Goal: Task Accomplishment & Management: Manage account settings

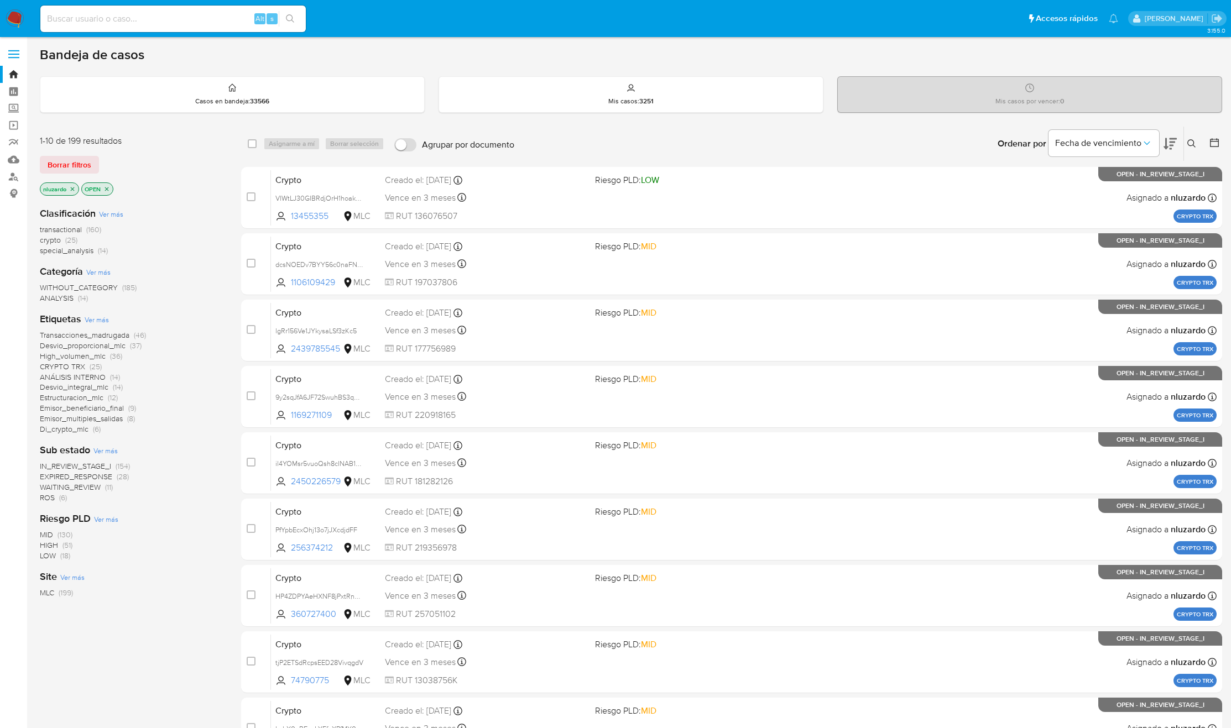
click at [1195, 138] on button at bounding box center [1193, 143] width 18 height 13
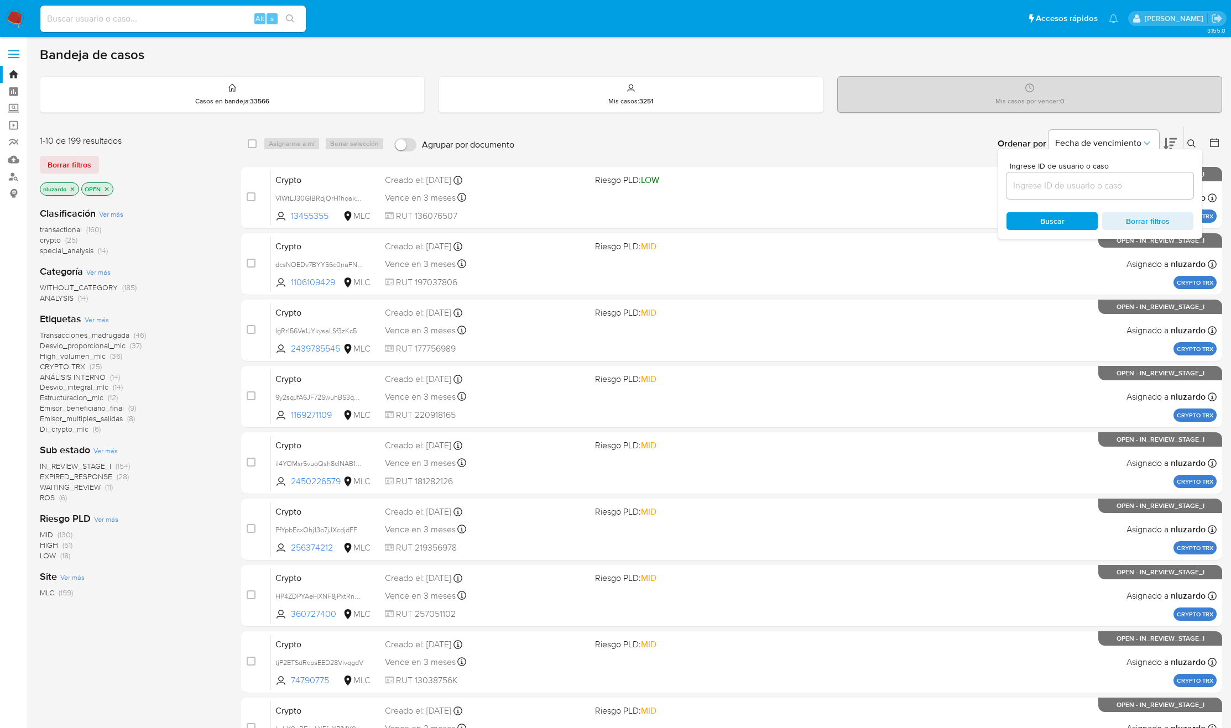
click at [1079, 179] on input at bounding box center [1099, 186] width 187 height 14
type input "403421632"
click at [1027, 216] on div "Buscar Borrar filtros" at bounding box center [1099, 221] width 187 height 18
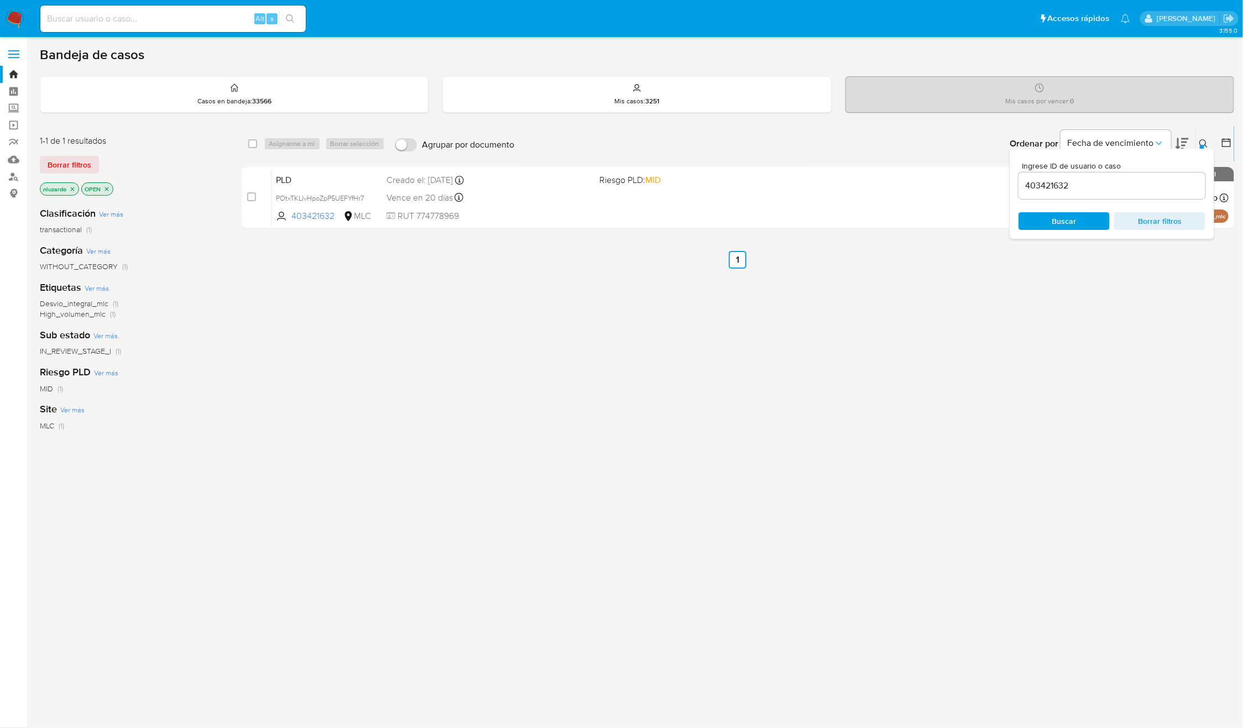
click at [1208, 146] on icon at bounding box center [1203, 143] width 9 height 9
click at [861, 335] on div "select-all-cases-checkbox Asignarme a mí Borrar selección Agrupar por documento…" at bounding box center [738, 376] width 993 height 501
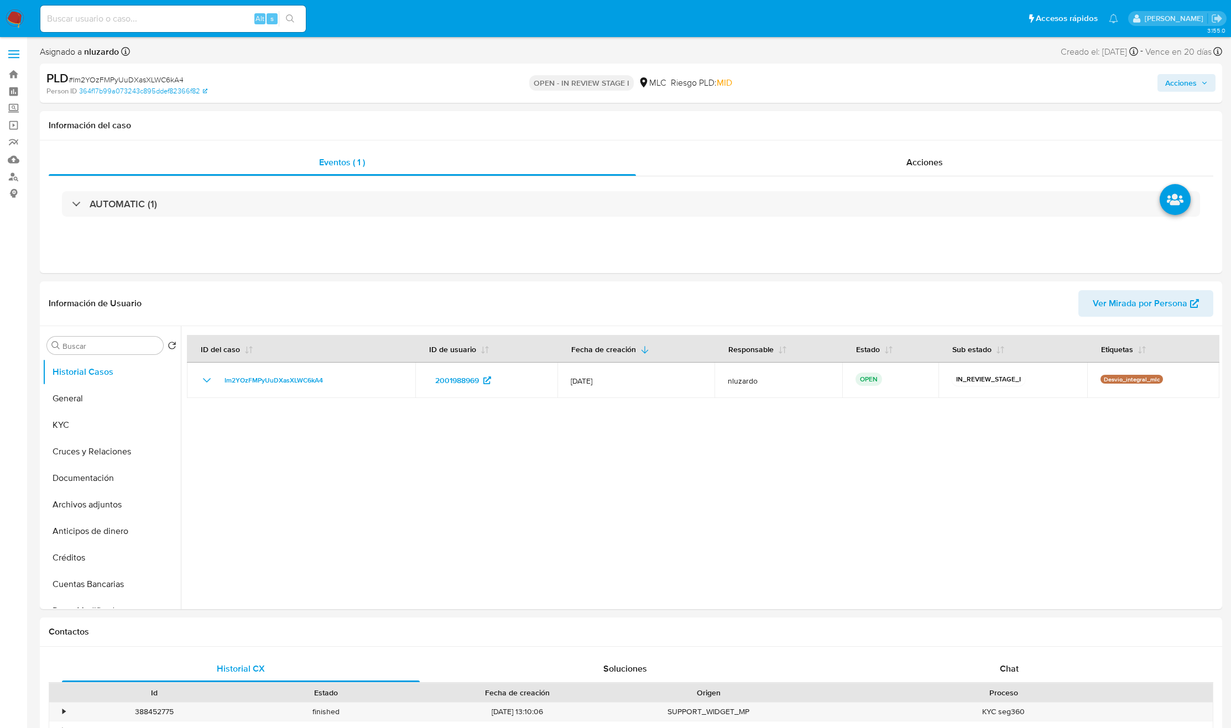
select select "10"
click at [205, 17] on input at bounding box center [172, 19] width 265 height 14
paste input "403421632"
type input "403421632"
click at [294, 24] on button "search-icon" at bounding box center [290, 18] width 23 height 15
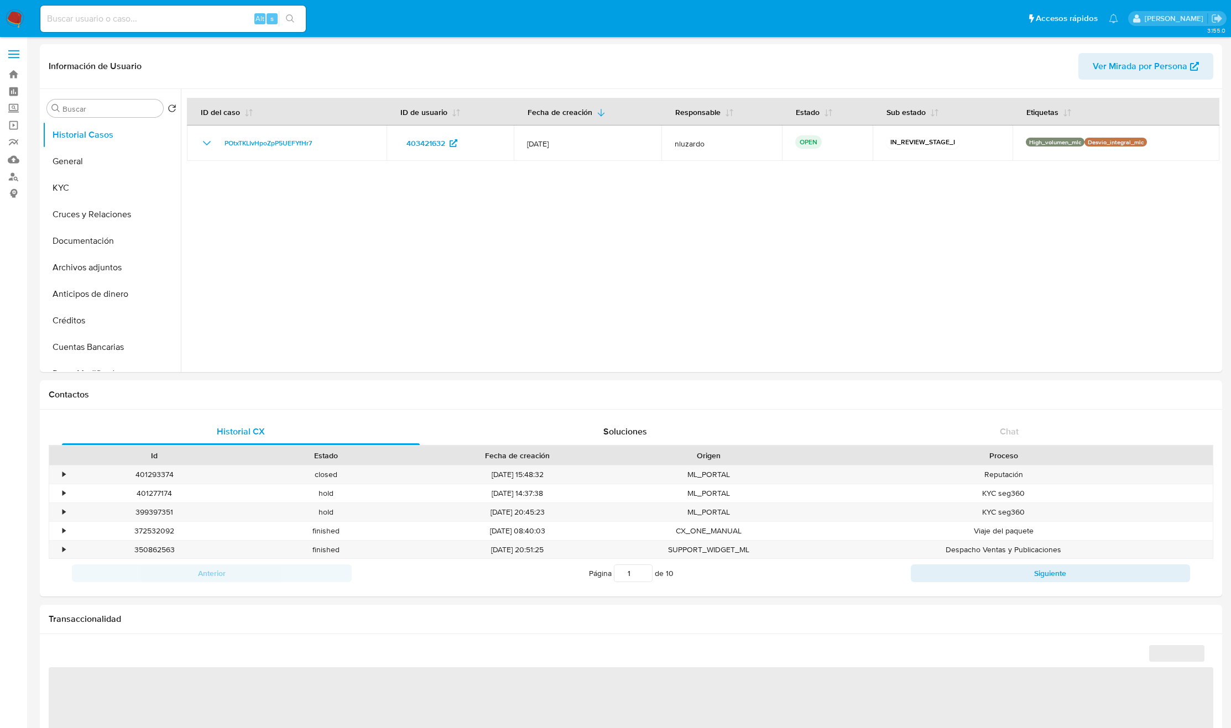
select select "10"
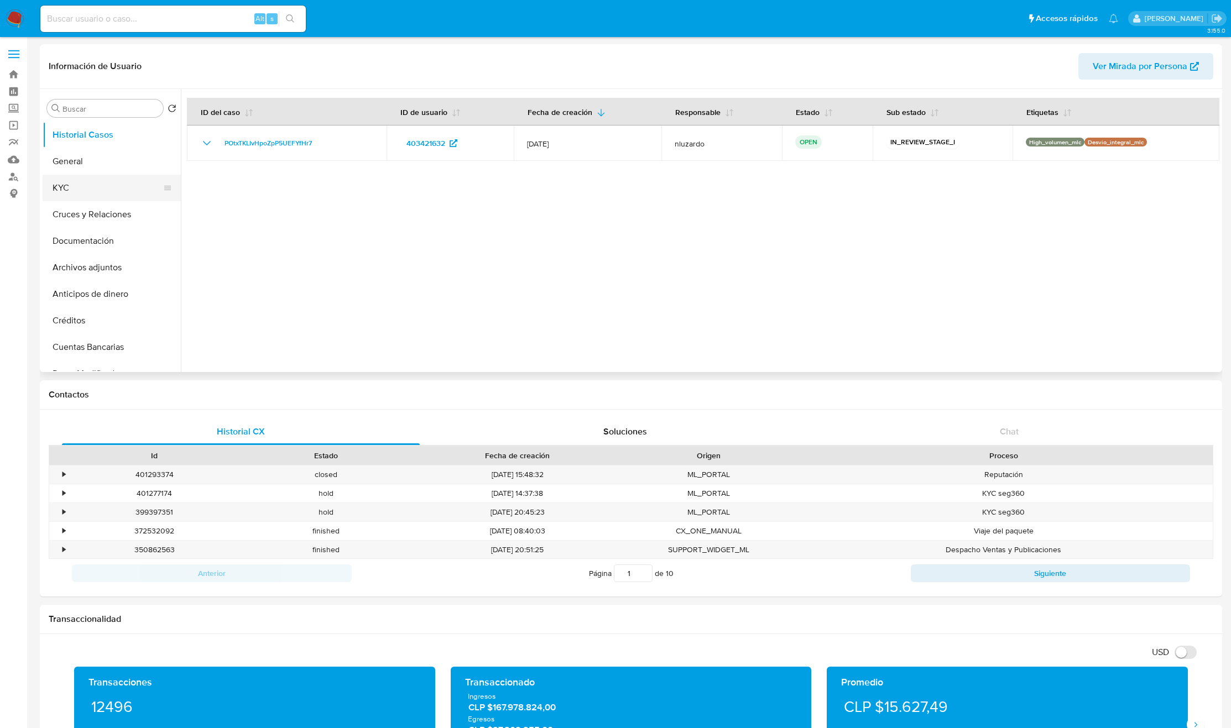
click at [81, 184] on button "KYC" at bounding box center [107, 188] width 129 height 27
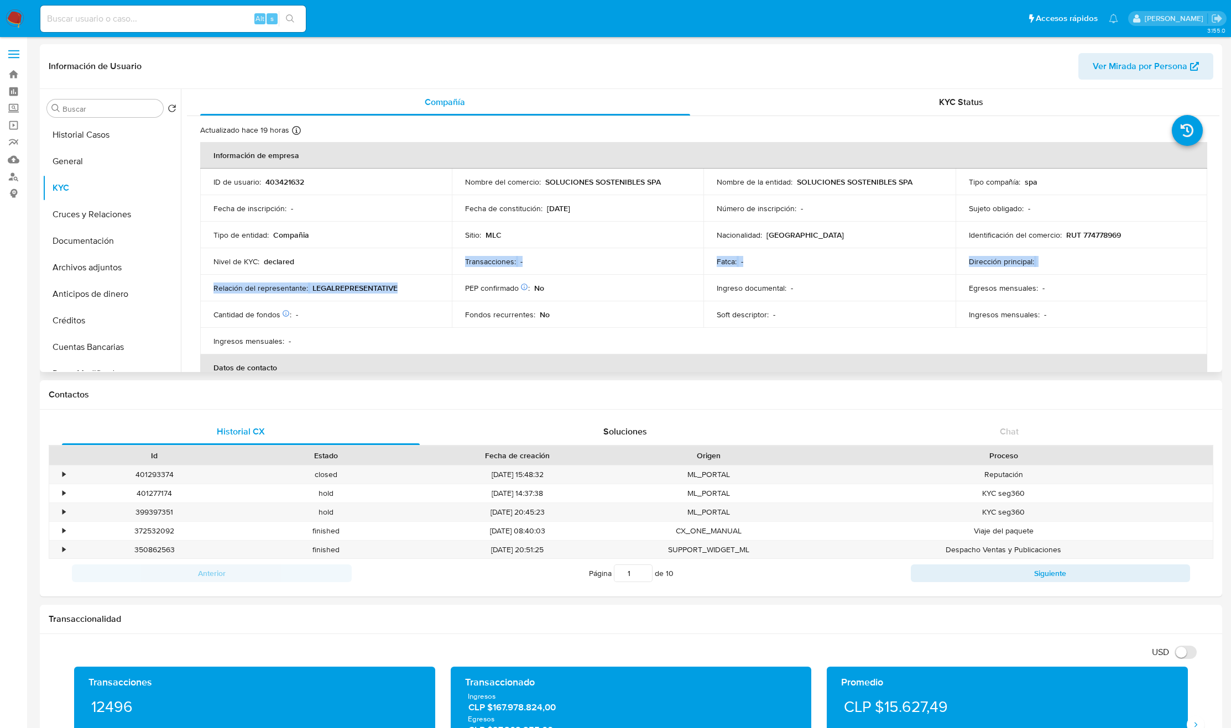
drag, startPoint x: 347, startPoint y: 287, endPoint x: 365, endPoint y: 295, distance: 20.5
click at [365, 295] on tbody "ID de usuario : 403421632 Nombre del comercio : SOLUCIONES SOSTENIBLES SPA Nomb…" at bounding box center [703, 262] width 1007 height 186
click at [536, 239] on div "Sitio : MLC" at bounding box center [577, 235] width 225 height 10
click at [325, 260] on div "Nivel de KYC : declared" at bounding box center [325, 262] width 225 height 10
click at [113, 133] on button "Historial Casos" at bounding box center [107, 135] width 129 height 27
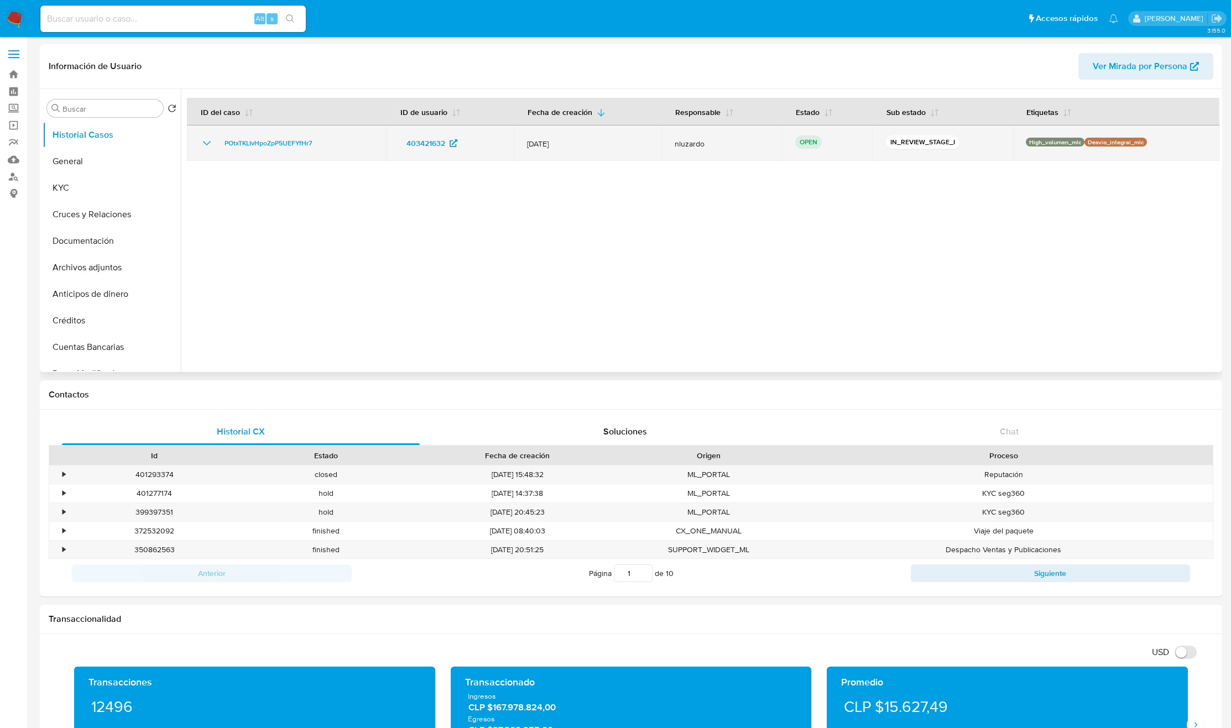
click at [335, 148] on div "POtxTKLIvHpoZpP5UEFYfHr7" at bounding box center [286, 143] width 173 height 13
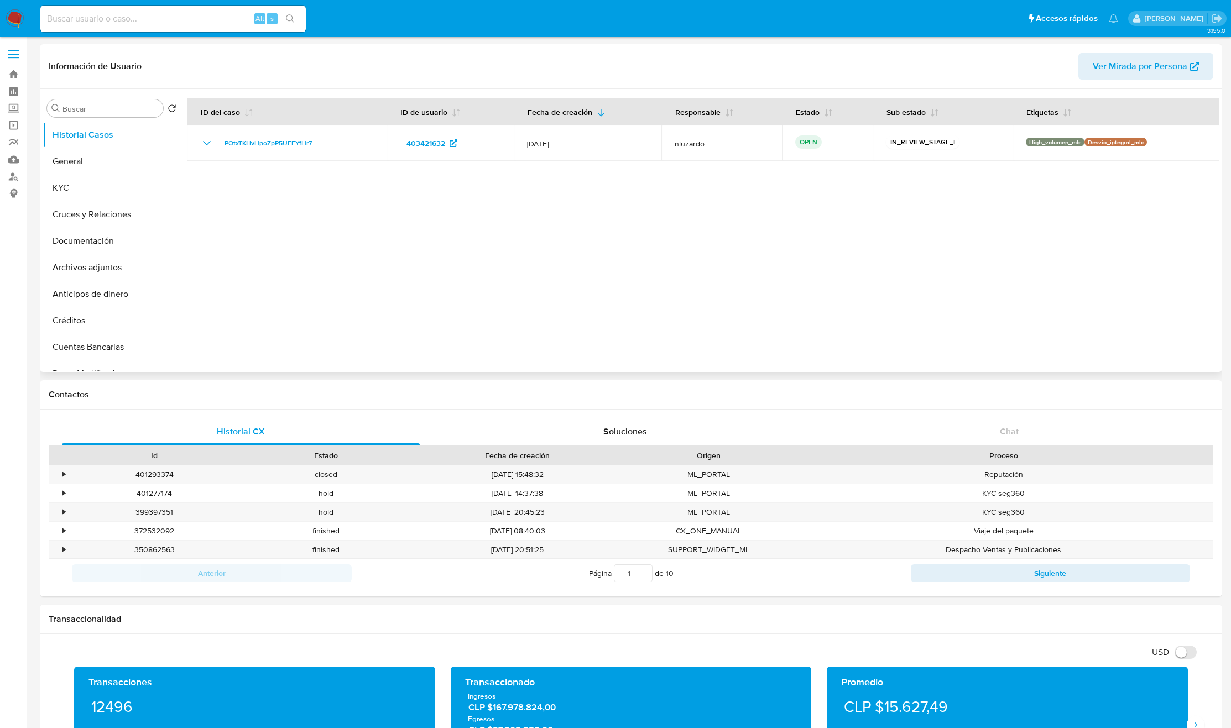
click at [346, 226] on div at bounding box center [700, 230] width 1038 height 283
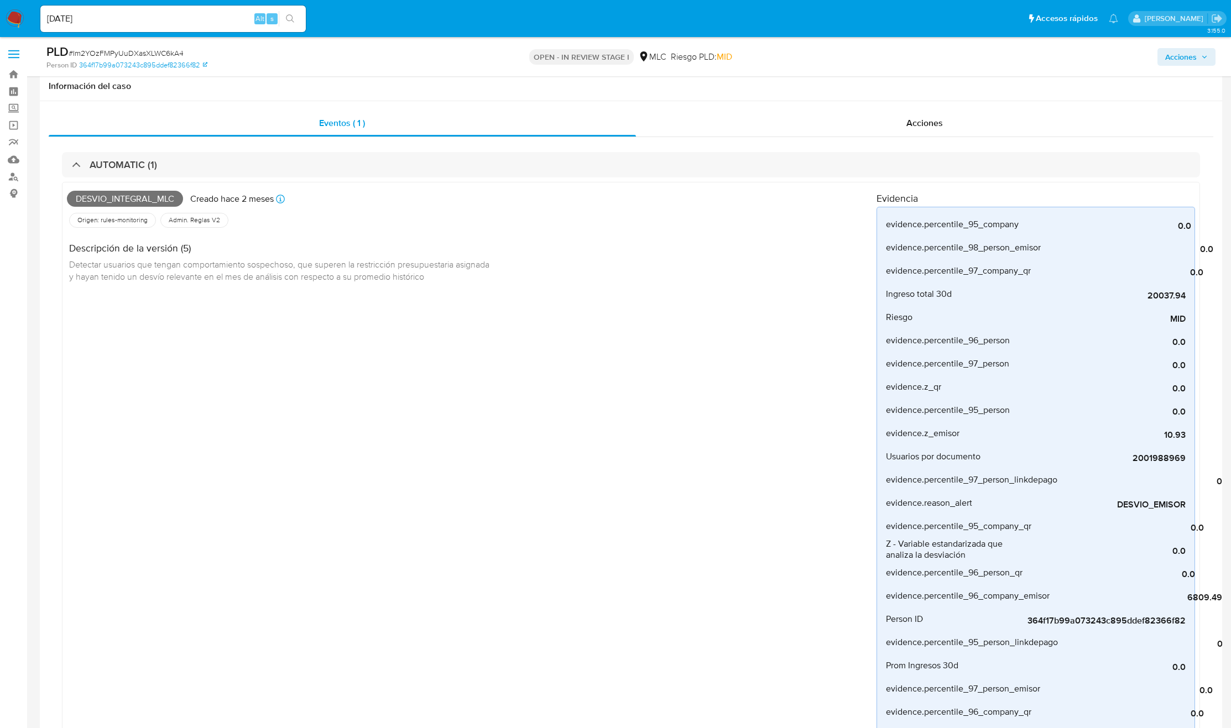
select select "10"
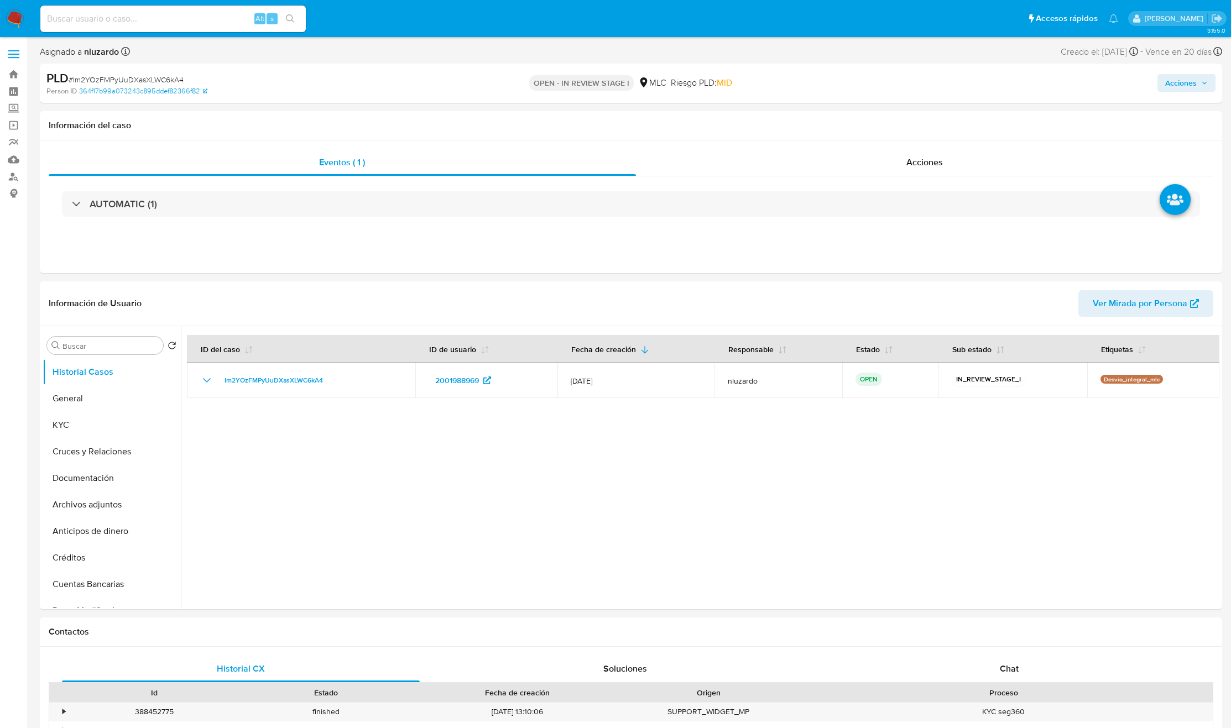
select select "10"
click at [81, 342] on input "Buscar" at bounding box center [110, 346] width 96 height 10
type input "AD"
click at [107, 397] on button "Archivos adjuntos" at bounding box center [107, 398] width 129 height 27
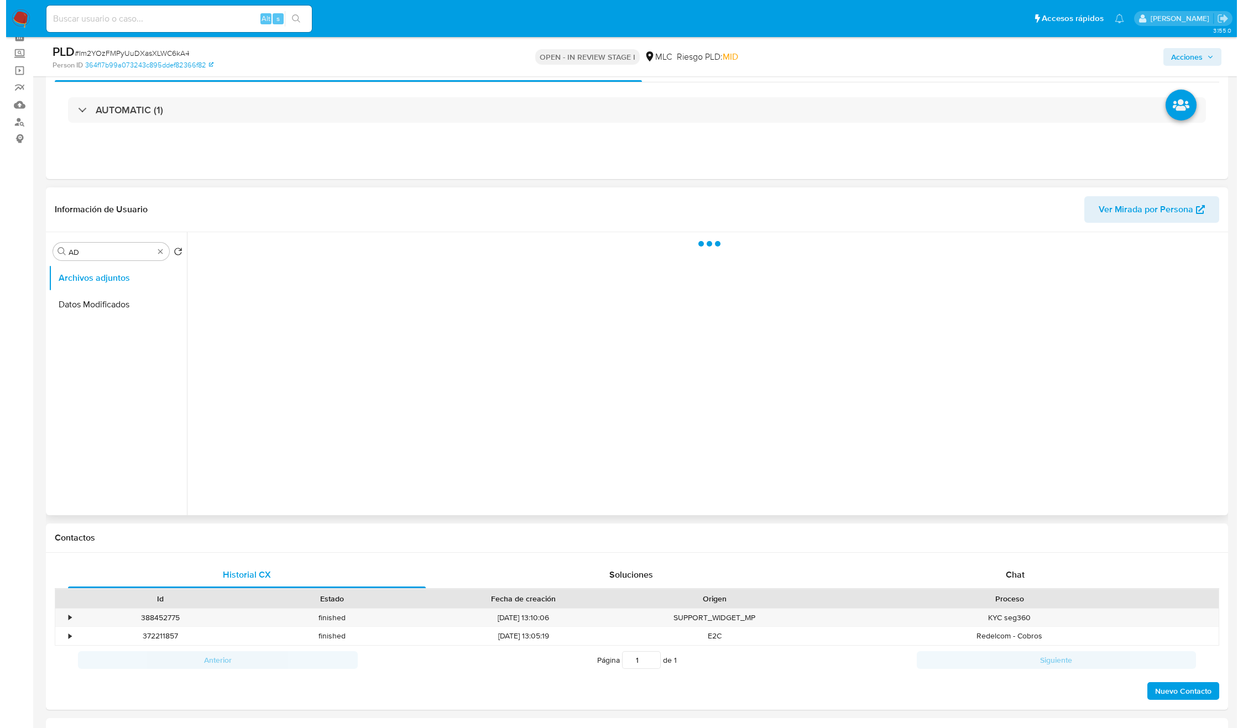
scroll to position [83, 0]
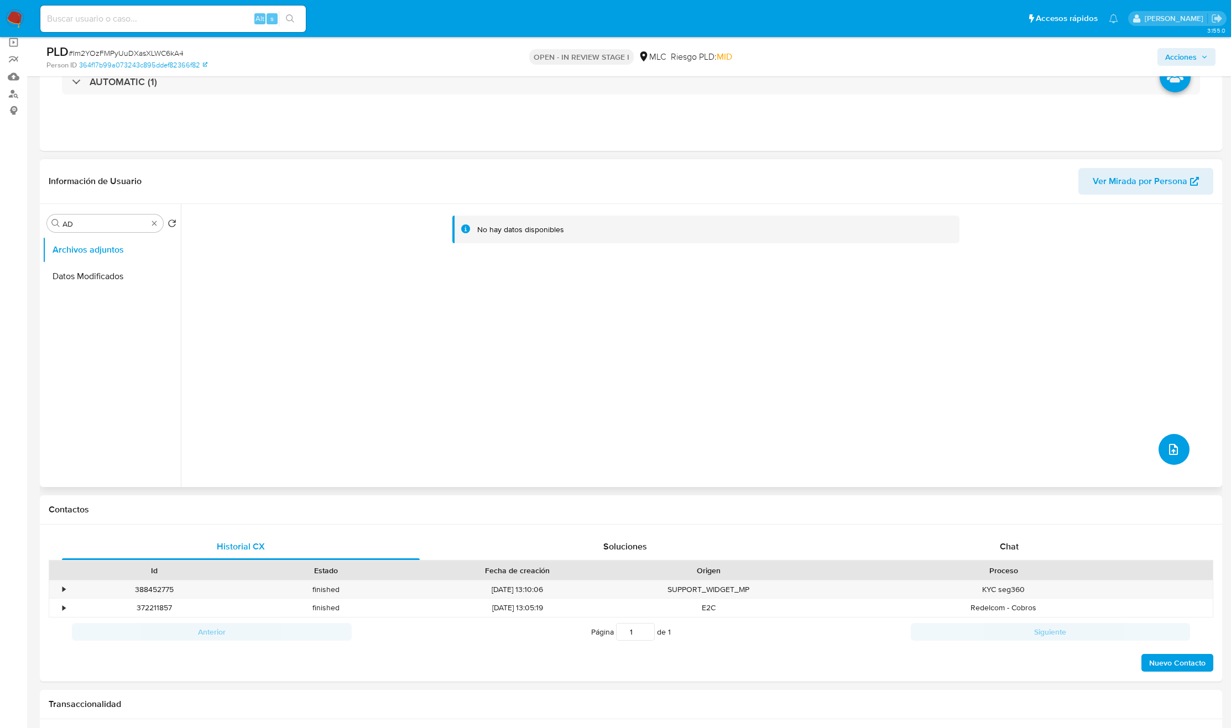
click at [1178, 445] on button "upload-file" at bounding box center [1173, 449] width 31 height 31
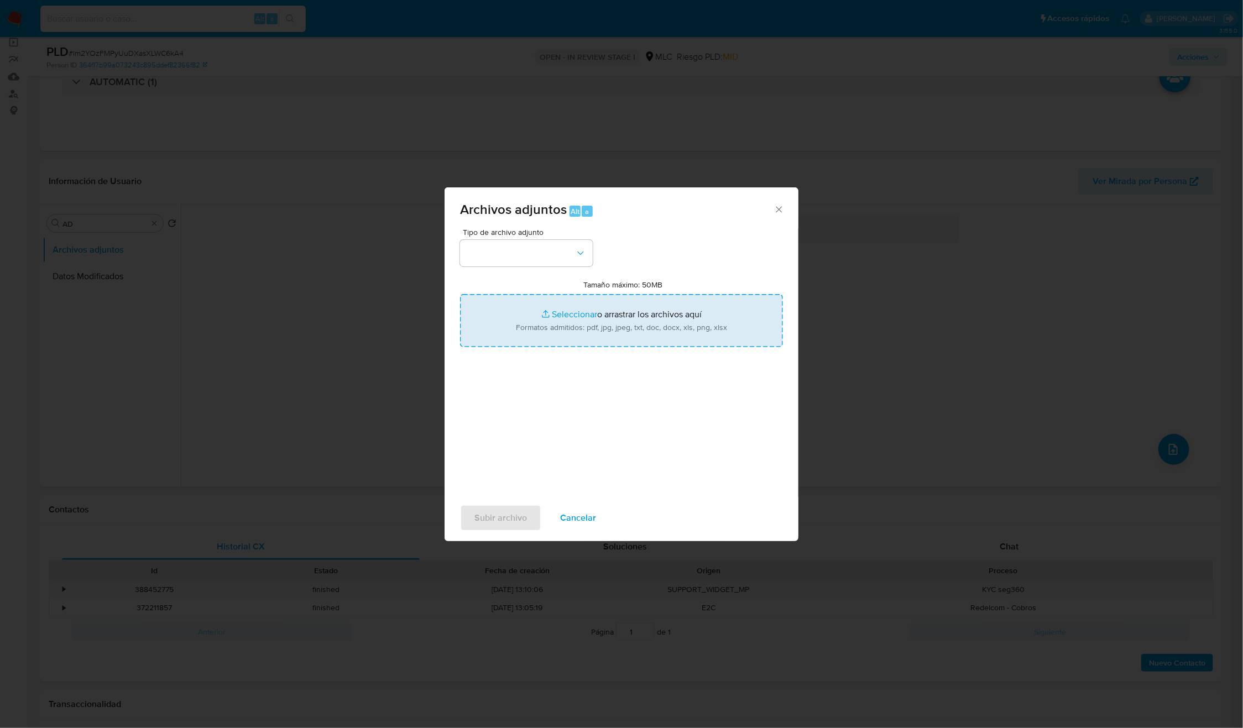
type input "C:\fakepath\2001988969 - Tablas Transaccionales 2025 v1.2.xlsx"
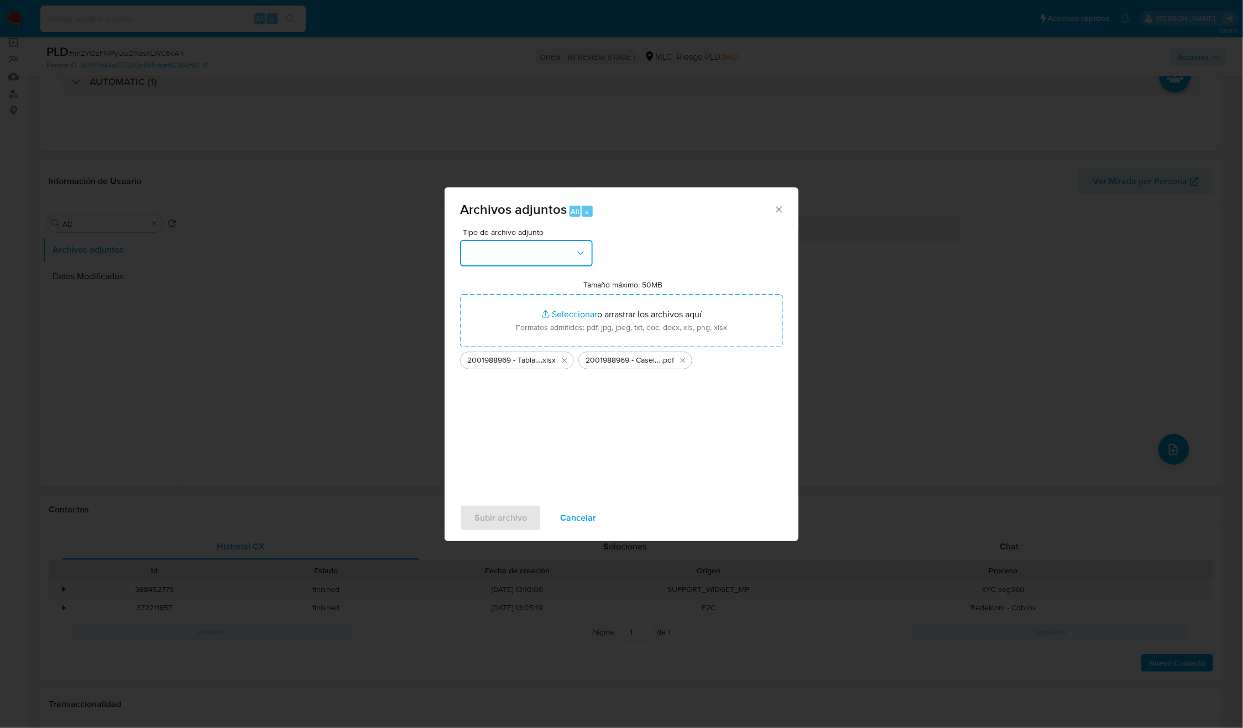
click at [526, 247] on button "button" at bounding box center [526, 253] width 133 height 27
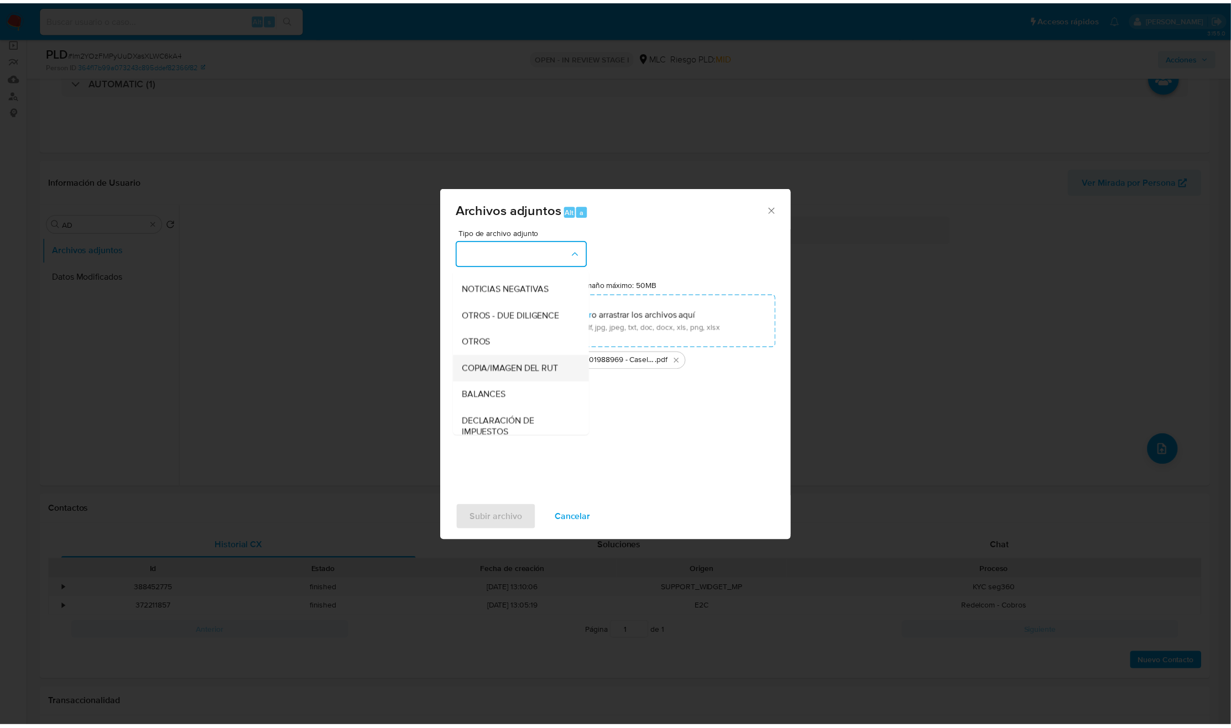
scroll to position [128, 0]
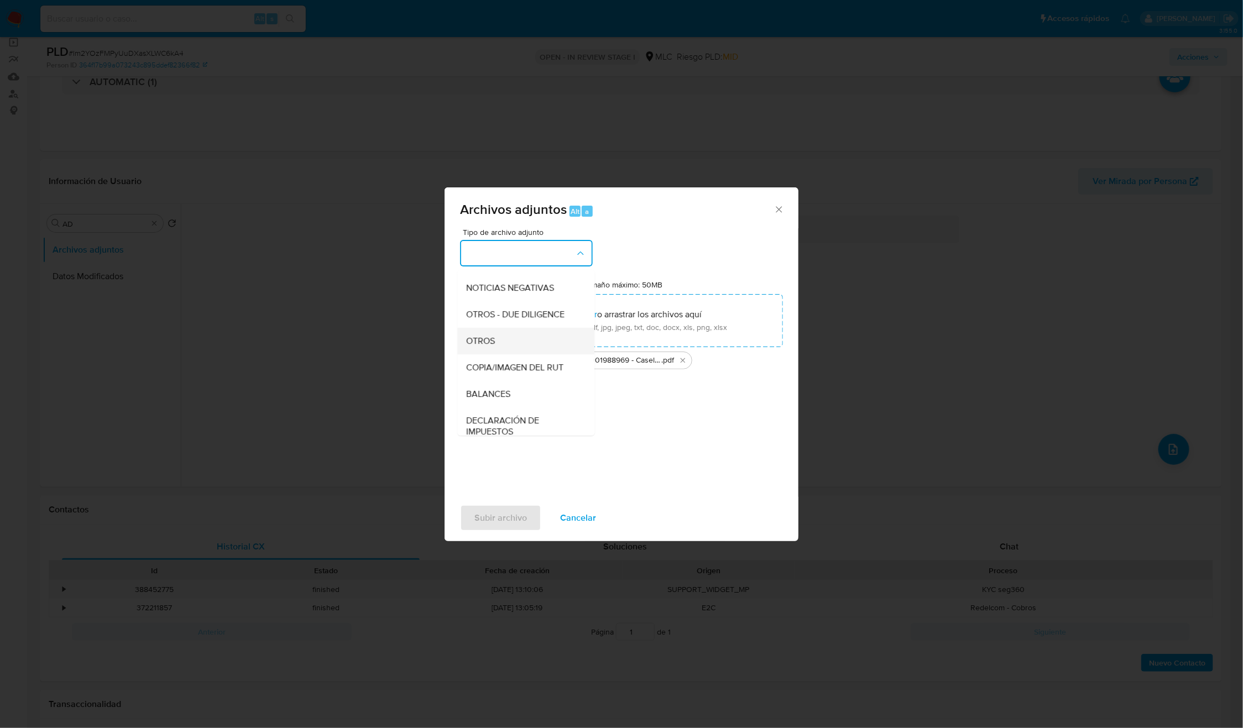
click at [479, 347] on span "OTROS" at bounding box center [481, 341] width 29 height 11
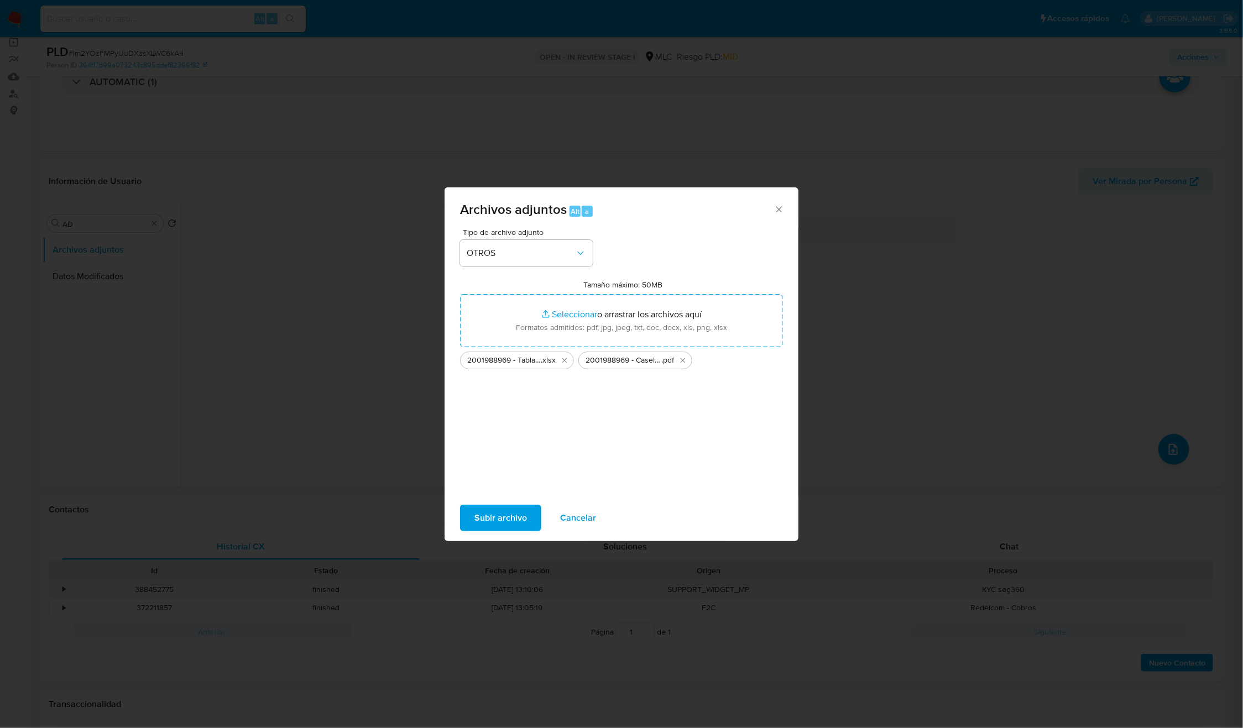
click at [509, 519] on span "Subir archivo" at bounding box center [500, 518] width 53 height 24
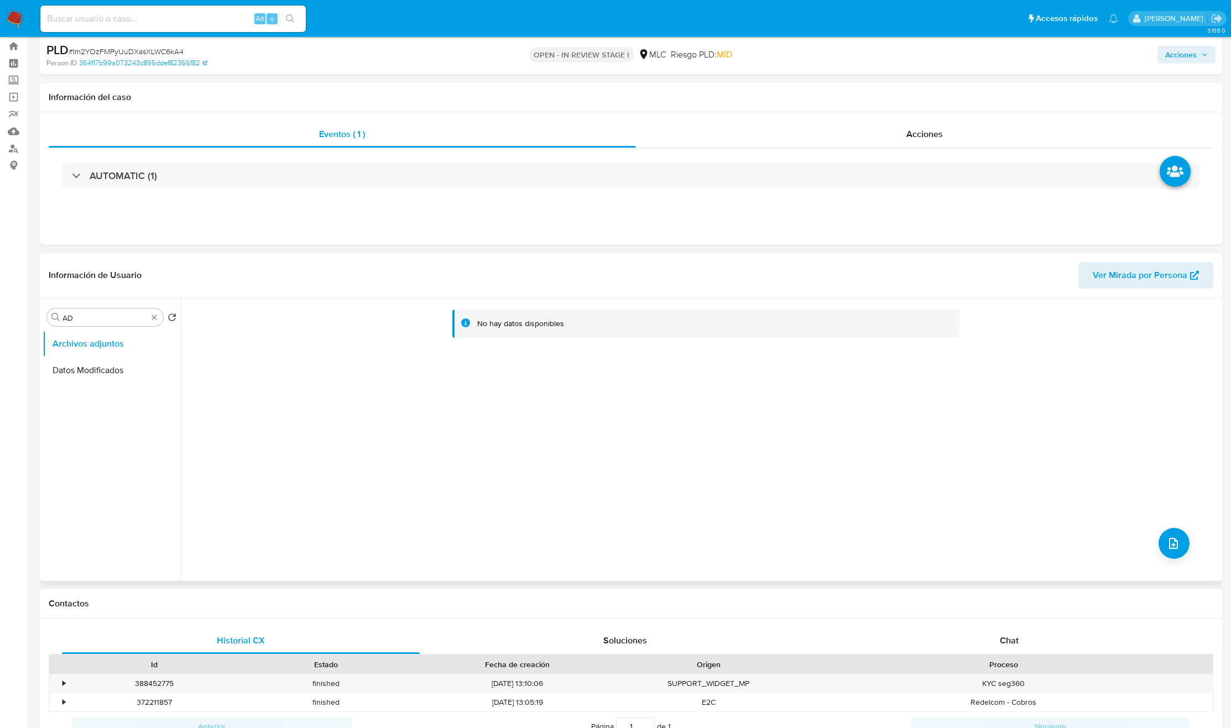
scroll to position [0, 0]
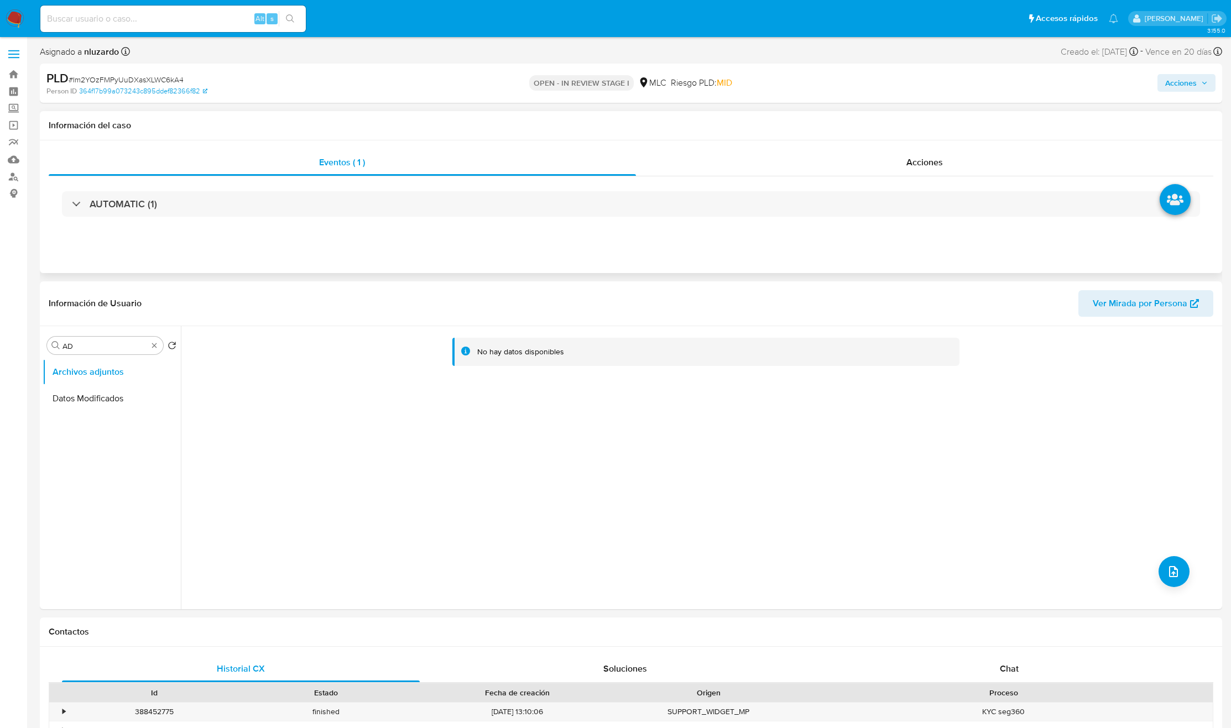
drag, startPoint x: 854, startPoint y: 166, endPoint x: 838, endPoint y: 183, distance: 23.5
click at [854, 166] on div "Acciones" at bounding box center [925, 162] width 578 height 27
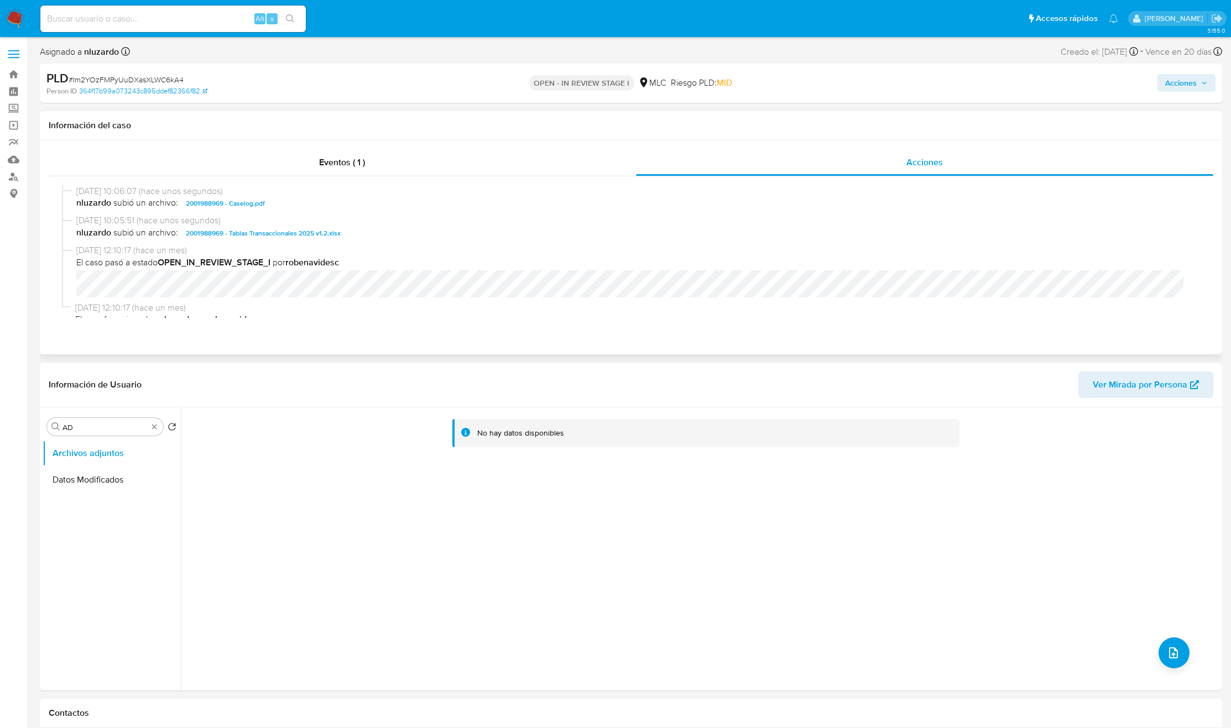
click at [325, 208] on span "nluzardo subió un archivo: 2001988969 - Caselog.pdf" at bounding box center [635, 203] width 1119 height 13
copy span "2001988969 - Caselog.pdf"
click at [304, 201] on span "nluzardo subió un archivo: 2001988969 - Caselog.pdf" at bounding box center [635, 203] width 1119 height 13
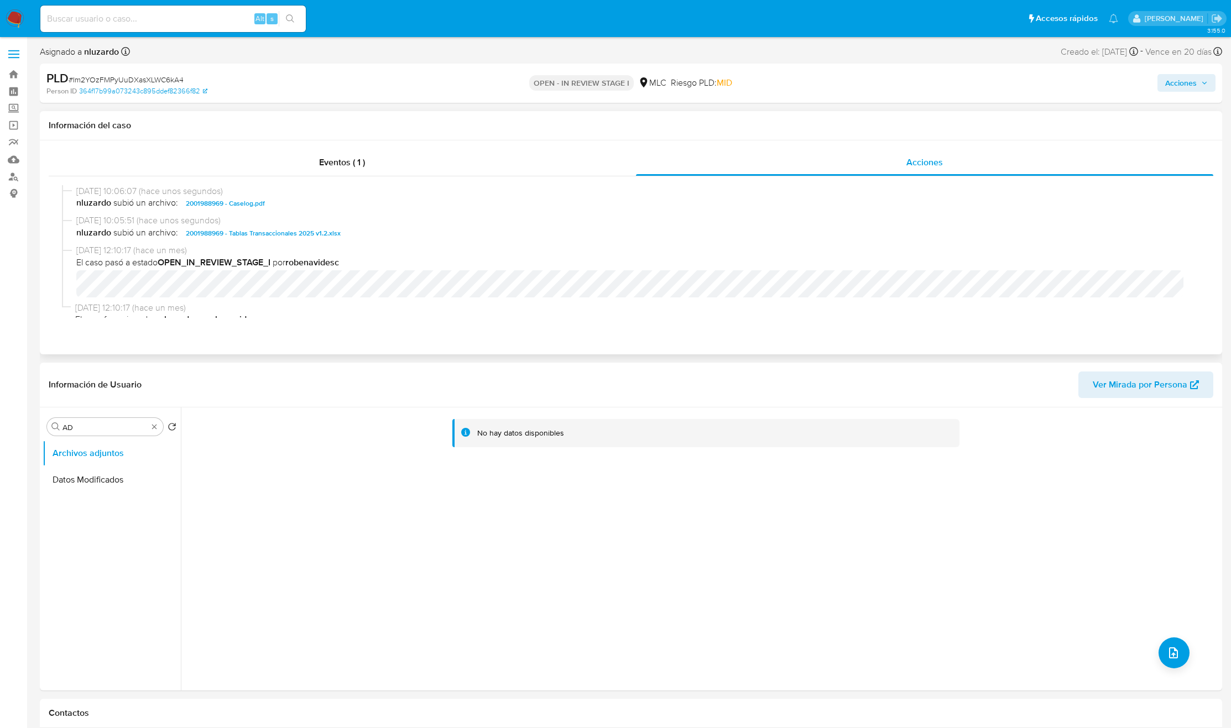
click at [304, 201] on span "nluzardo subió un archivo: 2001988969 - Caselog.pdf" at bounding box center [635, 203] width 1119 height 13
click at [1186, 88] on span "Acciones" at bounding box center [1181, 83] width 32 height 18
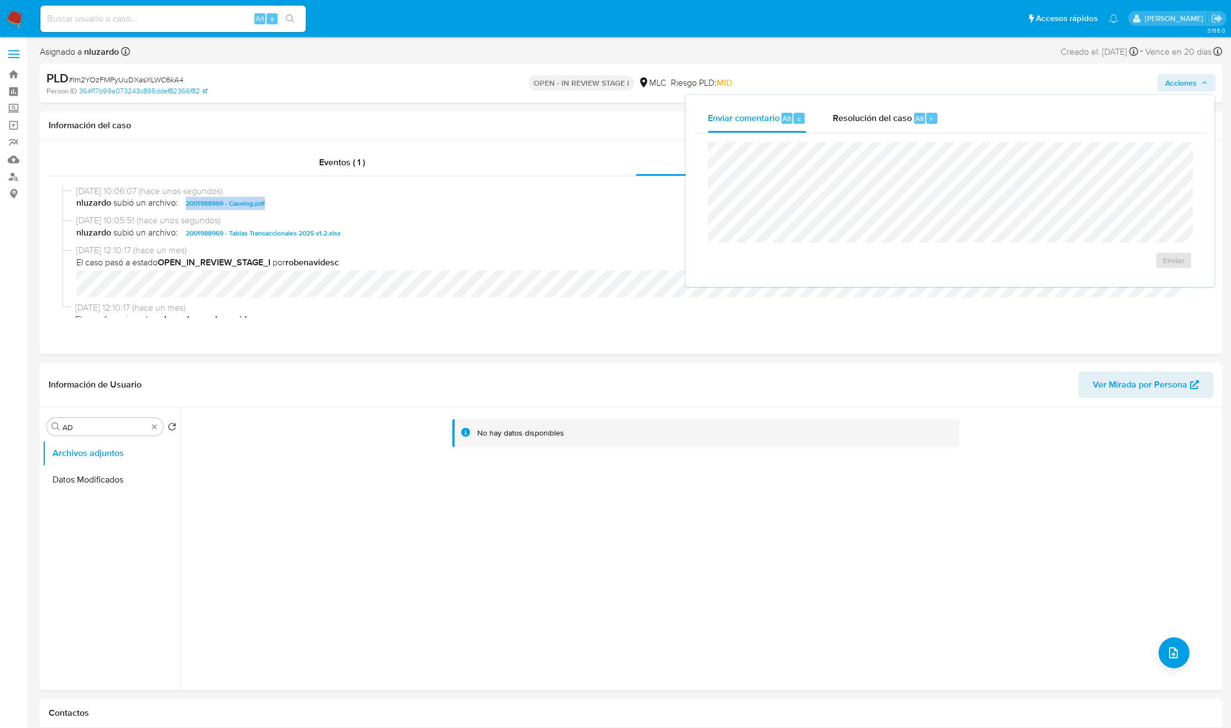
click at [900, 118] on span "Resolución del caso" at bounding box center [872, 118] width 79 height 13
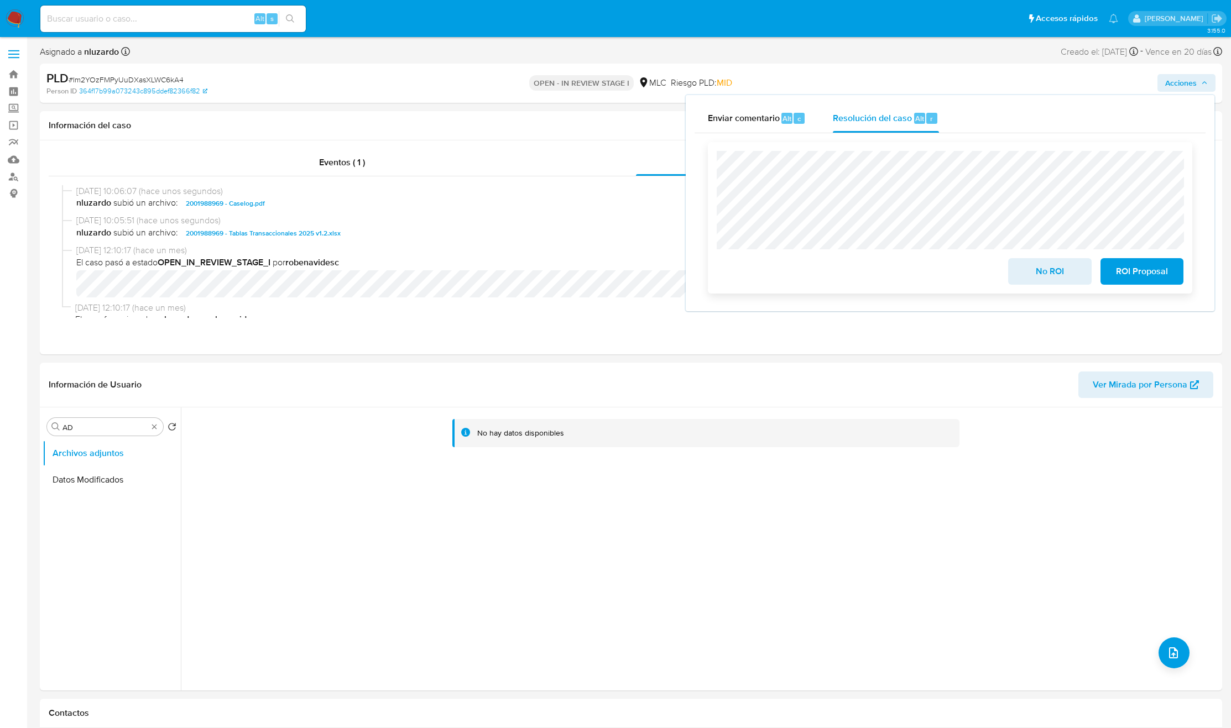
click at [948, 219] on div "No ROI ROI Proposal" at bounding box center [950, 218] width 467 height 134
click at [966, 213] on div "No ROI ROI Proposal" at bounding box center [950, 218] width 467 height 134
click at [936, 278] on div "No ROI ROI Proposal" at bounding box center [950, 269] width 467 height 31
click at [1062, 267] on span "No ROI" at bounding box center [1049, 271] width 54 height 24
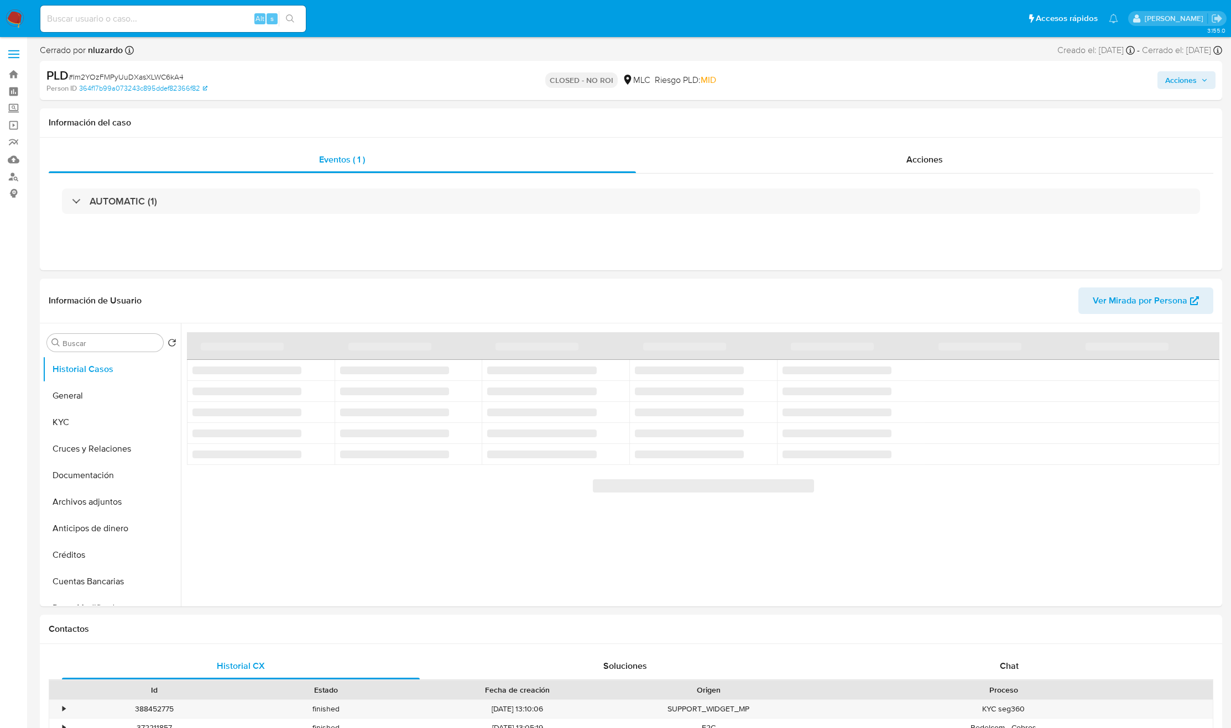
select select "10"
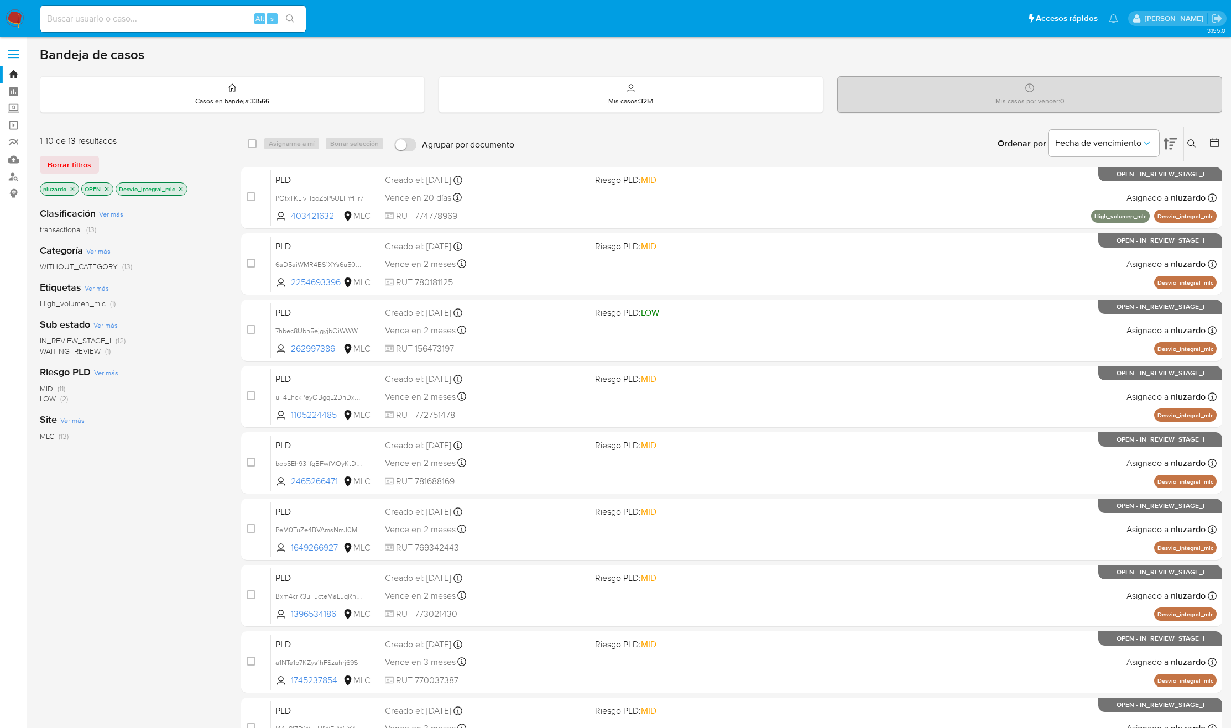
click at [186, 187] on p "Desvio_integral_mlc" at bounding box center [151, 189] width 71 height 12
click at [185, 187] on p "Desvio_integral_mlc" at bounding box center [151, 189] width 71 height 12
click at [183, 188] on icon "close-filter" at bounding box center [180, 189] width 7 height 7
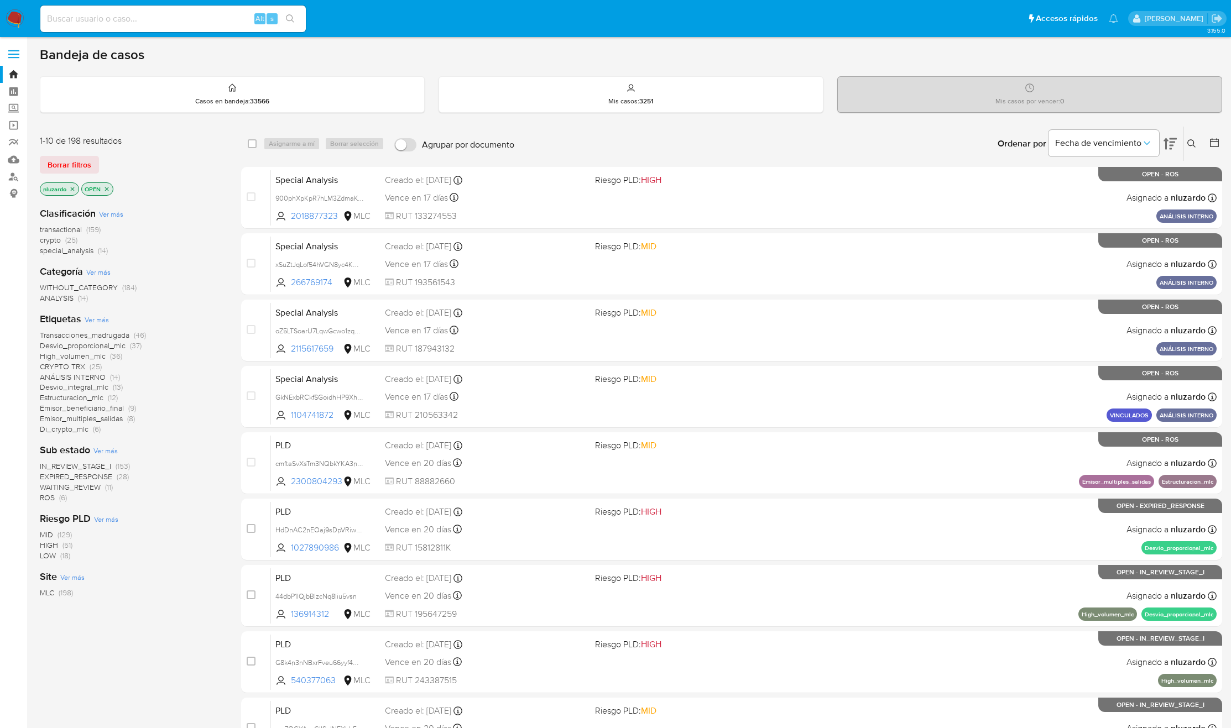
click at [1209, 149] on button at bounding box center [1215, 143] width 13 height 13
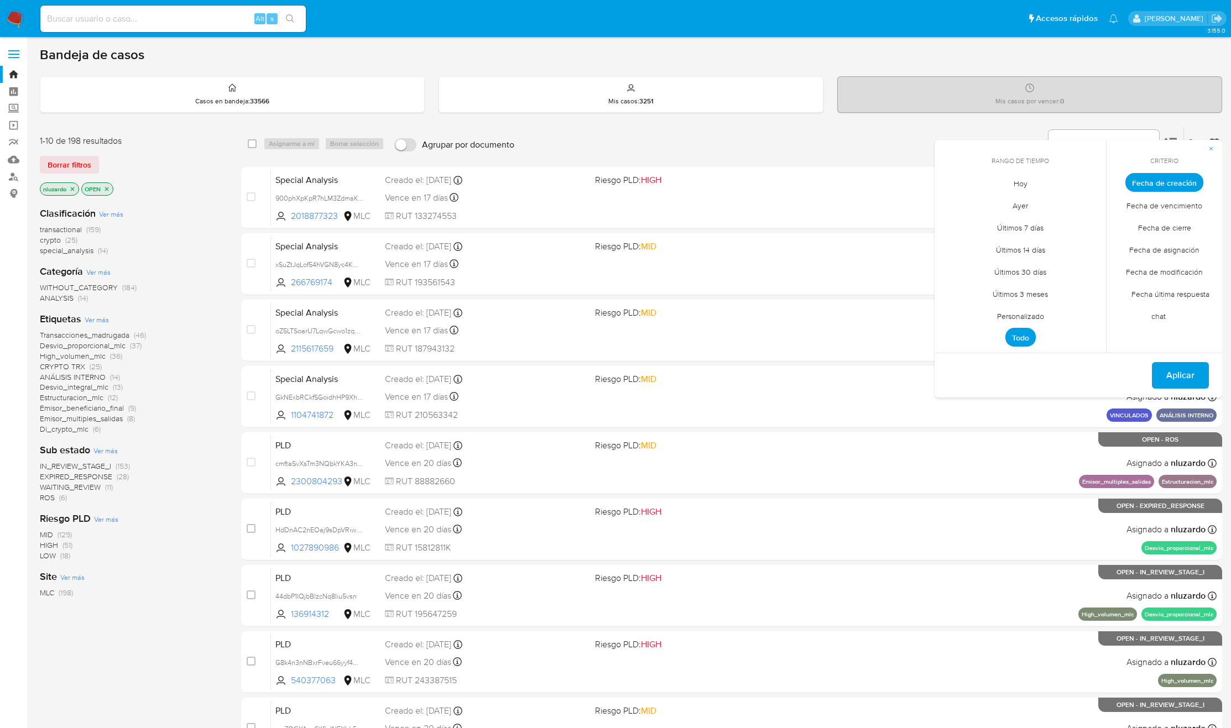
click at [1018, 313] on span "Personalizado" at bounding box center [1020, 316] width 70 height 23
click at [950, 199] on icon "Mes anterior" at bounding box center [951, 202] width 13 height 13
click at [1082, 245] on button "1" at bounding box center [1087, 244] width 18 height 18
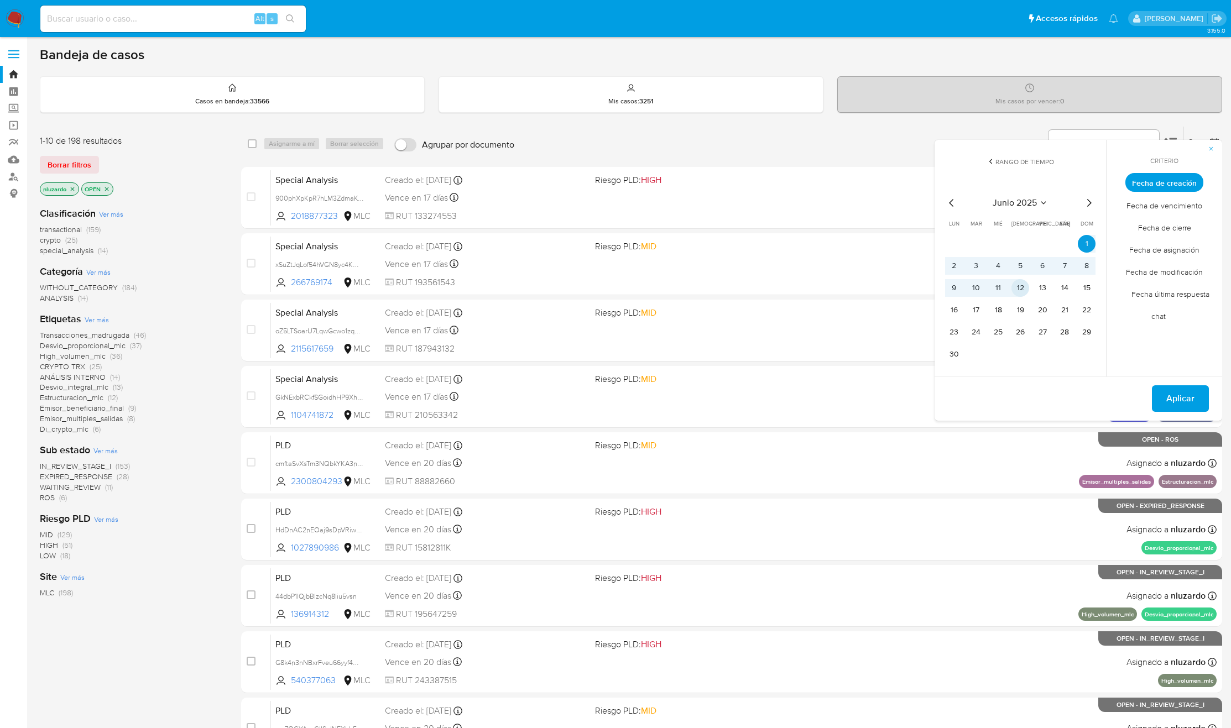
click at [1011, 294] on button "12" at bounding box center [1020, 288] width 18 height 18
click at [1199, 406] on button "Aplicar" at bounding box center [1180, 398] width 57 height 27
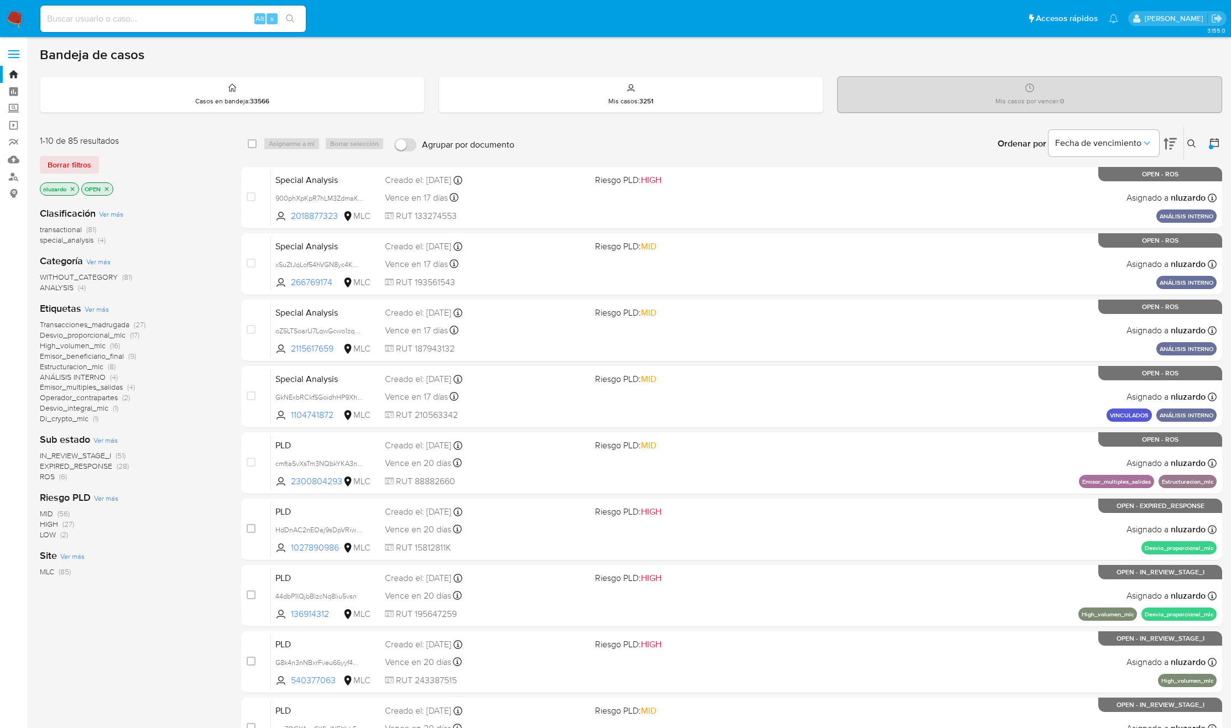
click at [108, 322] on span "Transacciones_madrugada" at bounding box center [85, 324] width 90 height 11
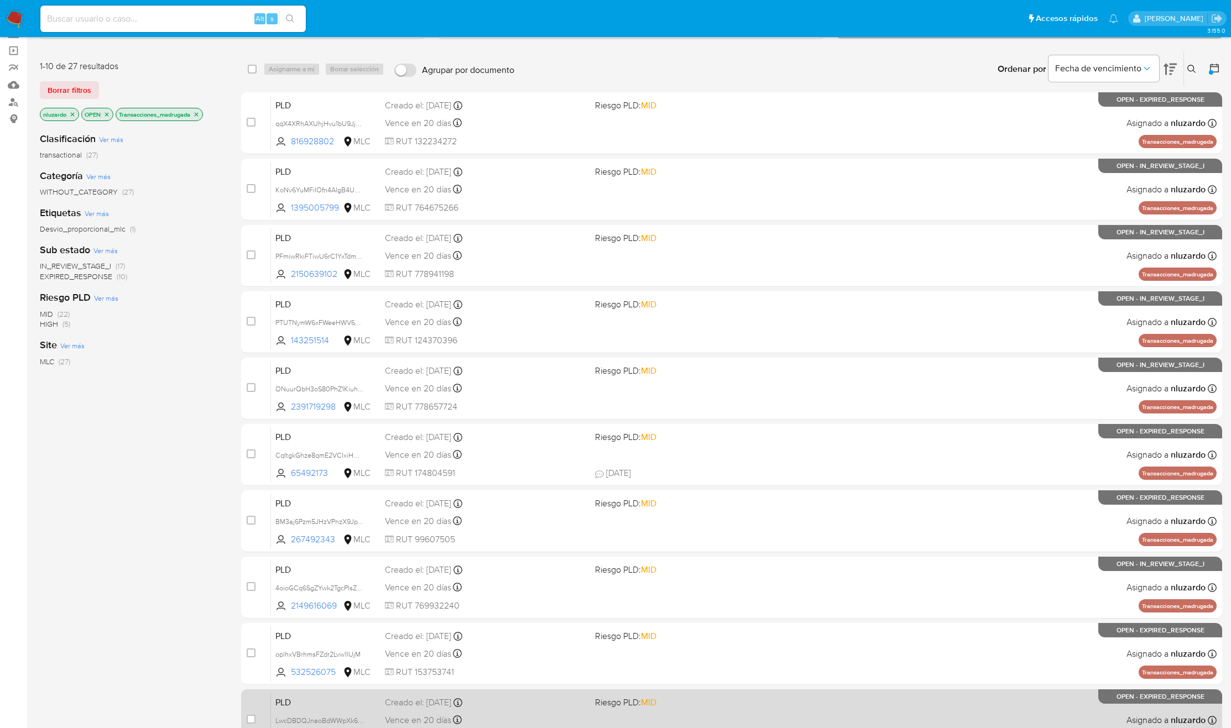
scroll to position [144, 0]
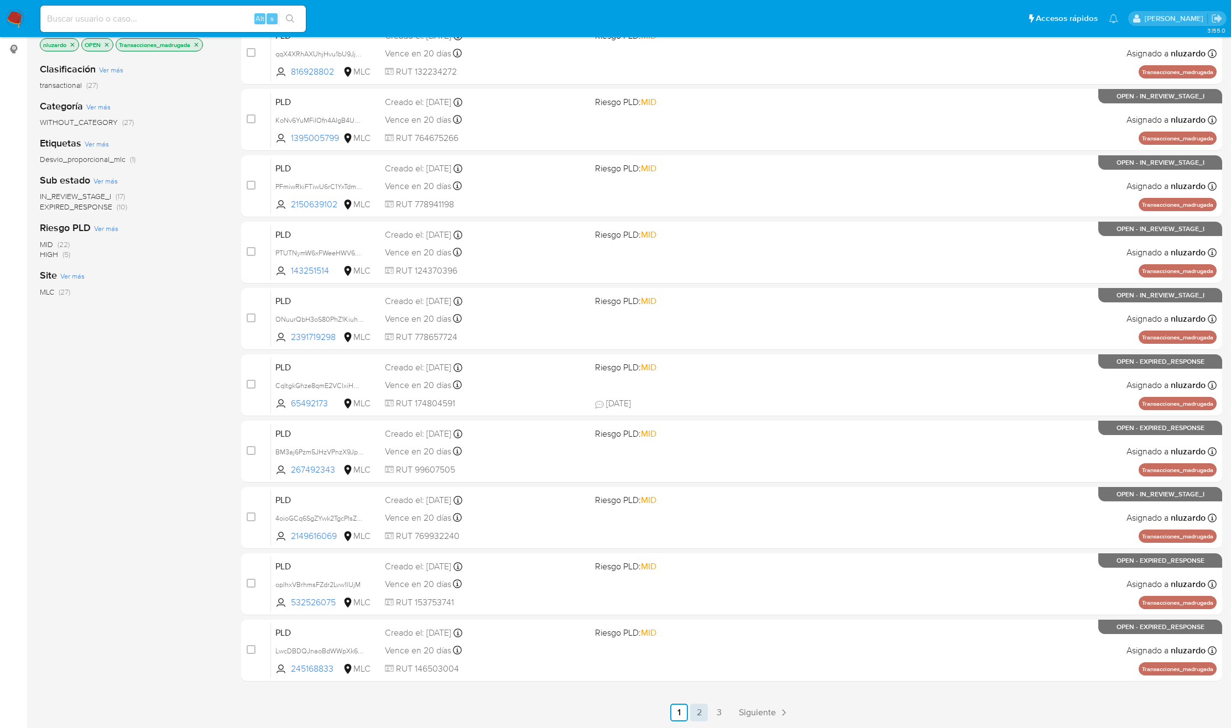
click at [697, 712] on link "2" at bounding box center [699, 713] width 18 height 18
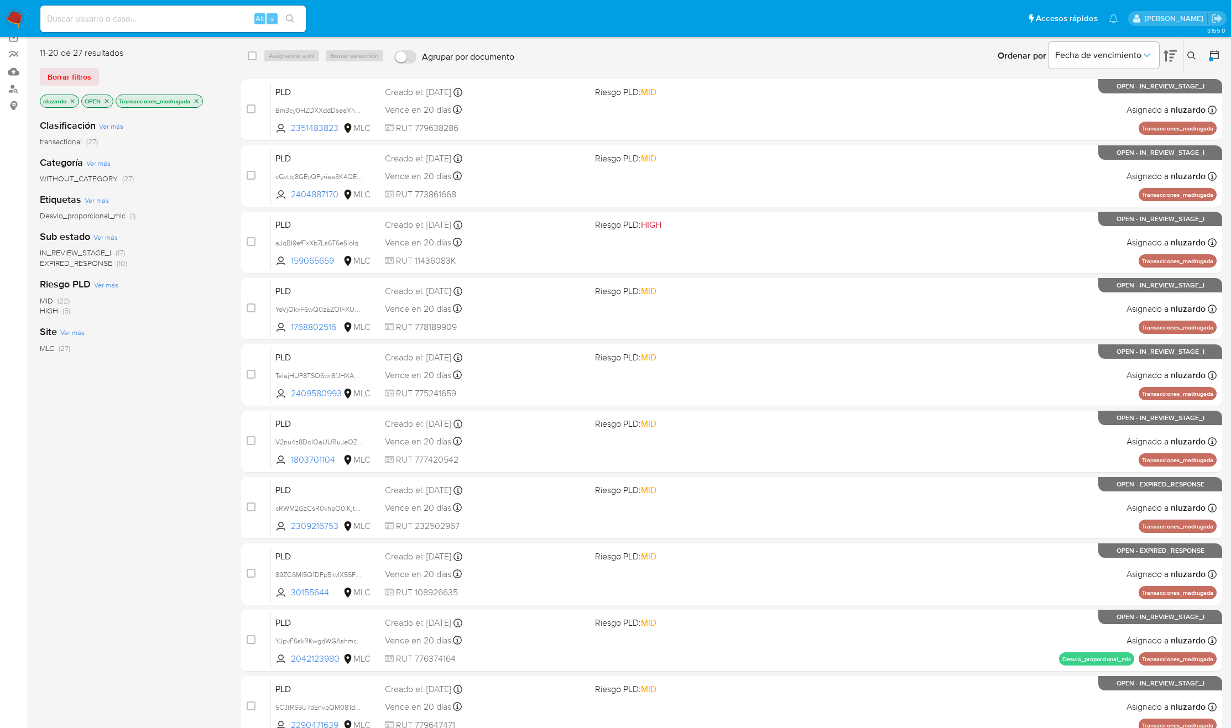
scroll to position [144, 0]
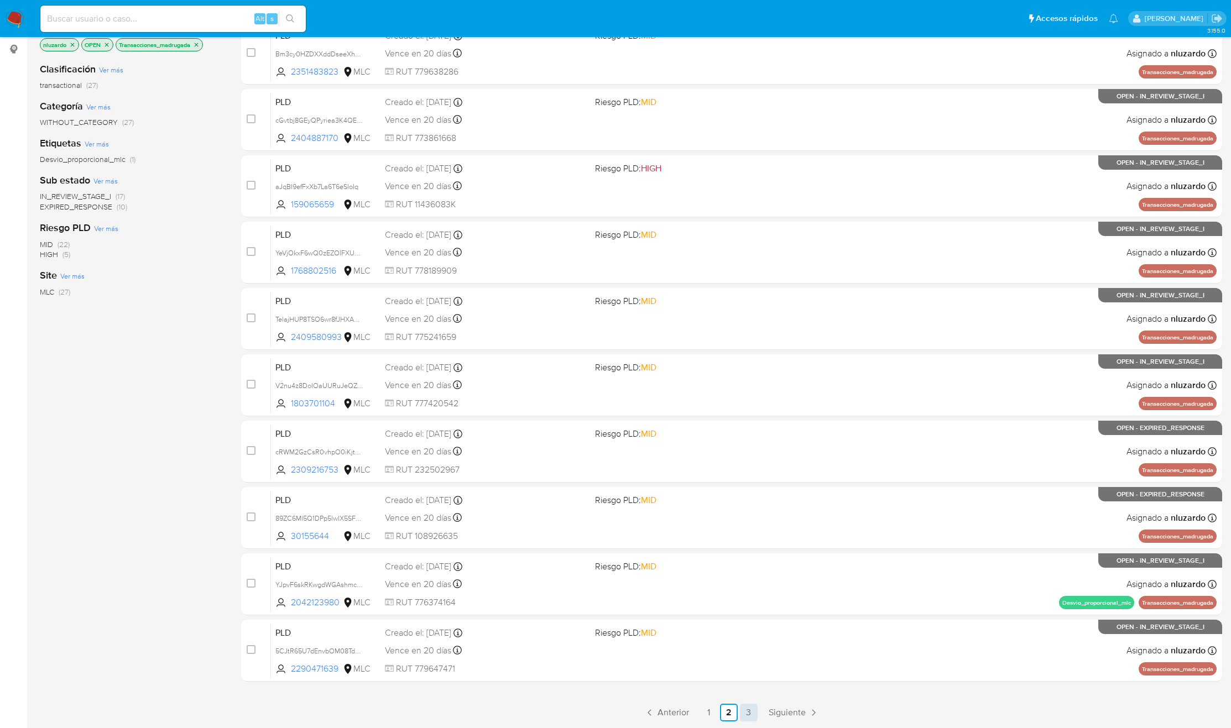
click at [745, 714] on link "3" at bounding box center [749, 713] width 18 height 18
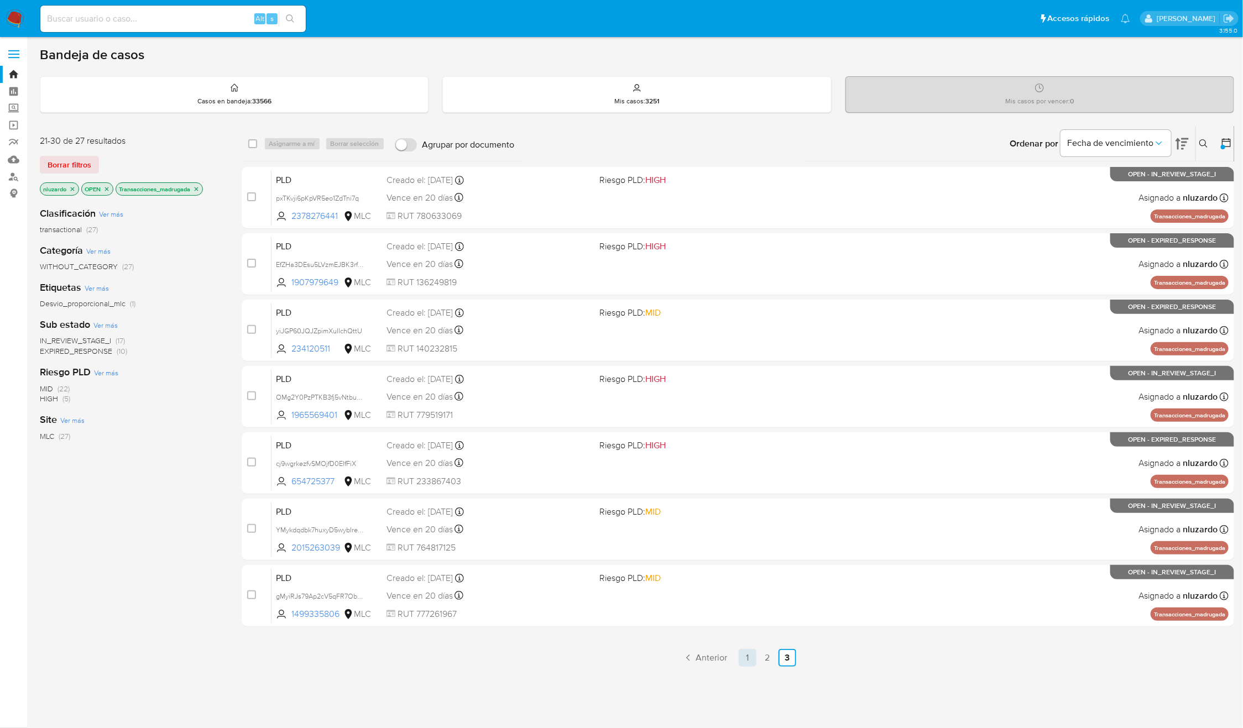
click at [745, 662] on link "1" at bounding box center [748, 658] width 18 height 18
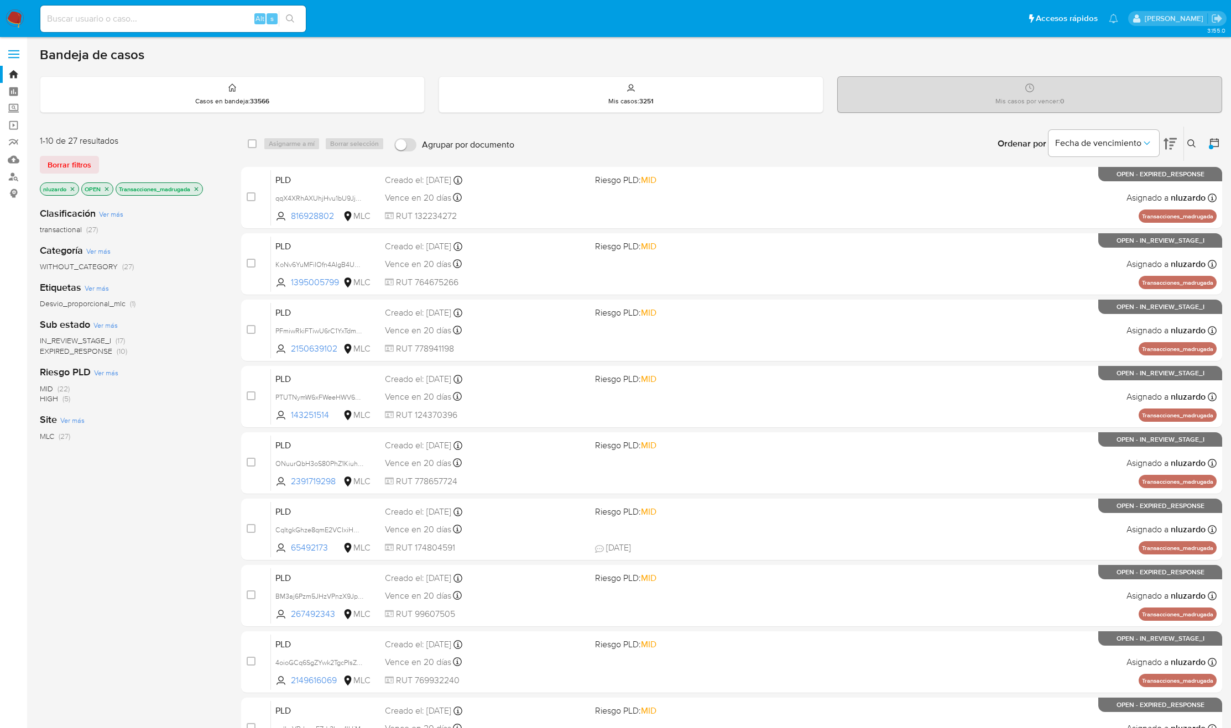
click at [760, 153] on div "Ordenar por Fecha de vencimiento No es posible ordenar los resultados mientras …" at bounding box center [871, 144] width 702 height 34
click at [759, 153] on div "Ordenar por Fecha de vencimiento No es posible ordenar los resultados mientras …" at bounding box center [871, 144] width 702 height 34
click at [249, 146] on input "checkbox" at bounding box center [252, 143] width 9 height 9
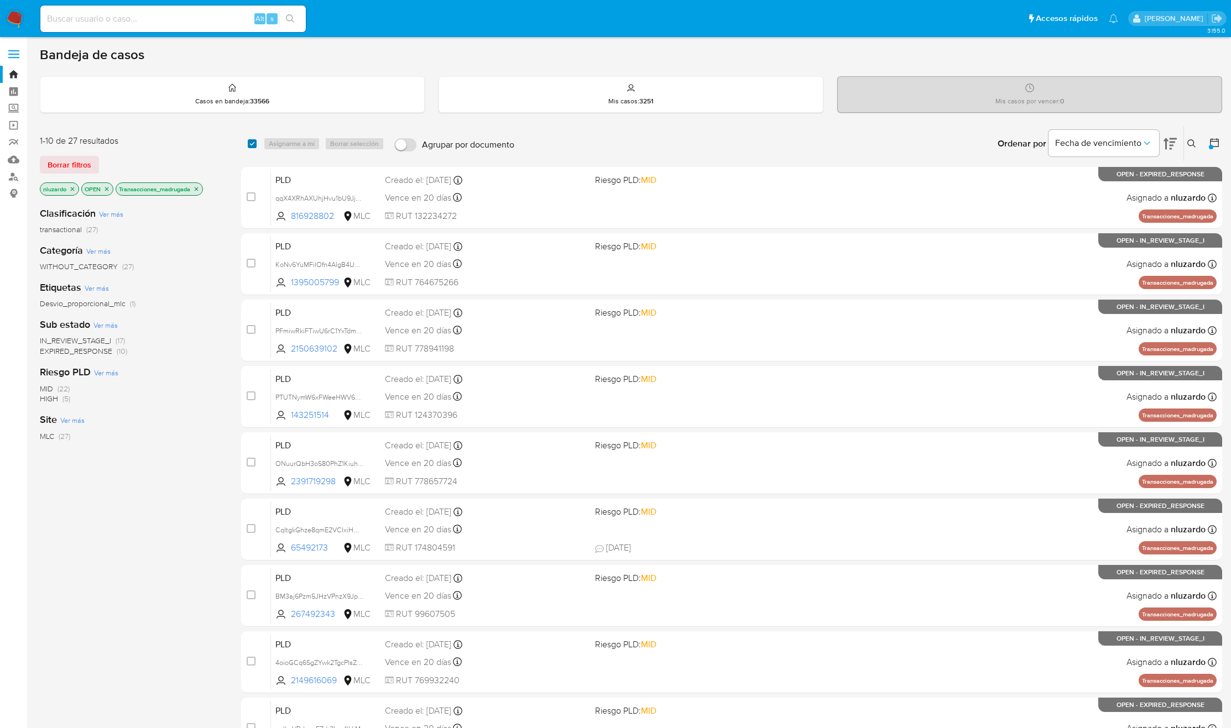
checkbox input "true"
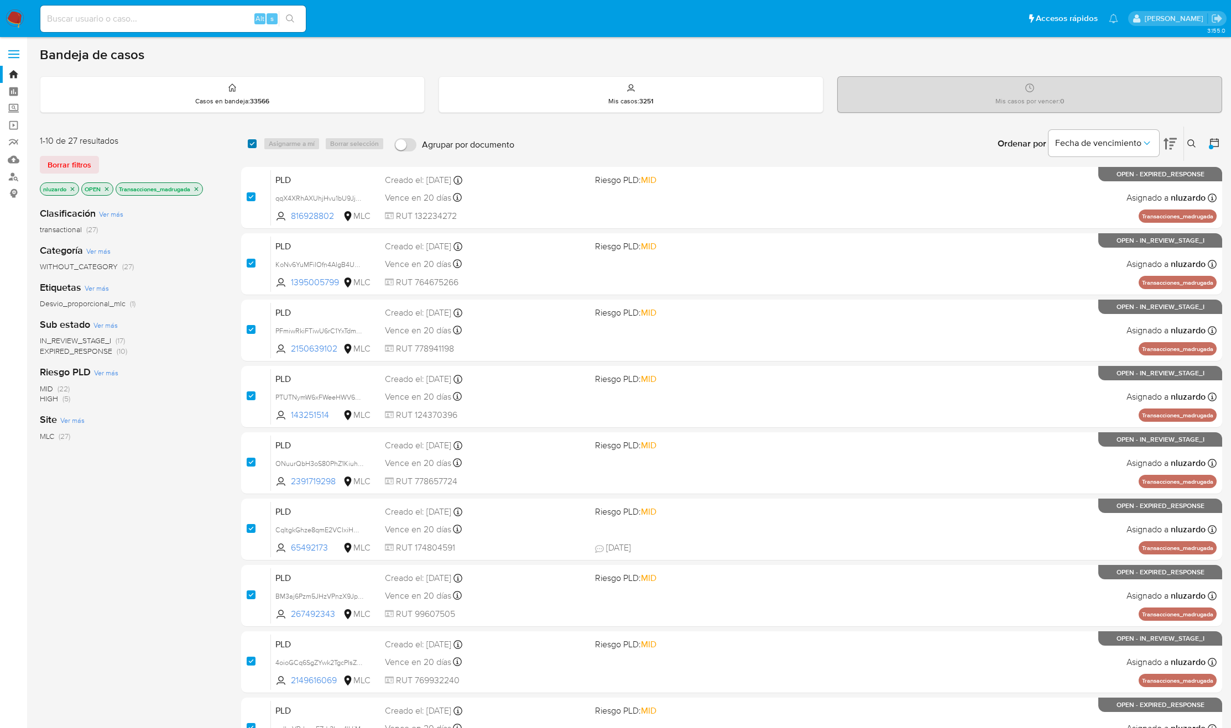
checkbox input "true"
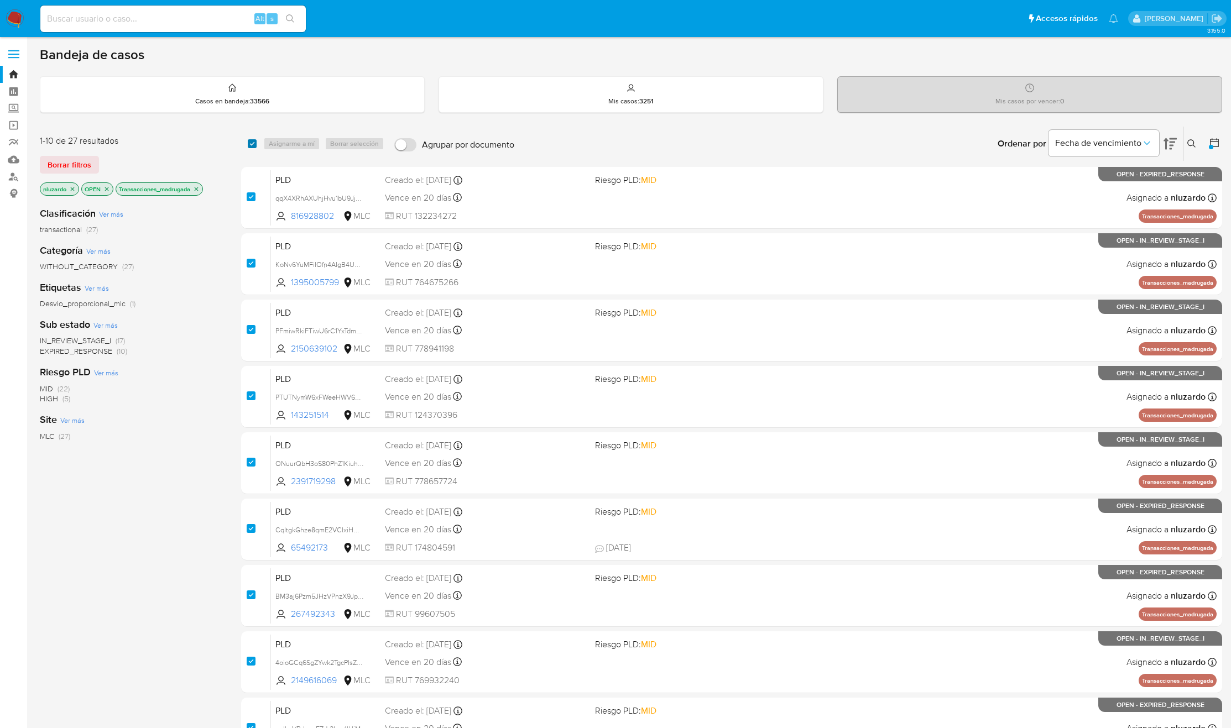
checkbox input "true"
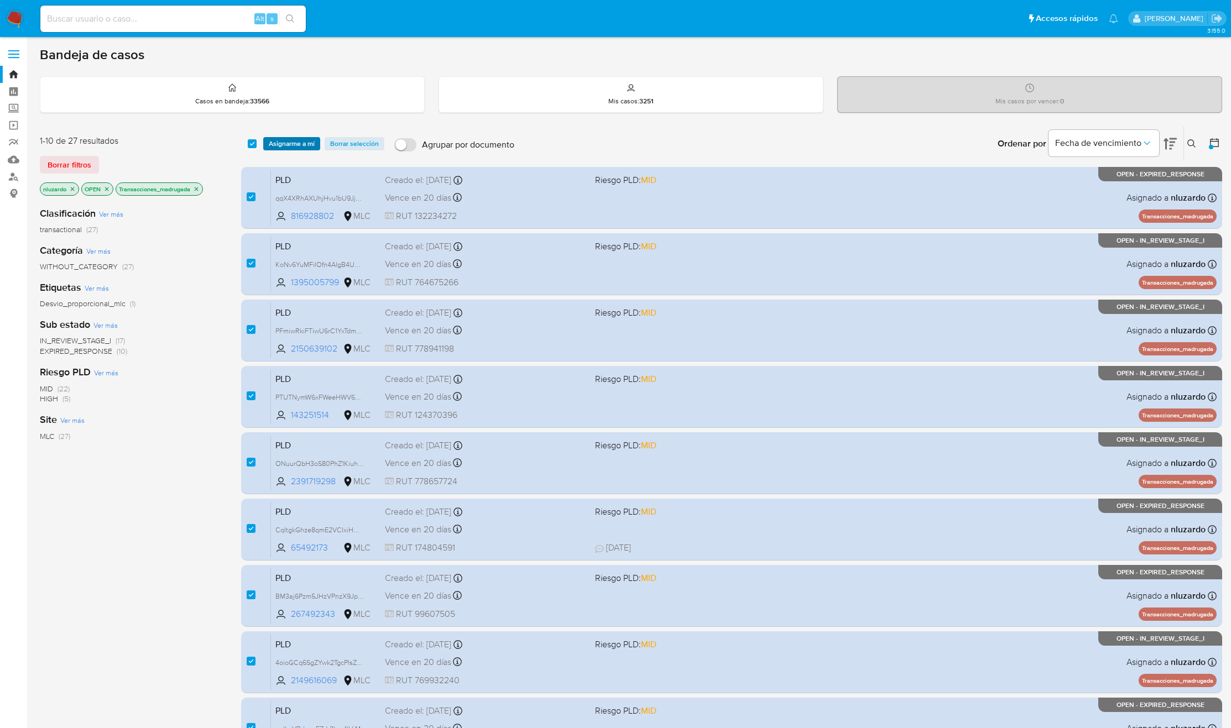
click at [279, 138] on span "Asignarme a mí" at bounding box center [292, 143] width 46 height 11
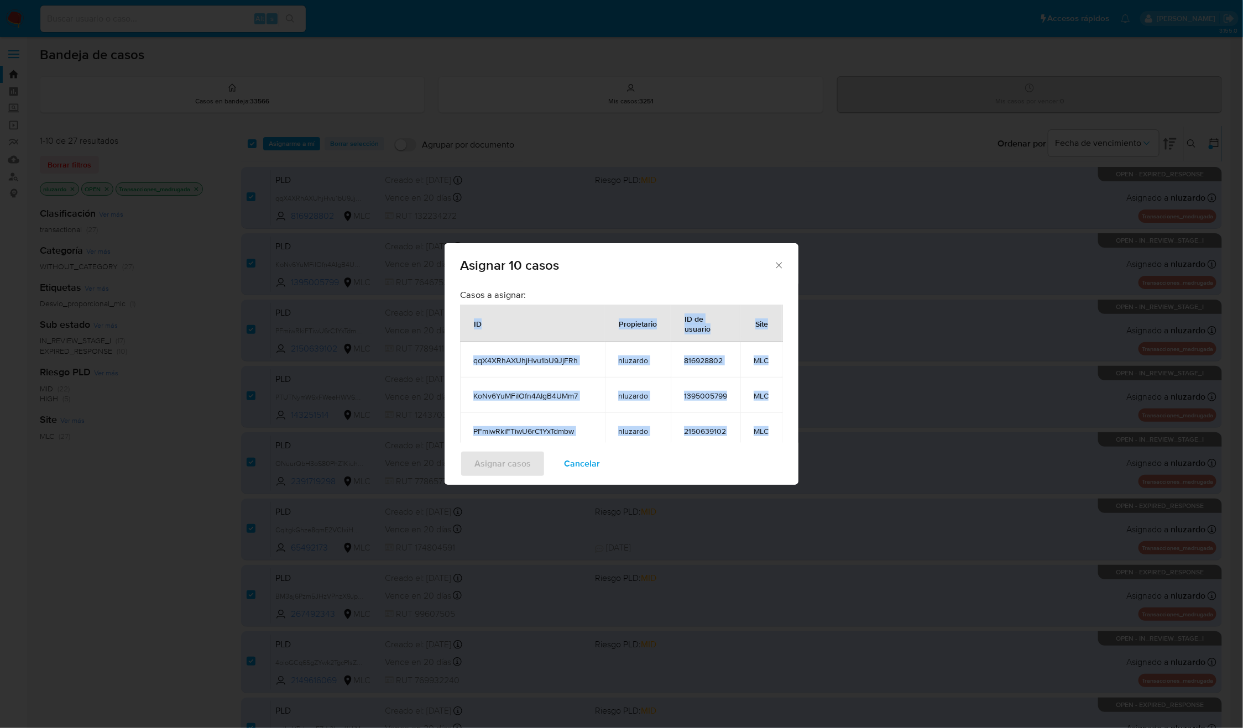
drag, startPoint x: 715, startPoint y: 356, endPoint x: 468, endPoint y: 323, distance: 248.7
click at [468, 323] on table "ID Propietario ID de usuario Site qqX4XRhAXUhjHvu1bU9JjFRh nluzardo 816928802 M…" at bounding box center [641, 500] width 362 height 391
copy table "ID Propietario ID de usuario Site qqX4XRhAXUhjHvu1bU9JjFRh nluzardo 816928802 M…"
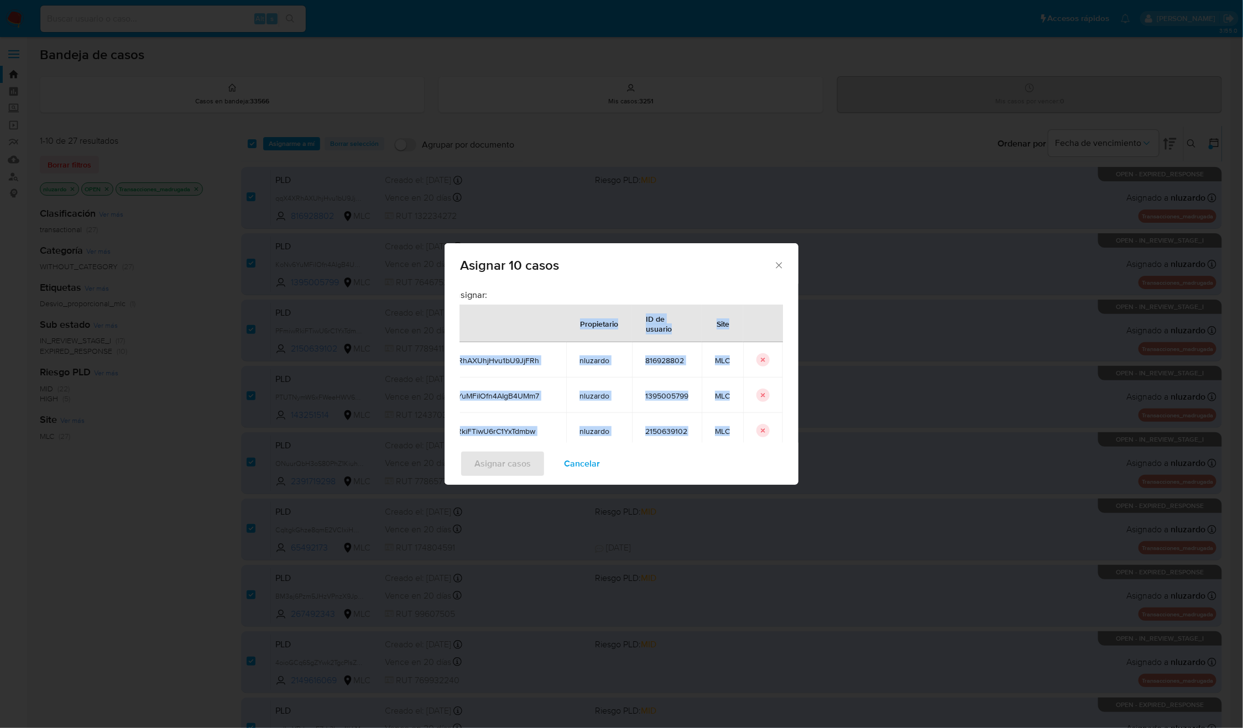
scroll to position [0, 65]
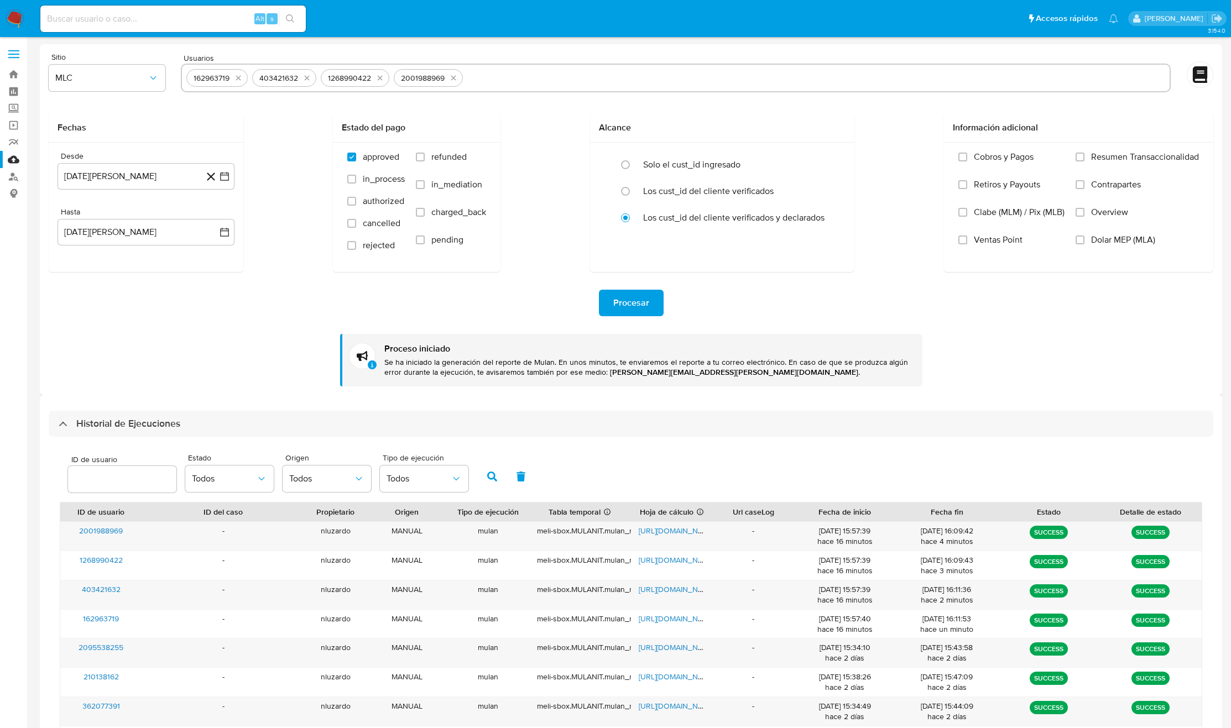
select select "10"
click at [244, 76] on button "quitar 162963719" at bounding box center [238, 77] width 13 height 13
click at [302, 76] on icon "quitar 403421632" at bounding box center [306, 78] width 9 height 9
click at [244, 76] on icon "quitar 1268990422" at bounding box center [245, 78] width 5 height 5
click at [315, 76] on icon "quitar 2001988969" at bounding box center [319, 78] width 9 height 9
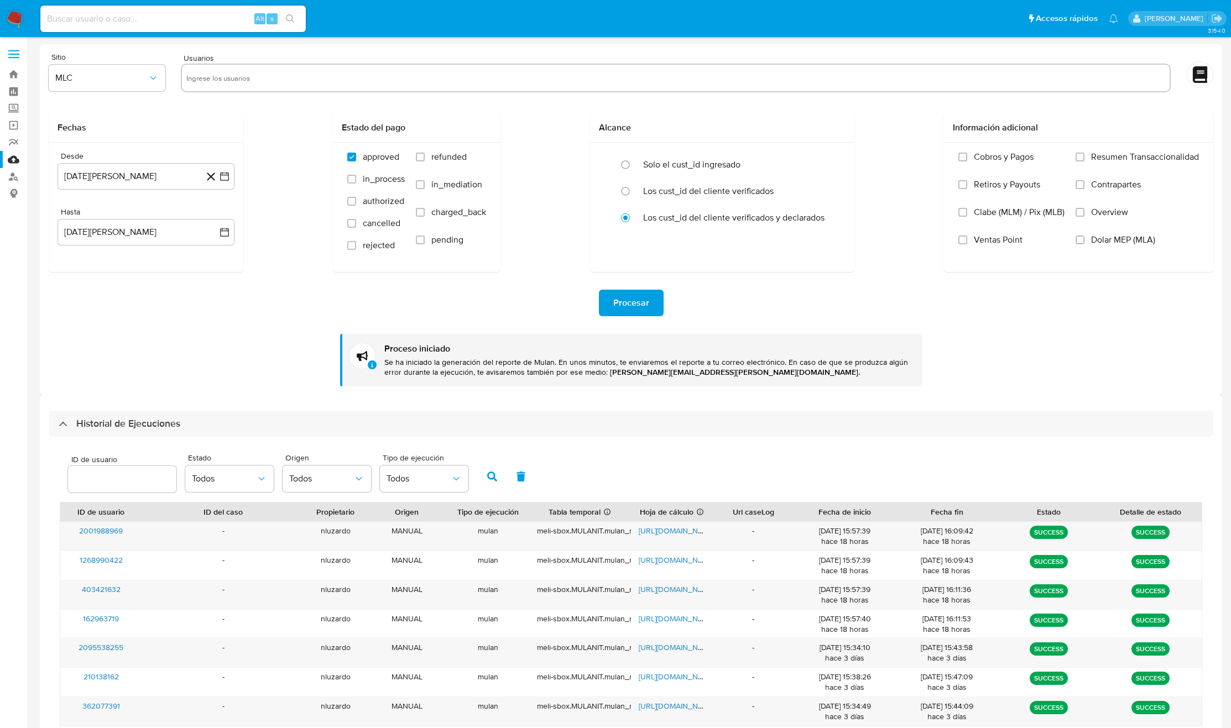
click at [244, 76] on input "text" at bounding box center [675, 78] width 979 height 18
click at [245, 77] on input "text" at bounding box center [675, 78] width 979 height 18
paste input "816928802, 1395005799, 2150639102, 143251514, 2391719298, 65492173, 267492343, …"
type input "816928802, 1395005799, 2150639102, 143251514, 2391719298, 65492173, 267492343, …"
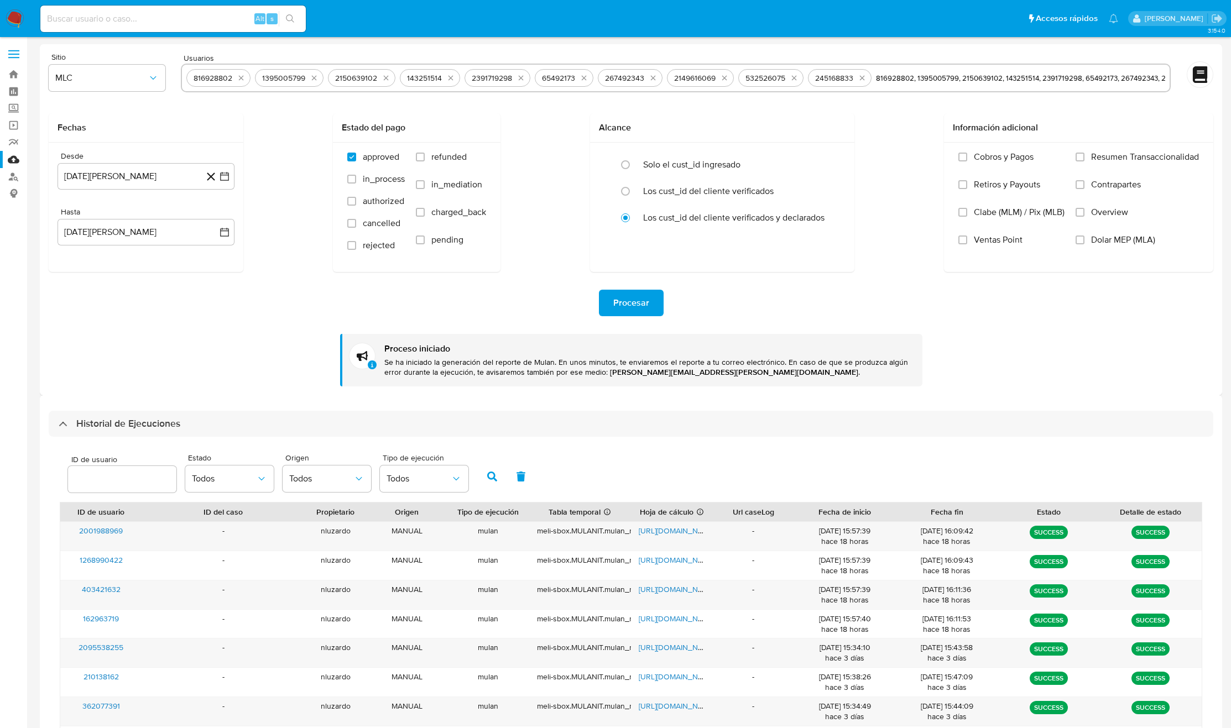
click at [300, 138] on div "Fechas Desde 14 de agosto de 2024 14-08-2024 Hasta 13 de agosto de 2025 13-08-2…" at bounding box center [631, 192] width 1164 height 159
click at [662, 300] on div "Procesar" at bounding box center [631, 303] width 1164 height 27
click at [662, 300] on button "Procesar" at bounding box center [631, 303] width 65 height 27
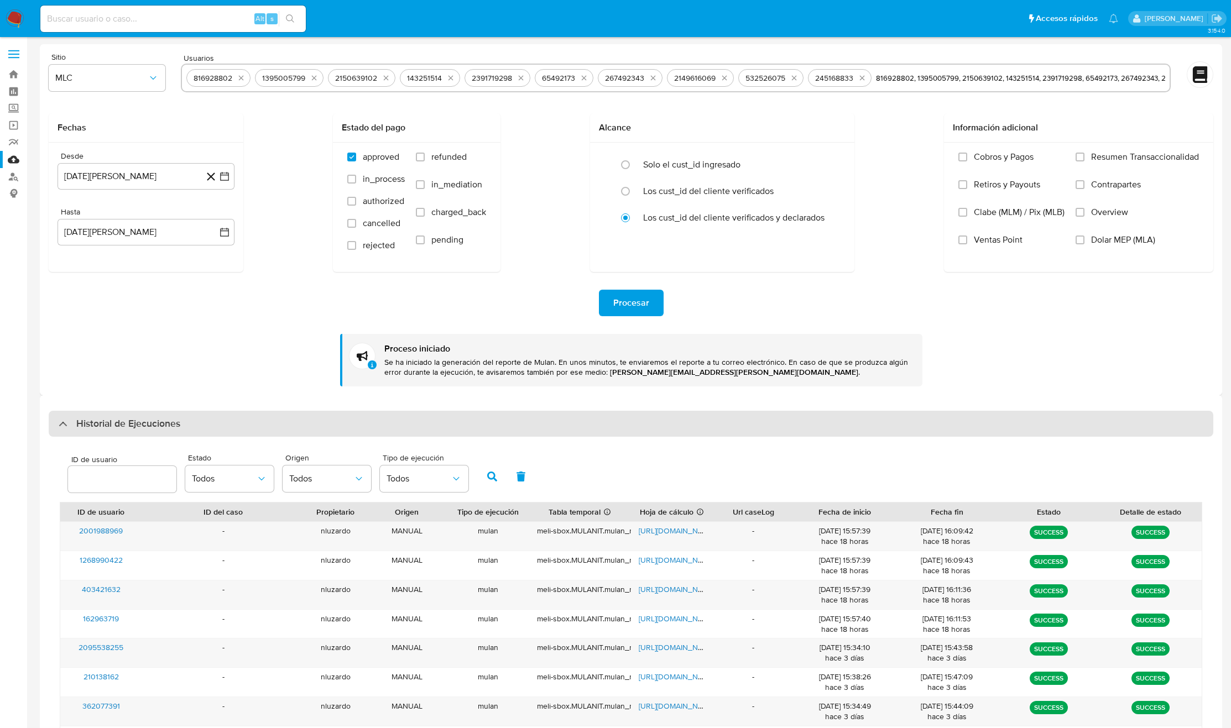
click at [151, 425] on h3 "Historial de Ejecuciones" at bounding box center [128, 423] width 104 height 13
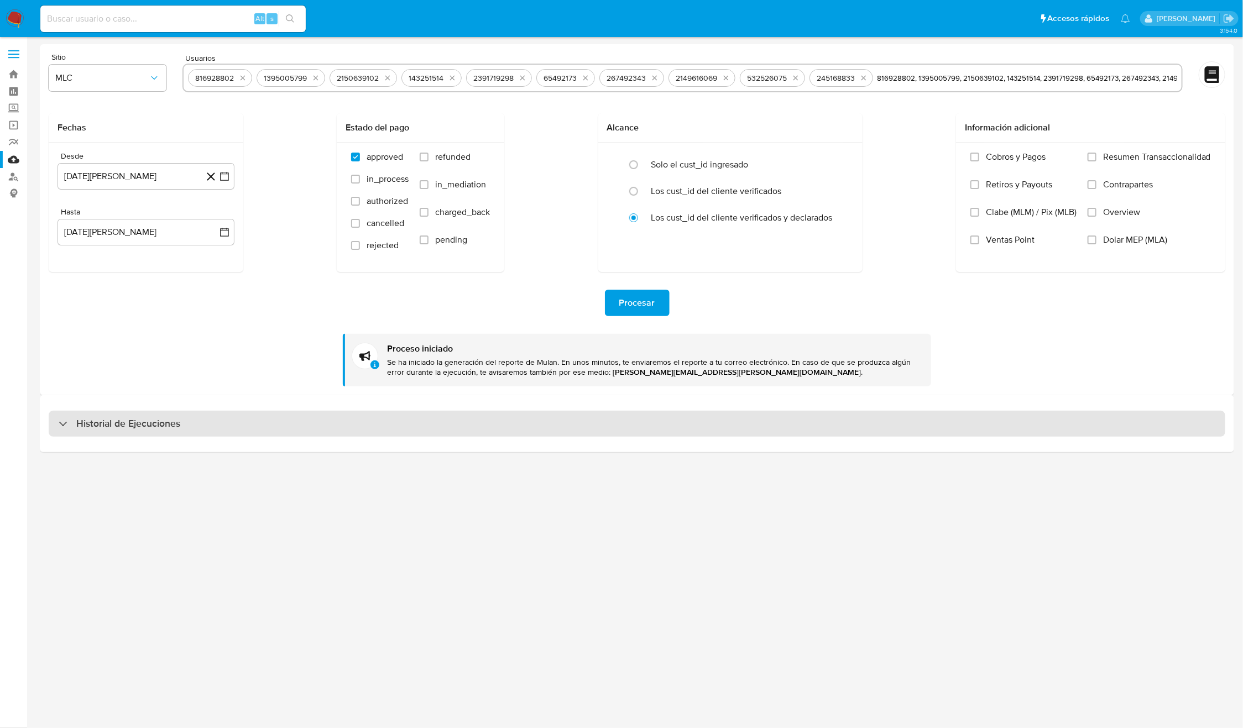
click at [150, 425] on h3 "Historial de Ejecuciones" at bounding box center [128, 423] width 104 height 13
select select "10"
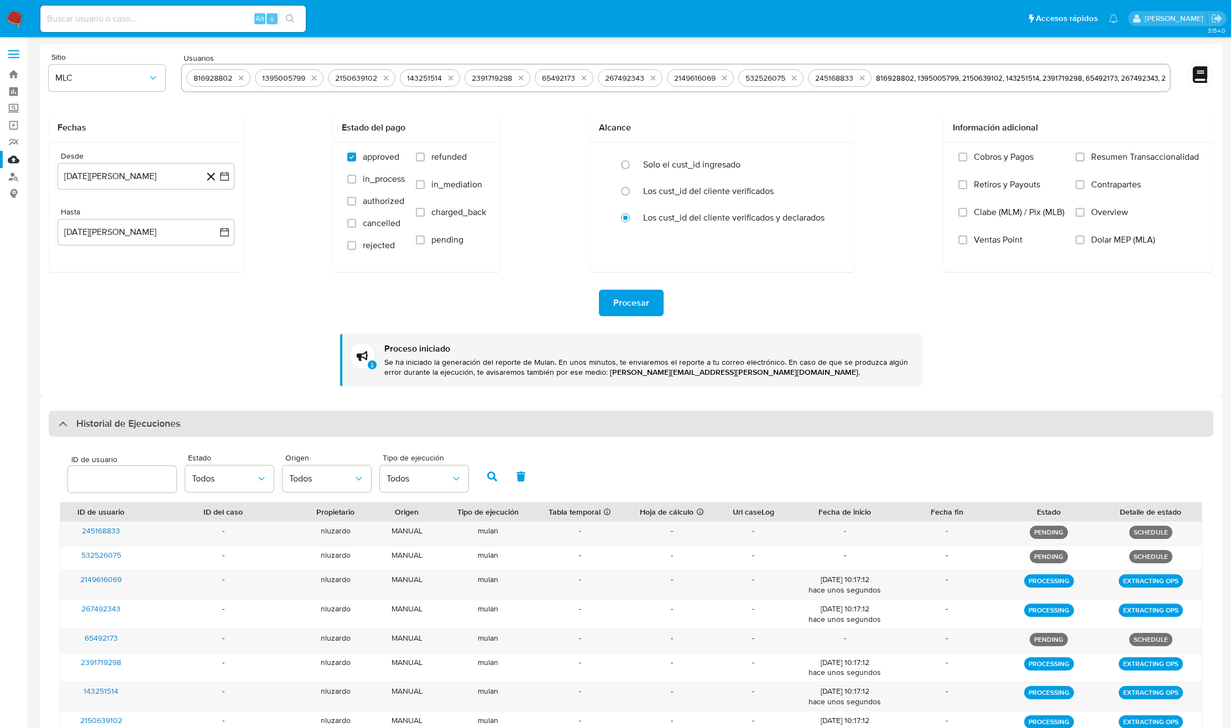
click at [151, 426] on h3 "Historial de Ejecuciones" at bounding box center [128, 423] width 104 height 13
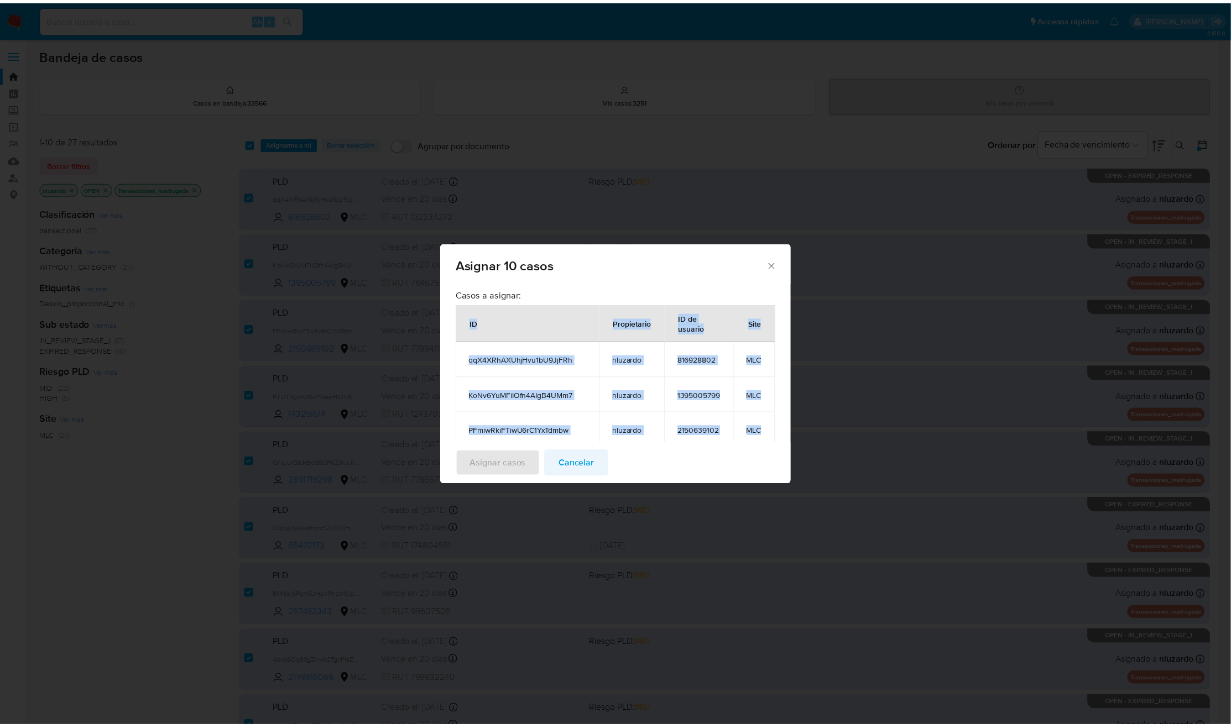
scroll to position [0, 65]
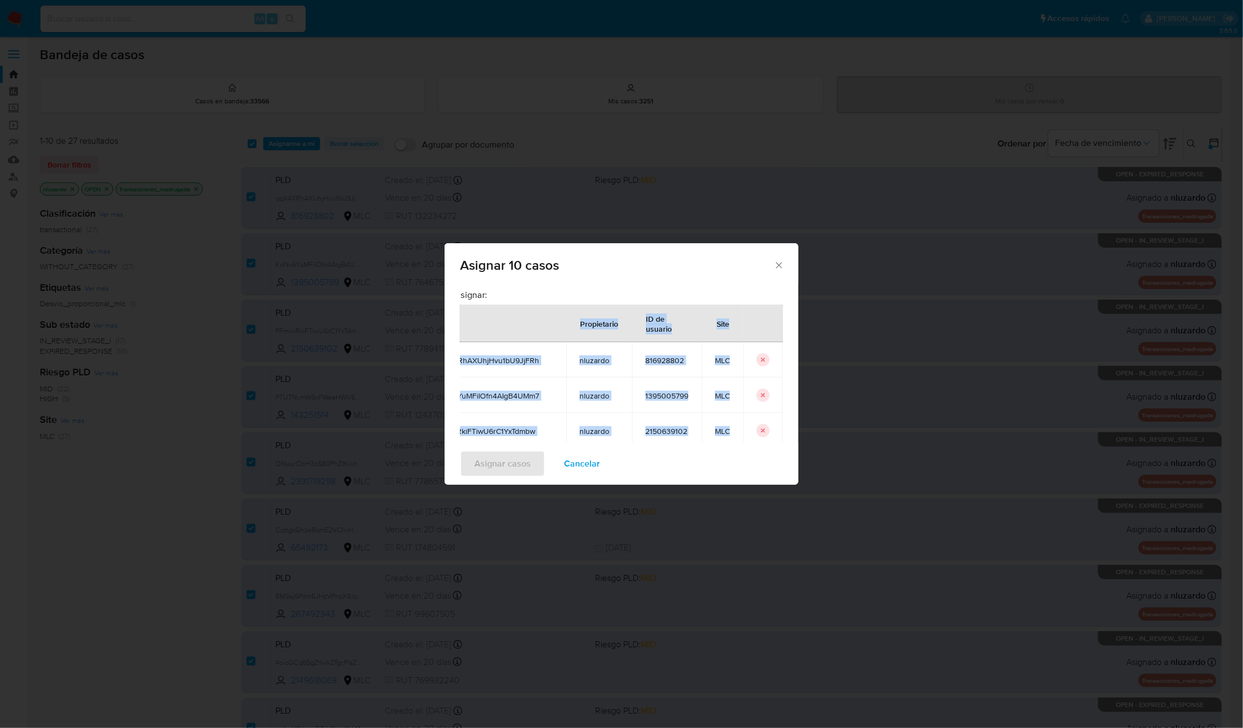
click at [569, 463] on span "Cancelar" at bounding box center [582, 464] width 36 height 24
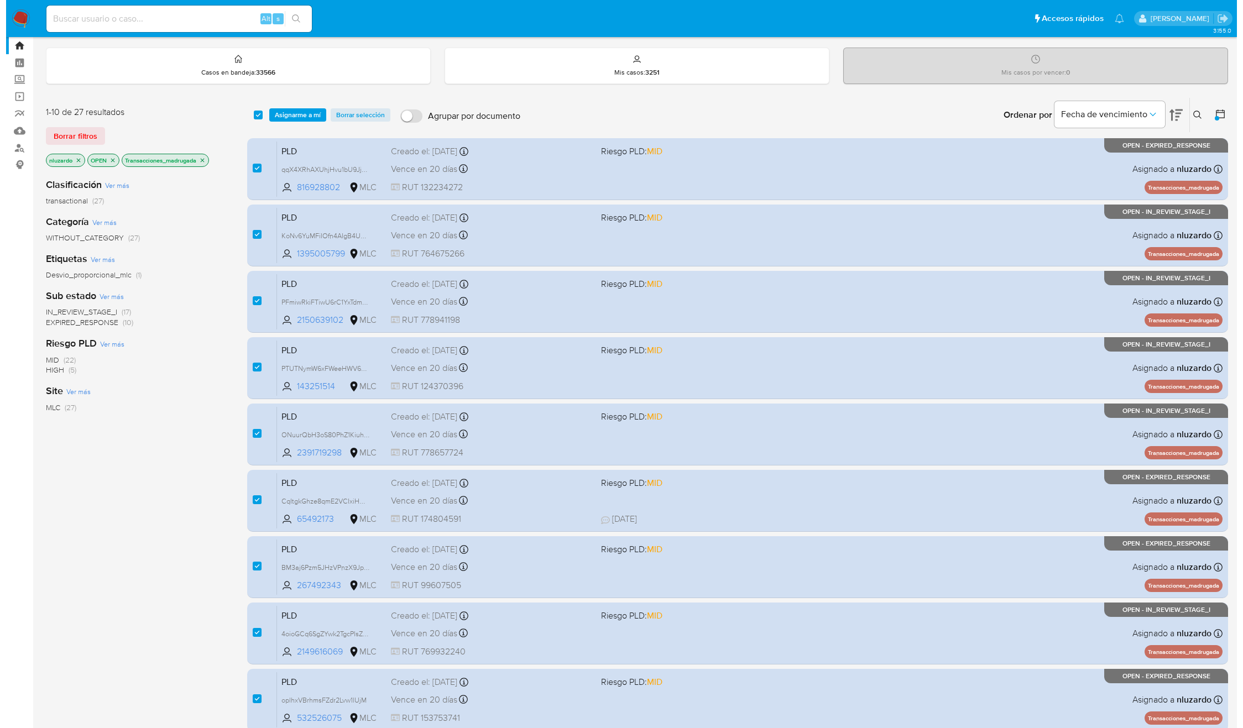
scroll to position [0, 0]
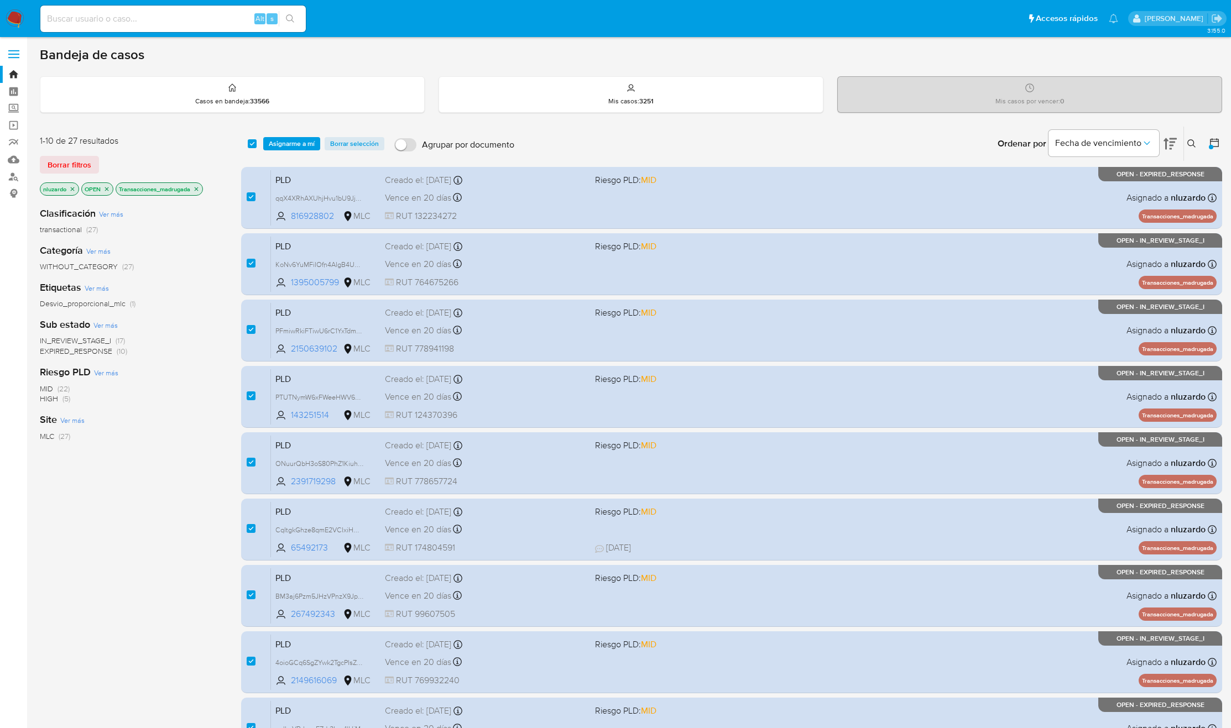
click at [299, 146] on span "Asignarme a mí" at bounding box center [292, 143] width 46 height 11
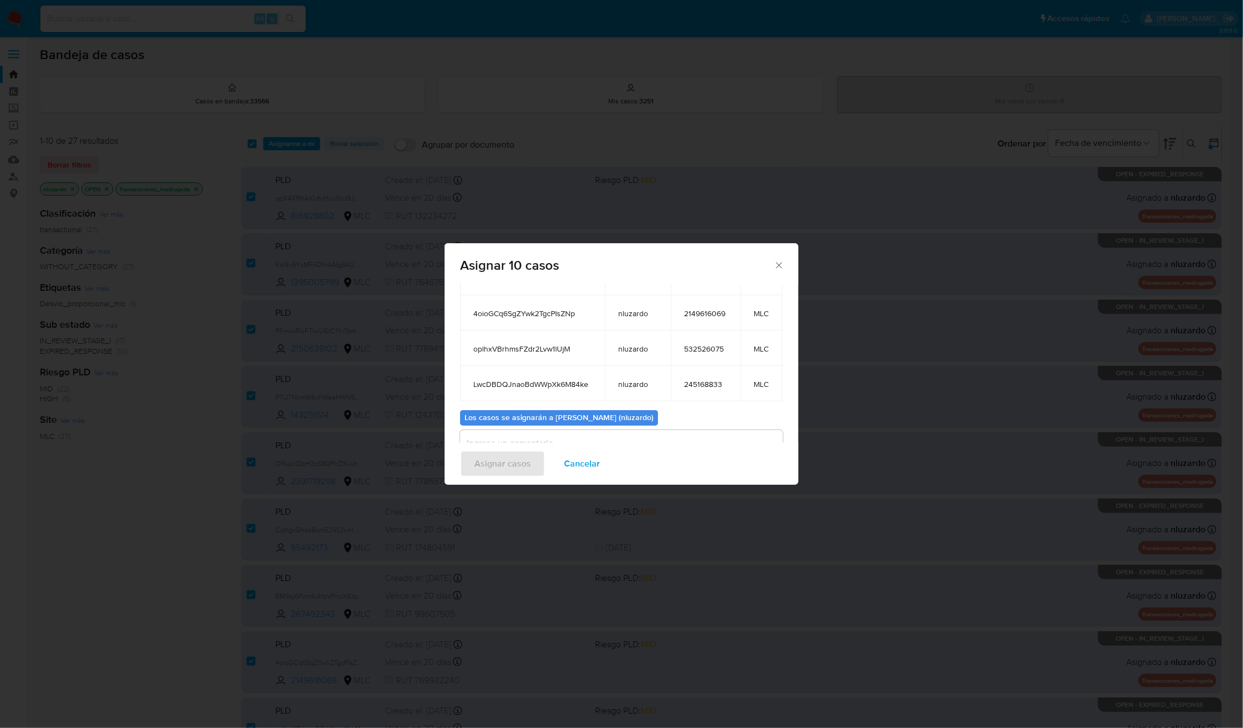
scroll to position [255, 0]
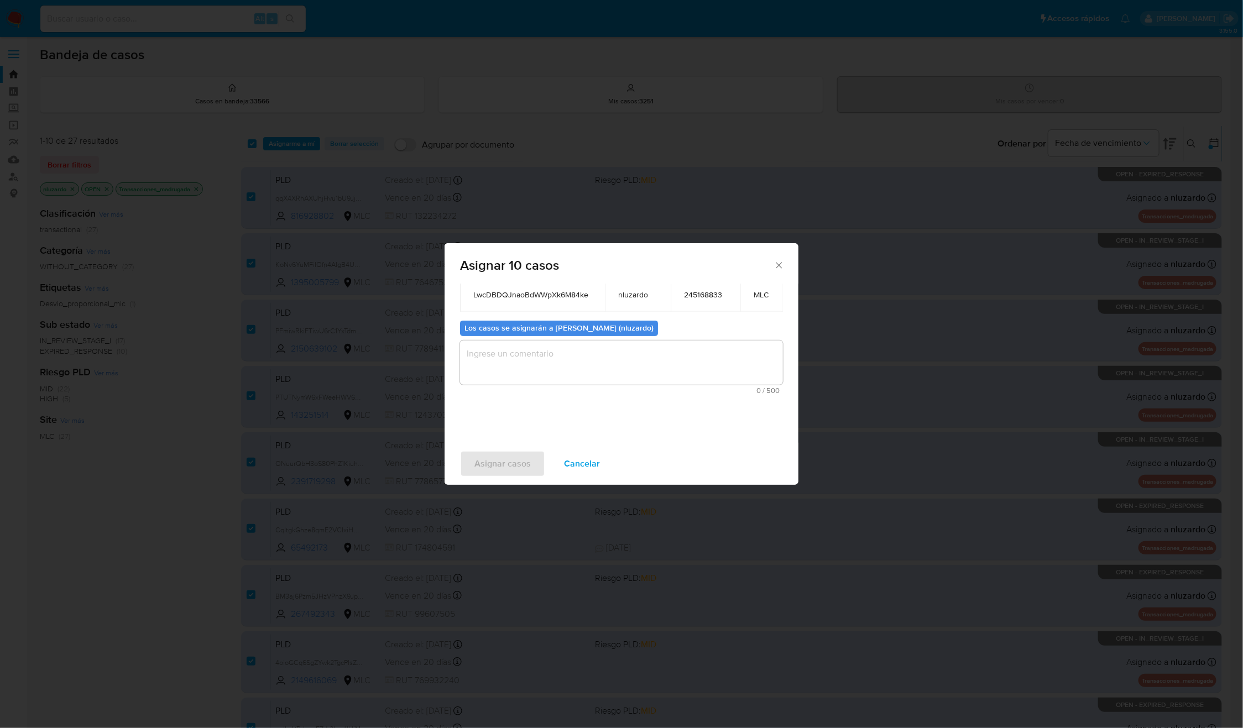
click at [514, 345] on textarea "assign-modal" at bounding box center [621, 363] width 323 height 44
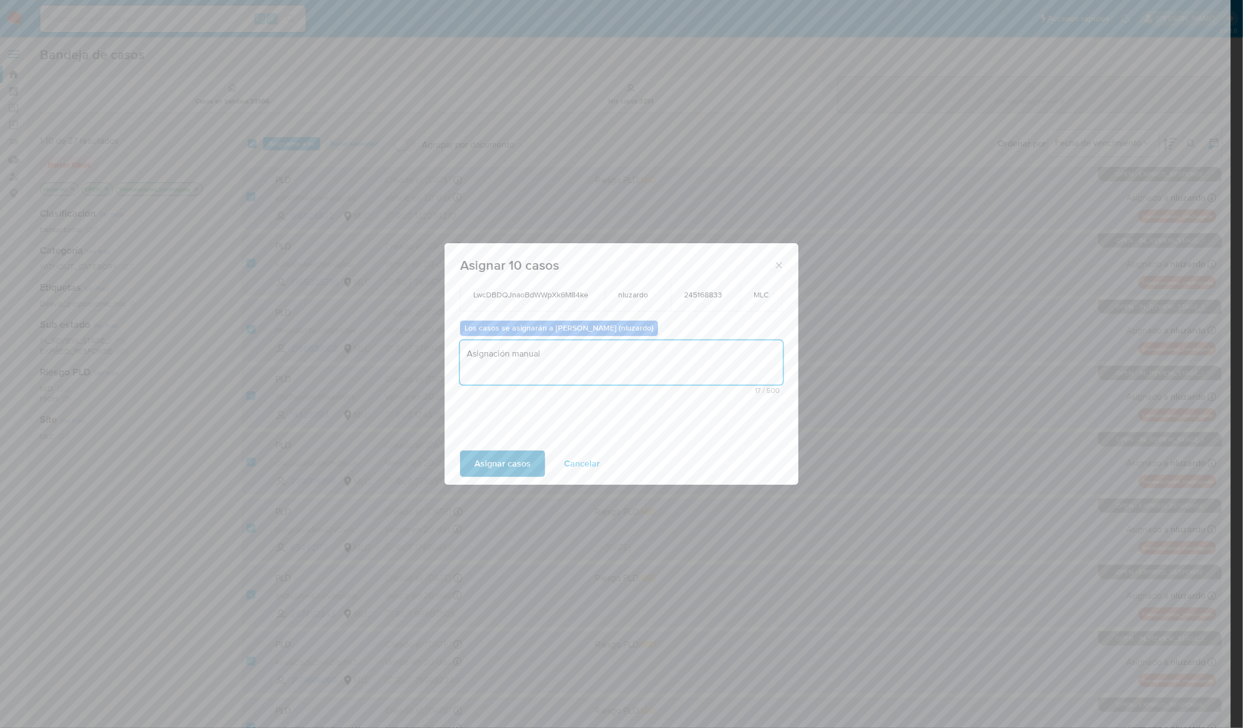
type textarea "Asignación manual"
click at [515, 460] on span "Asignar casos" at bounding box center [502, 464] width 56 height 24
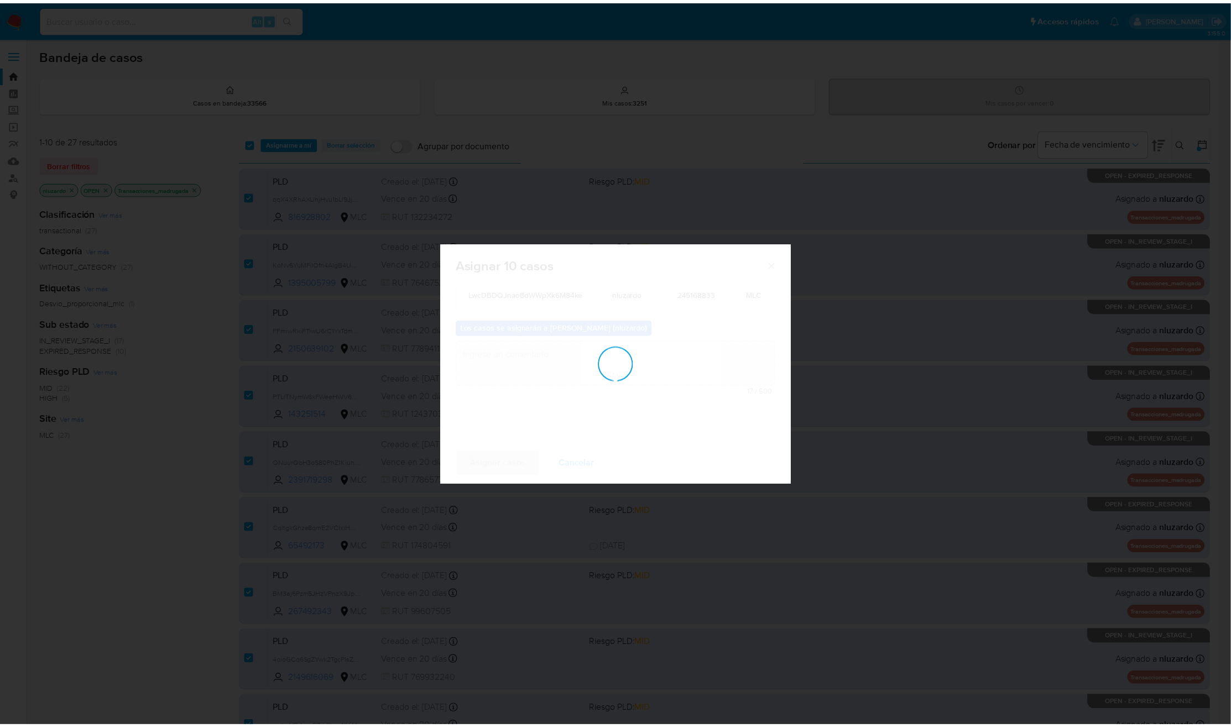
scroll to position [66, 0]
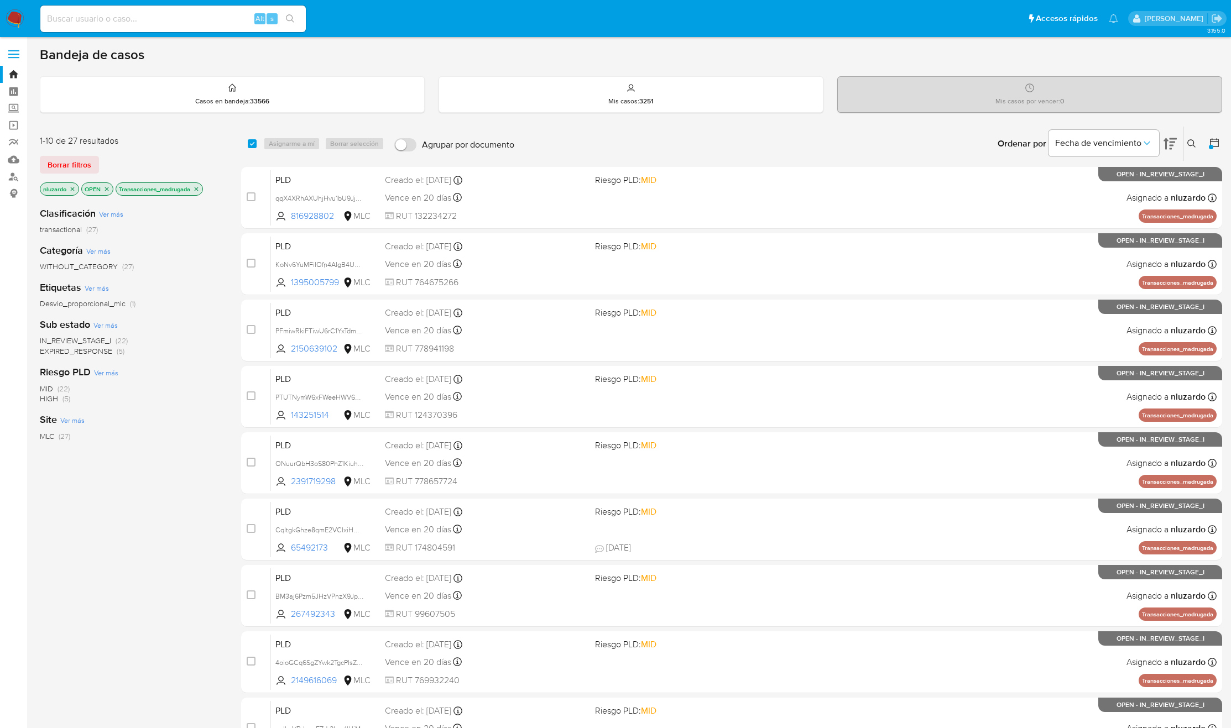
click at [781, 65] on div "Bandeja de casos Casos en bandeja : 33566 Mis casos : 3251 Mis casos por vencer…" at bounding box center [631, 455] width 1182 height 819
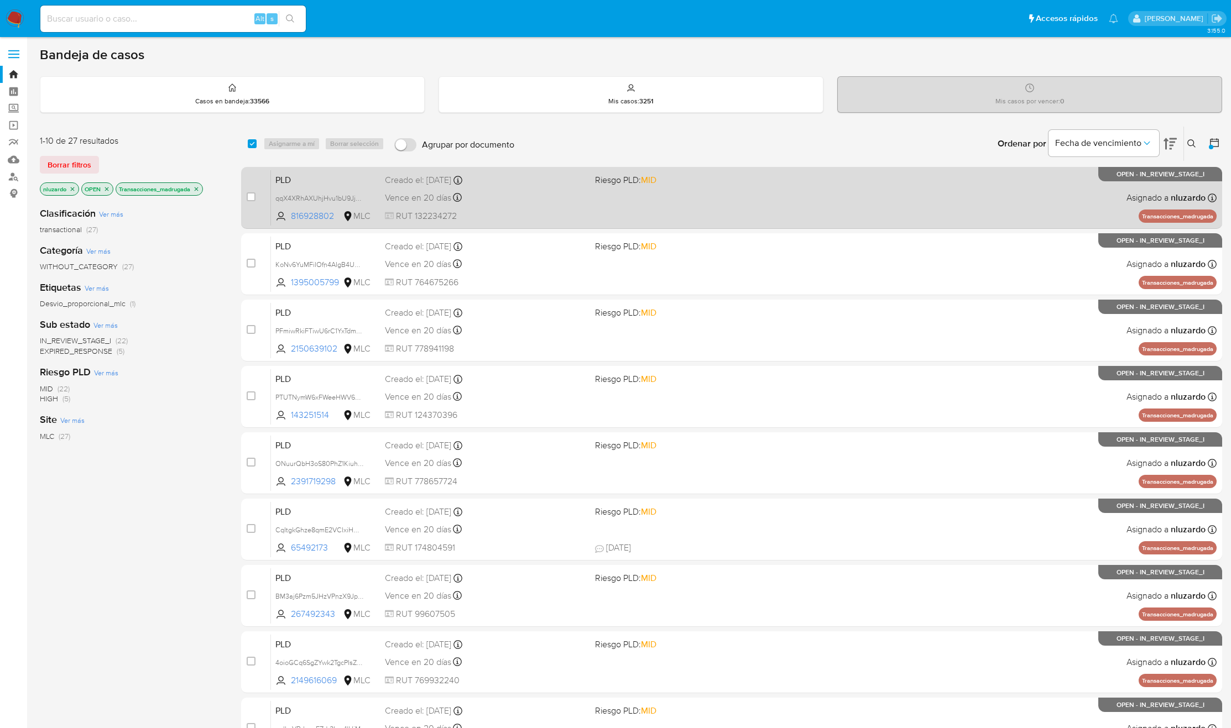
click at [674, 210] on div "PLD qqX4XRhAXUhjHvu1bU9JjFRh 816928802 MLC Riesgo PLD: MID Creado el: 12/06/202…" at bounding box center [743, 198] width 945 height 56
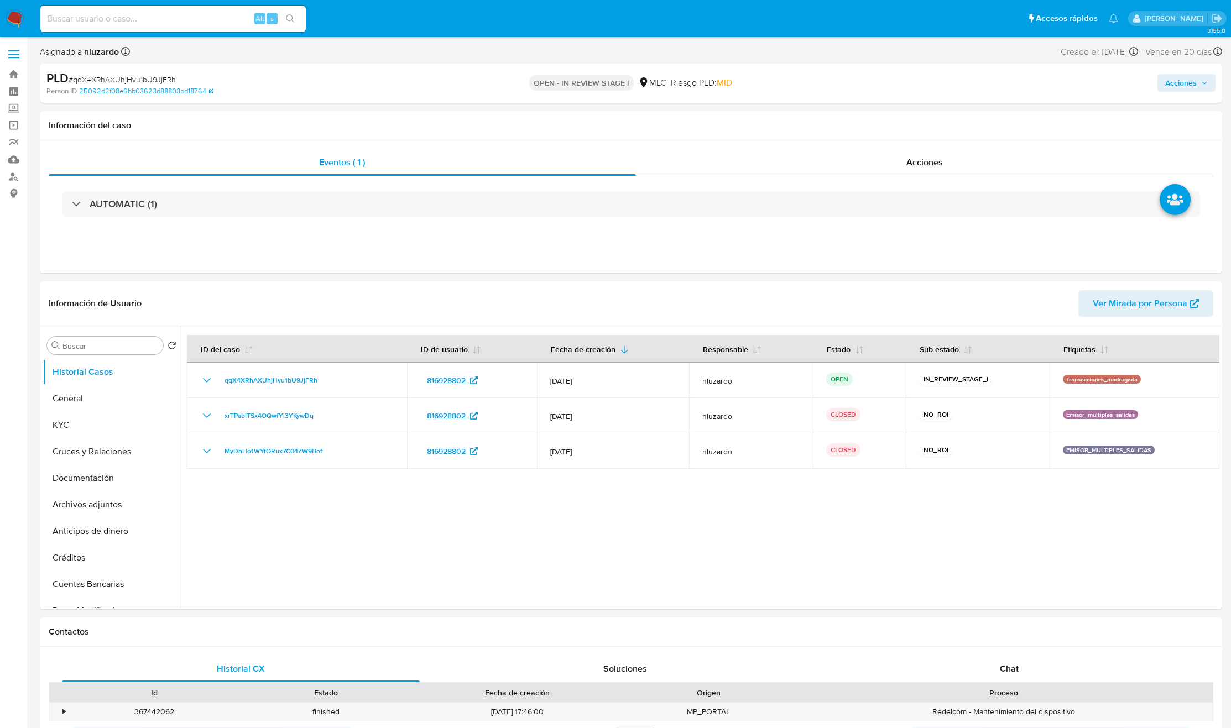
select select "10"
click at [150, 22] on input at bounding box center [172, 19] width 265 height 14
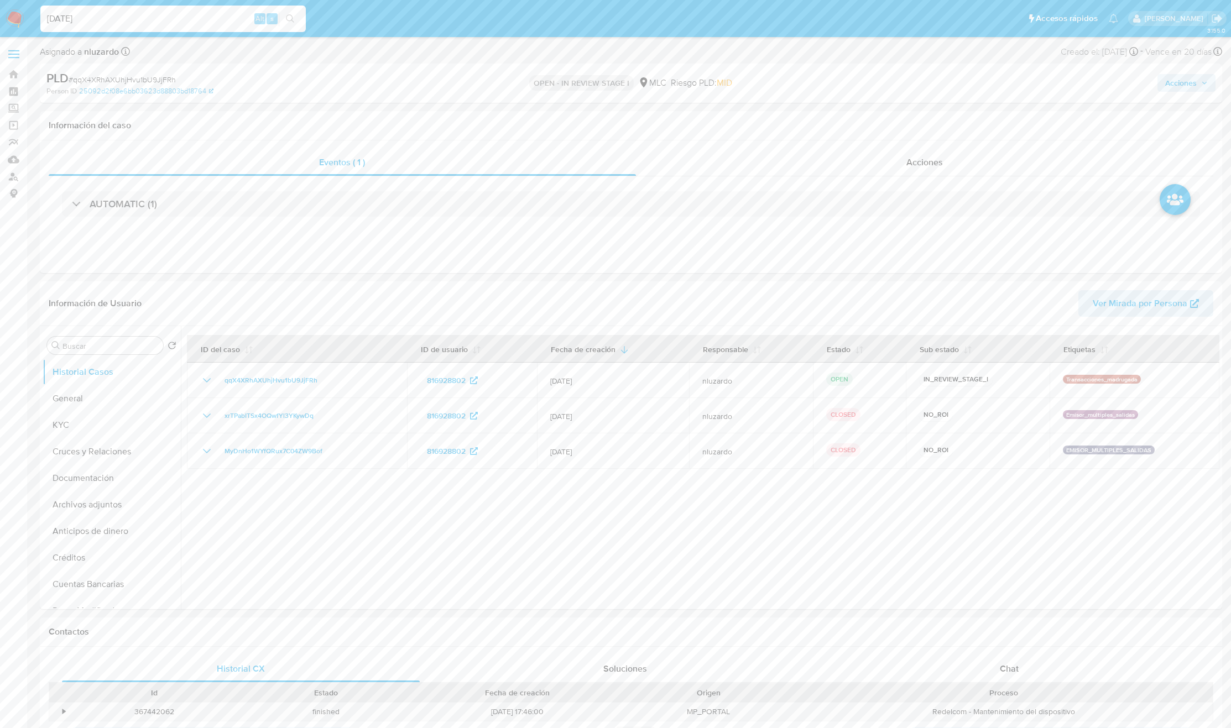
type input "[DATE]"
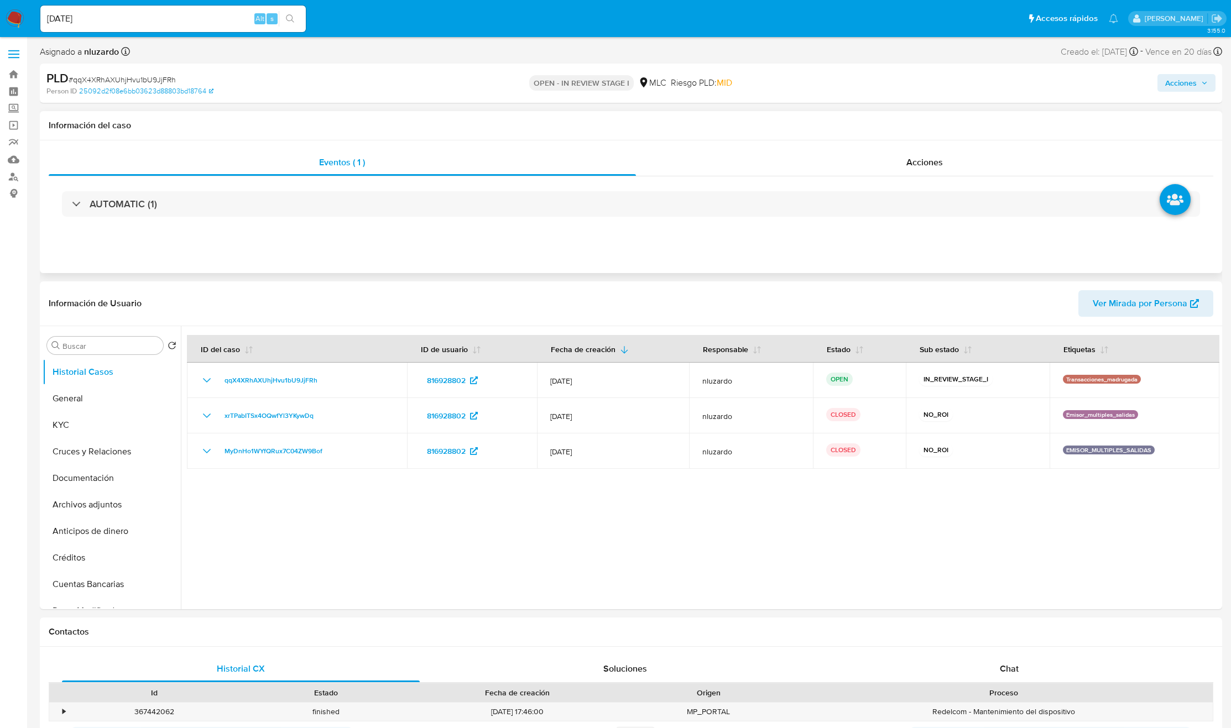
click at [143, 219] on div "AUTOMATIC (1)" at bounding box center [631, 203] width 1164 height 55
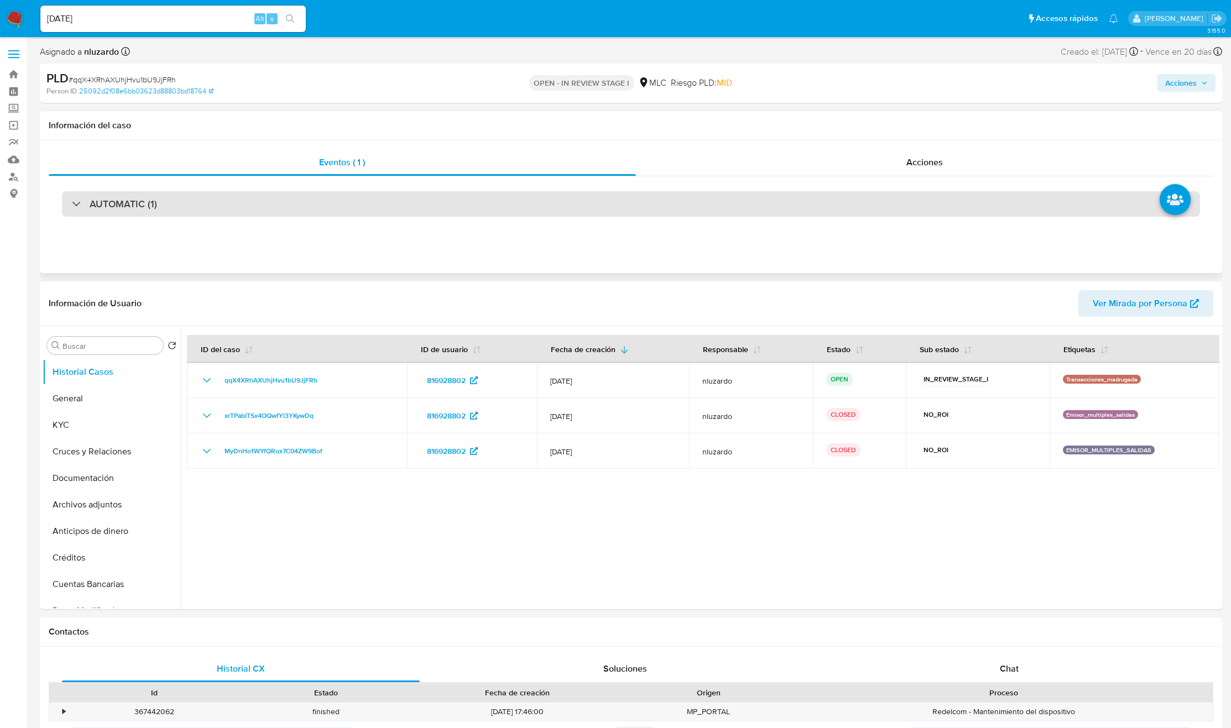
click at [148, 211] on div "AUTOMATIC (1)" at bounding box center [631, 203] width 1138 height 25
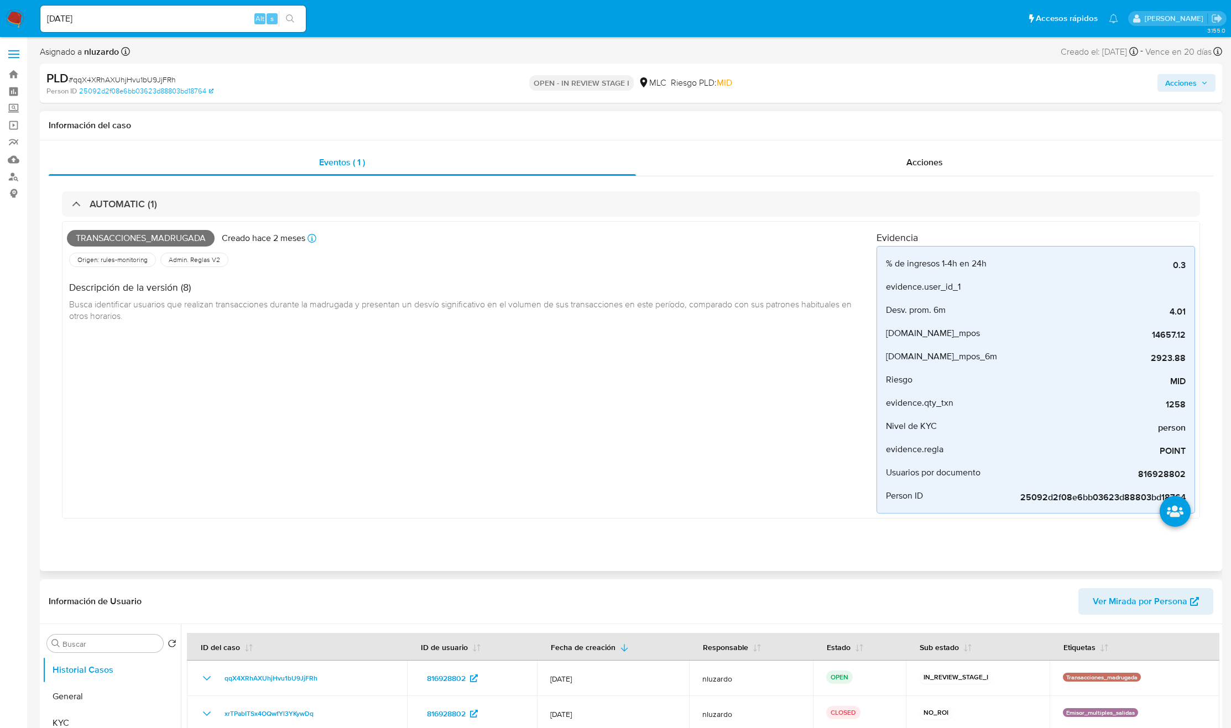
click at [153, 247] on div "Transacciones_madrugada Creado [DATE] Creado: [DATE] 06:04:02" at bounding box center [471, 238] width 809 height 24
click at [155, 244] on span "Transacciones_madrugada" at bounding box center [141, 238] width 148 height 17
click at [155, 243] on span "Transacciones_madrugada" at bounding box center [141, 238] width 148 height 17
copy span "Transacciones_madrugada"
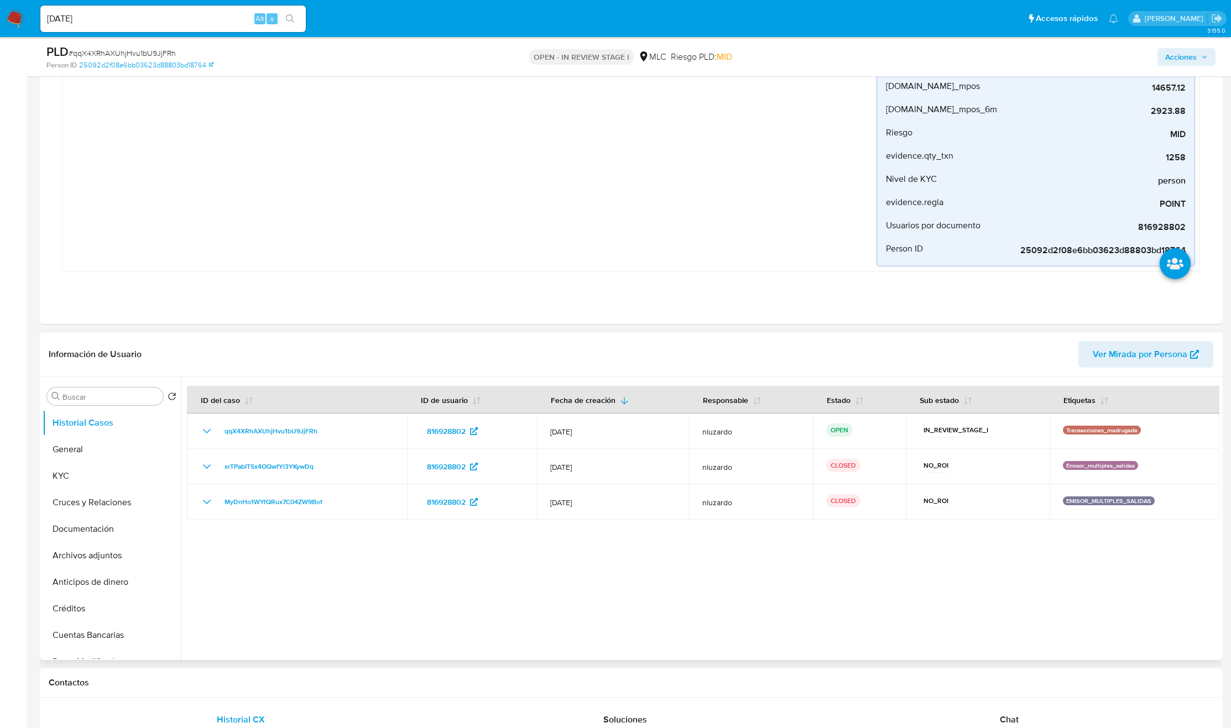
scroll to position [332, 0]
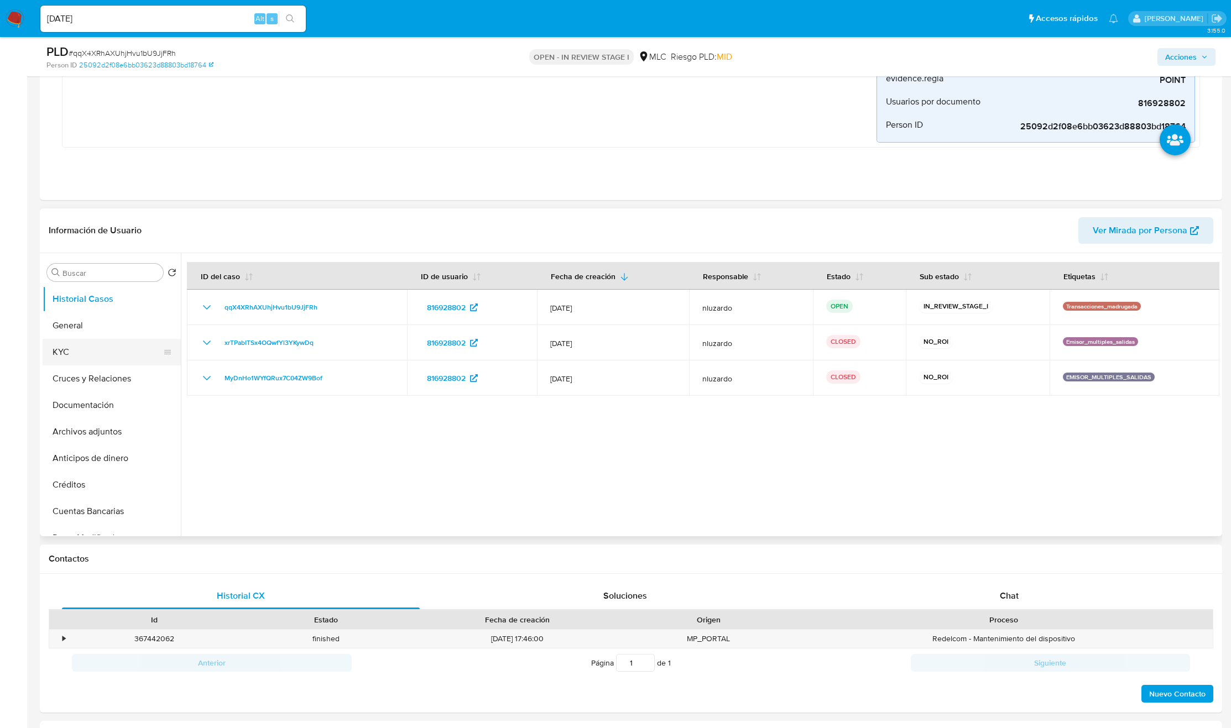
click at [102, 347] on button "KYC" at bounding box center [107, 352] width 129 height 27
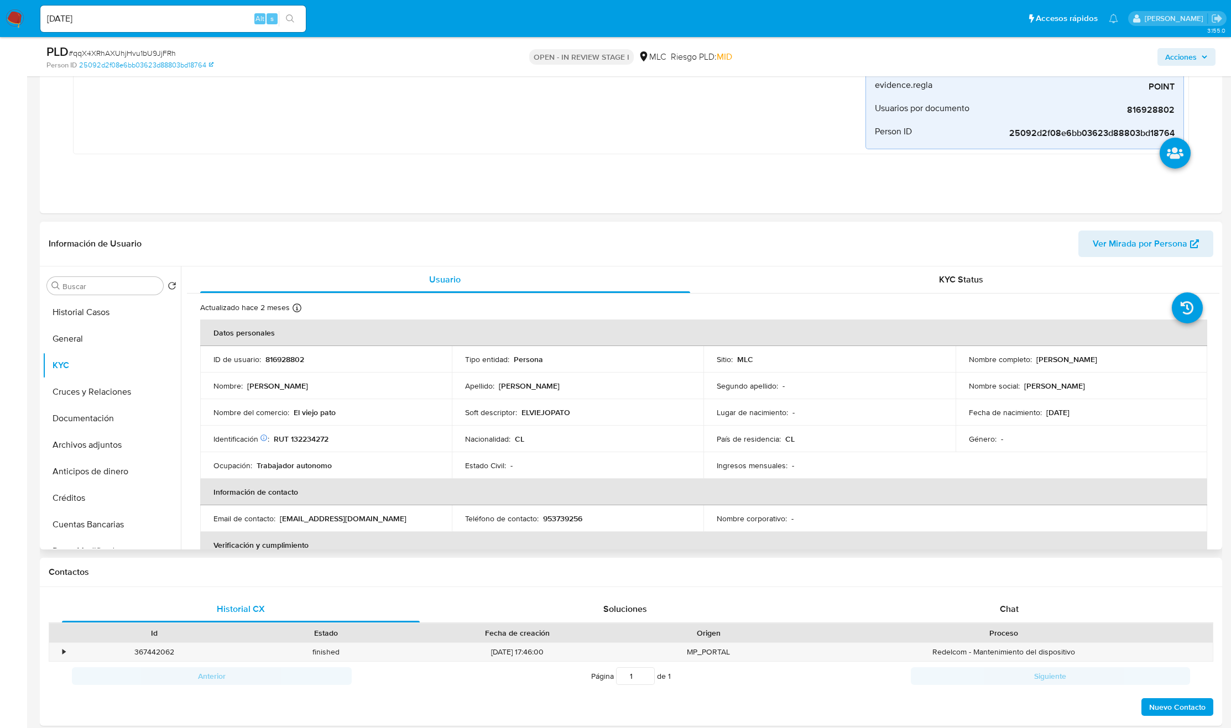
click at [1051, 362] on p "[PERSON_NAME] [PERSON_NAME]" at bounding box center [1066, 359] width 61 height 10
drag, startPoint x: 1138, startPoint y: 363, endPoint x: 1173, endPoint y: 362, distance: 34.9
click at [1173, 362] on div "Nombre completo : Patricio Alejandro Ramírez Maldonado" at bounding box center [1081, 359] width 225 height 10
copy p "[PERSON_NAME] [PERSON_NAME]"
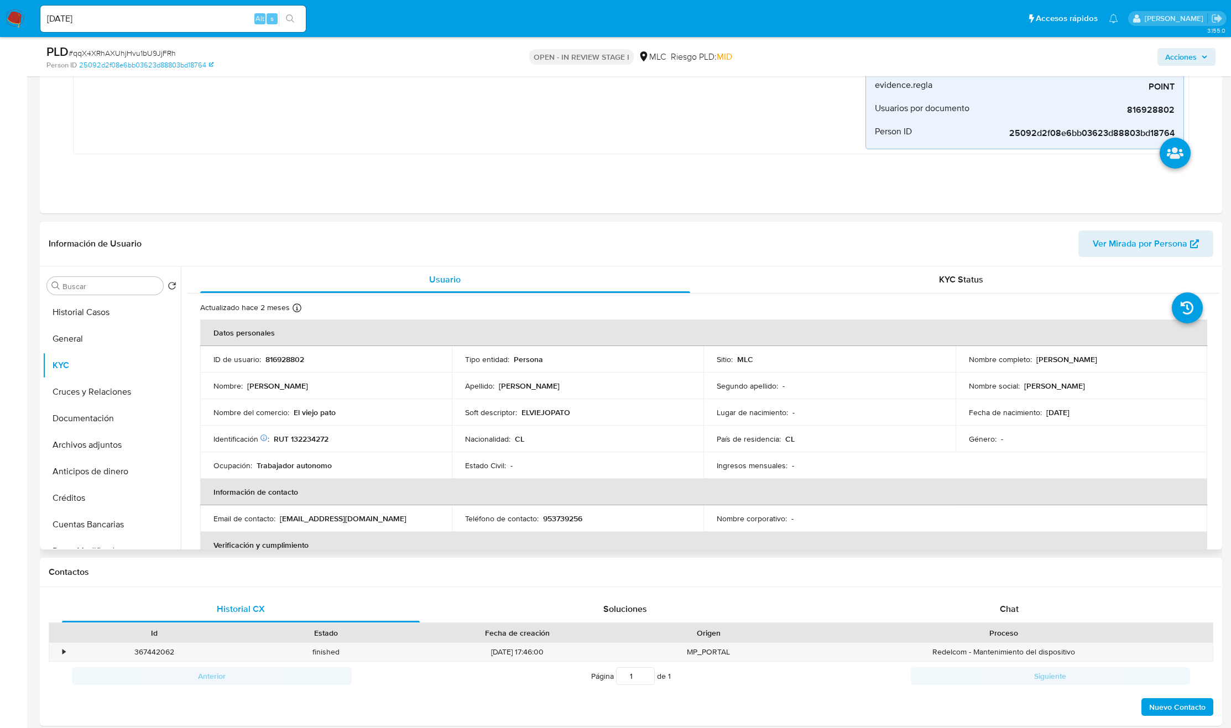
click at [313, 437] on p "RUT 132234272" at bounding box center [301, 439] width 55 height 10
click at [313, 436] on p "RUT 132234272" at bounding box center [301, 439] width 55 height 10
copy p "132234272"
click at [633, 372] on td "Tipo entidad : Persona" at bounding box center [578, 359] width 252 height 27
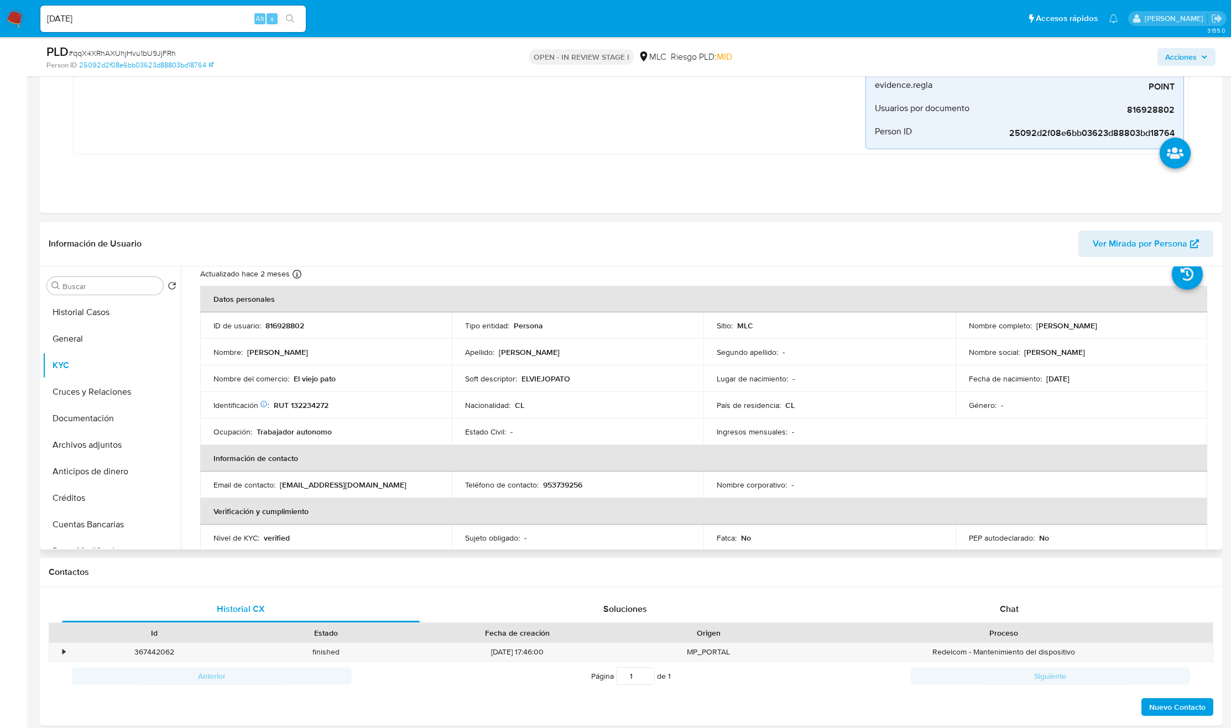
scroll to position [44, 0]
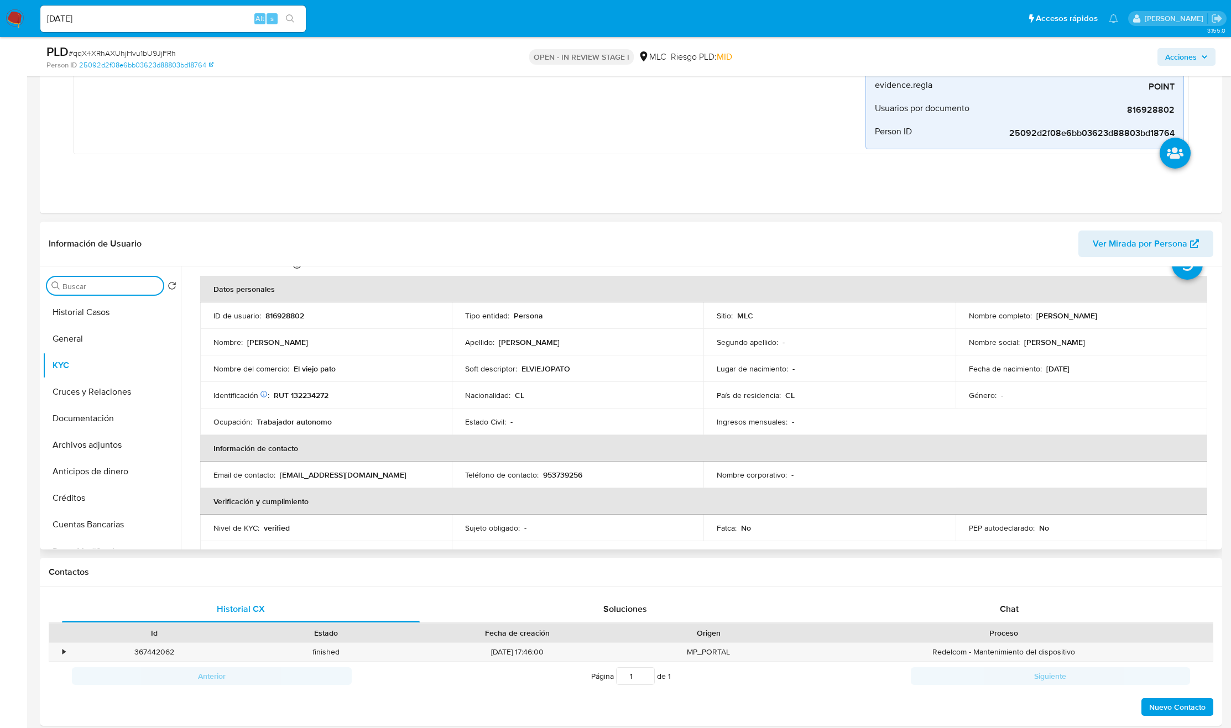
click at [113, 288] on input "Buscar" at bounding box center [110, 286] width 96 height 10
type input "CR"
click at [80, 332] on button "Cruces y Relaciones" at bounding box center [107, 339] width 129 height 27
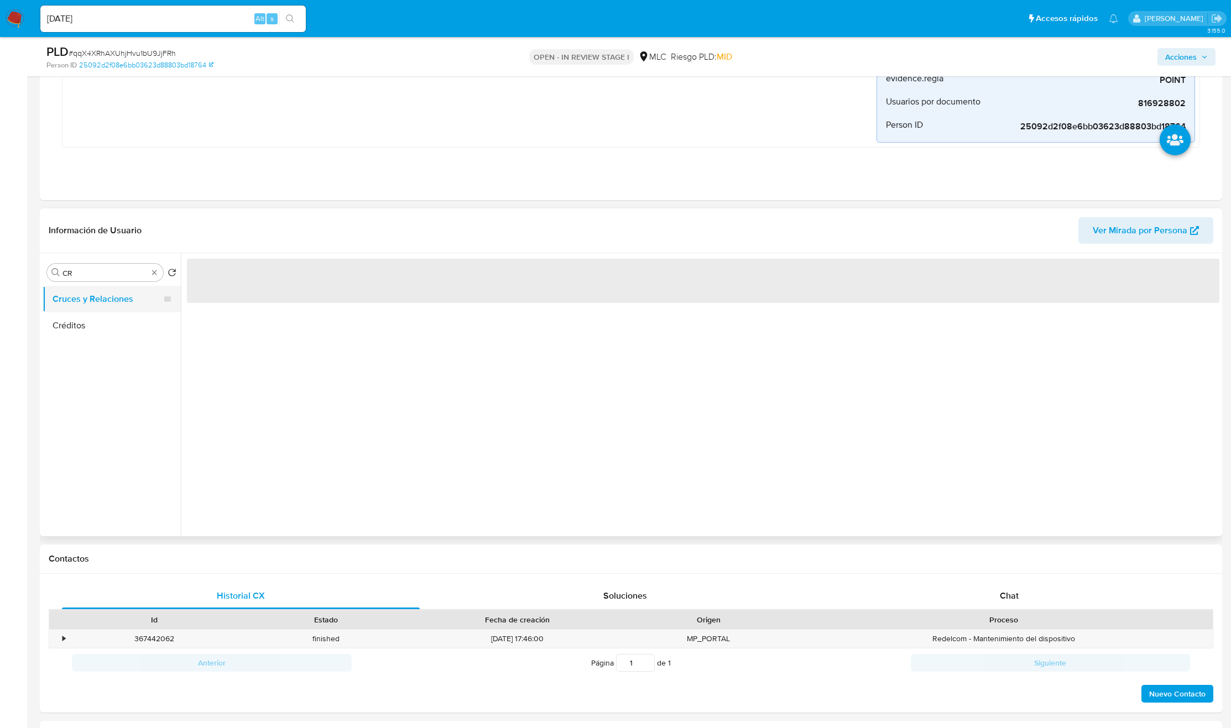
scroll to position [0, 0]
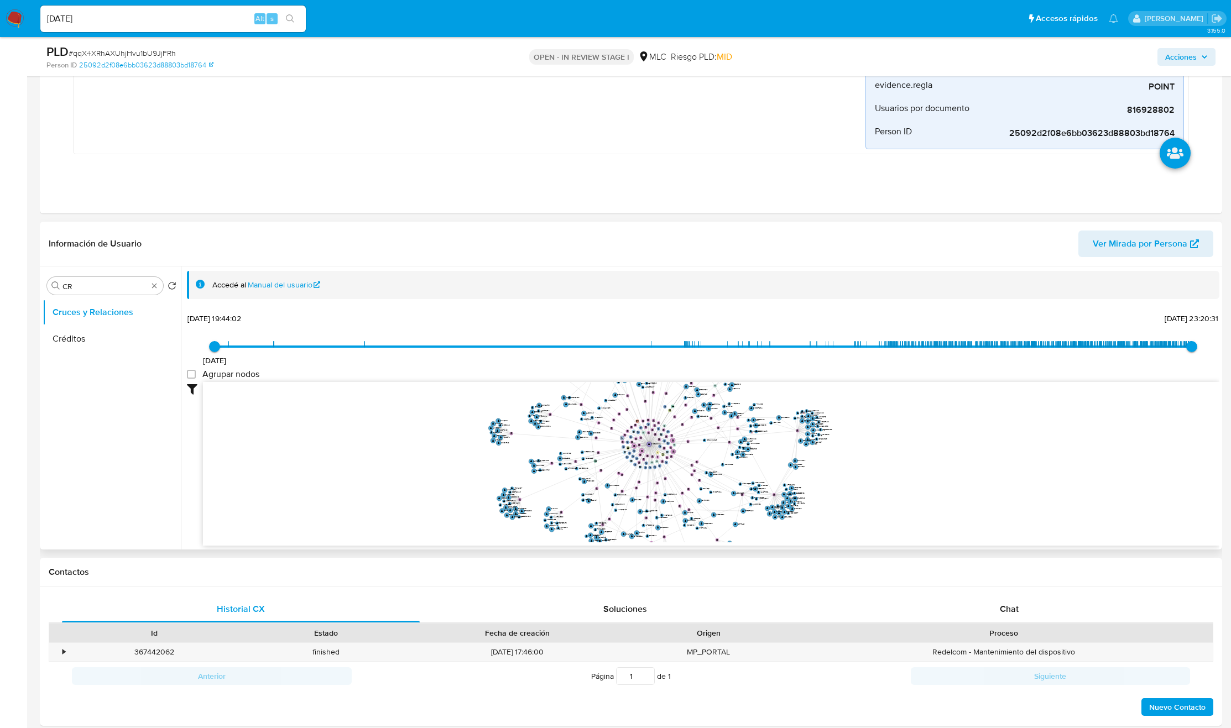
drag, startPoint x: 631, startPoint y: 437, endPoint x: 621, endPoint y: 440, distance: 10.3
click at [622, 440] on circle at bounding box center [622, 438] width 4 height 4
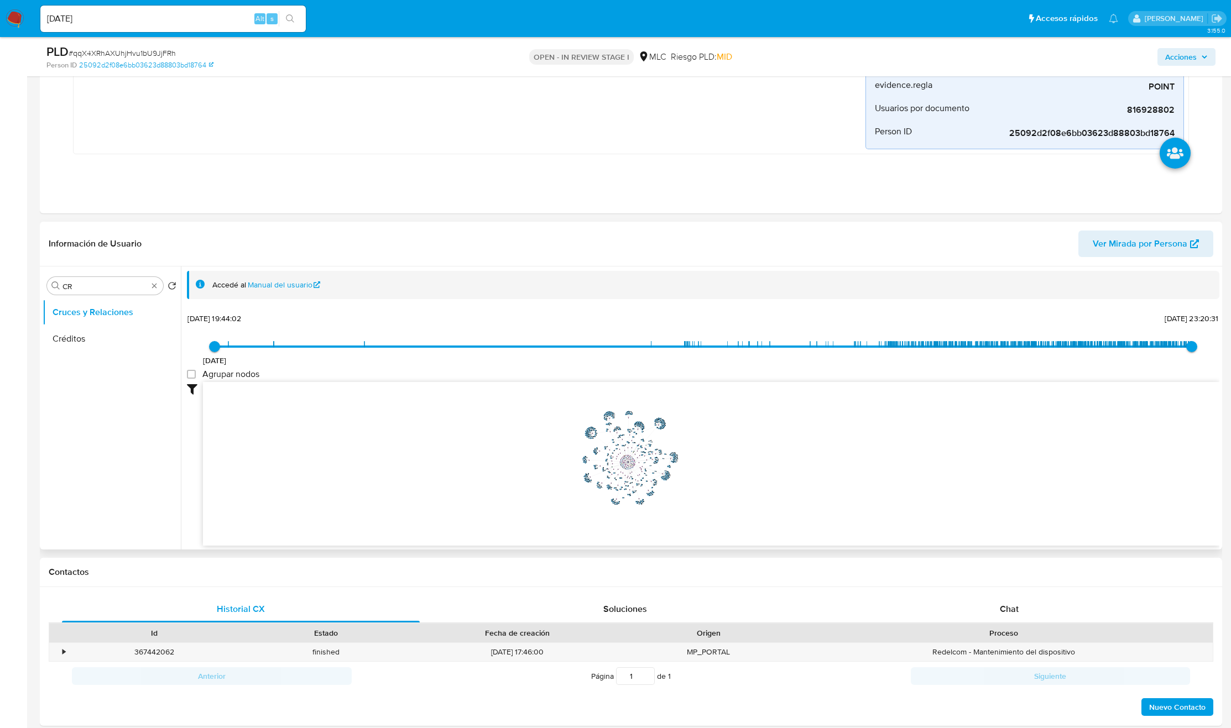
drag, startPoint x: 622, startPoint y: 438, endPoint x: 620, endPoint y: 460, distance: 22.2
click at [620, 460] on icon "phone-777cad9a0da8ede630a180c3edeb21be  user-816928802  816928802 person-2509…" at bounding box center [711, 462] width 1016 height 160
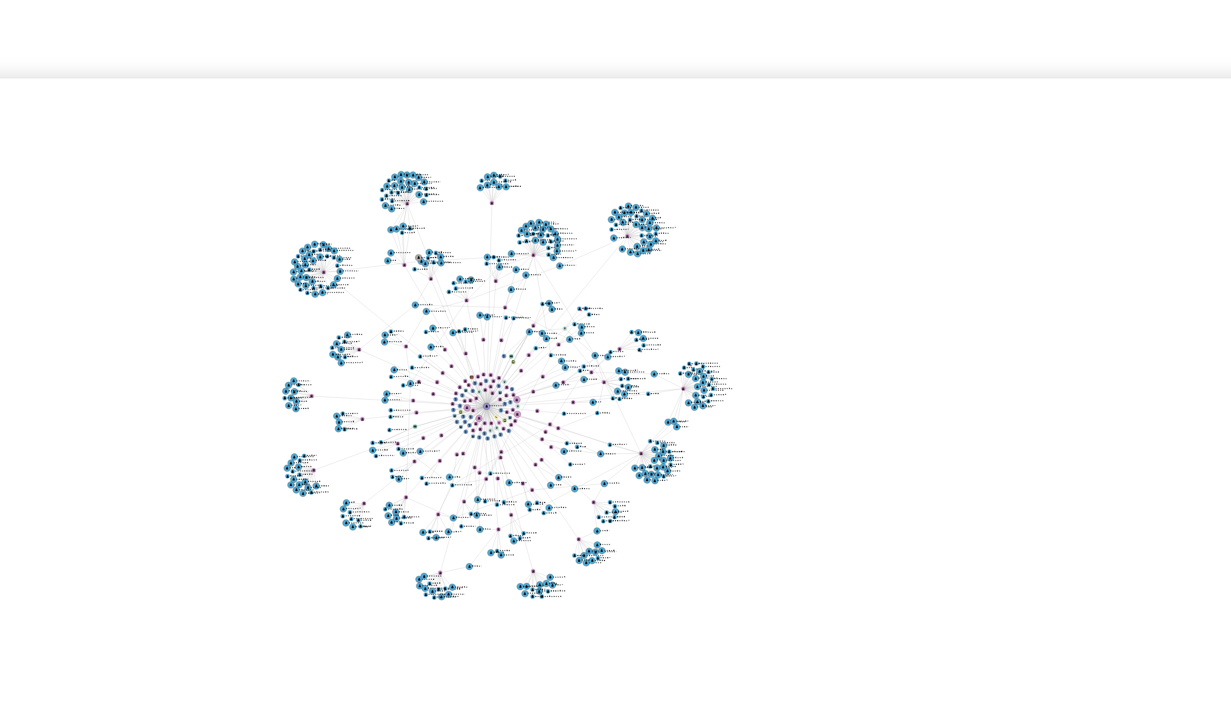
drag, startPoint x: 669, startPoint y: 554, endPoint x: 671, endPoint y: 511, distance: 42.6
click at [671, 511] on icon "phone-777cad9a0da8ede630a180c3edeb21be  user-816928802  816928802 person-2509…" at bounding box center [711, 462] width 1016 height 160
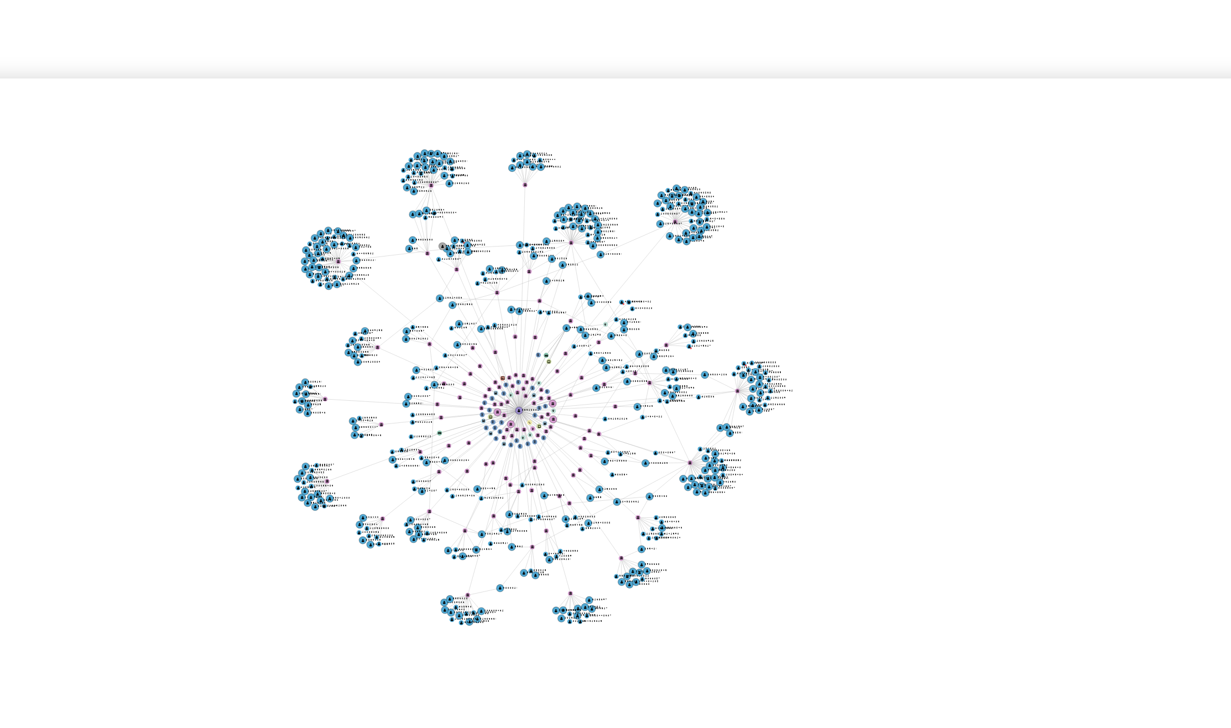
drag, startPoint x: 672, startPoint y: 506, endPoint x: 689, endPoint y: 516, distance: 19.1
click at [689, 516] on icon "phone-777cad9a0da8ede630a180c3edeb21be  user-816928802  816928802 person-2509…" at bounding box center [711, 462] width 1016 height 160
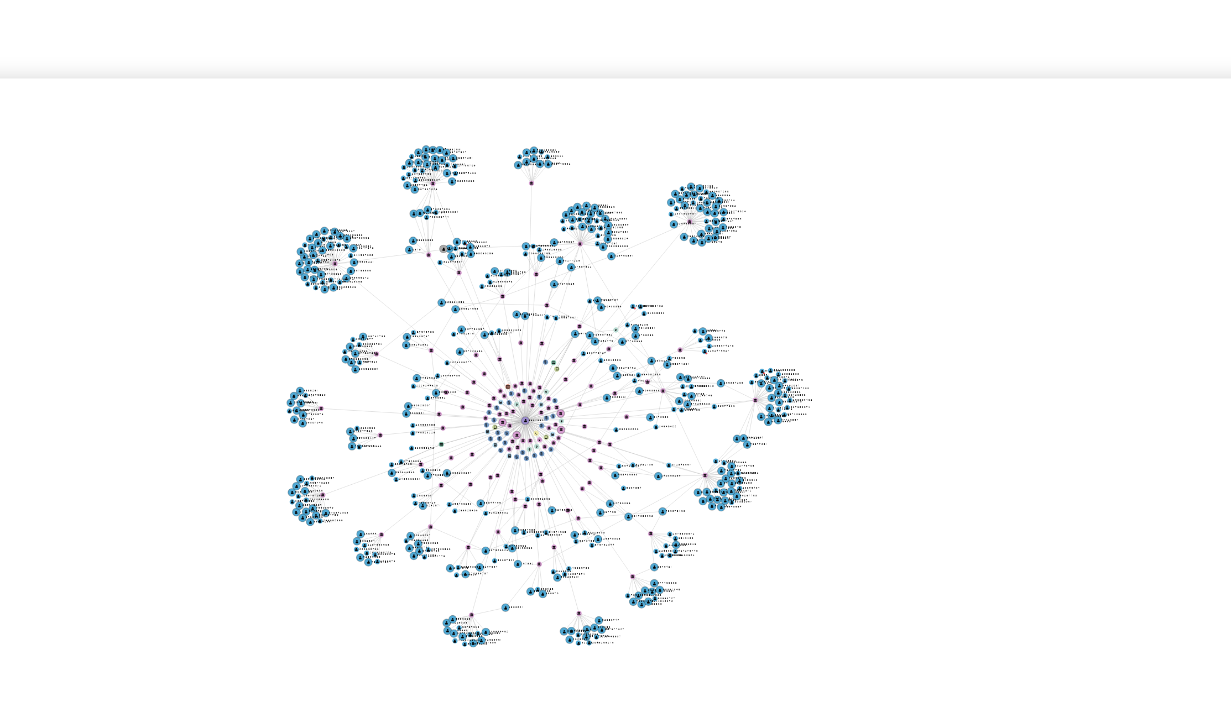
click at [690, 517] on icon "phone-777cad9a0da8ede630a180c3edeb21be  user-816928802  816928802 person-2509…" at bounding box center [711, 462] width 1016 height 160
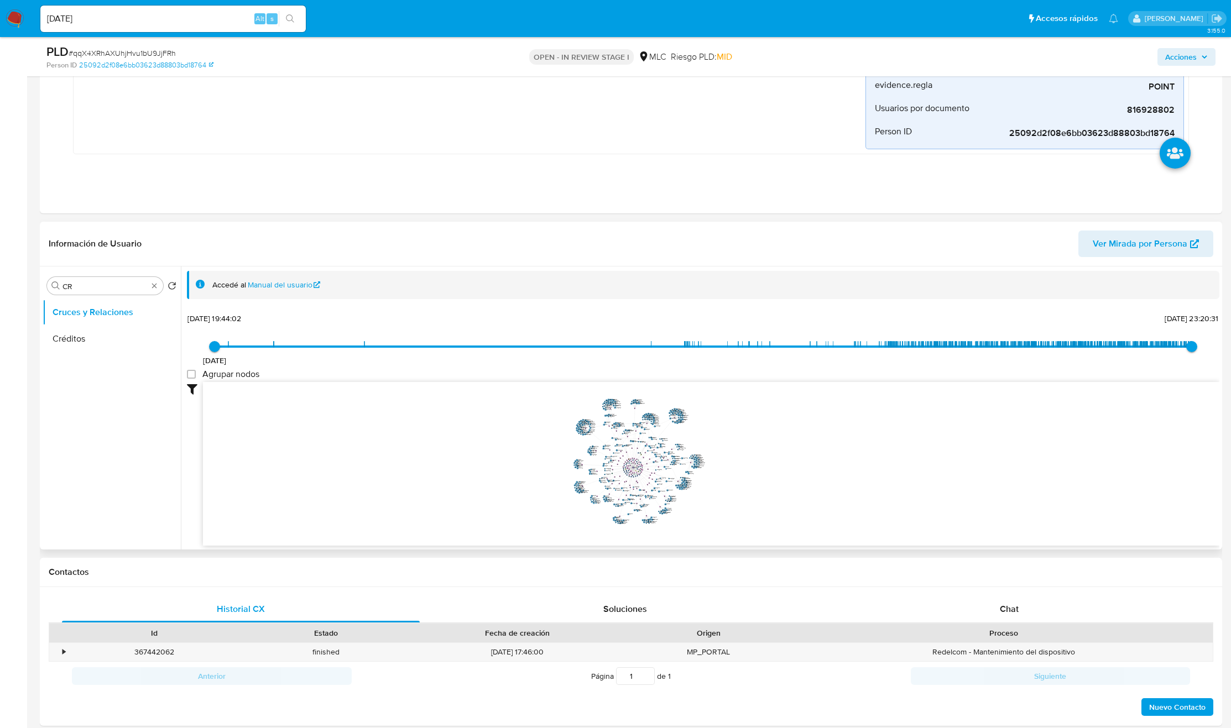
scroll to position [1, 0]
click at [992, 596] on div "Historial CX Soluciones Chat Id Estado Fecha de creación Origen Proceso • 36744…" at bounding box center [631, 656] width 1182 height 139
click at [990, 602] on div "Chat" at bounding box center [1009, 609] width 358 height 27
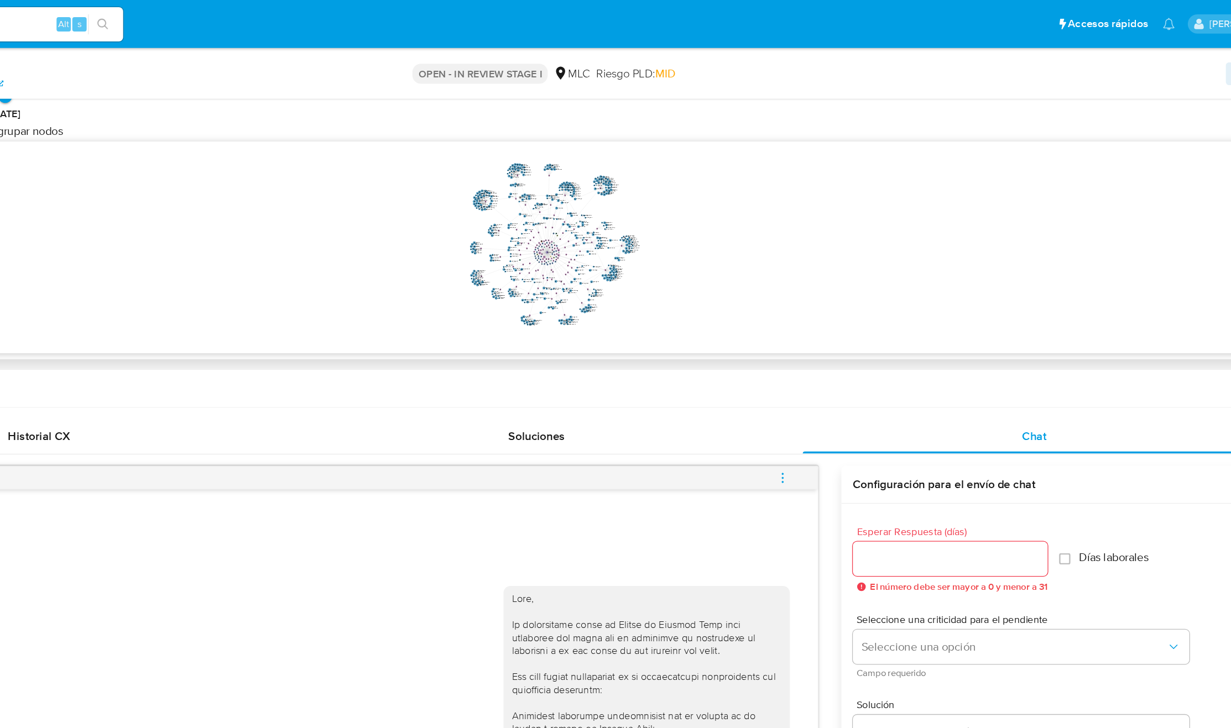
scroll to position [528, 0]
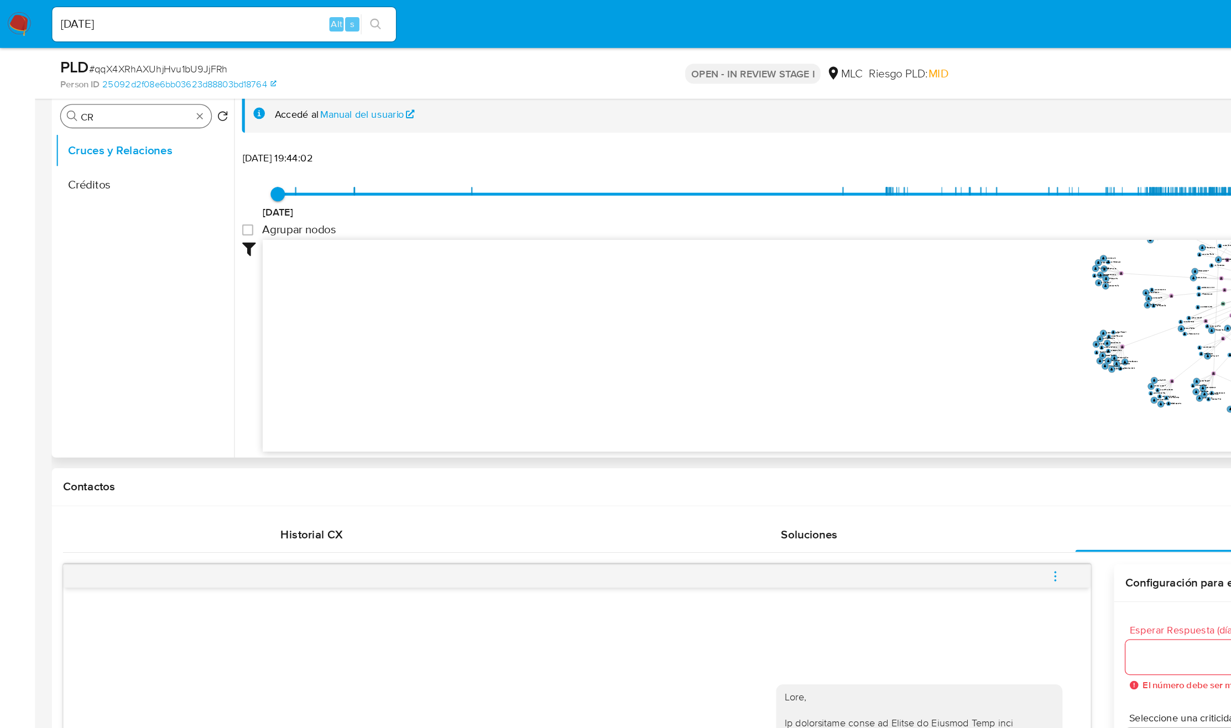
click at [86, 99] on div "Buscar CR Volver al orden por defecto Cruces y Relaciones Créditos" at bounding box center [112, 212] width 138 height 281
click at [86, 91] on input "CR" at bounding box center [104, 90] width 85 height 10
type input "DOC"
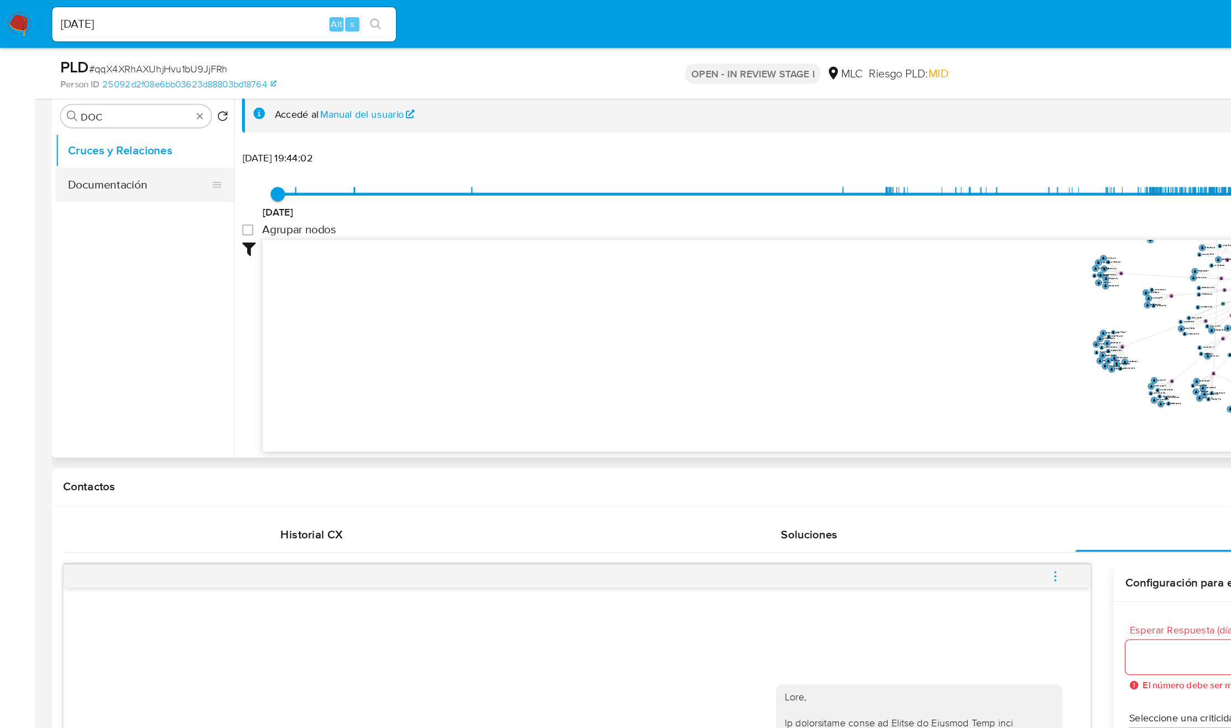
click at [98, 137] on button "Documentación" at bounding box center [107, 142] width 129 height 27
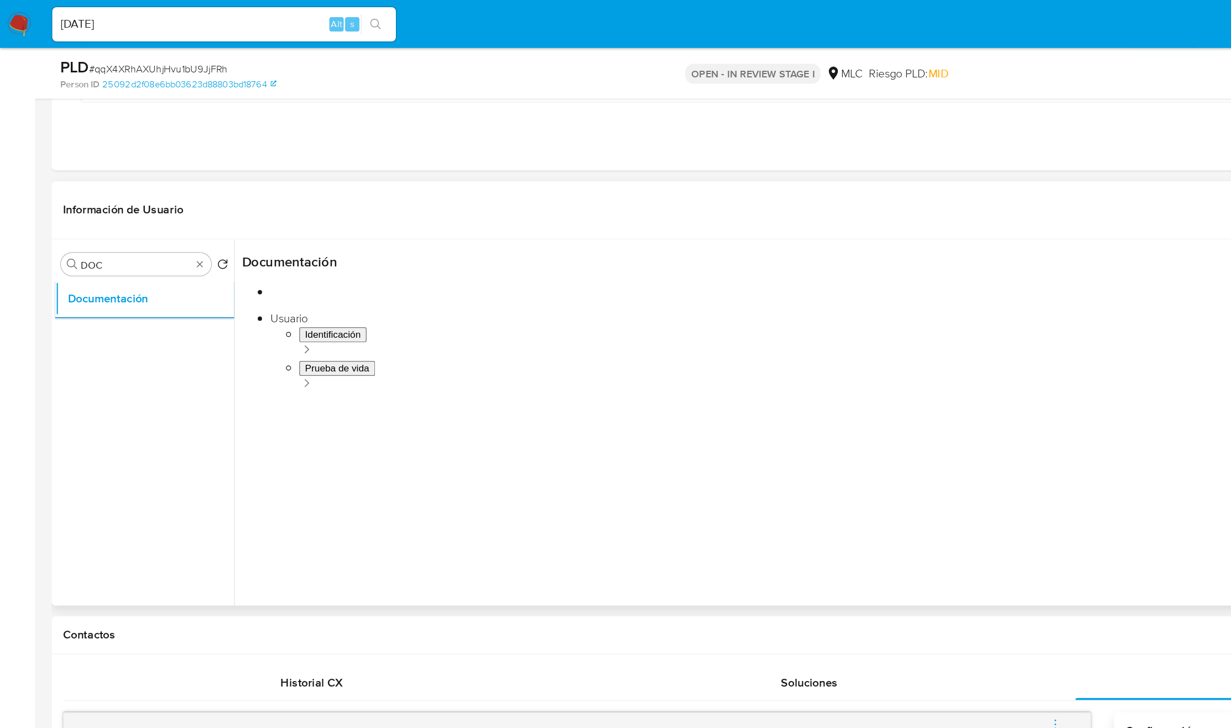
scroll to position [400, 0]
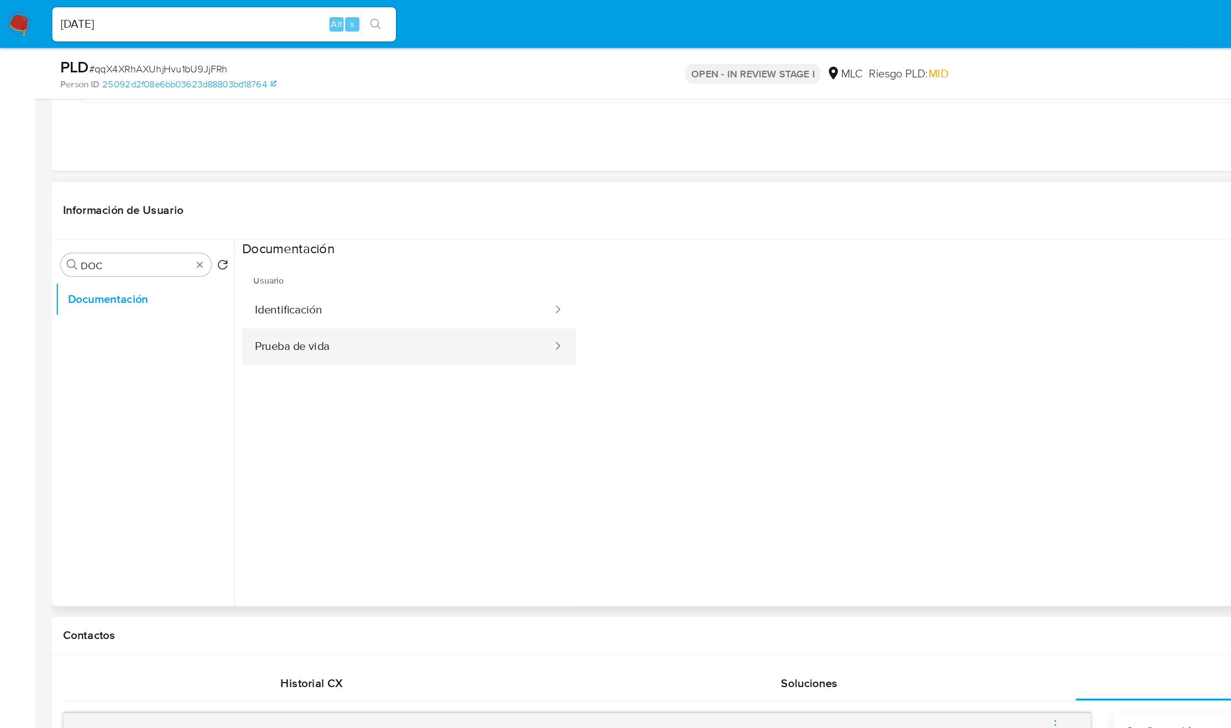
click at [273, 261] on button "Prueba de vida" at bounding box center [307, 268] width 241 height 28
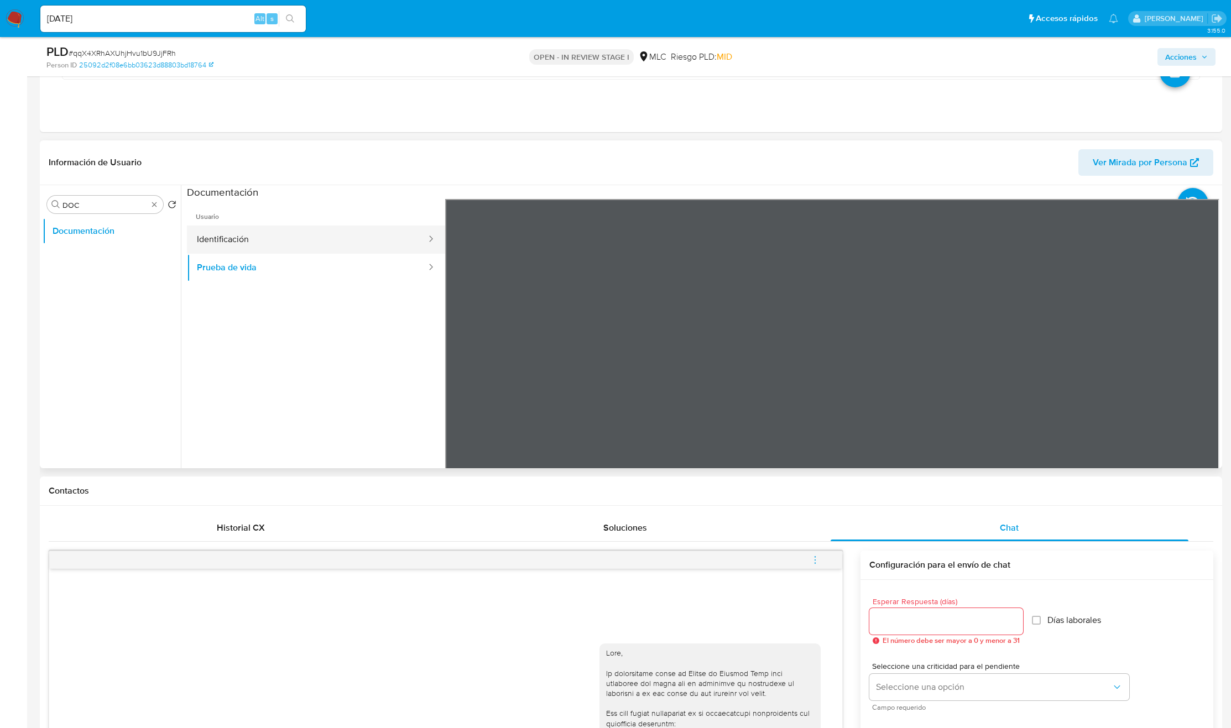
click at [329, 242] on button "Identificación" at bounding box center [307, 240] width 241 height 28
click at [1196, 379] on icon at bounding box center [1205, 379] width 22 height 22
click at [267, 274] on button "Prueba de vida" at bounding box center [307, 268] width 241 height 28
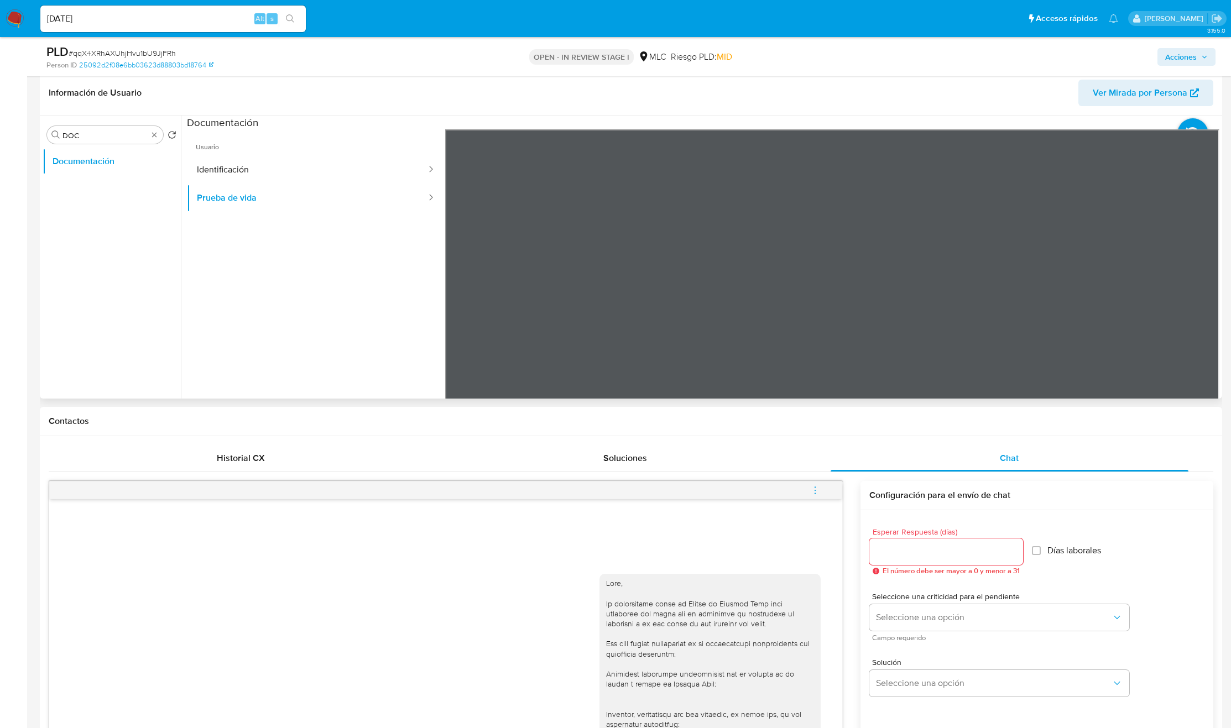
scroll to position [363, 0]
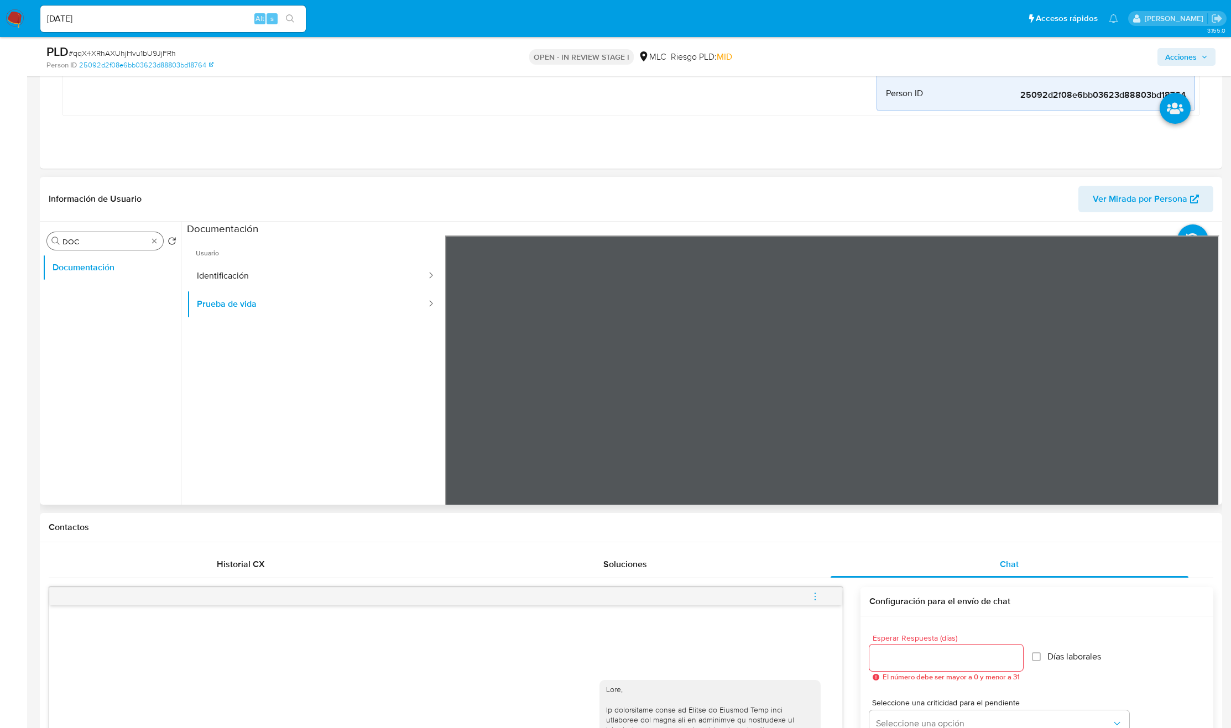
click at [156, 236] on div "Buscar DOC" at bounding box center [105, 241] width 116 height 18
click at [159, 241] on div "Buscar DOC" at bounding box center [105, 241] width 116 height 18
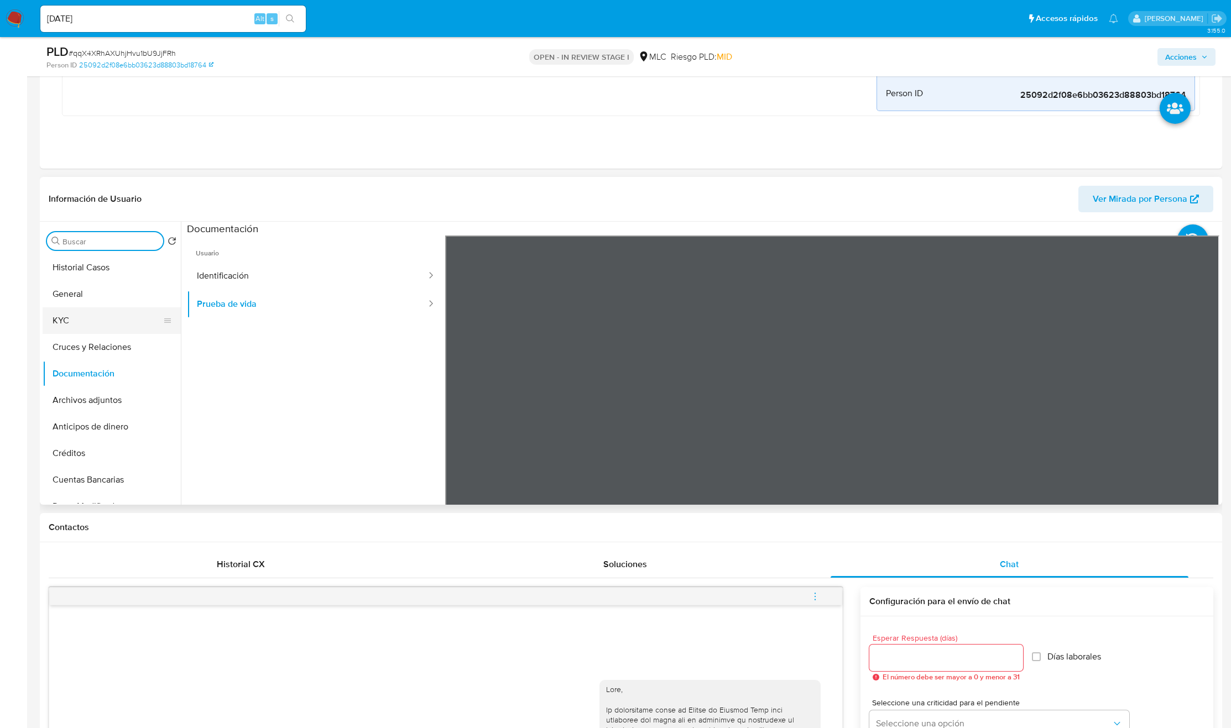
click at [108, 318] on button "KYC" at bounding box center [107, 320] width 129 height 27
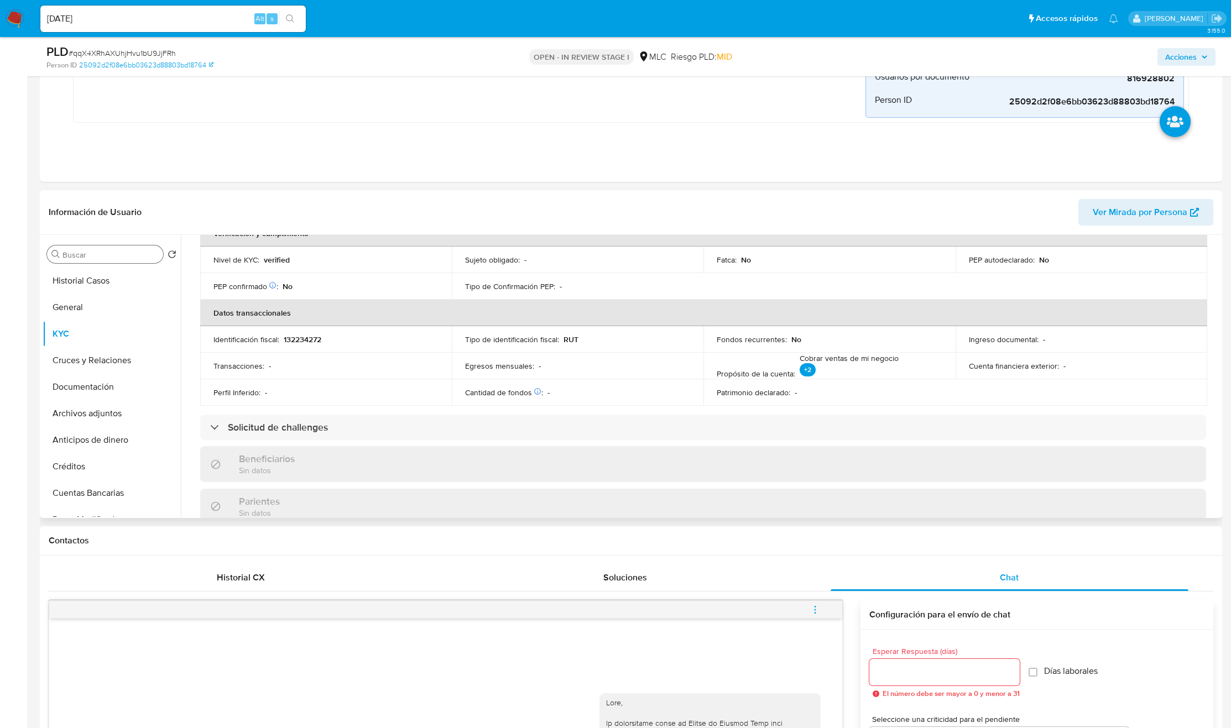
scroll to position [0, 0]
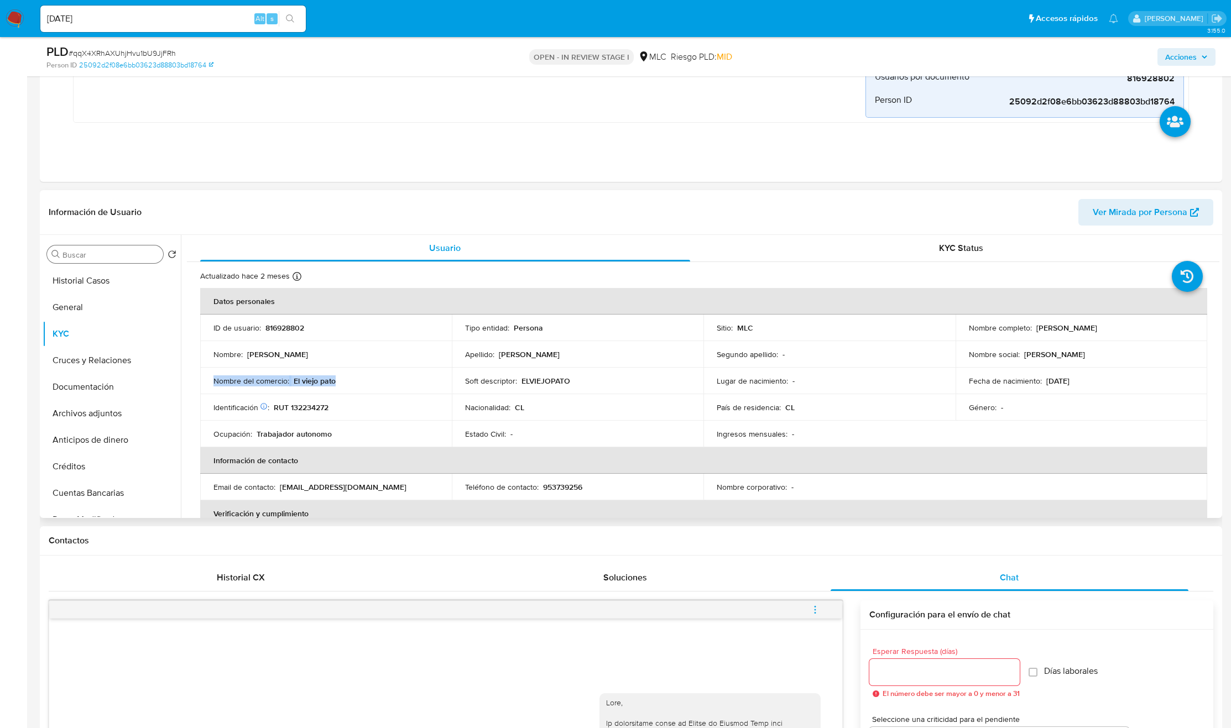
copy div "Nombre del comercio : El viejo pato"
drag, startPoint x: 354, startPoint y: 381, endPoint x: 202, endPoint y: 384, distance: 151.5
click at [202, 384] on td "Nombre del comercio : El viejo pato" at bounding box center [326, 381] width 252 height 27
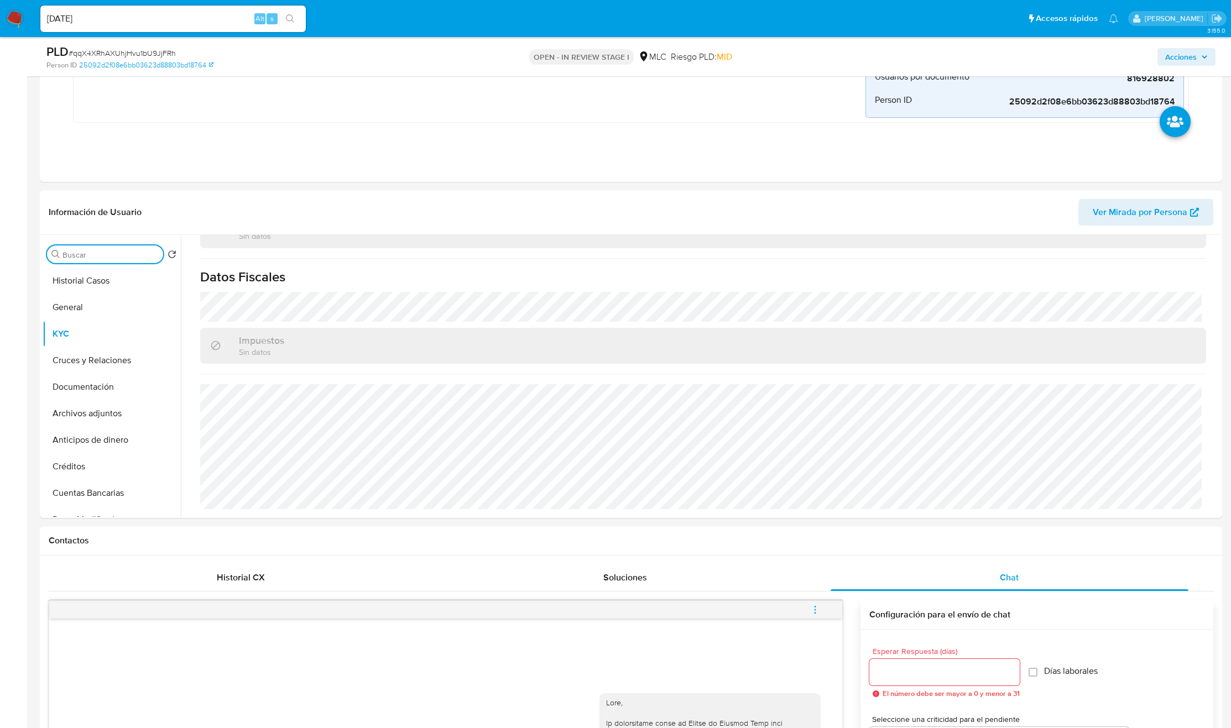
click at [118, 259] on input "Buscar" at bounding box center [110, 255] width 96 height 10
click at [107, 312] on button "Direcciones" at bounding box center [107, 307] width 129 height 27
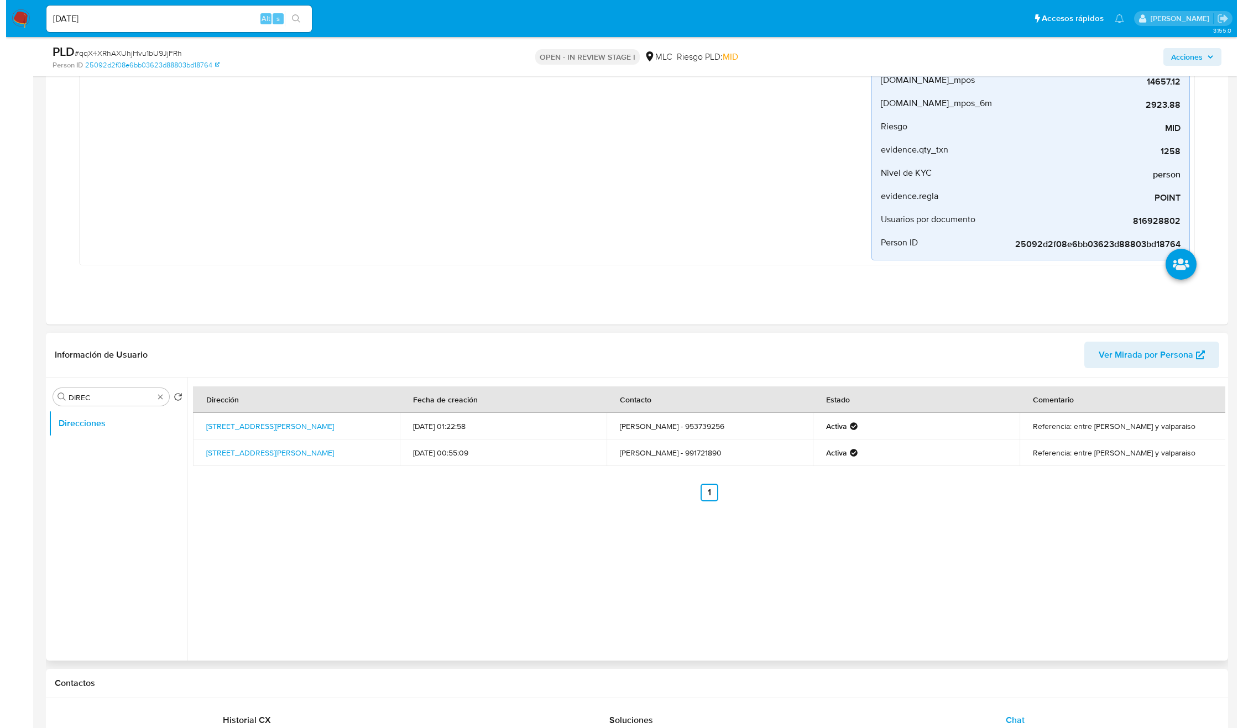
scroll to position [249, 0]
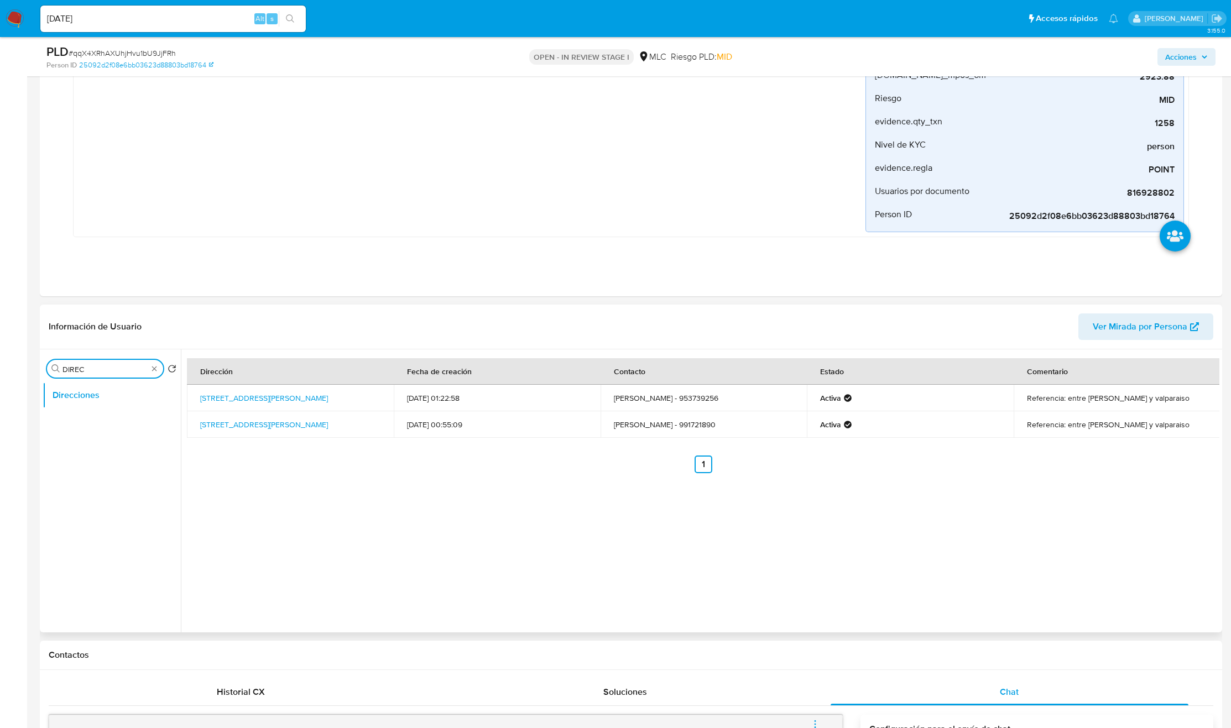
click at [107, 370] on input "DIREC" at bounding box center [104, 369] width 85 height 10
type input "AD"
click at [108, 396] on button "Archivos adjuntos" at bounding box center [107, 395] width 129 height 27
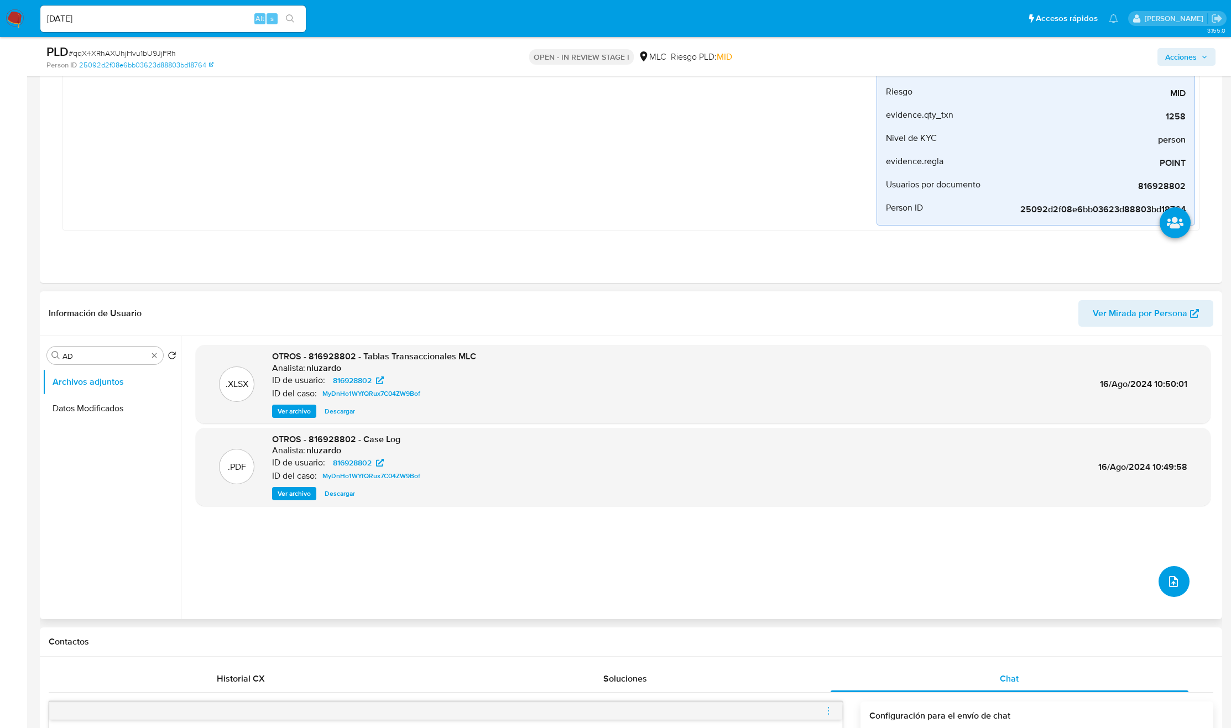
click at [1159, 579] on button "upload-file" at bounding box center [1173, 581] width 31 height 31
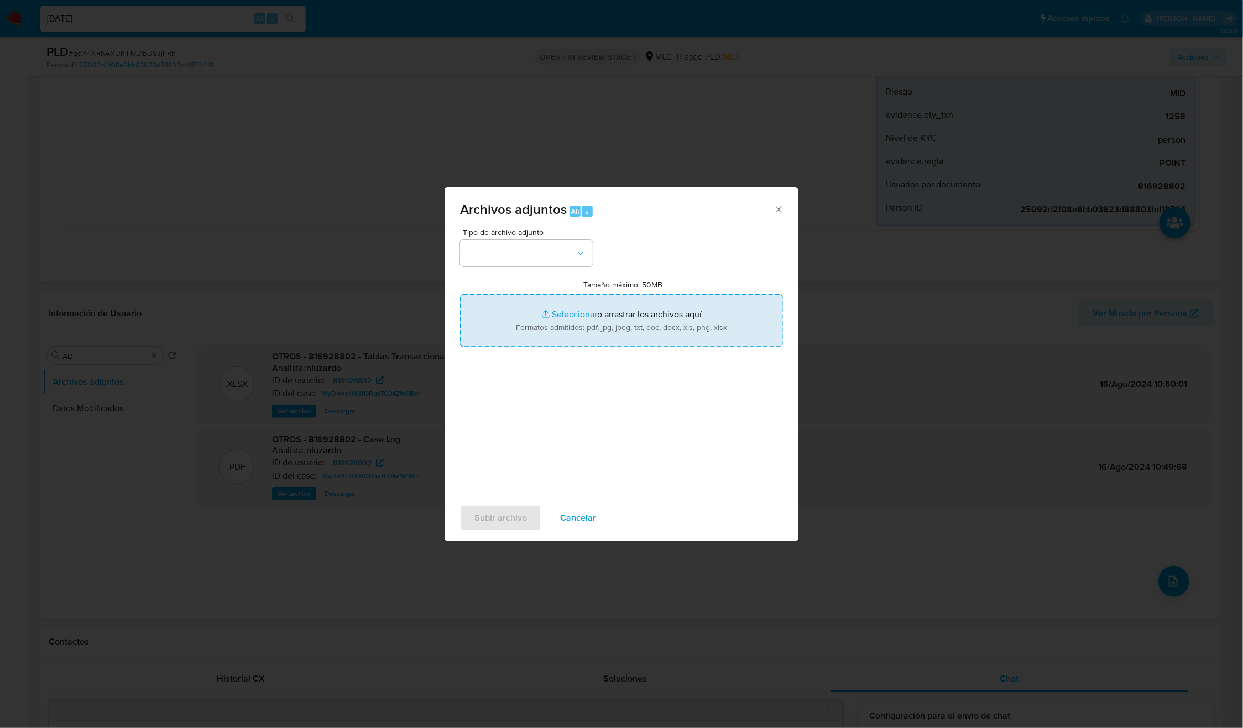
type input "C:\fakepath\816928802 - Tablas Transaccionales 2025 v1.2.xlsx"
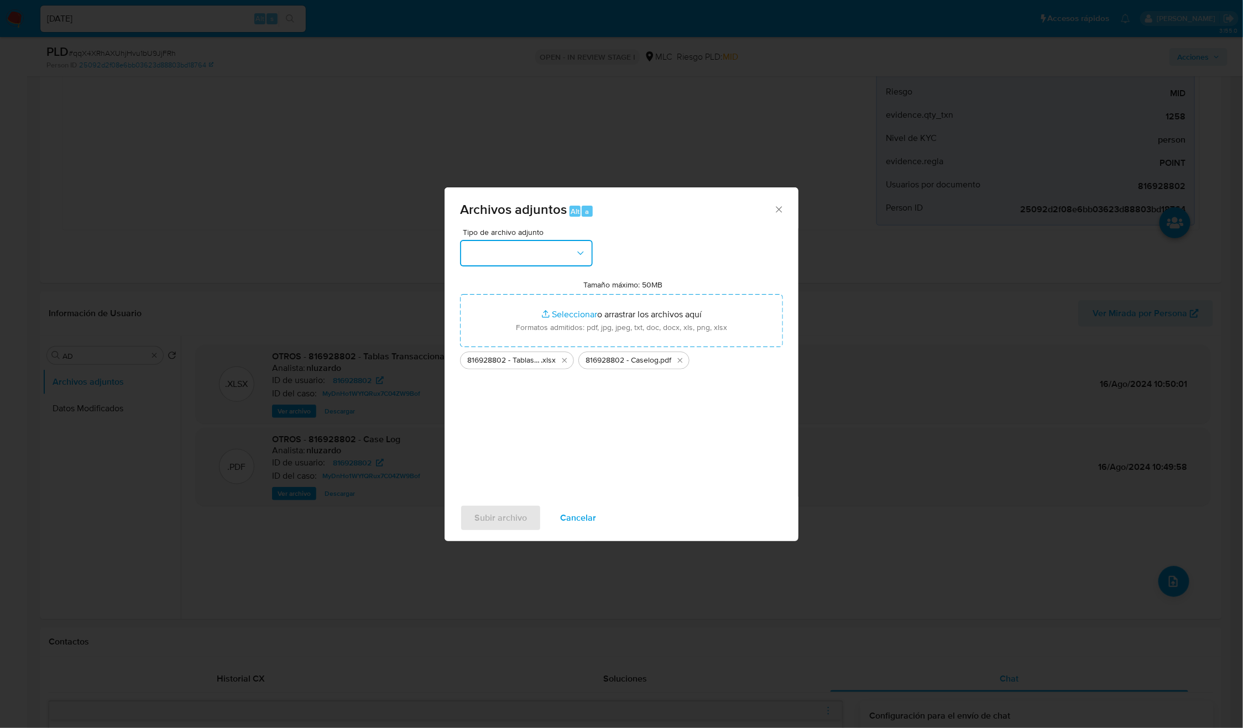
click at [578, 251] on icon "button" at bounding box center [580, 253] width 11 height 11
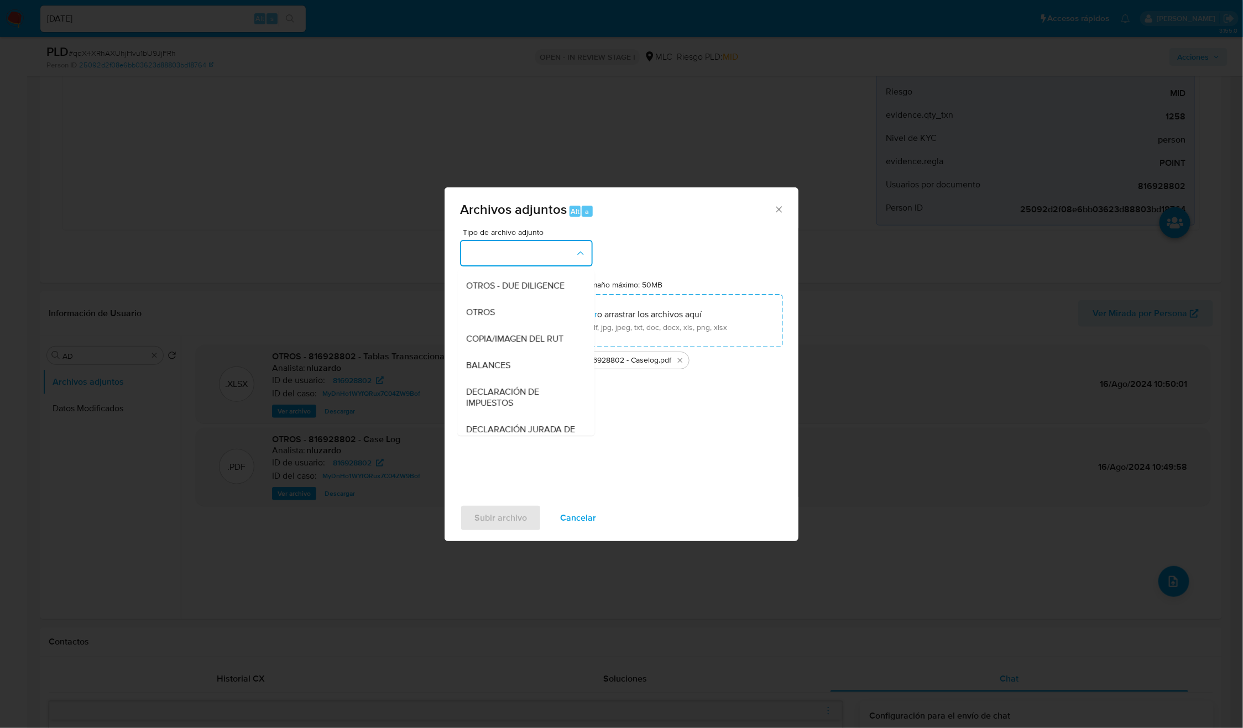
scroll to position [128, 0]
click at [499, 354] on div "OTROS" at bounding box center [523, 341] width 113 height 27
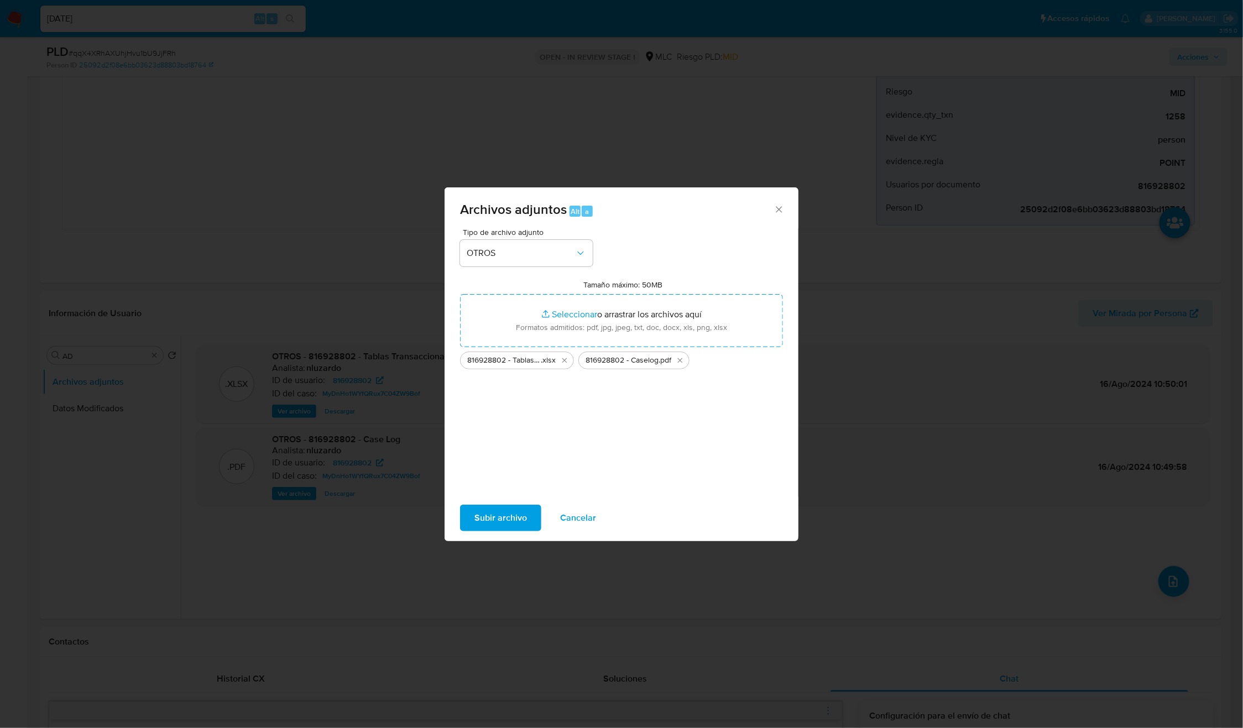
click at [499, 518] on span "Subir archivo" at bounding box center [500, 518] width 53 height 24
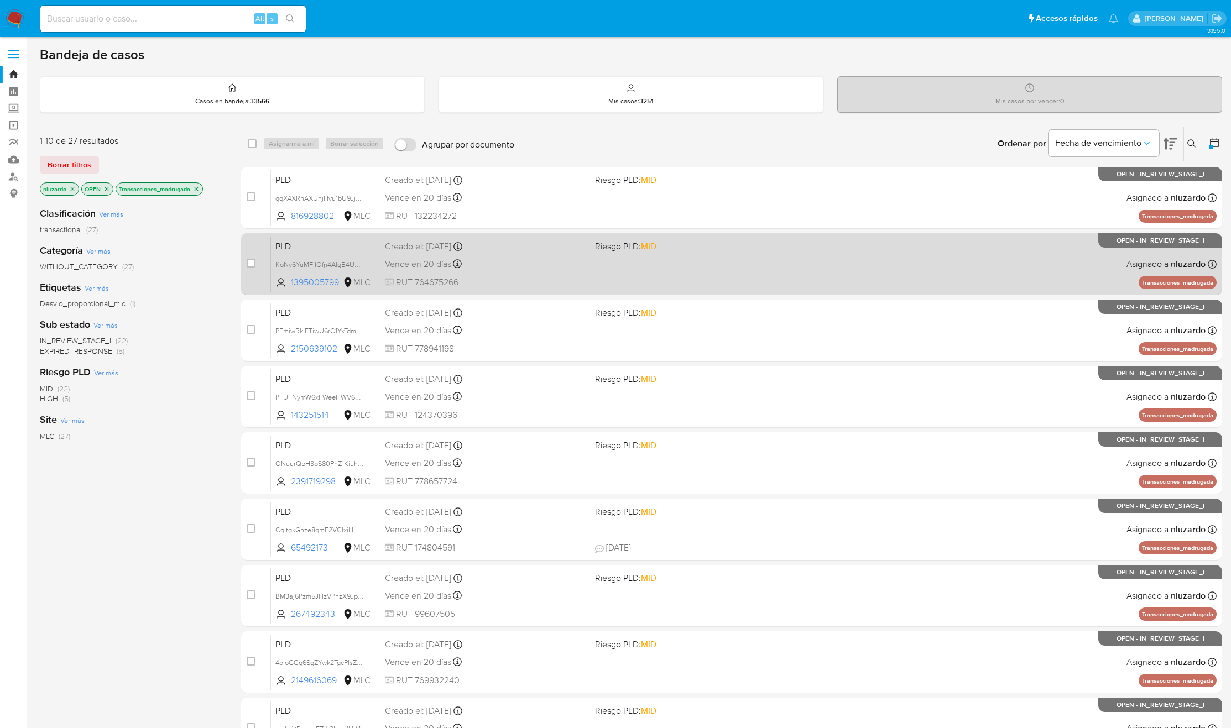
click at [503, 292] on div "case-item-checkbox No es posible asignar el caso PLD KoNv6YuMFiIOfn4AIgB4UMm7 1…" at bounding box center [731, 264] width 981 height 62
click at [506, 283] on span "RUT 764675266" at bounding box center [485, 282] width 201 height 12
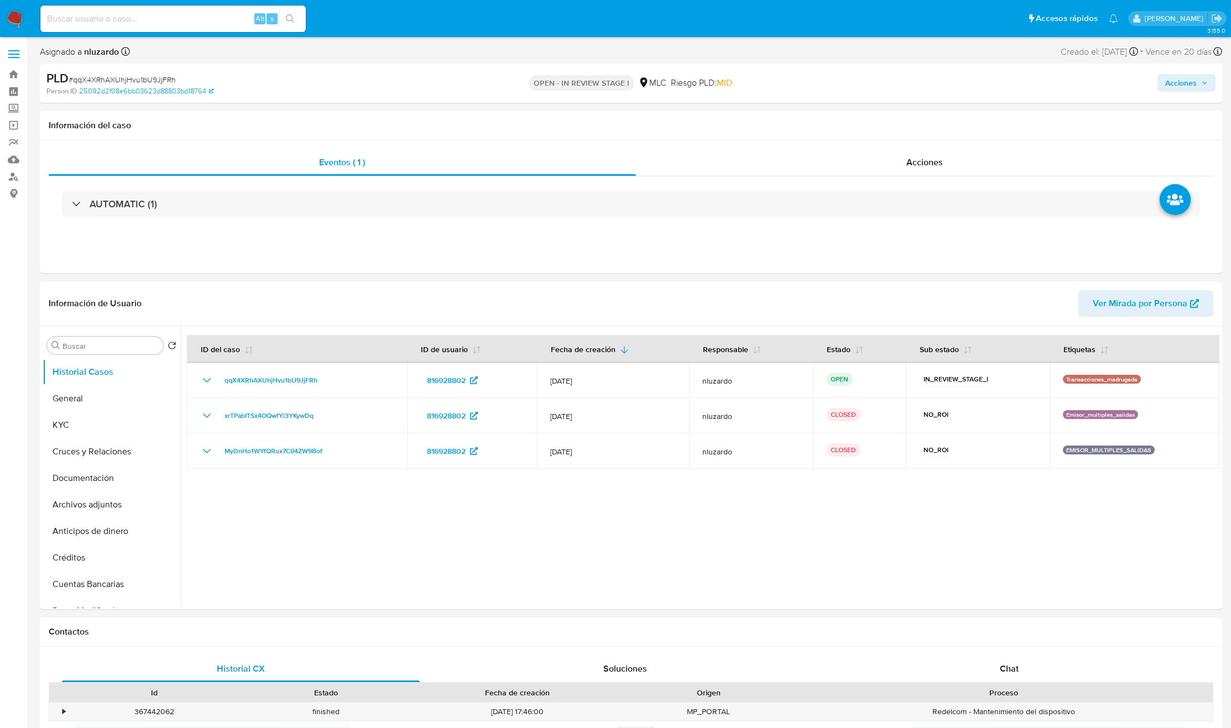
select select "10"
click at [945, 524] on div at bounding box center [700, 467] width 1038 height 283
click at [916, 166] on span "Acciones" at bounding box center [924, 162] width 36 height 13
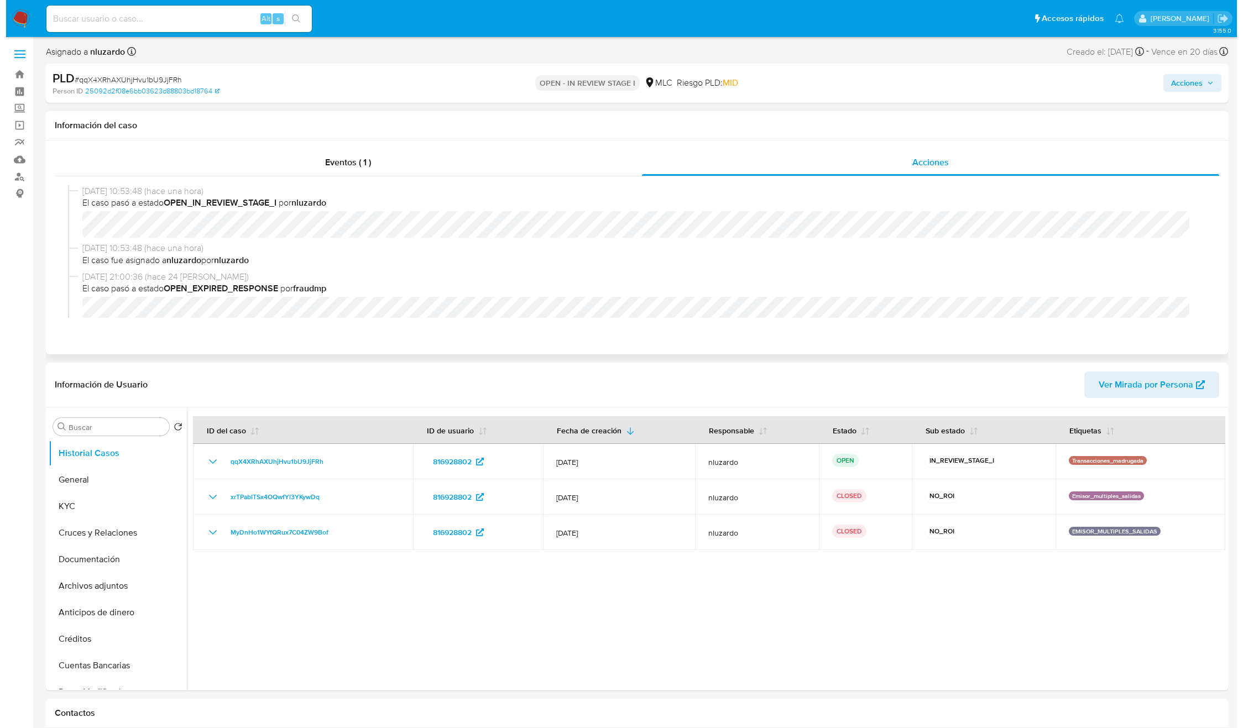
scroll to position [380, 0]
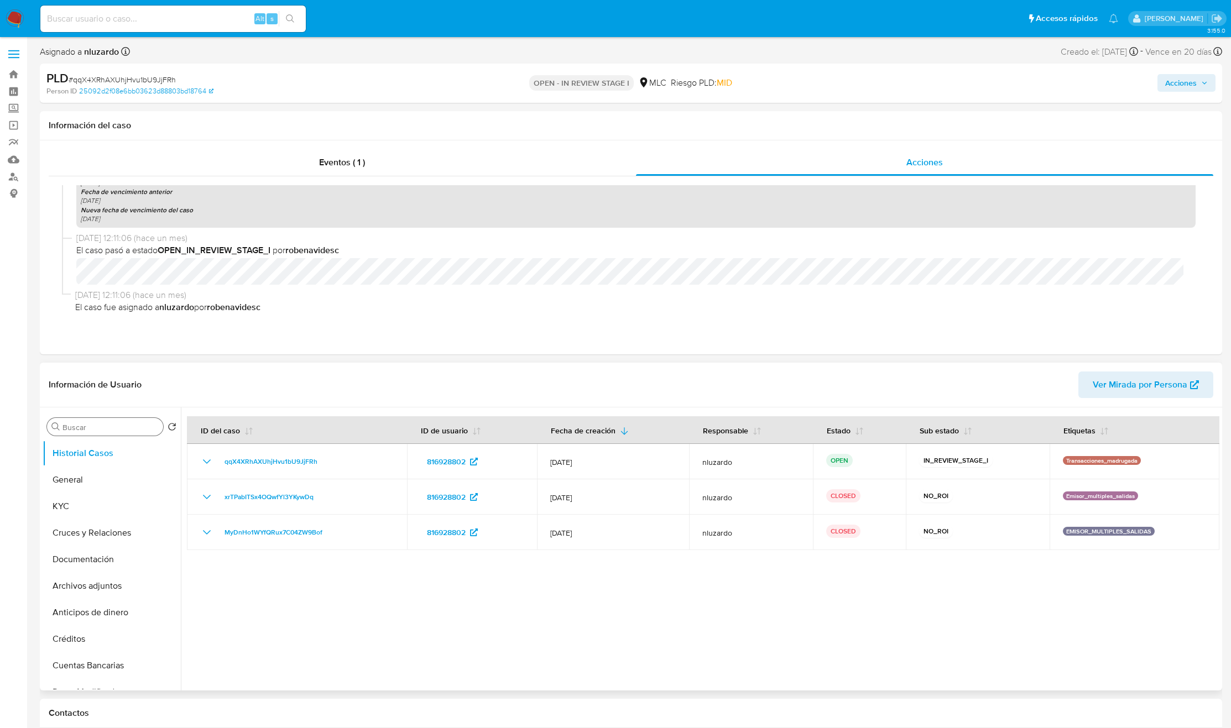
click at [134, 427] on input "Buscar" at bounding box center [110, 427] width 96 height 10
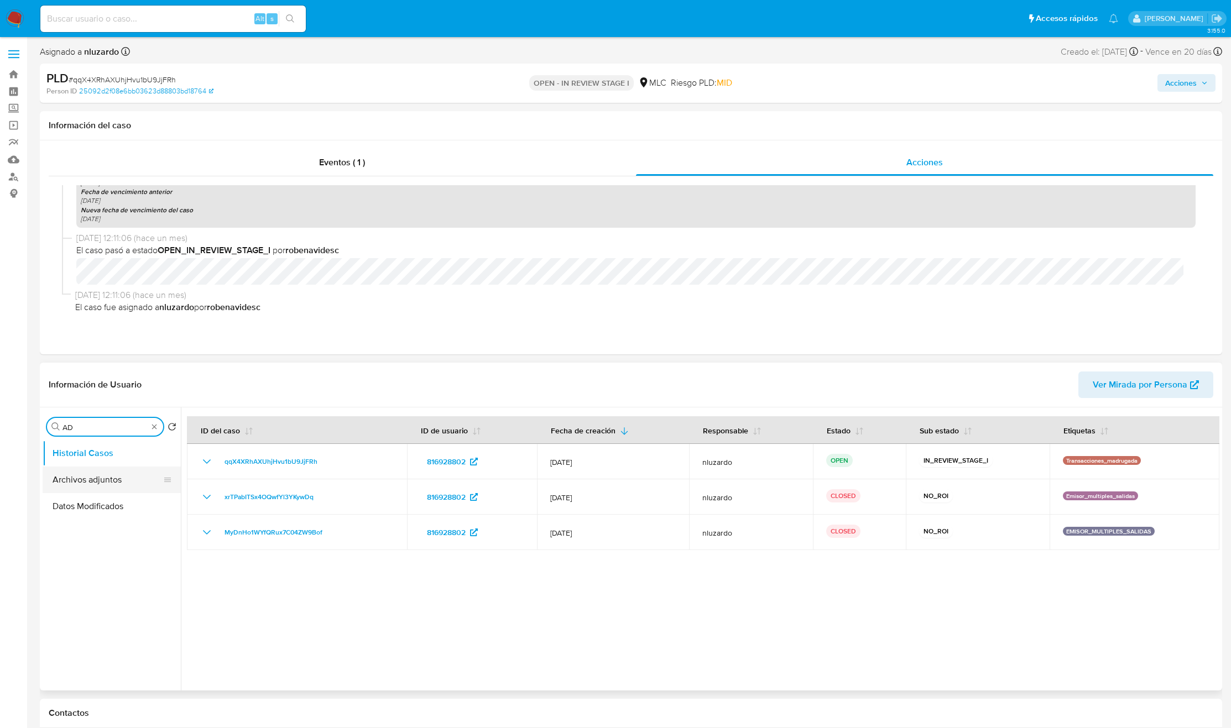
type input "AD"
click at [125, 482] on button "Archivos adjuntos" at bounding box center [107, 480] width 129 height 27
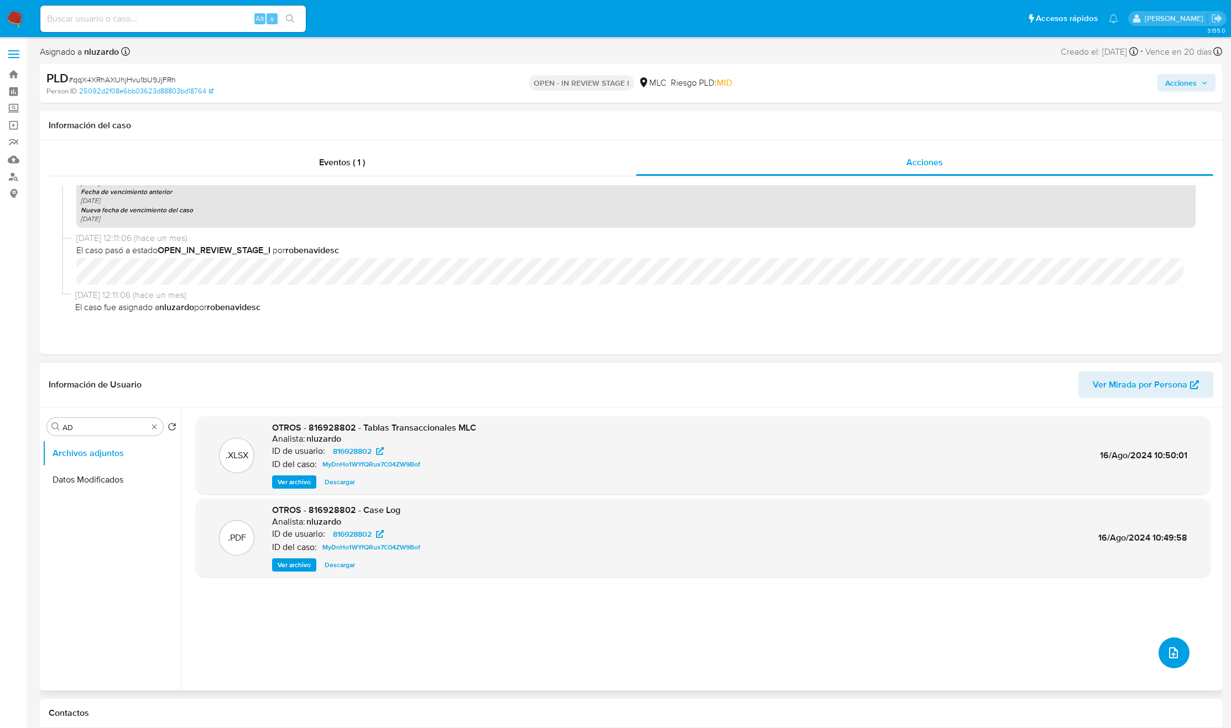
click at [1167, 656] on icon "upload-file" at bounding box center [1173, 652] width 13 height 13
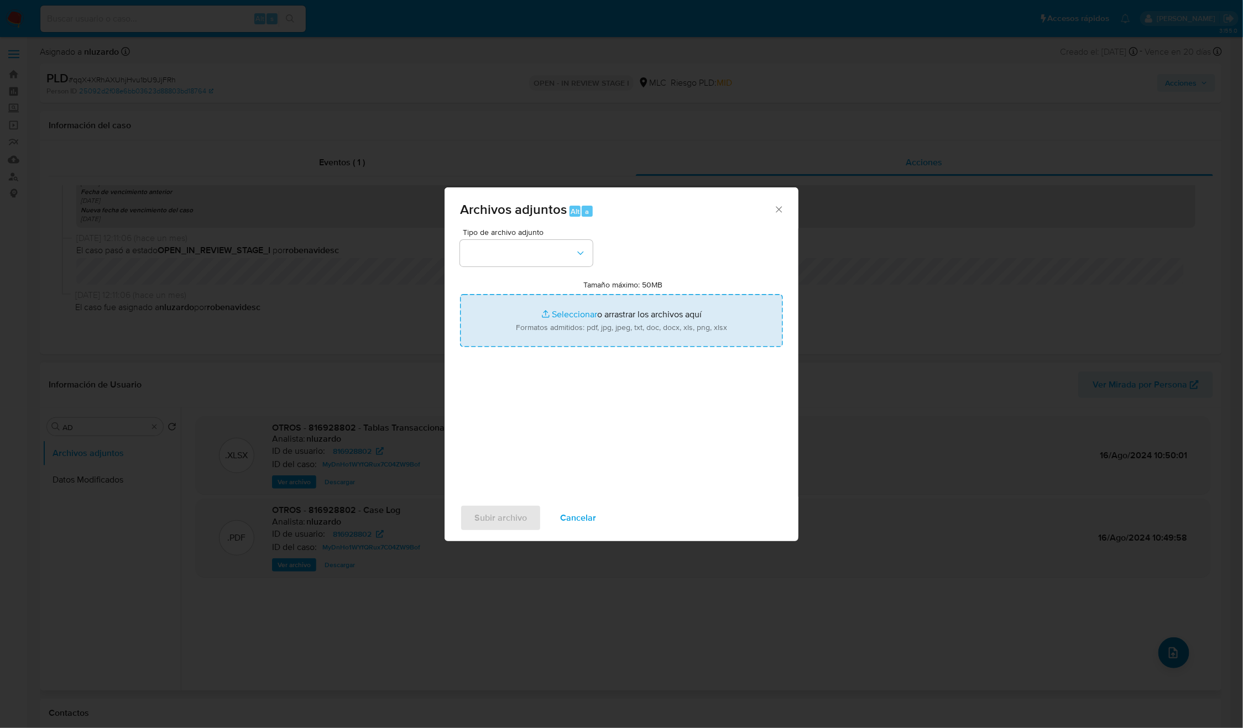
type input "C:\fakepath\816928802 - Tablas Transaccionales 2025 v1.2.xlsx"
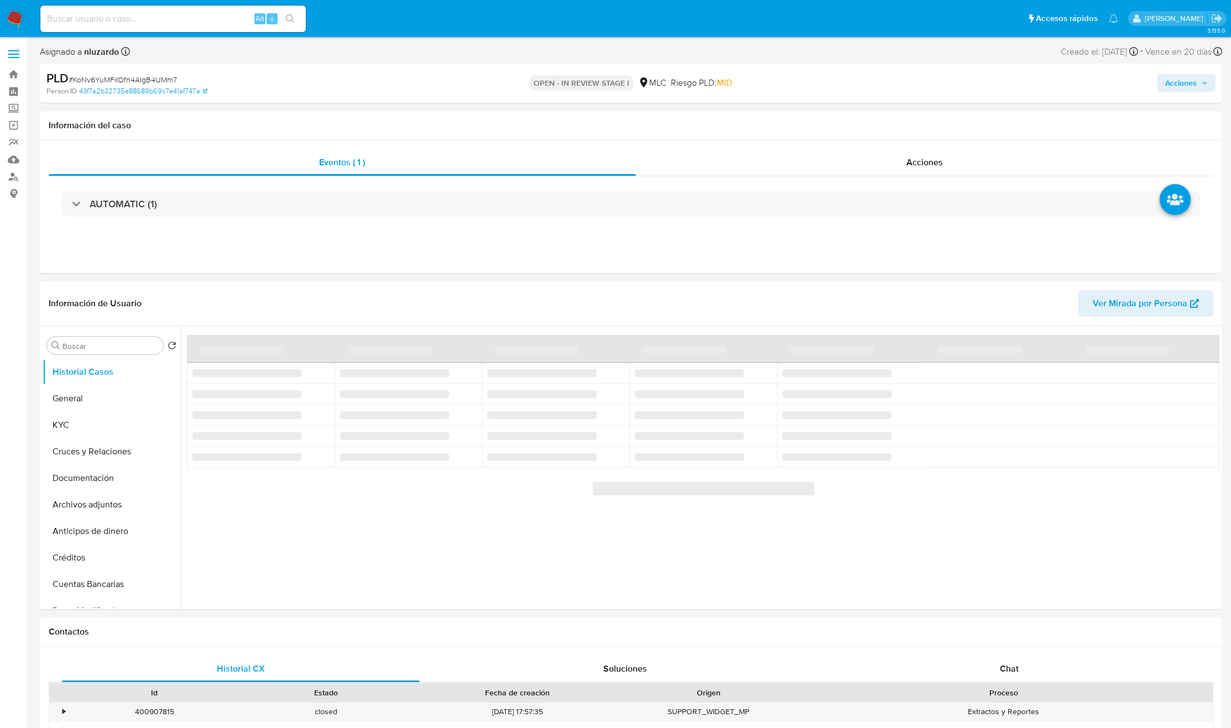
select select "10"
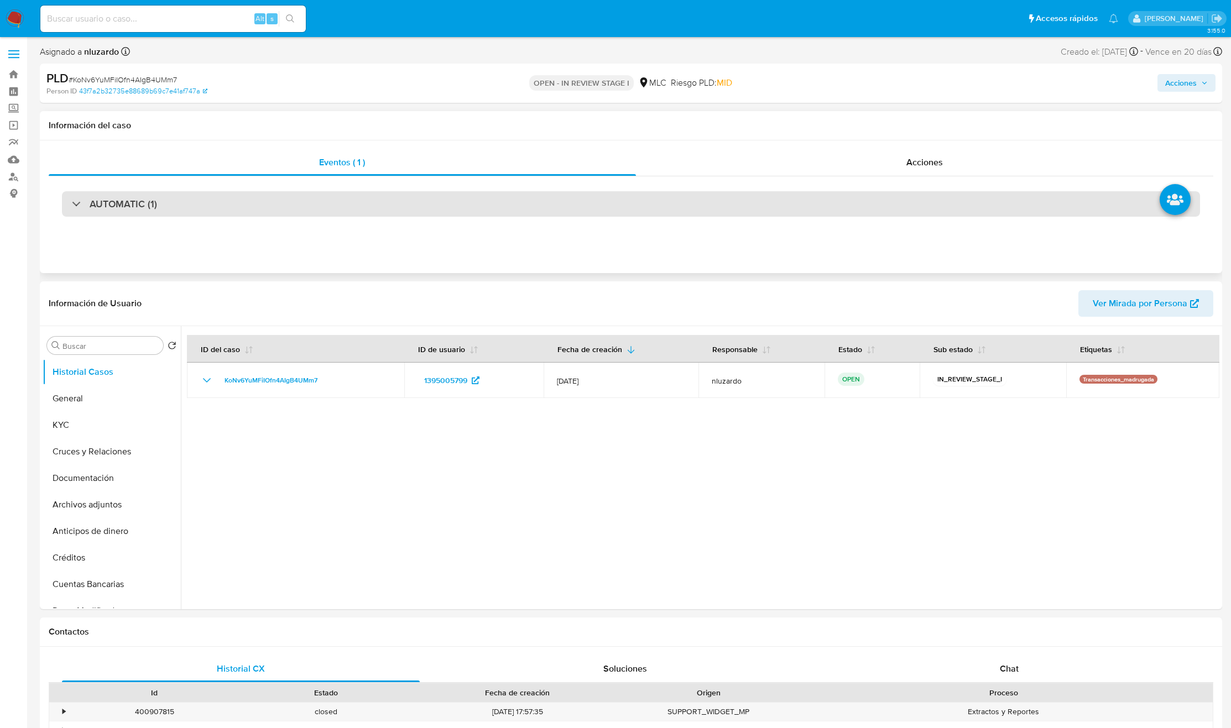
click at [83, 207] on div "AUTOMATIC (1)" at bounding box center [114, 204] width 85 height 12
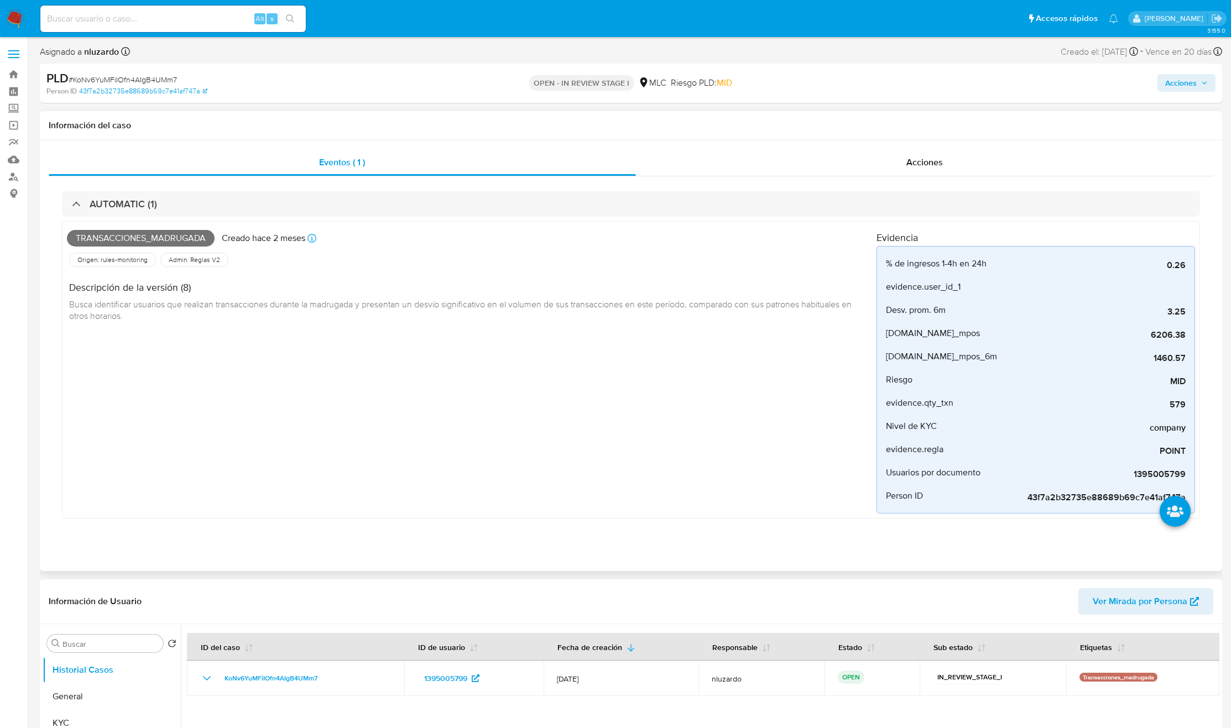
click at [108, 236] on span "Transacciones_madrugada" at bounding box center [141, 238] width 148 height 17
copy span "Transacciones_madrugada"
click at [234, 15] on input at bounding box center [172, 19] width 265 height 14
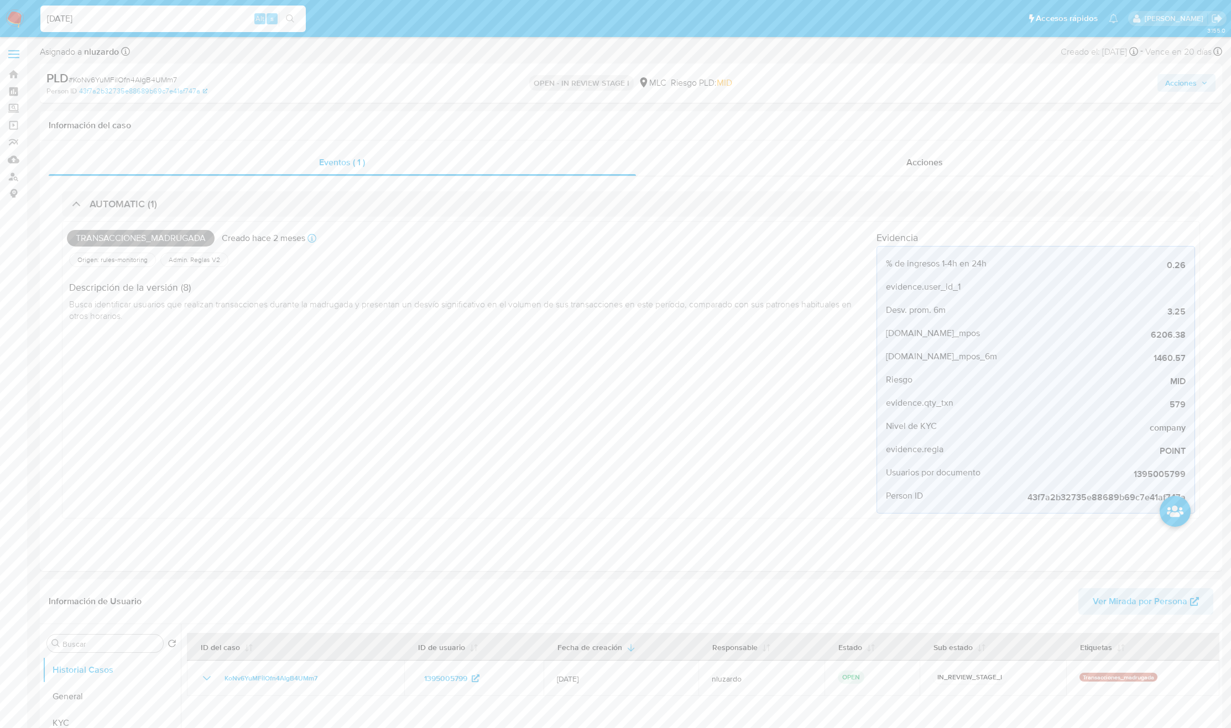
type input "[DATE]"
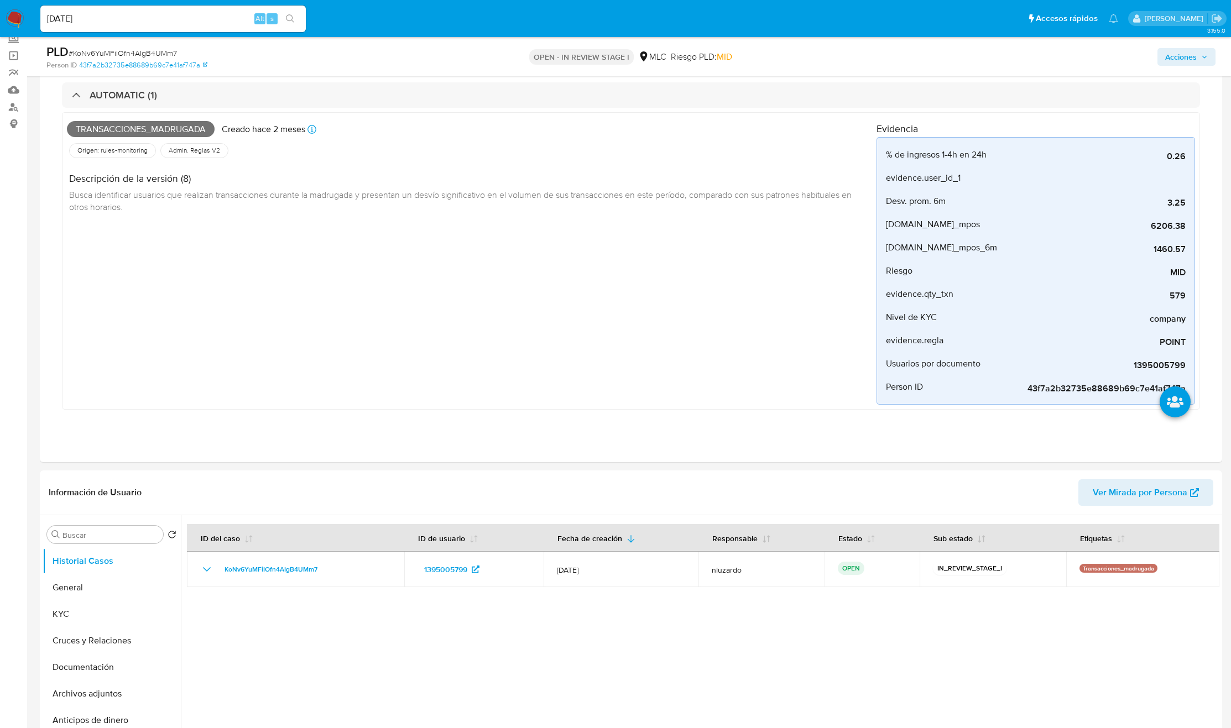
scroll to position [166, 0]
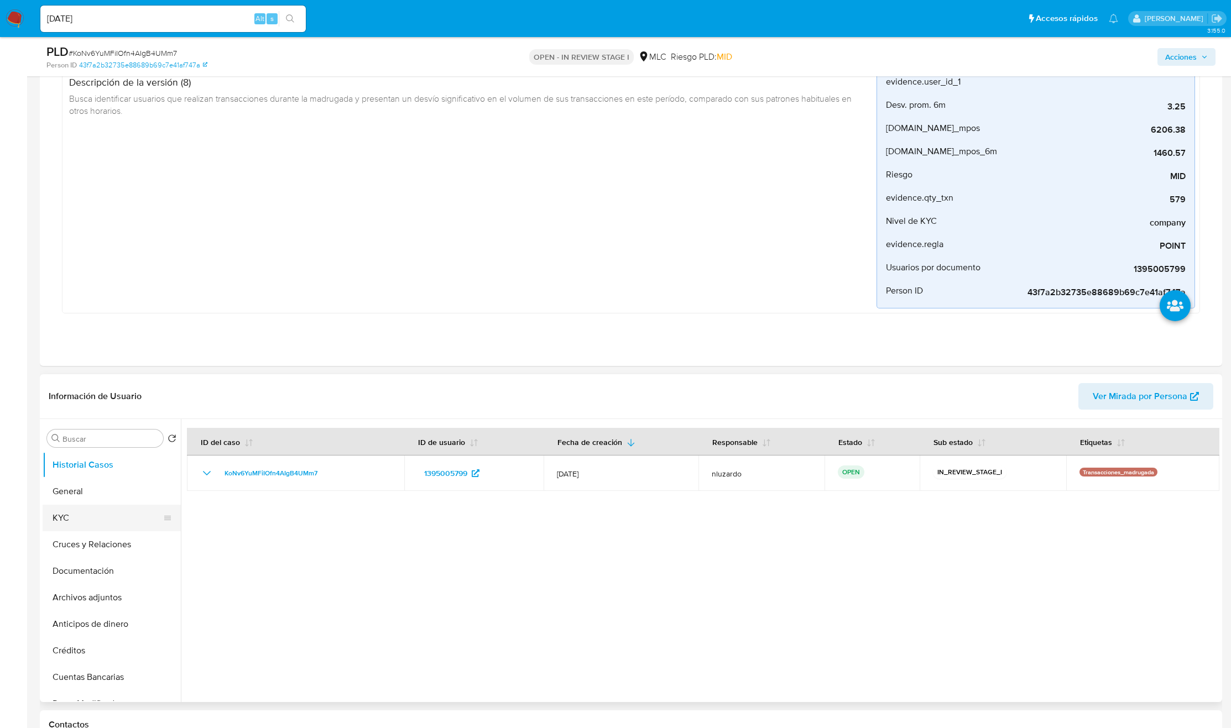
click at [61, 514] on button "KYC" at bounding box center [107, 518] width 129 height 27
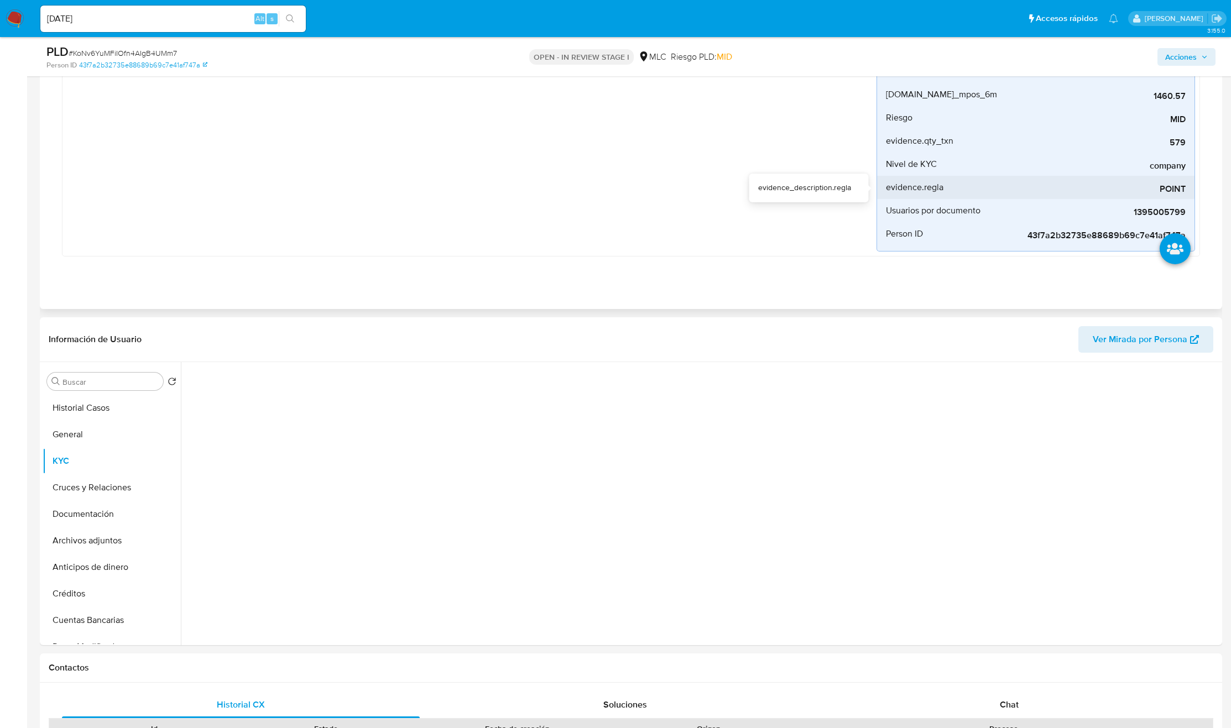
scroll to position [332, 0]
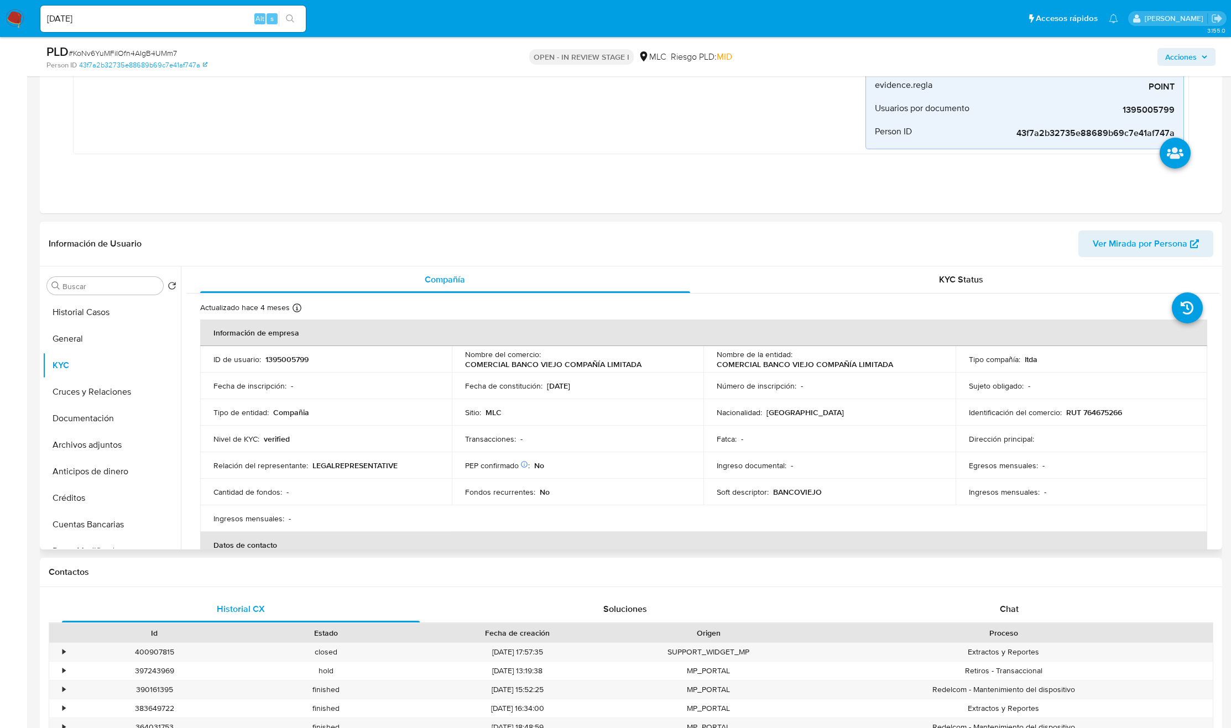
click at [728, 369] on p "COMERCIAL BANCO VIEJO COMPAÑÍA LIMITADA" at bounding box center [805, 364] width 176 height 10
drag, startPoint x: 874, startPoint y: 372, endPoint x: 905, endPoint y: 372, distance: 30.4
click at [905, 372] on td "Nombre de la entidad : COMERCIAL BANCO VIEJO COMPAÑÍA LIMITADA" at bounding box center [829, 359] width 252 height 27
copy p "COMERCIAL BANCO VIEJO COMPAÑÍA LIMITADA"
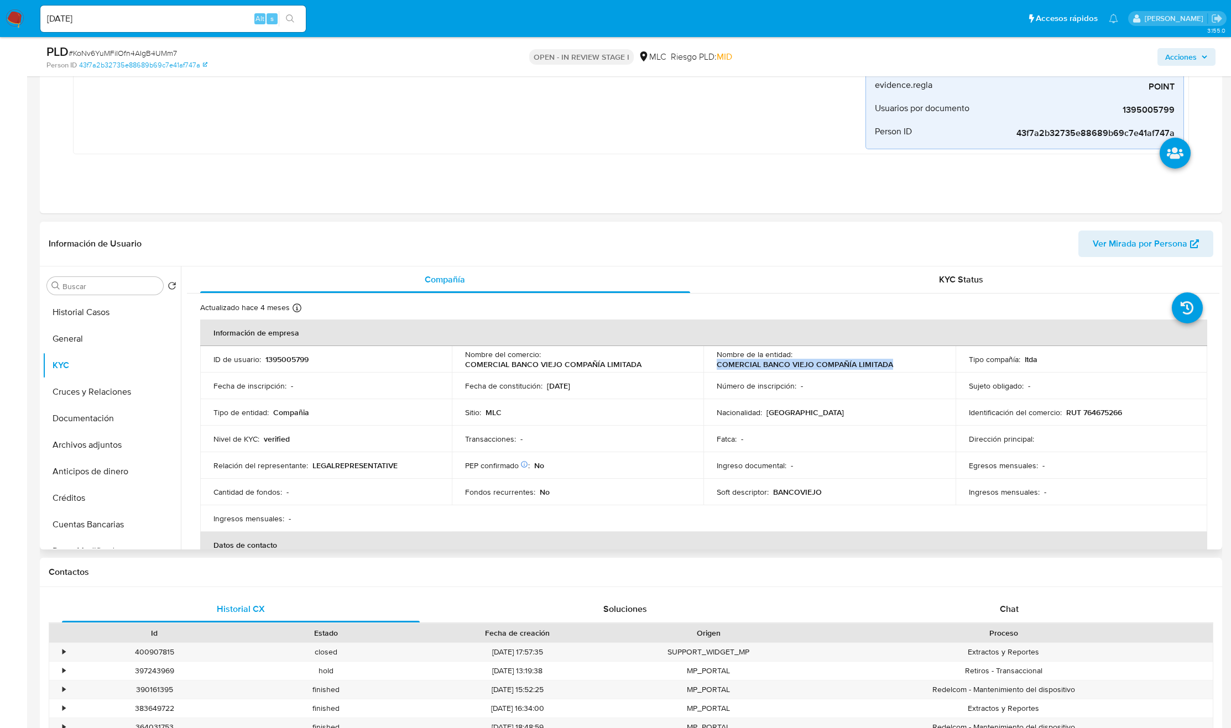
click at [770, 432] on td "Fatca : -" at bounding box center [829, 439] width 252 height 27
click at [833, 421] on td "Nacionalidad : [DEMOGRAPHIC_DATA]" at bounding box center [829, 412] width 252 height 27
click at [834, 421] on td "Nacionalidad : Chile" at bounding box center [829, 412] width 252 height 27
drag, startPoint x: 834, startPoint y: 421, endPoint x: 919, endPoint y: 416, distance: 84.7
click at [844, 420] on td "Nacionalidad : Chile" at bounding box center [829, 412] width 252 height 27
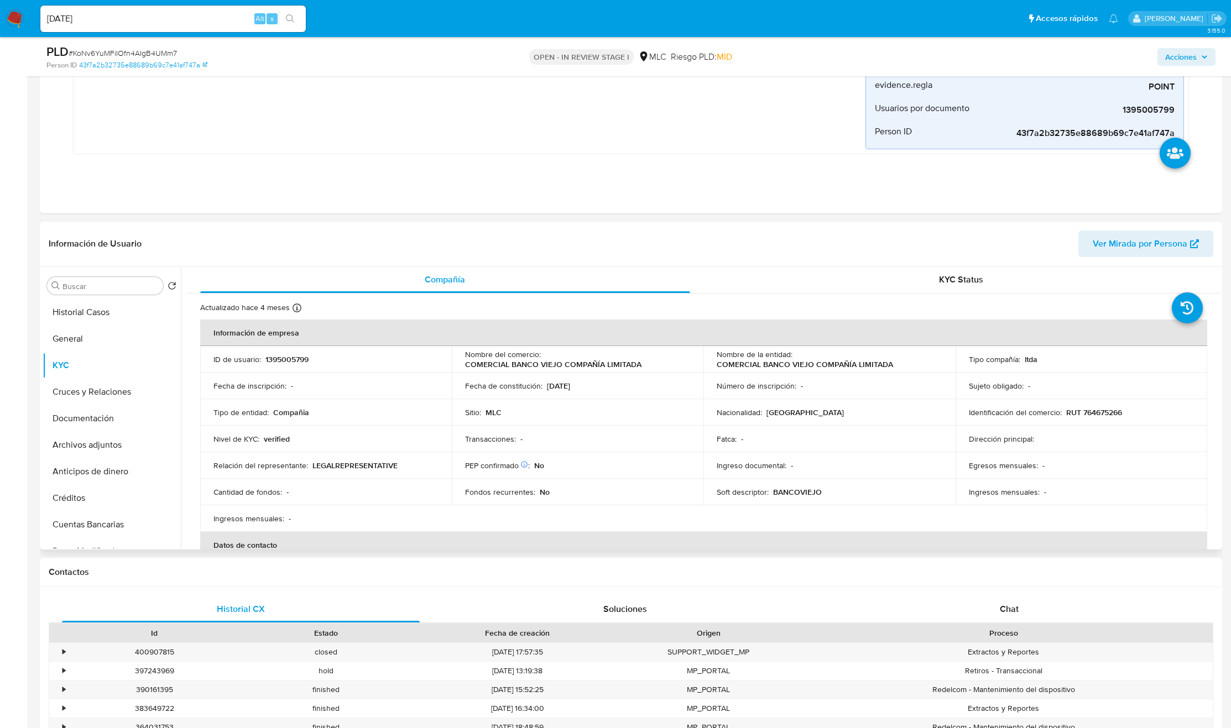
click at [1120, 415] on p "RUT 764675266" at bounding box center [1094, 412] width 56 height 10
click at [1115, 415] on p "RUT 764675266" at bounding box center [1094, 412] width 56 height 10
copy p "764675266"
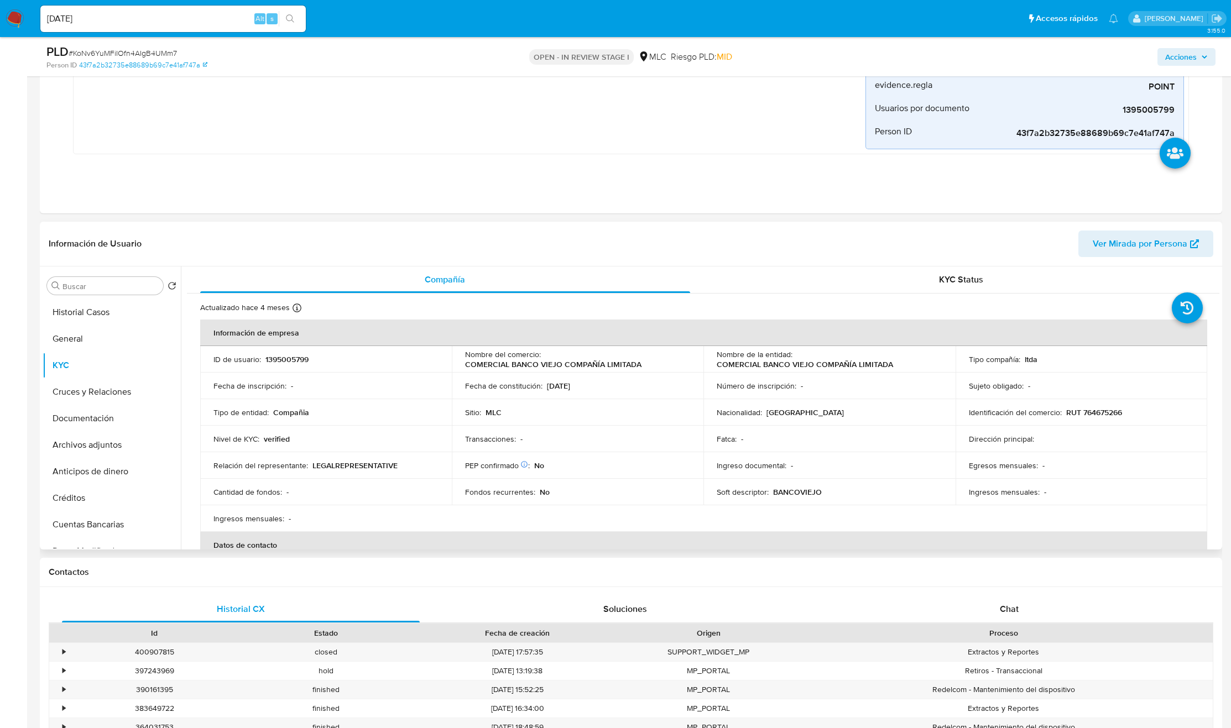
click at [800, 409] on div "Nacionalidad : Chile" at bounding box center [829, 412] width 225 height 10
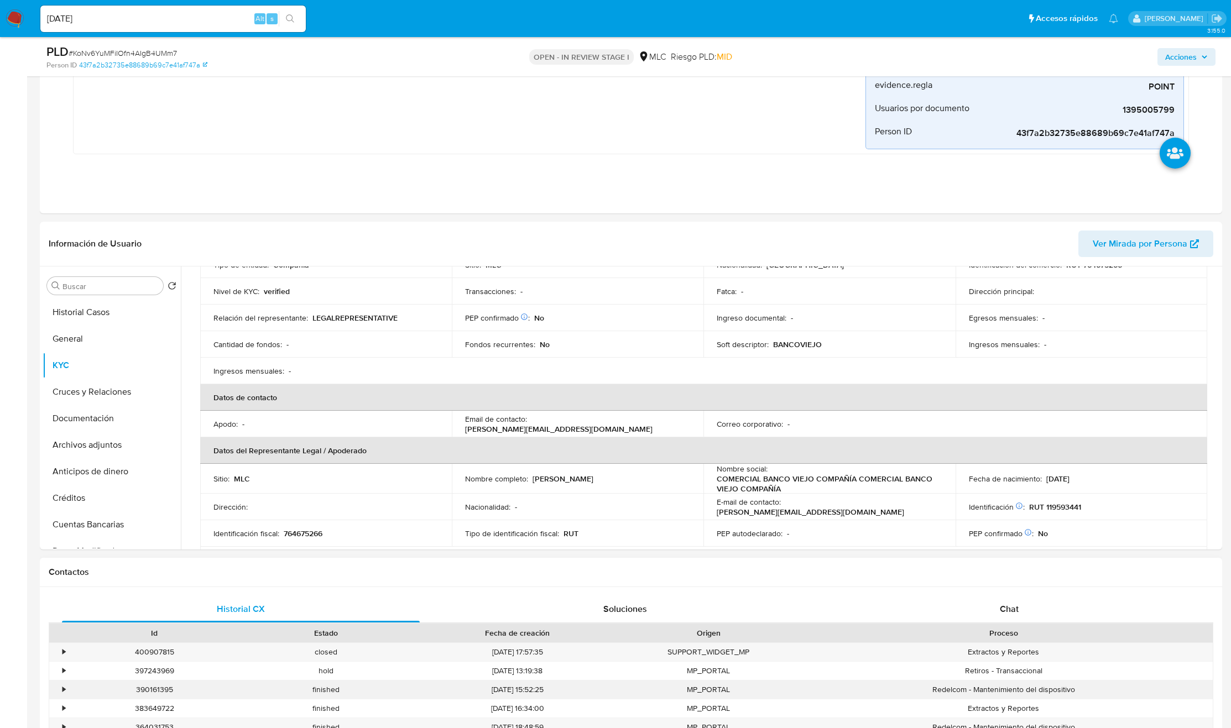
scroll to position [166, 0]
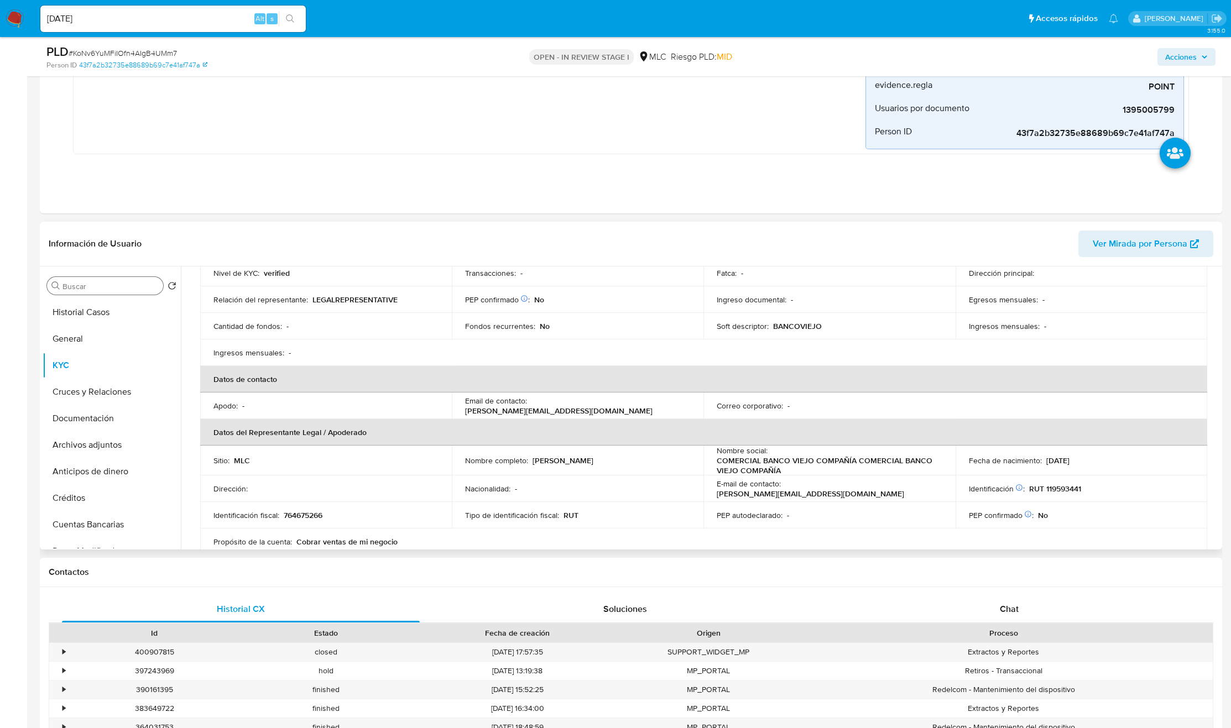
click at [85, 287] on input "Buscar" at bounding box center [110, 286] width 96 height 10
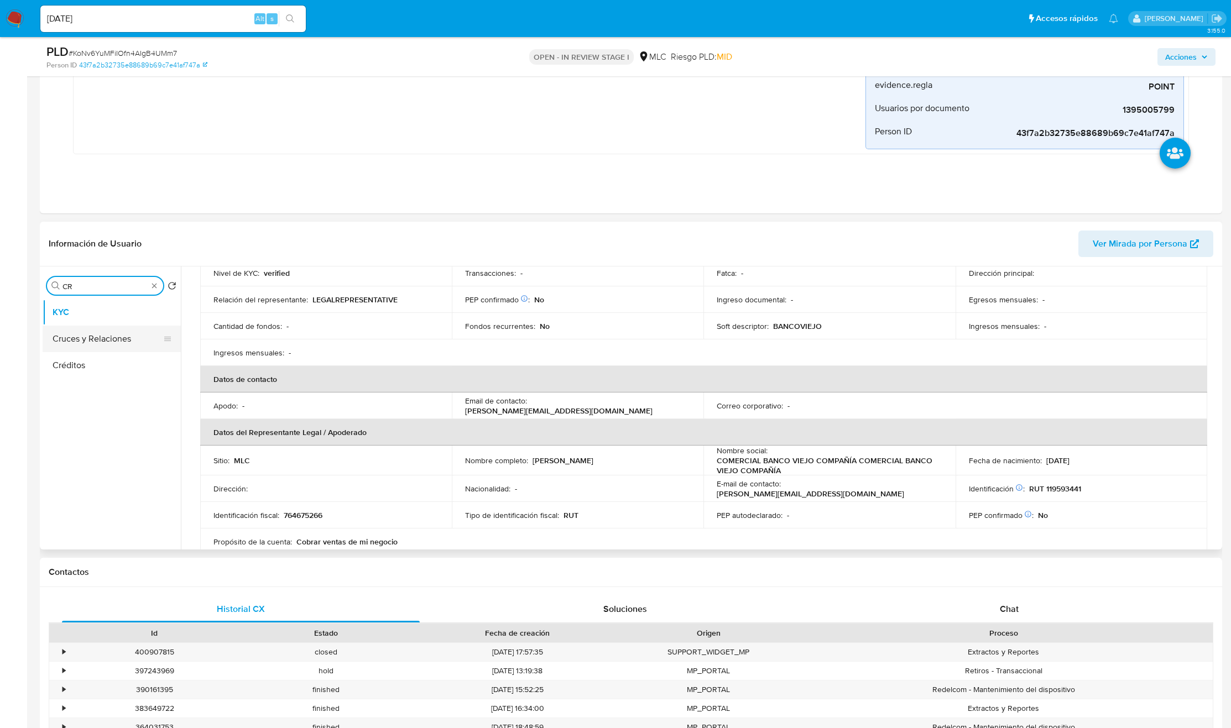
click at [100, 344] on button "Cruces y Relaciones" at bounding box center [107, 339] width 129 height 27
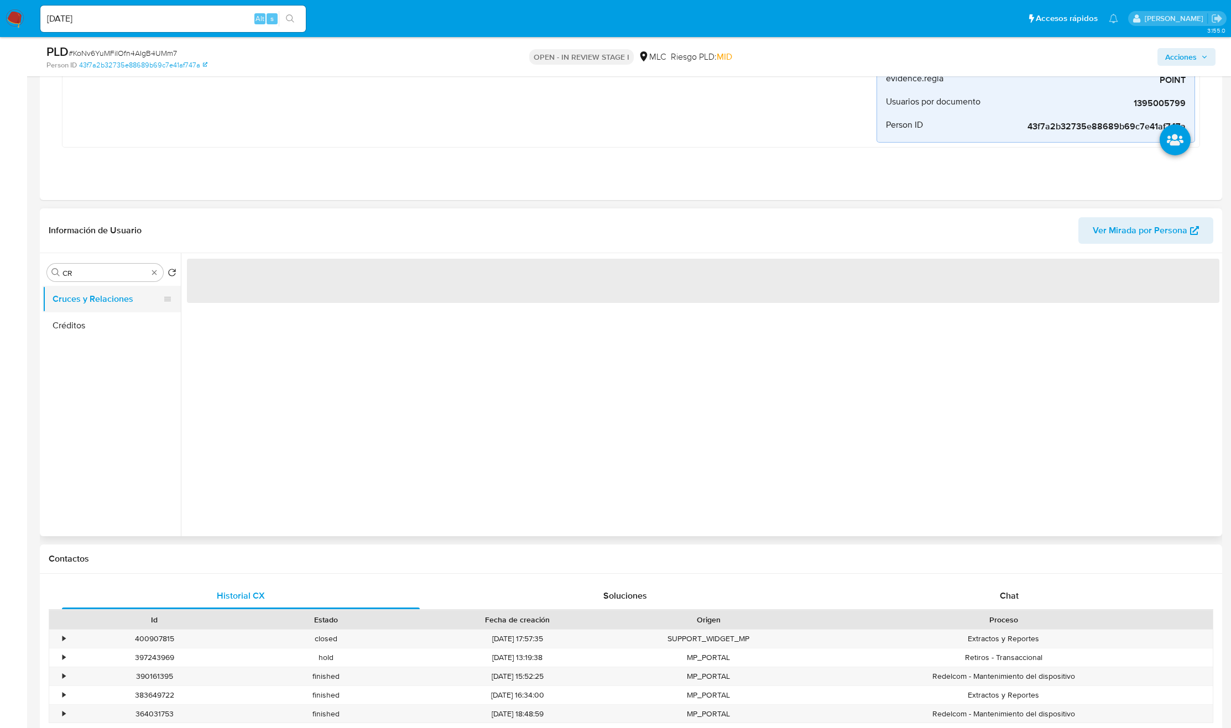
scroll to position [0, 0]
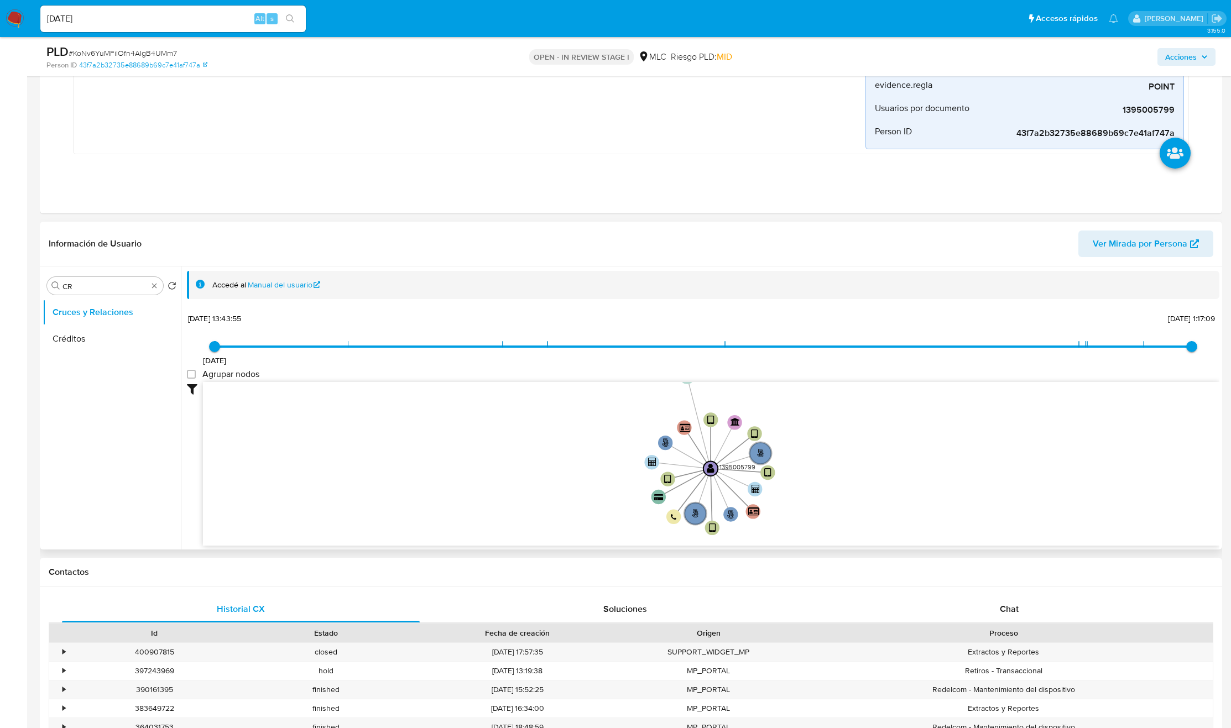
drag, startPoint x: 917, startPoint y: 454, endPoint x: 821, endPoint y: 475, distance: 98.4
click at [828, 481] on icon "user-1395005799  1395005799 phone-947e4fad58c38a09bd4fb43cdba470e9  person-43…" at bounding box center [711, 462] width 1016 height 160
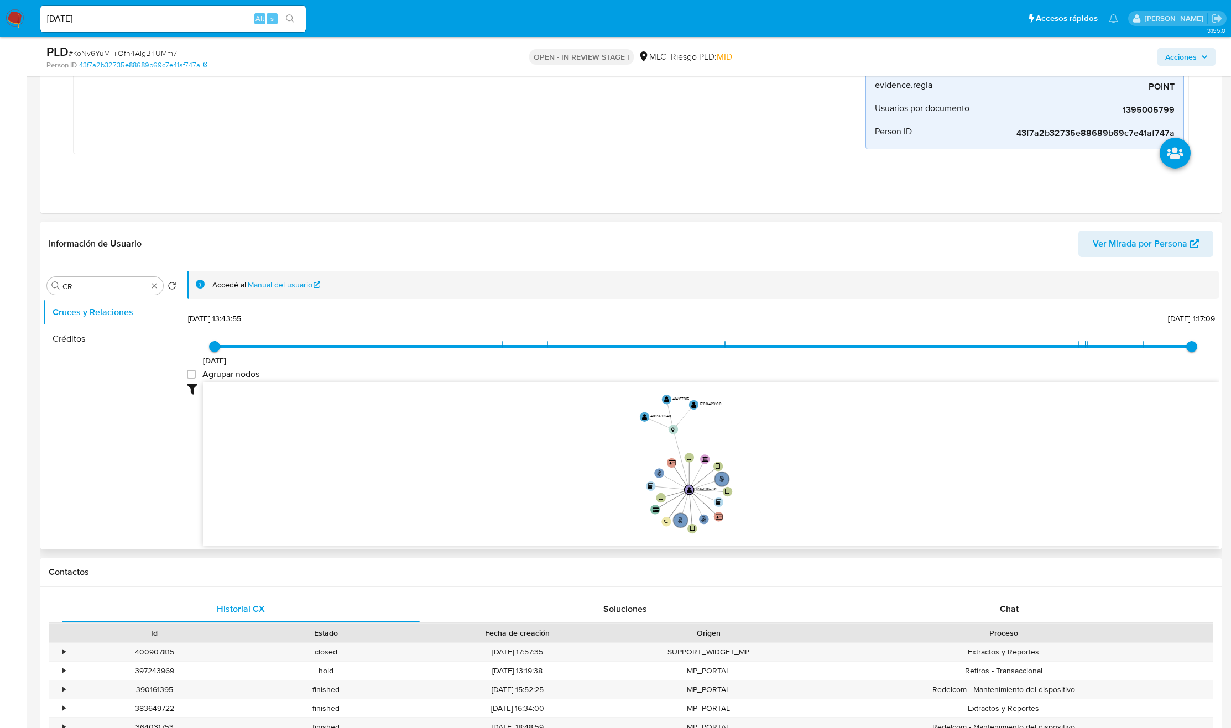
drag, startPoint x: 822, startPoint y: 465, endPoint x: 762, endPoint y: 473, distance: 60.2
click at [760, 476] on icon "user-1395005799  1395005799 phone-947e4fad58c38a09bd4fb43cdba470e9  person-43…" at bounding box center [711, 462] width 1016 height 160
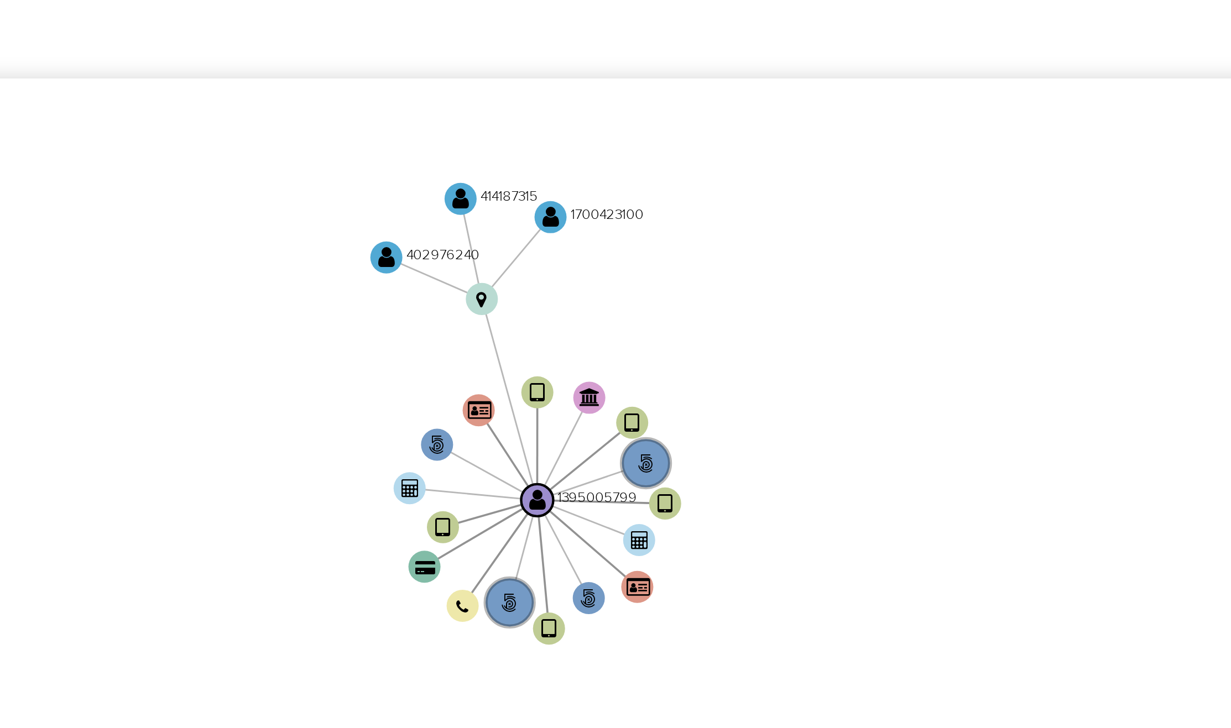
drag, startPoint x: 733, startPoint y: 445, endPoint x: 762, endPoint y: 461, distance: 34.2
click at [762, 461] on icon "user-1395005799  1395005799 phone-947e4fad58c38a09bd4fb43cdba470e9  person-43…" at bounding box center [711, 462] width 1016 height 160
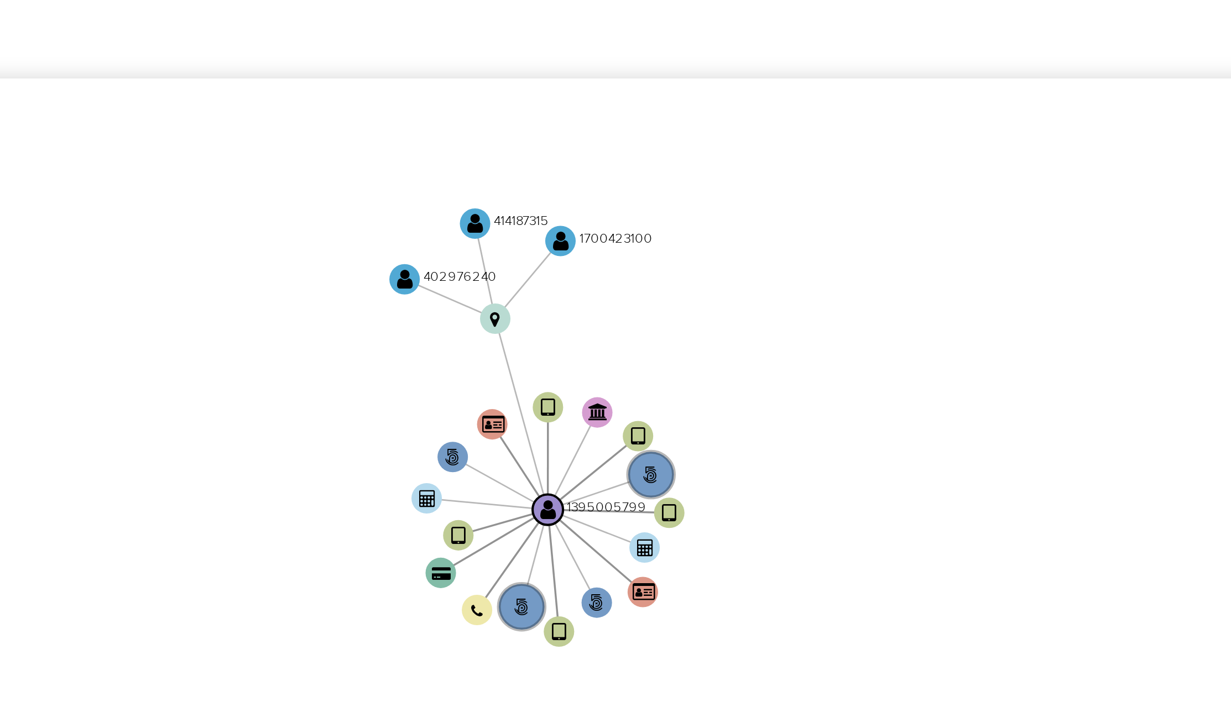
click at [762, 462] on icon "user-1395005799  1395005799 phone-947e4fad58c38a09bd4fb43cdba470e9  person-43…" at bounding box center [711, 462] width 1016 height 160
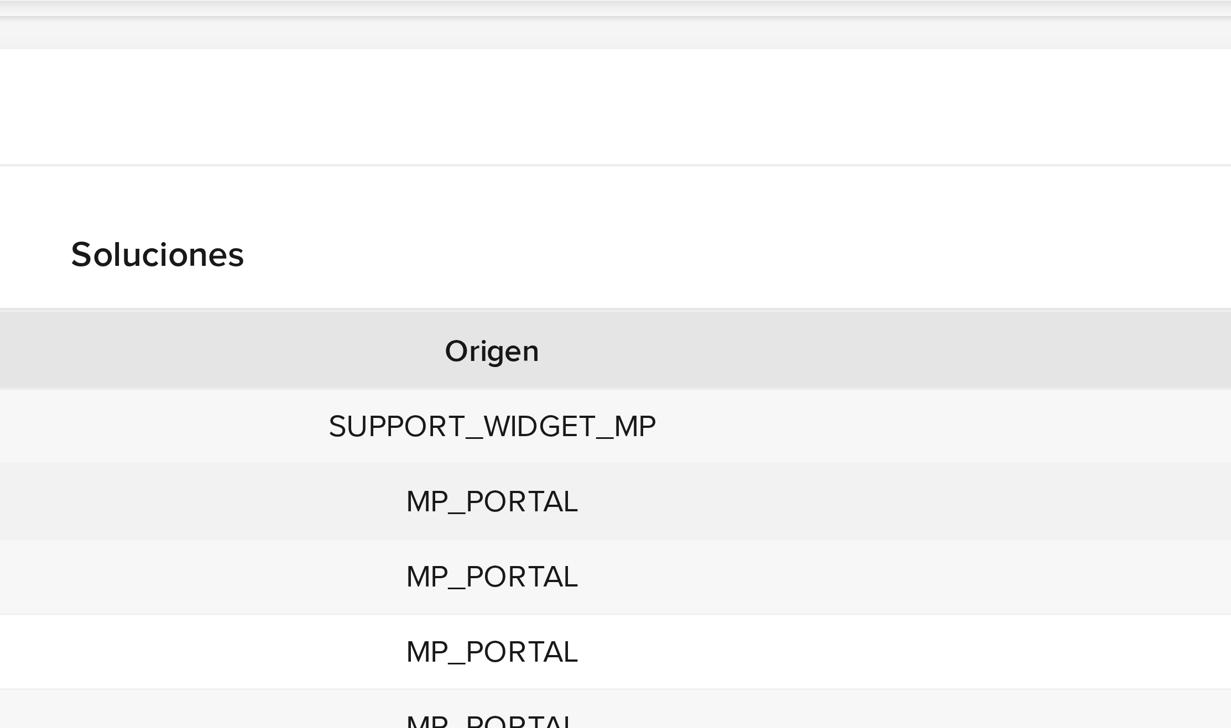
scroll to position [330, 0]
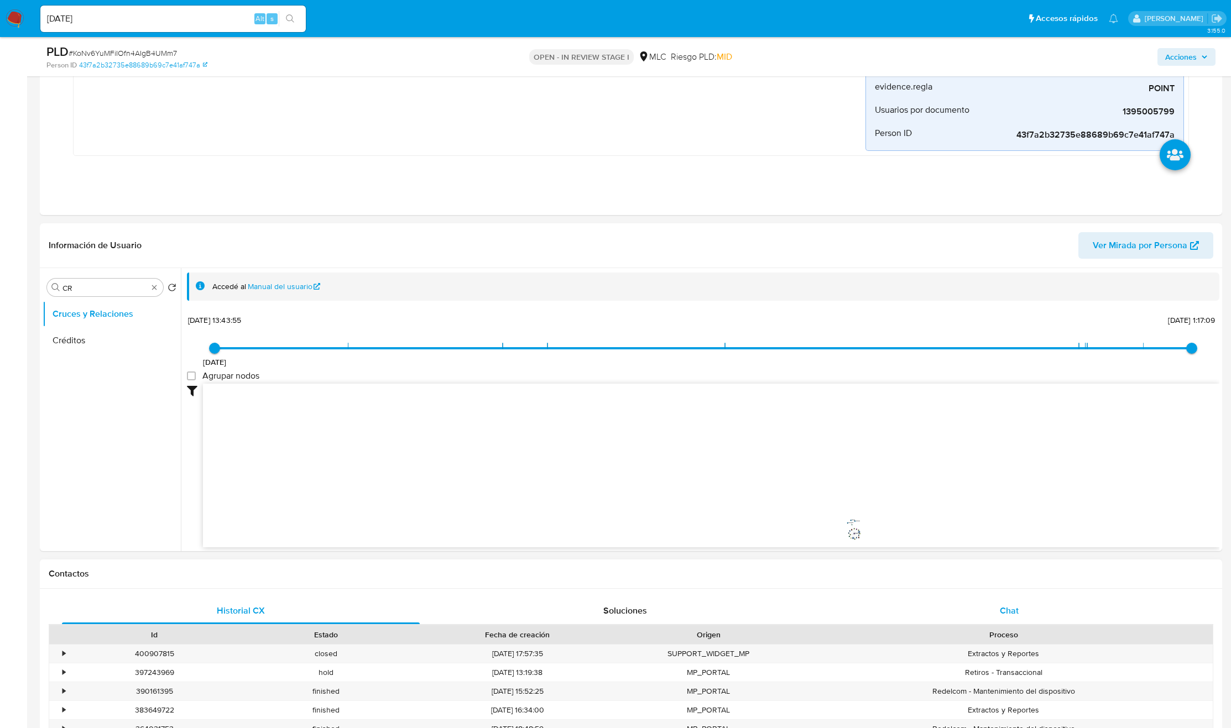
click at [1023, 610] on div "Chat" at bounding box center [1009, 611] width 358 height 27
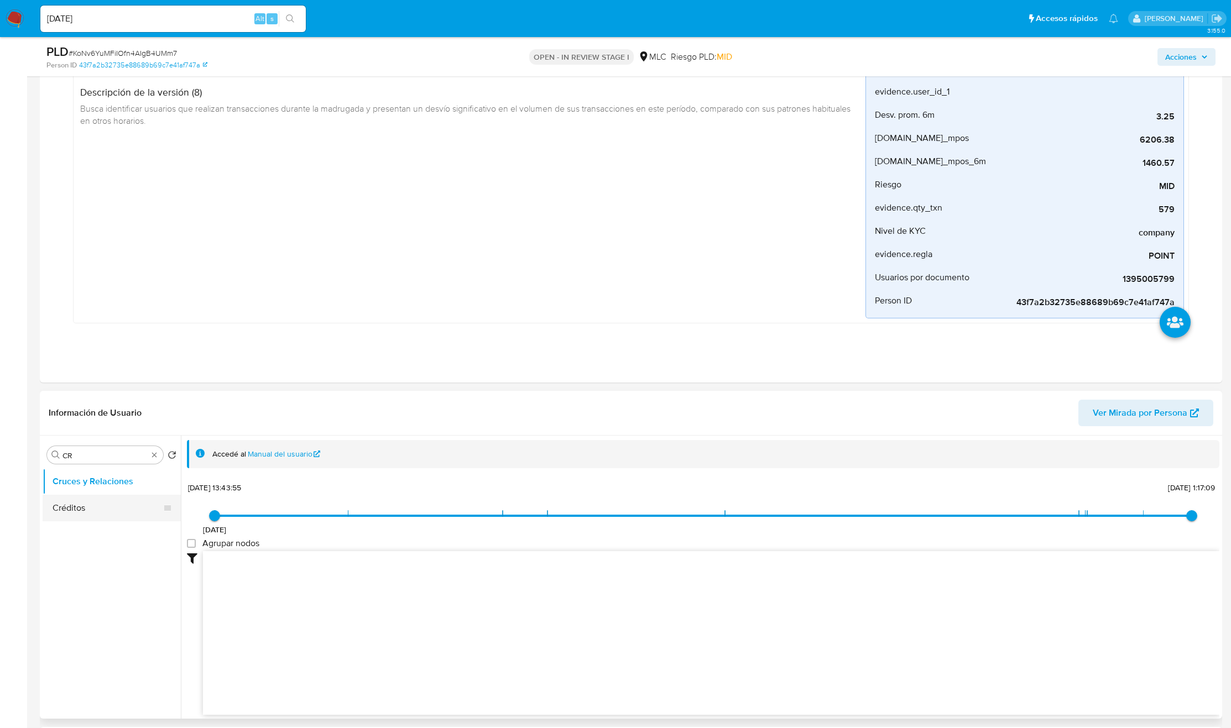
scroll to position [166, 0]
click at [73, 461] on div "Buscar CR" at bounding box center [105, 452] width 116 height 18
click at [73, 460] on div "Buscar CR" at bounding box center [105, 452] width 116 height 18
click at [73, 457] on input "CR" at bounding box center [104, 452] width 85 height 10
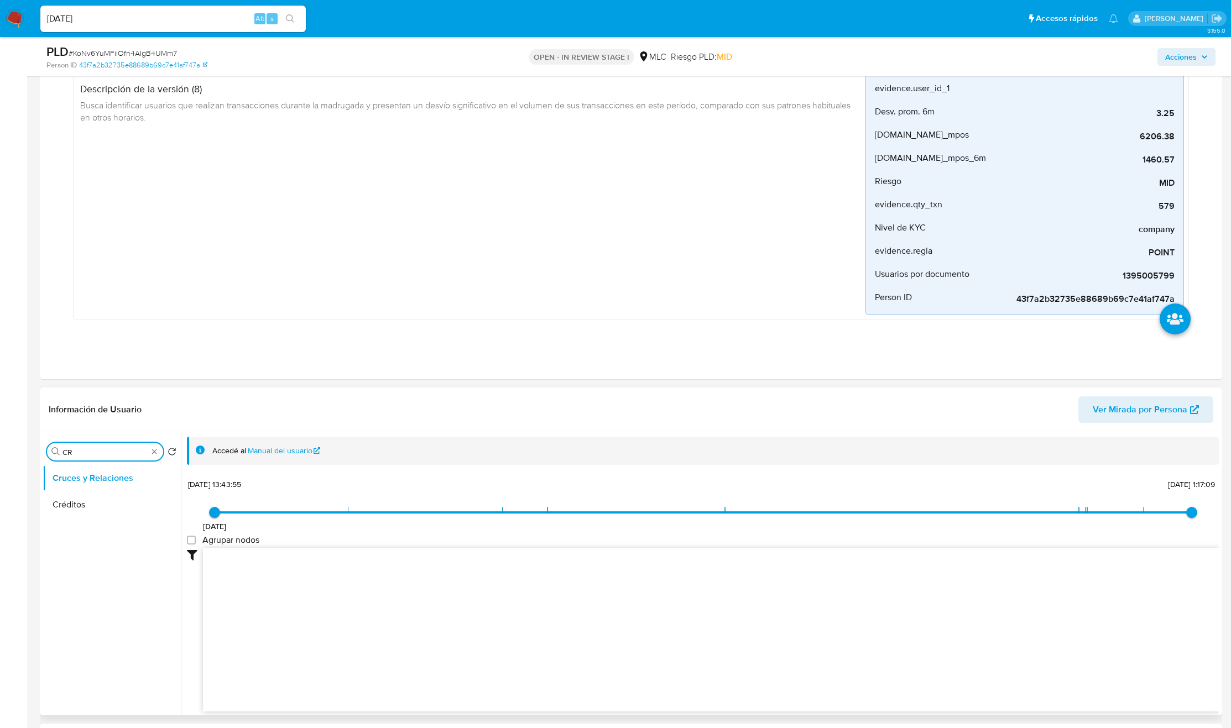
click at [73, 457] on input "CR" at bounding box center [104, 452] width 85 height 10
type input "DOC"
click at [103, 503] on button "Documentación" at bounding box center [107, 505] width 129 height 27
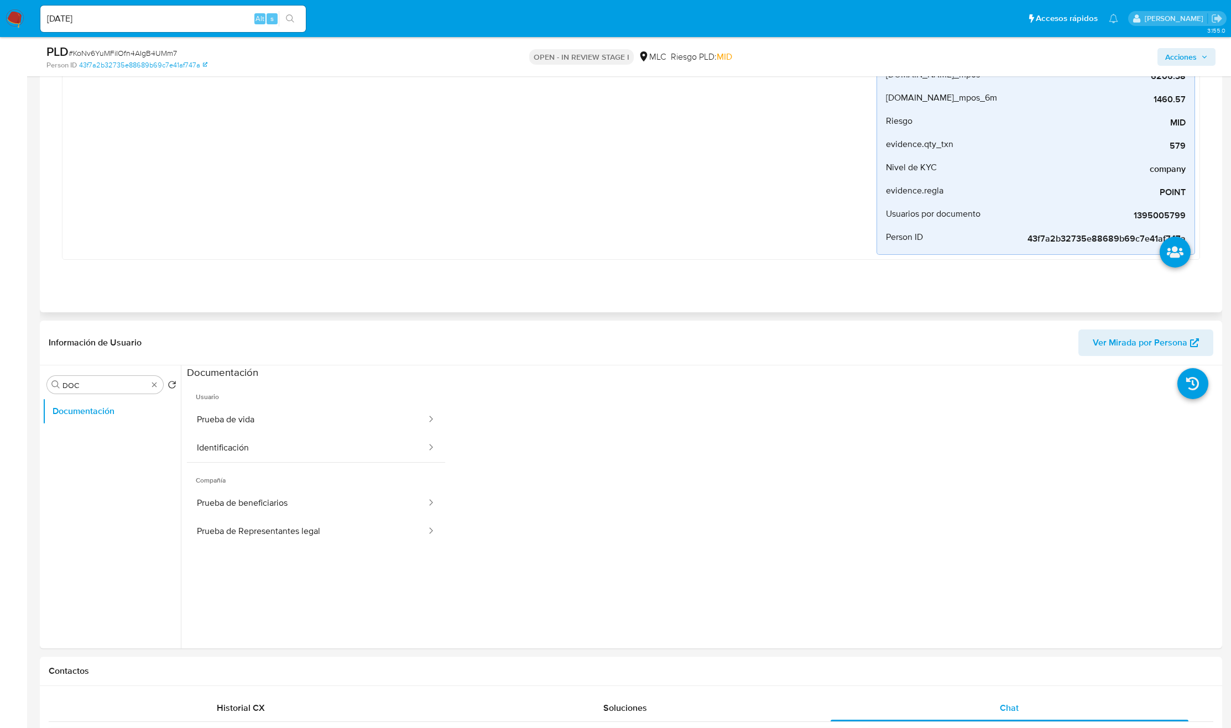
scroll to position [249, 0]
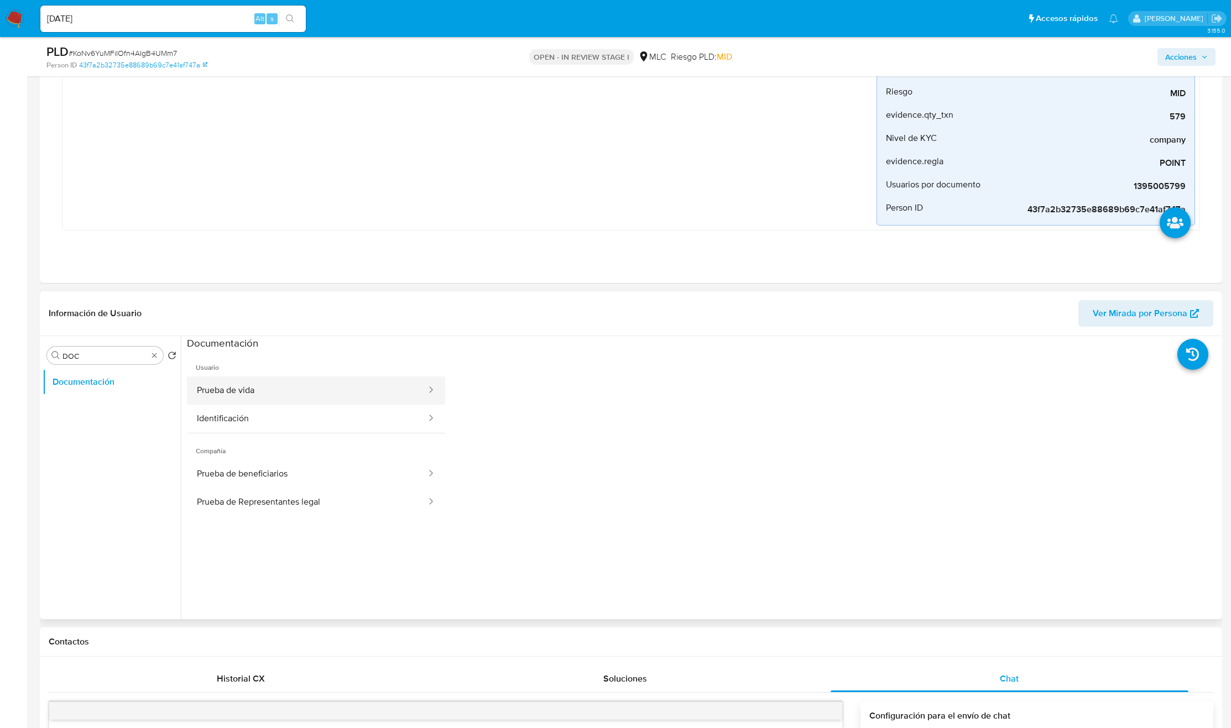
click at [249, 402] on button "Prueba de vida" at bounding box center [307, 391] width 241 height 28
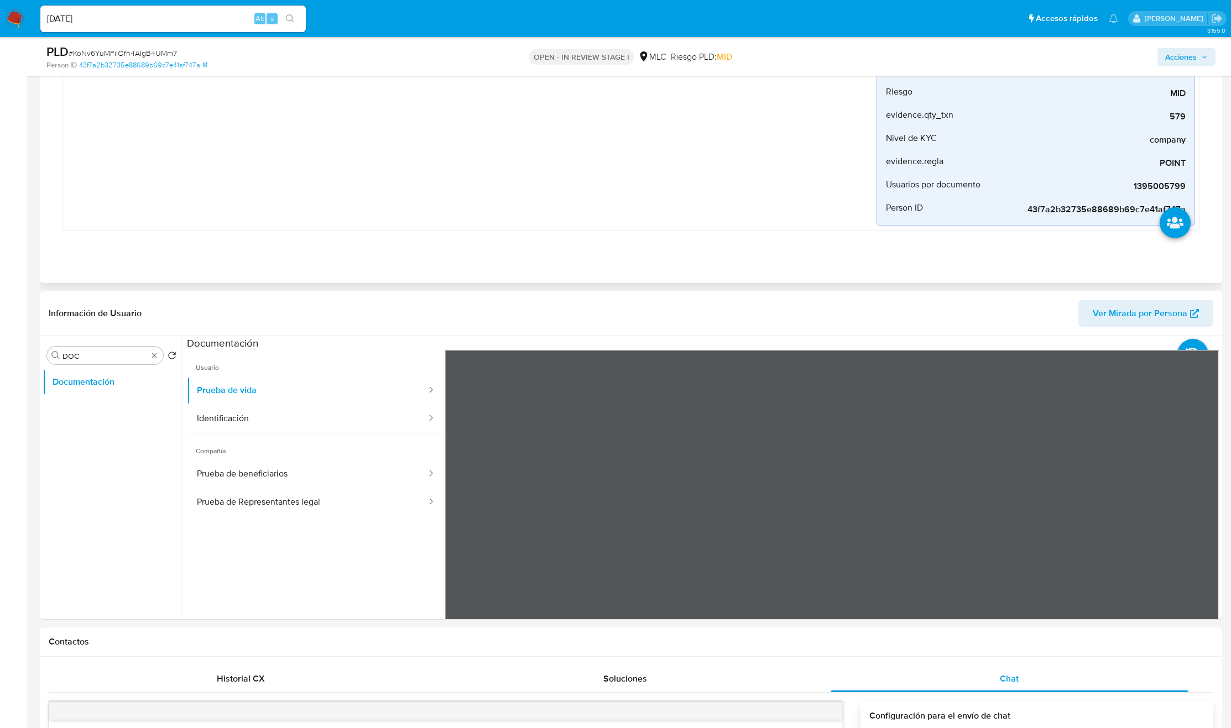
scroll to position [415, 0]
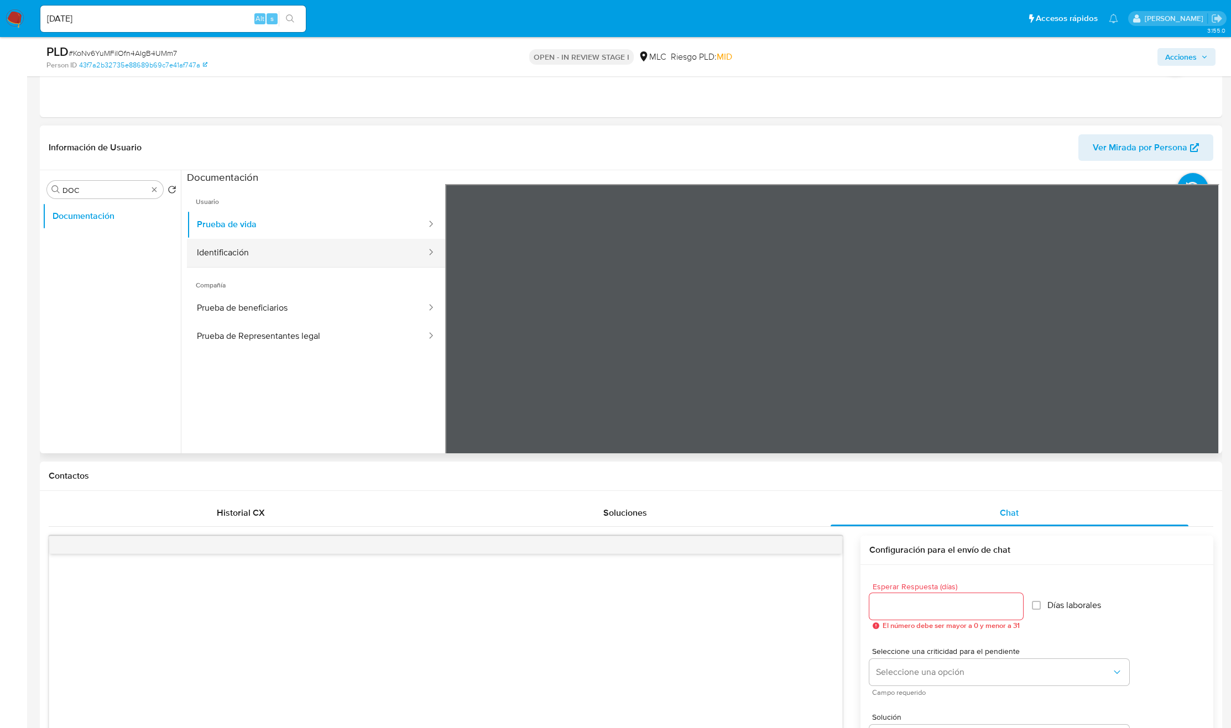
click at [259, 249] on button "Identificación" at bounding box center [307, 253] width 241 height 28
click at [1188, 362] on div at bounding box center [832, 365] width 774 height 363
click at [1203, 362] on icon at bounding box center [1205, 364] width 22 height 22
click at [451, 367] on icon at bounding box center [459, 364] width 22 height 22
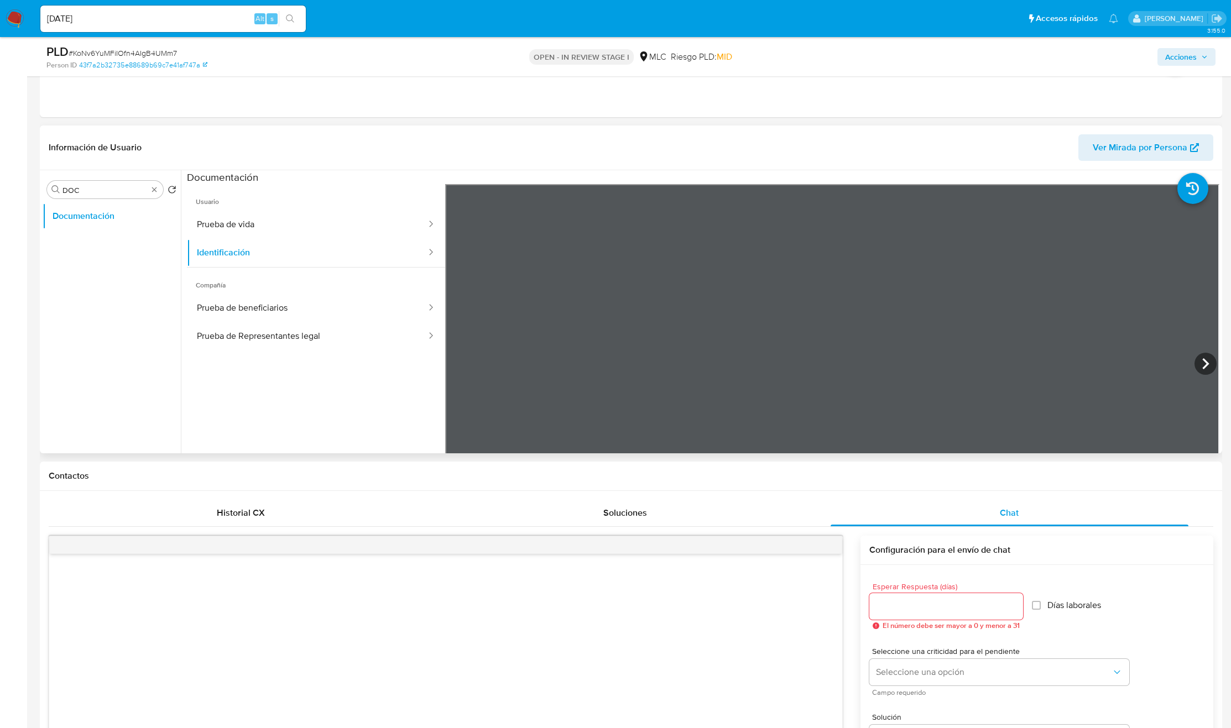
click at [744, 128] on div "Información de Usuario Ver Mirada por Persona Buscar DOC Volver al orden por de…" at bounding box center [631, 290] width 1182 height 328
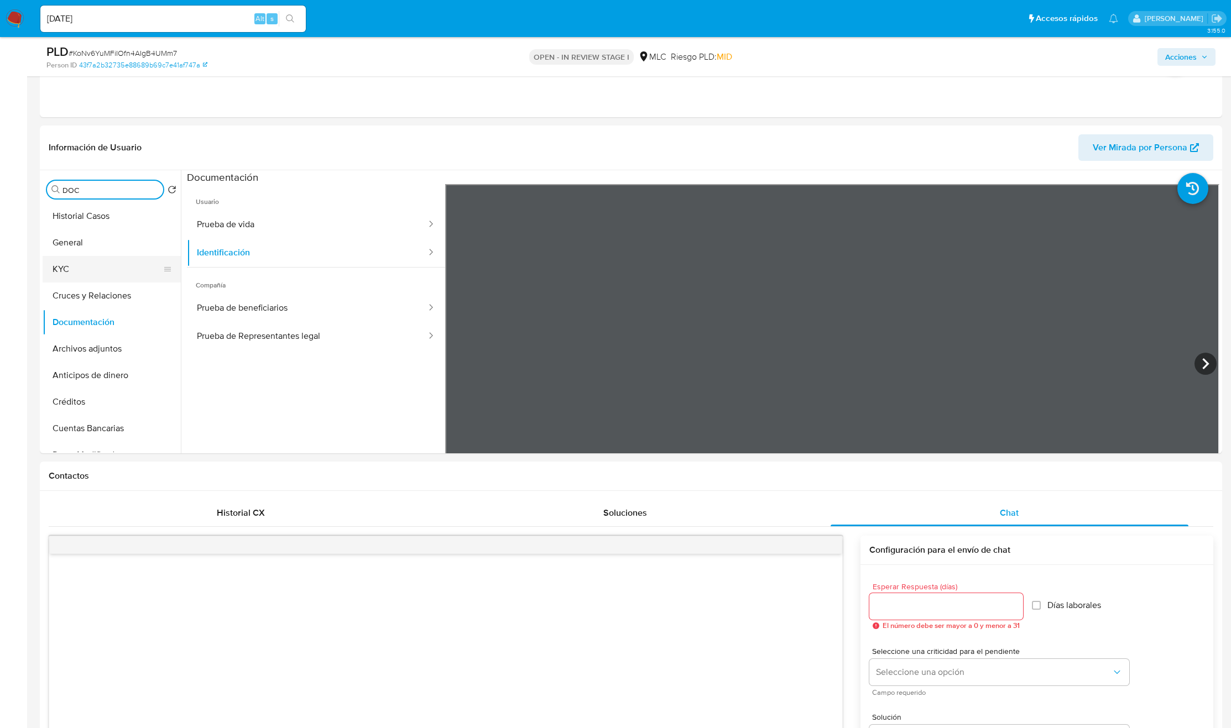
click at [90, 264] on button "KYC" at bounding box center [107, 269] width 129 height 27
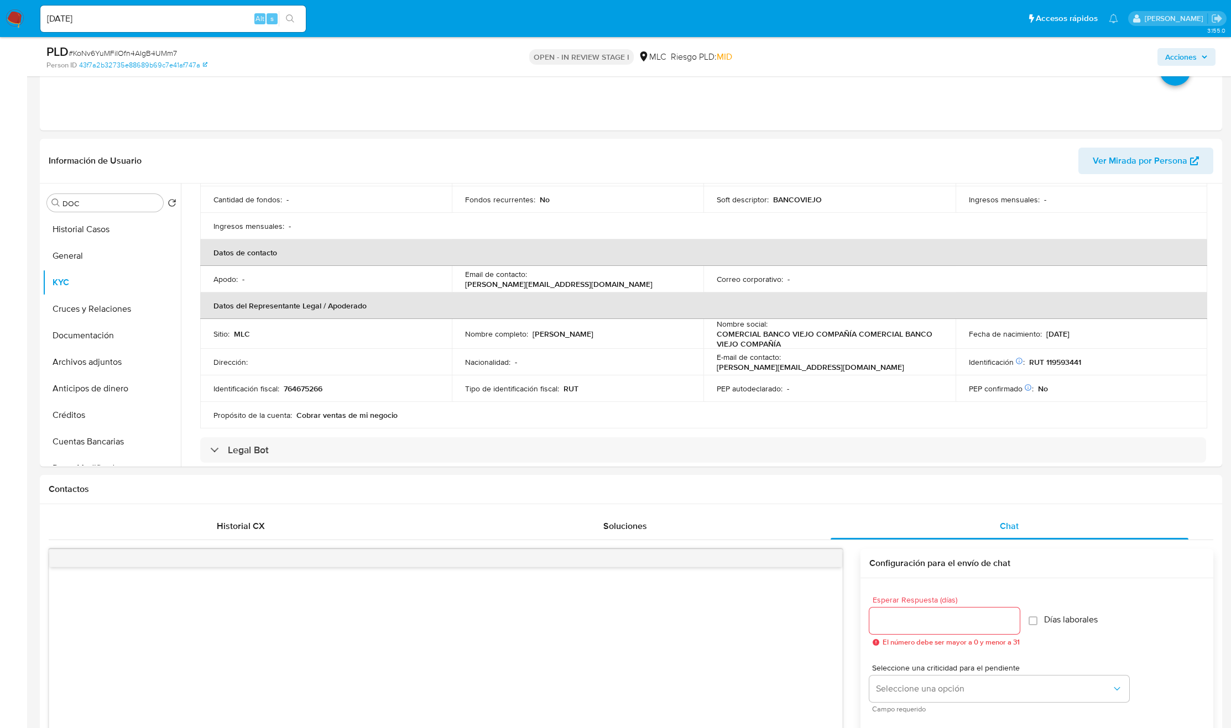
scroll to position [719, 0]
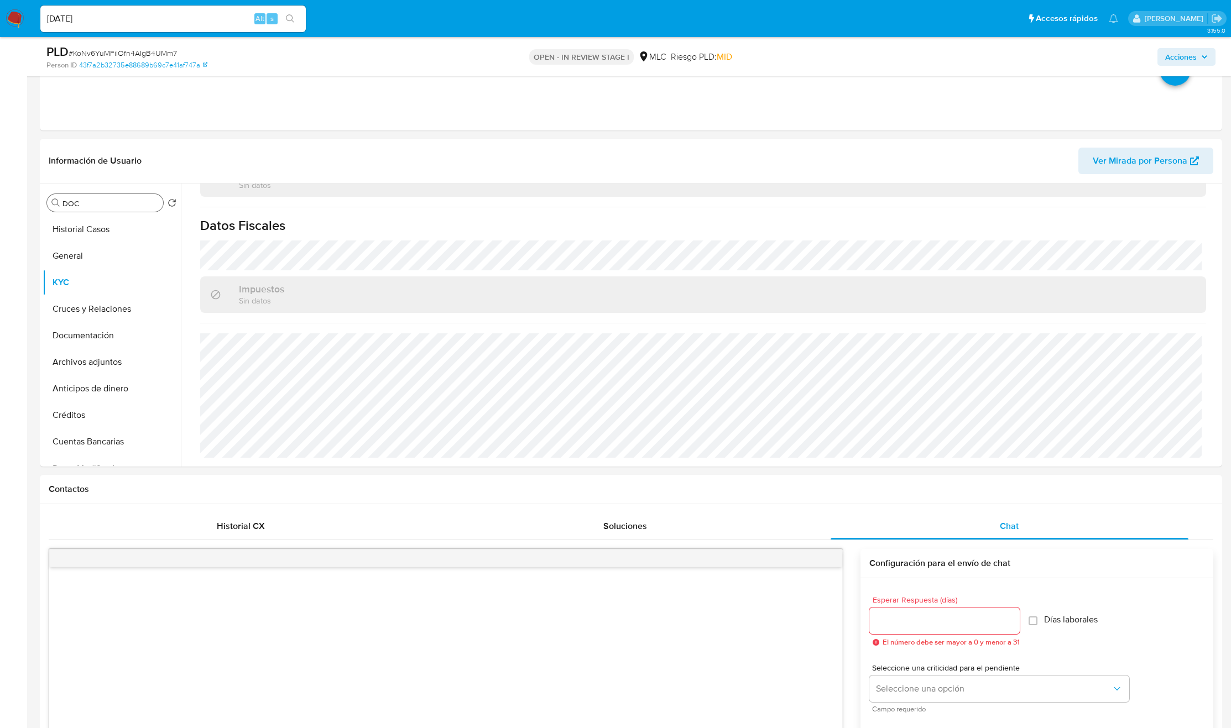
click at [110, 211] on div "Buscar DOC" at bounding box center [105, 203] width 116 height 18
click at [110, 208] on input "DOC" at bounding box center [110, 203] width 96 height 10
type input "doc"
click at [101, 251] on button "Documentación" at bounding box center [107, 256] width 129 height 27
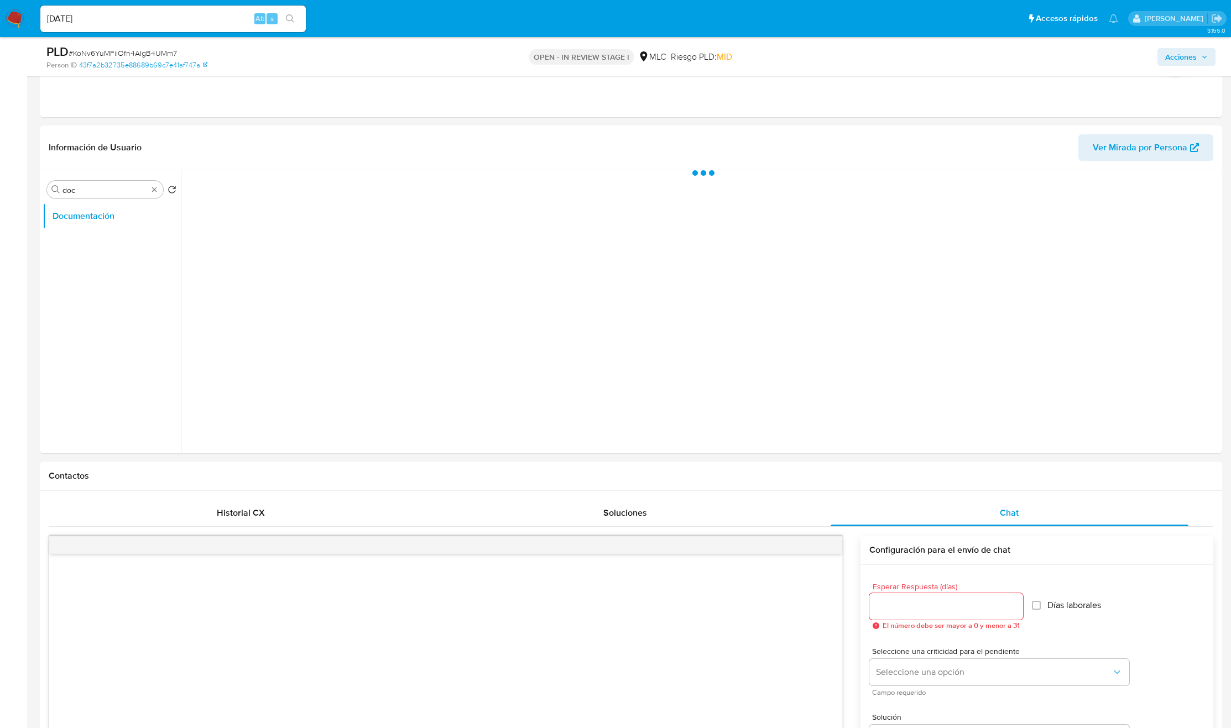
scroll to position [0, 0]
click at [281, 226] on button "Prueba de vida" at bounding box center [307, 225] width 241 height 28
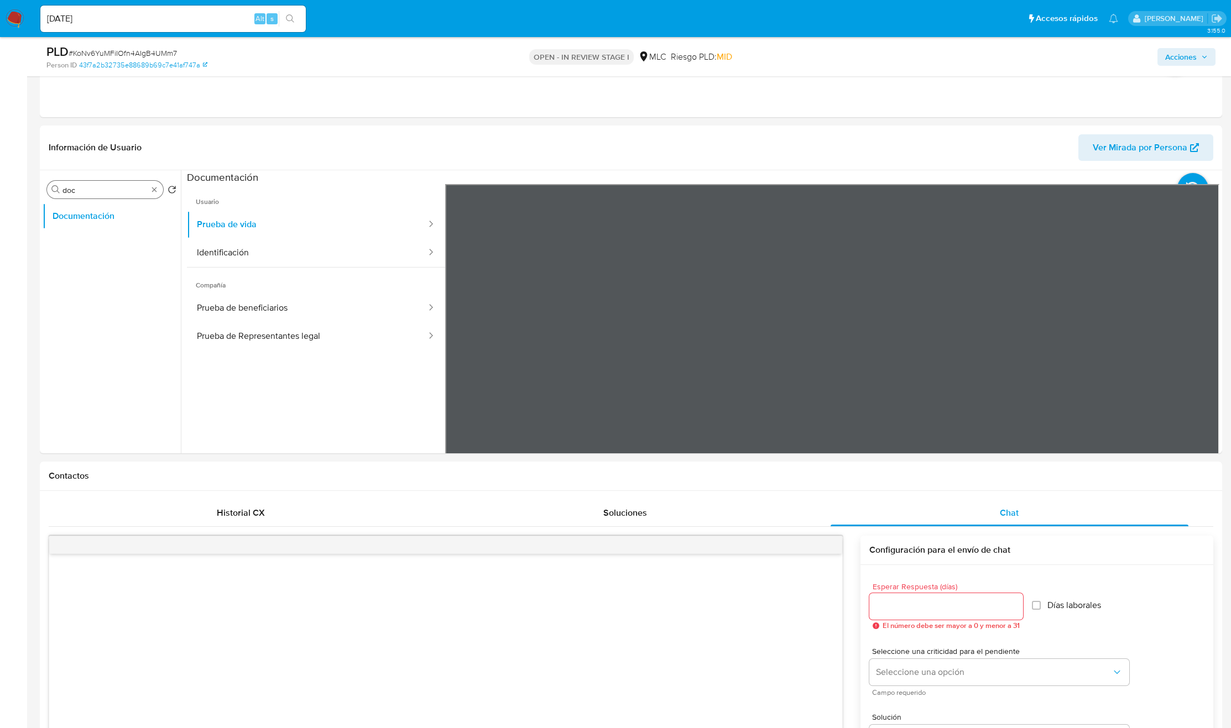
click at [156, 197] on div "Buscar doc" at bounding box center [105, 190] width 116 height 18
drag, startPoint x: 136, startPoint y: 241, endPoint x: 128, endPoint y: 262, distance: 22.9
click at [131, 259] on ul "Historial Casos General KYC Cruces y Relaciones Documentación Archivos adjuntos…" at bounding box center [112, 327] width 138 height 249
click at [126, 270] on button "KYC" at bounding box center [107, 269] width 129 height 27
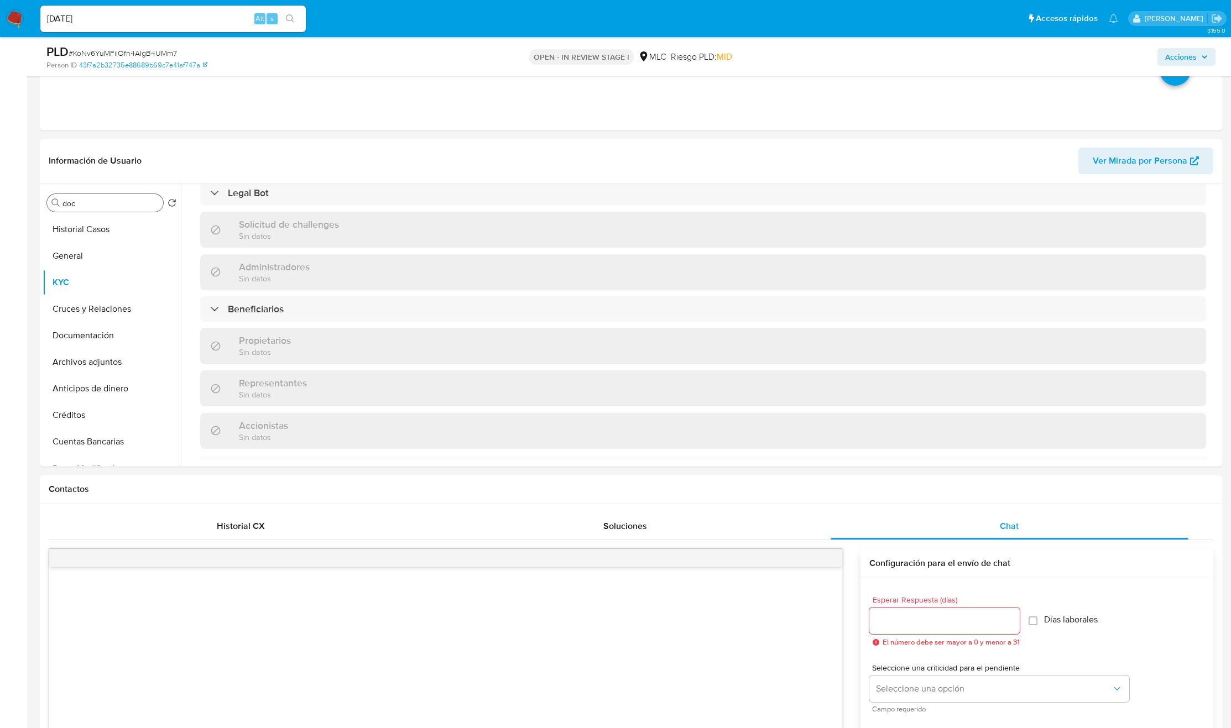
scroll to position [719, 0]
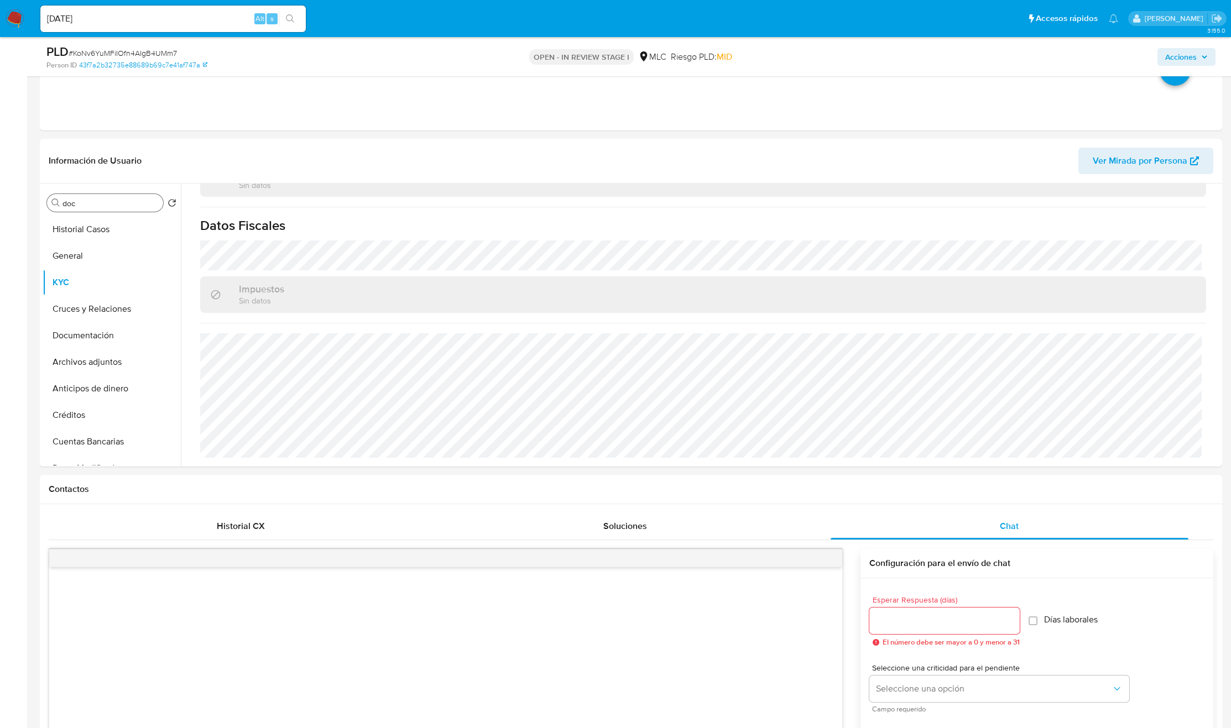
click at [97, 208] on input "doc" at bounding box center [110, 203] width 96 height 10
click at [95, 251] on button "Documentación" at bounding box center [107, 256] width 129 height 27
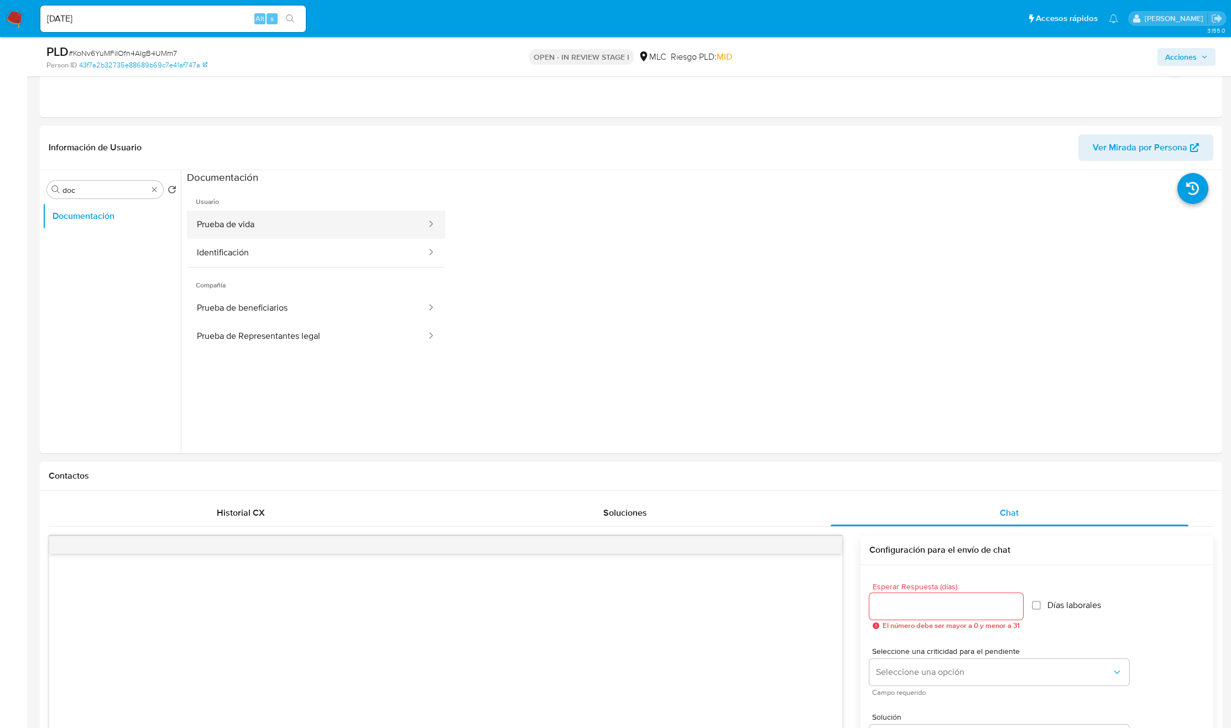
click at [284, 231] on button "Prueba de vida" at bounding box center [307, 225] width 241 height 28
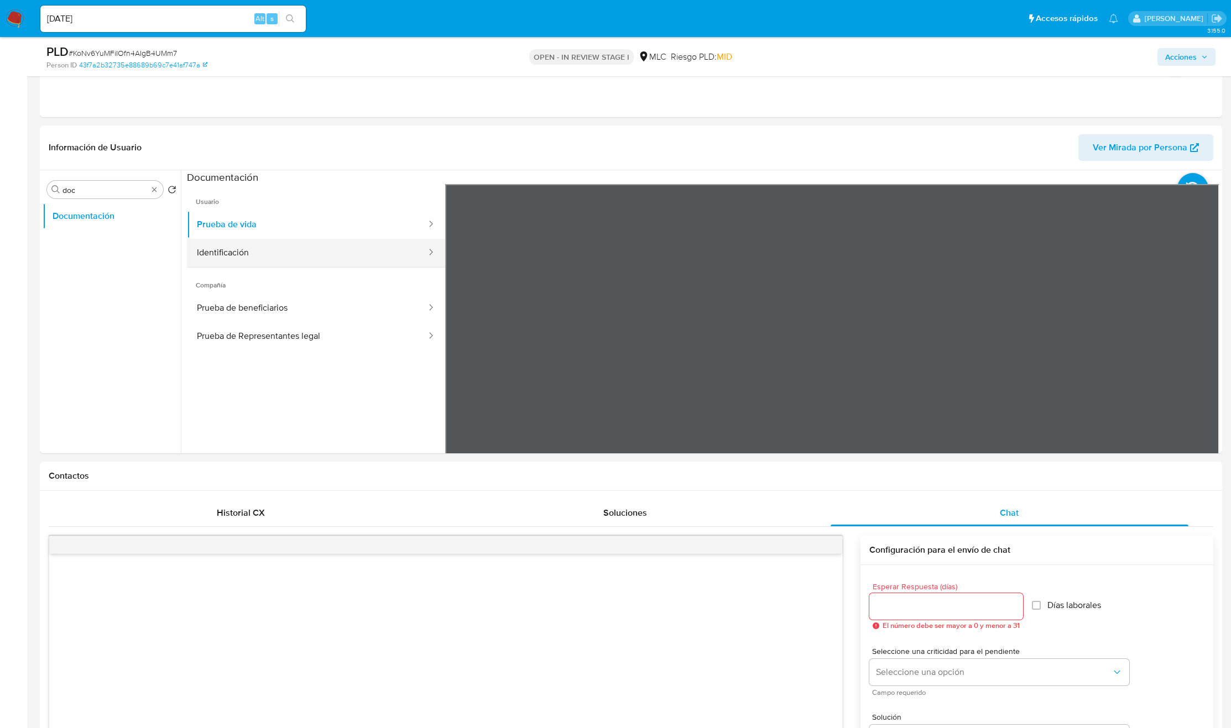
click at [324, 255] on button "Identificación" at bounding box center [307, 253] width 241 height 28
click at [118, 191] on input "doc" at bounding box center [104, 190] width 85 height 10
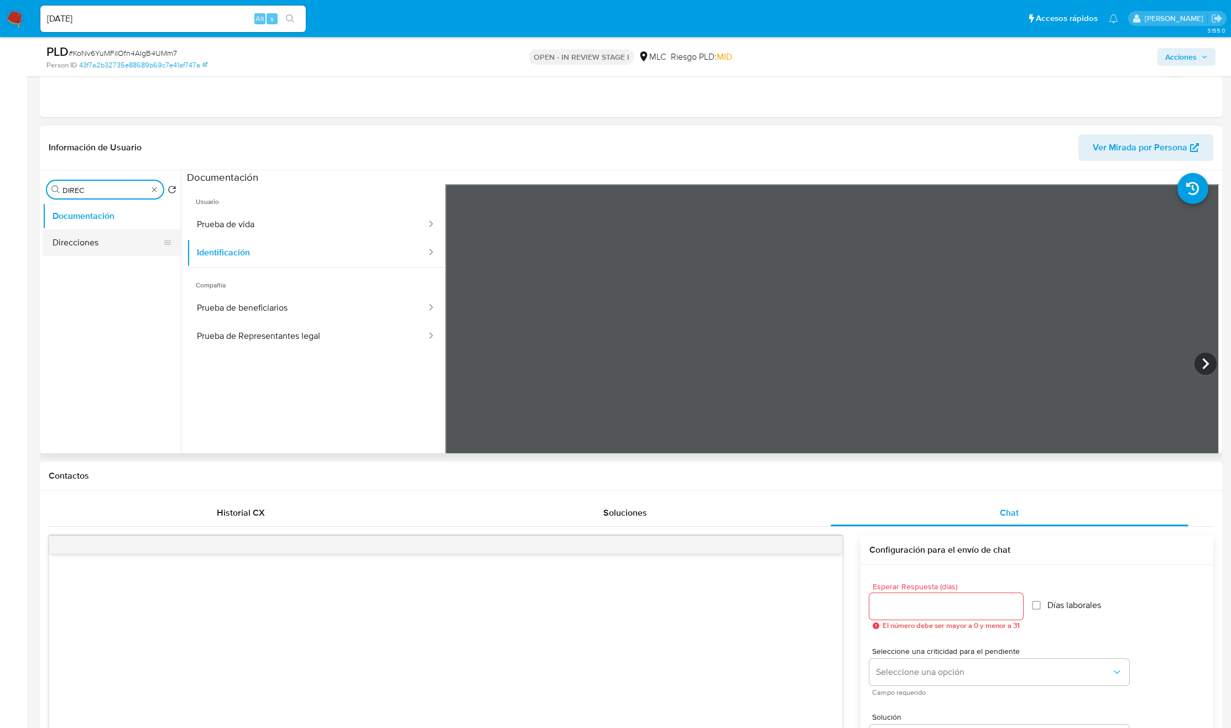
type input "DIREC"
click at [118, 245] on button "Direcciones" at bounding box center [107, 242] width 129 height 27
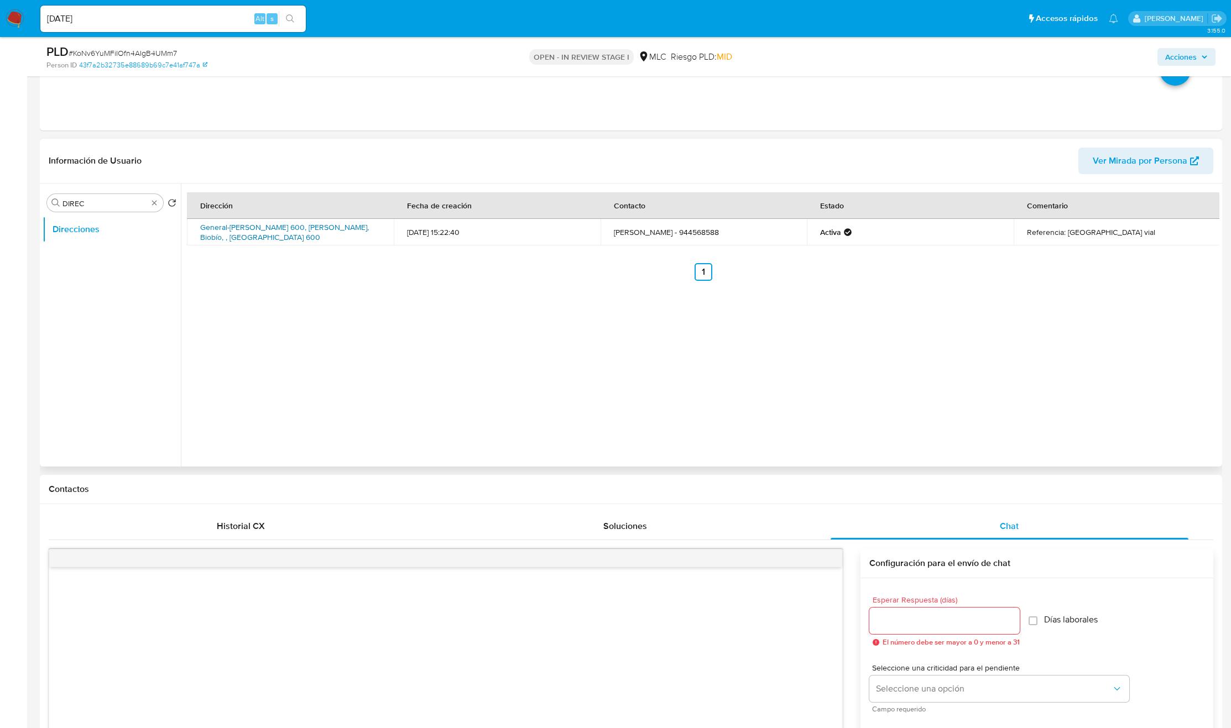
click at [294, 236] on link "General-cruz 600, Cabrero, Biobío, , Chile 600" at bounding box center [284, 232] width 169 height 21
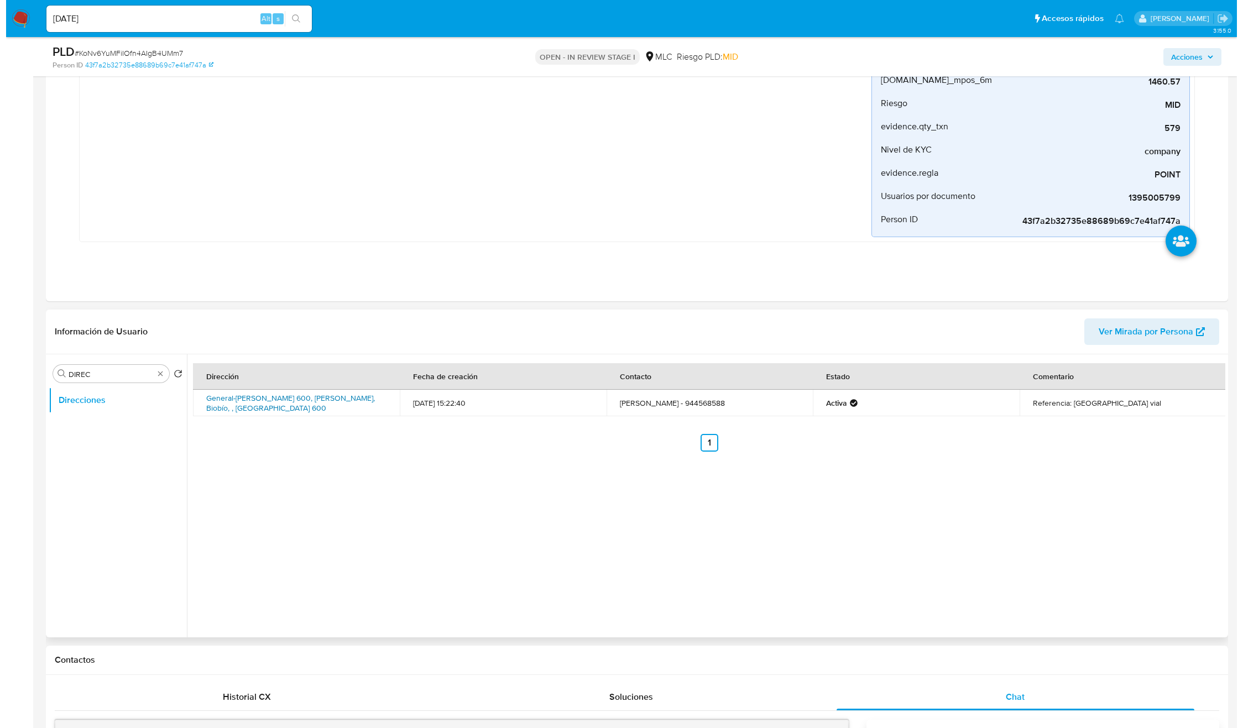
scroll to position [249, 0]
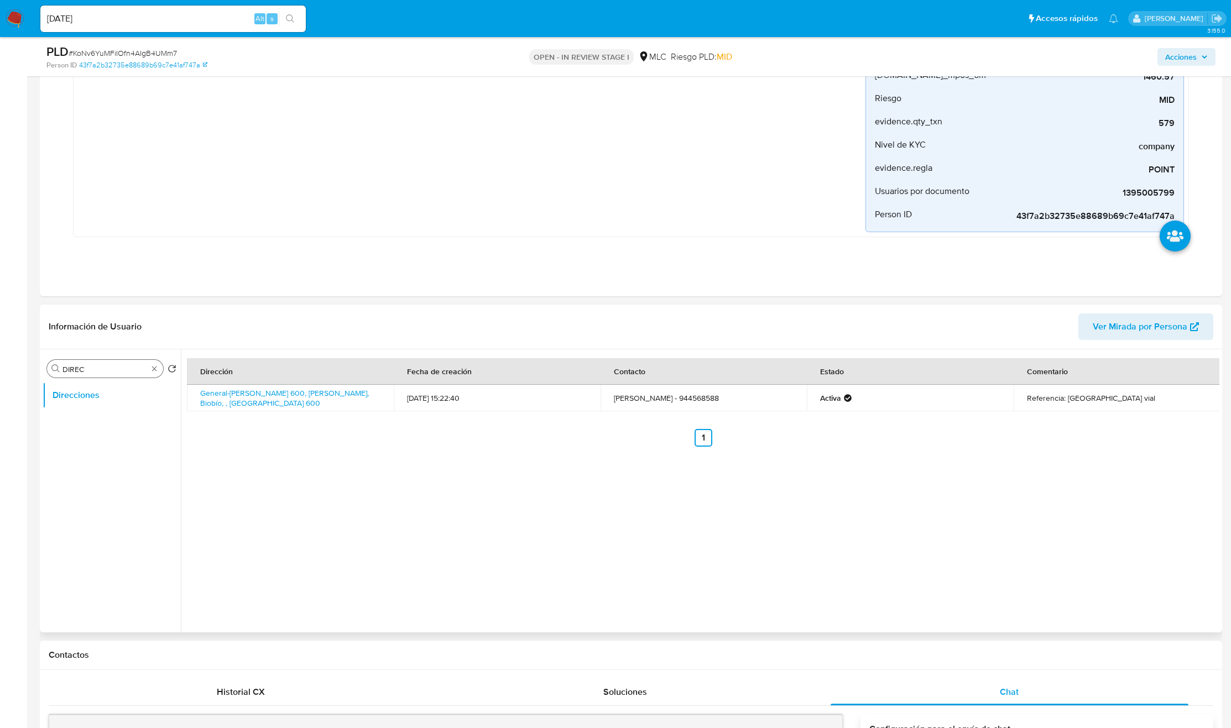
click at [118, 363] on div "Buscar DIREC" at bounding box center [105, 369] width 116 height 18
click at [113, 368] on input "DIREC" at bounding box center [104, 369] width 85 height 10
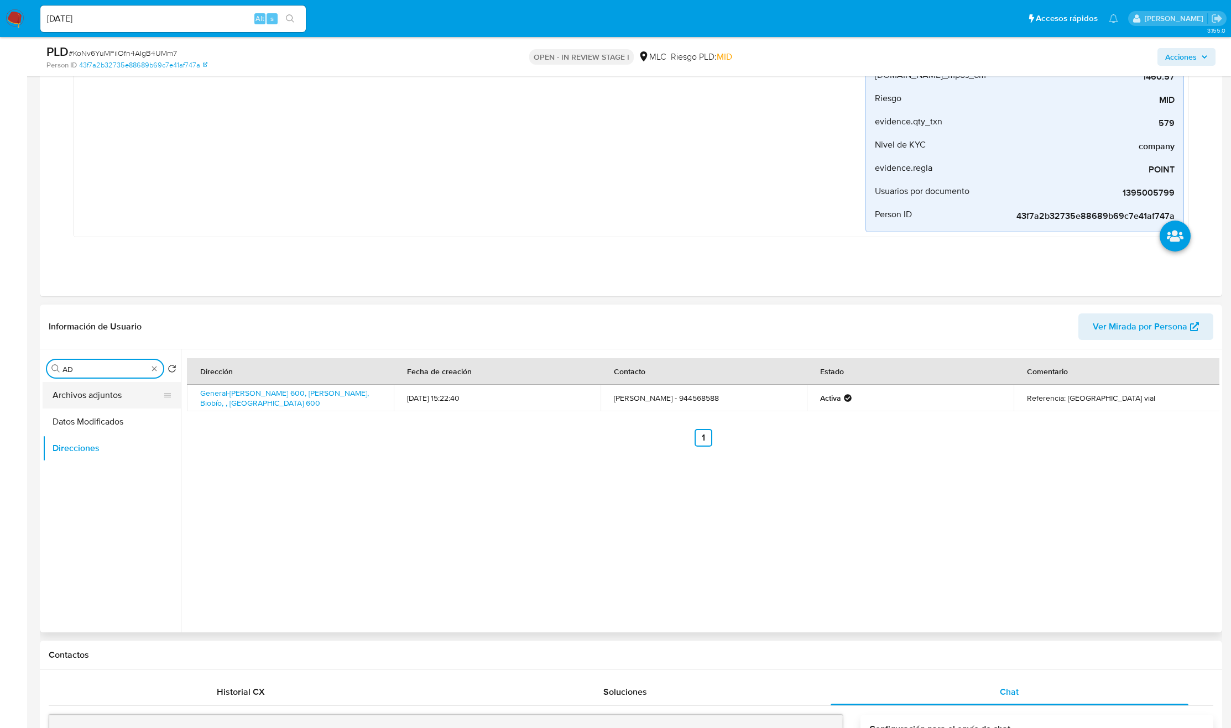
type input "AD"
click at [101, 405] on button "Archivos adjuntos" at bounding box center [107, 395] width 129 height 27
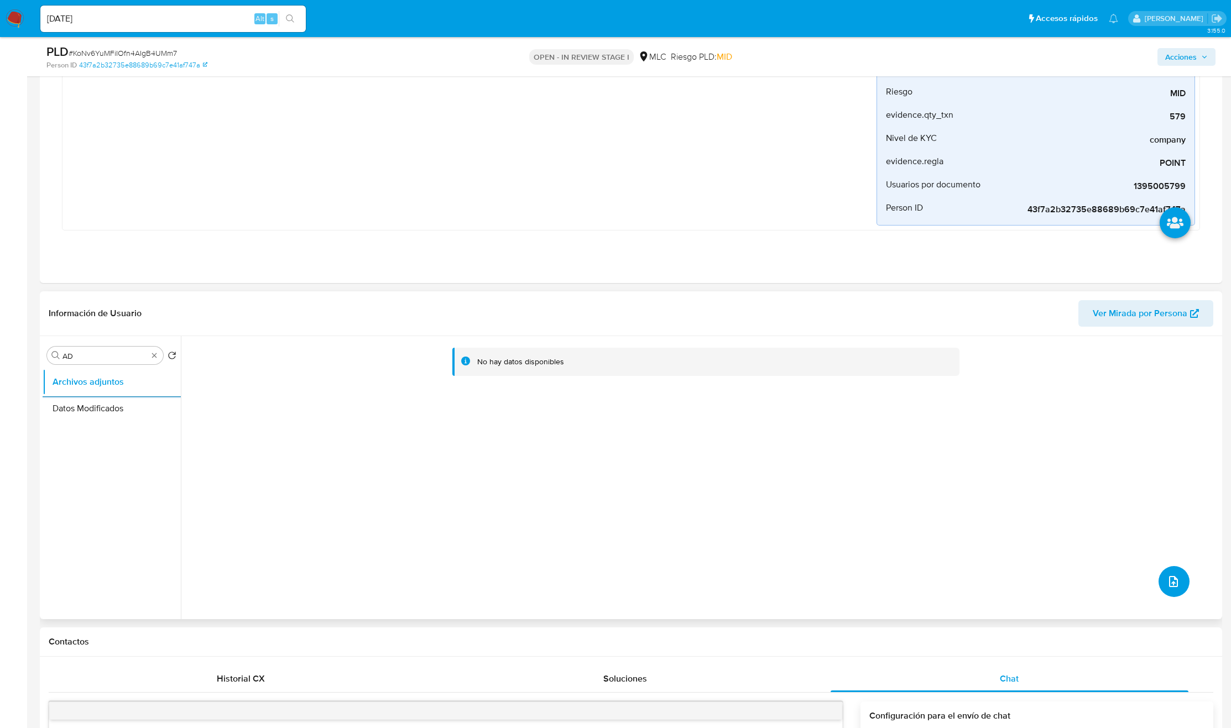
click at [1174, 576] on span "upload-file" at bounding box center [1173, 581] width 13 height 13
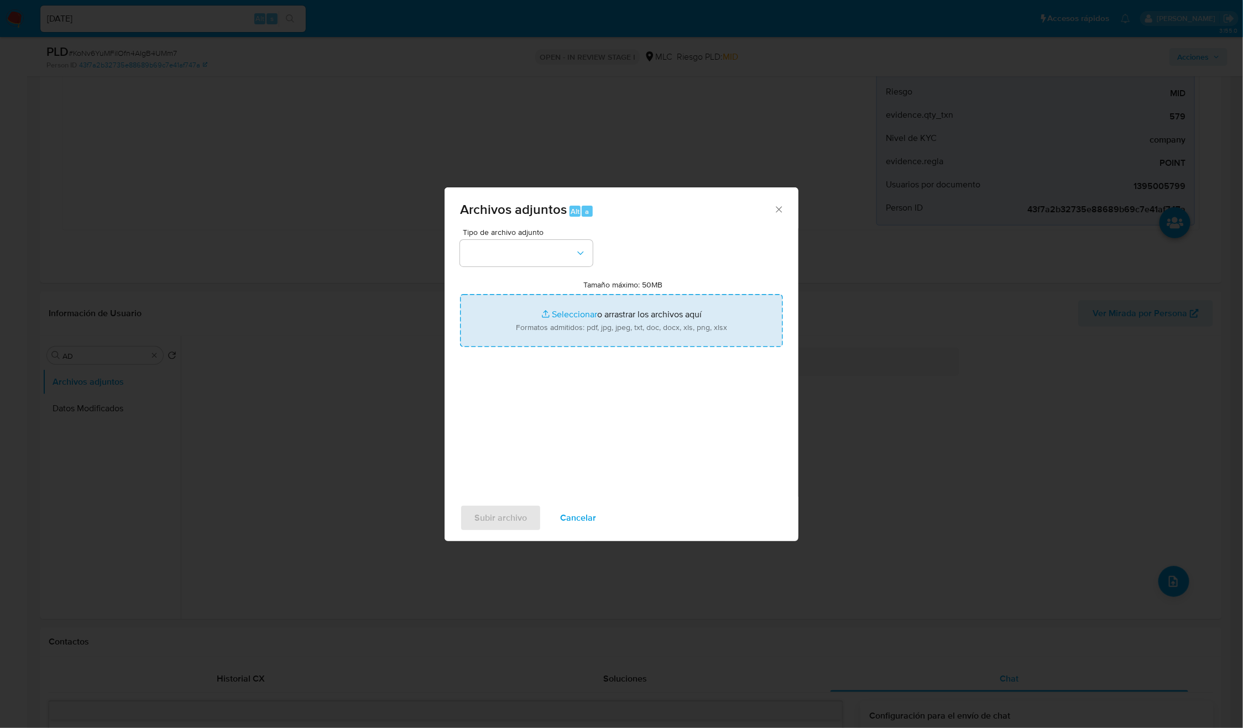
type input "C:\fakepath\1395005799 - Tablas Transaccionales 2025 v1.2.xlsx"
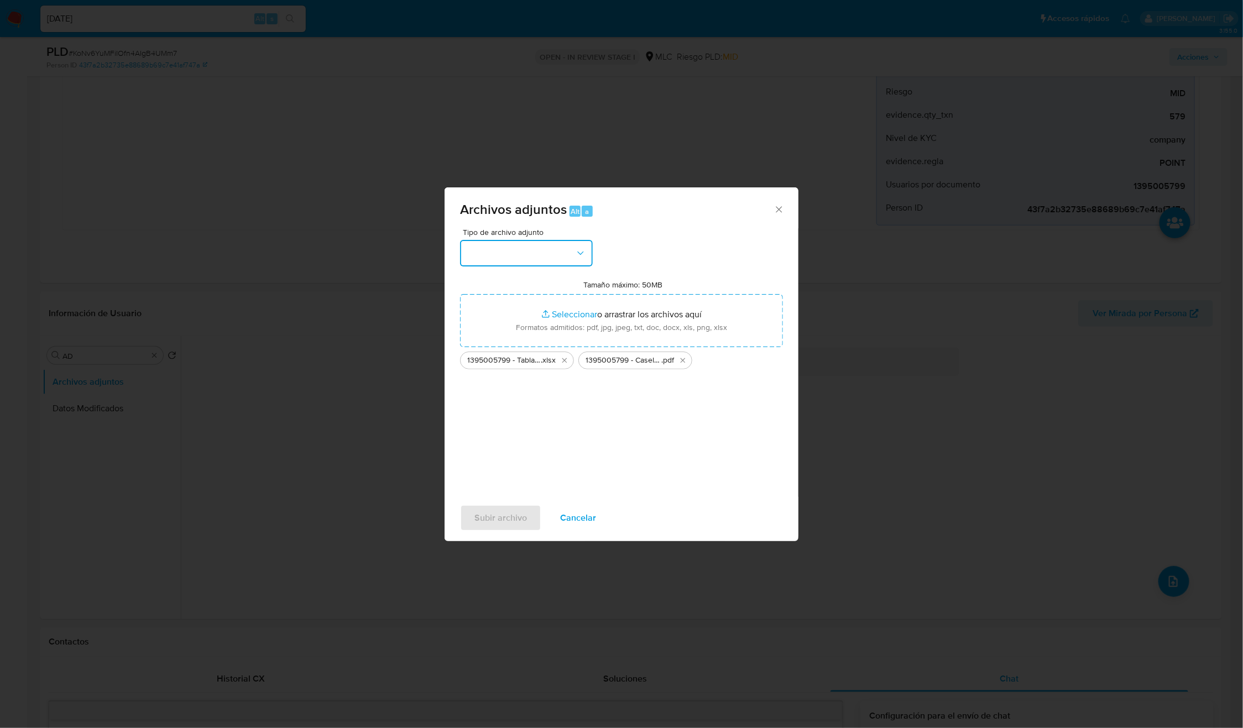
click at [566, 243] on button "button" at bounding box center [526, 253] width 133 height 27
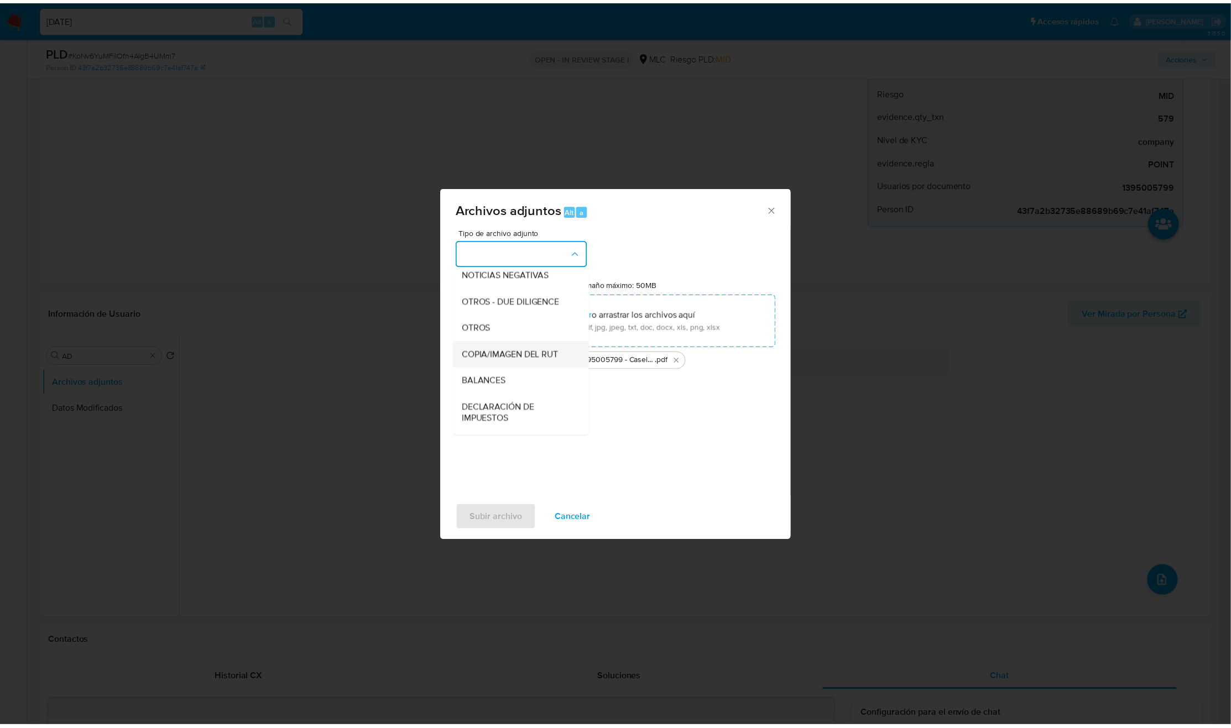
scroll to position [128, 0]
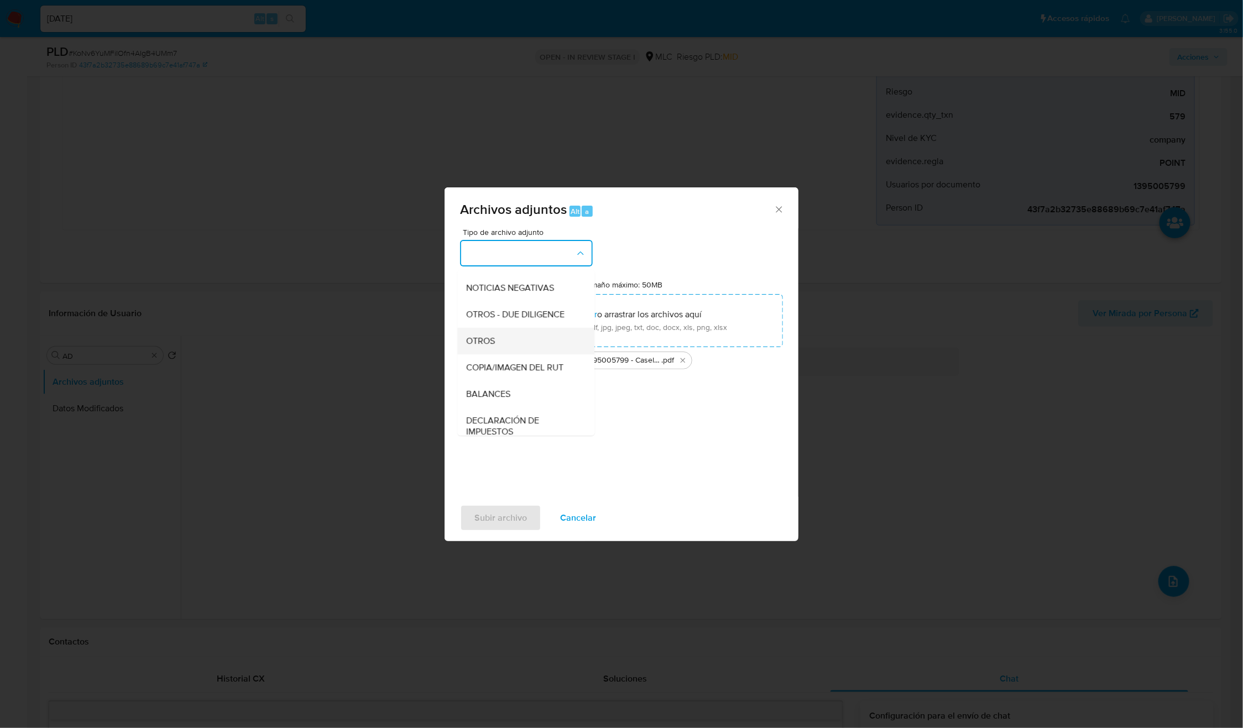
click at [508, 354] on div "OTROS" at bounding box center [523, 341] width 113 height 27
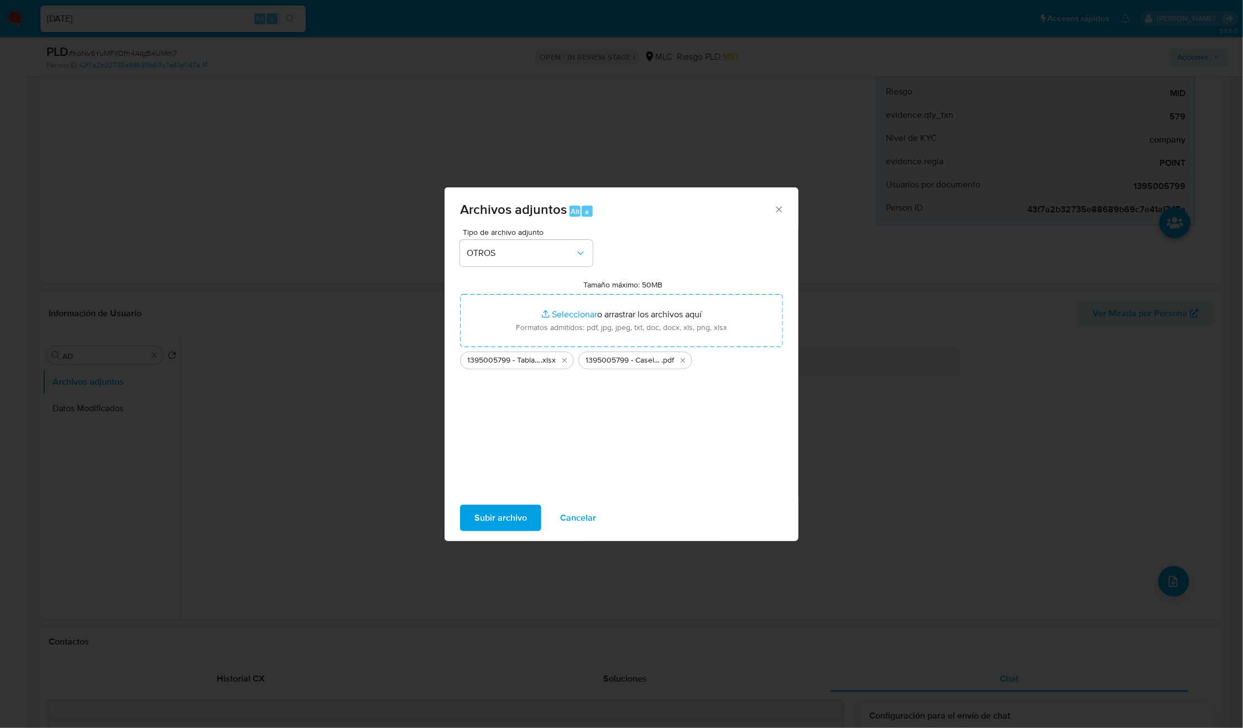
click at [484, 513] on span "Subir archivo" at bounding box center [500, 518] width 53 height 24
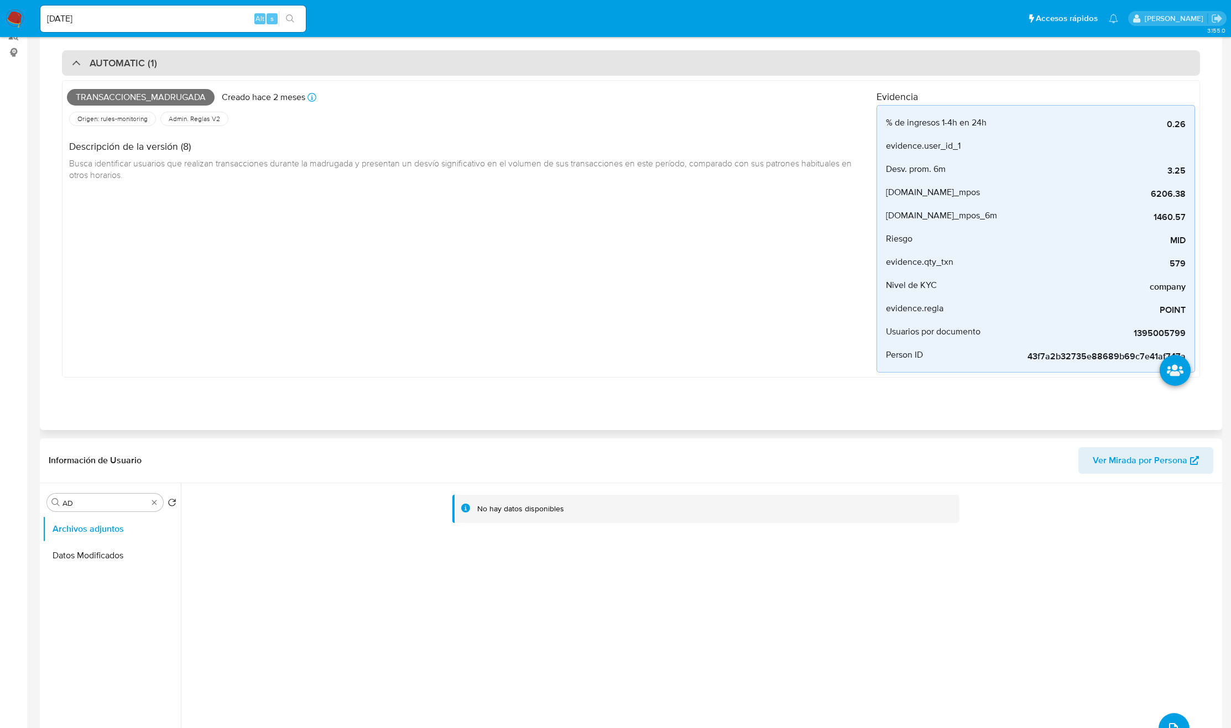
scroll to position [0, 0]
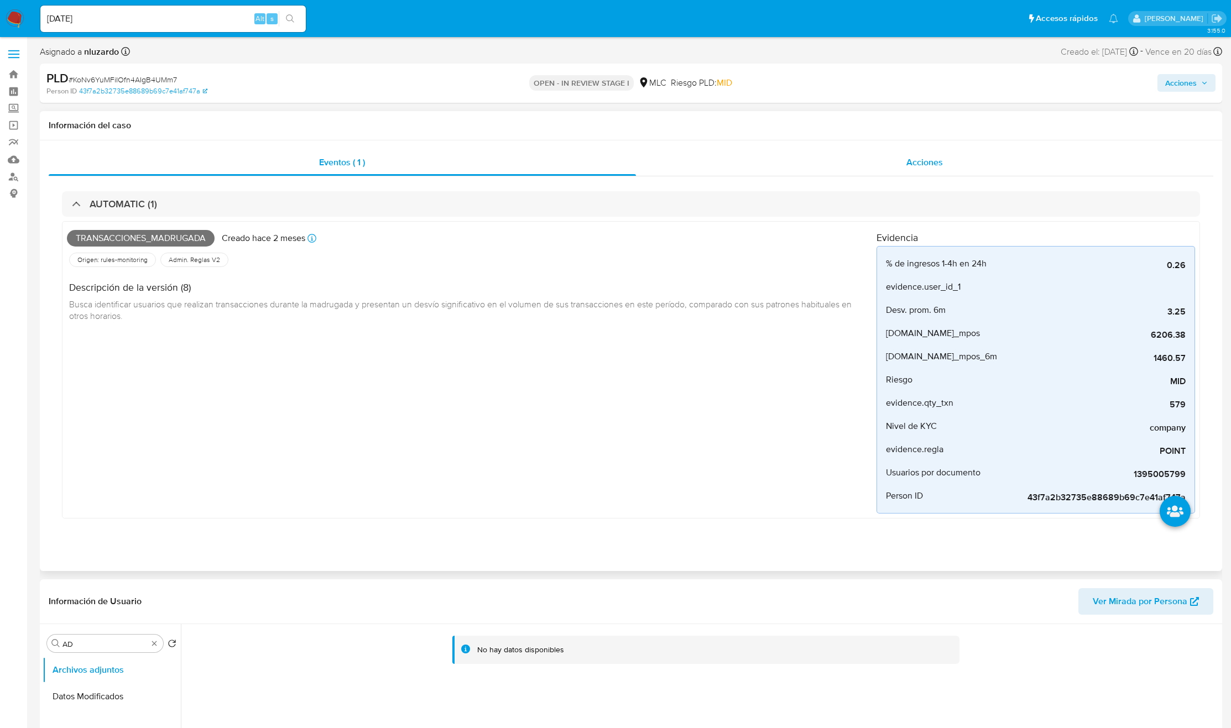
click at [903, 166] on div "Acciones" at bounding box center [925, 162] width 578 height 27
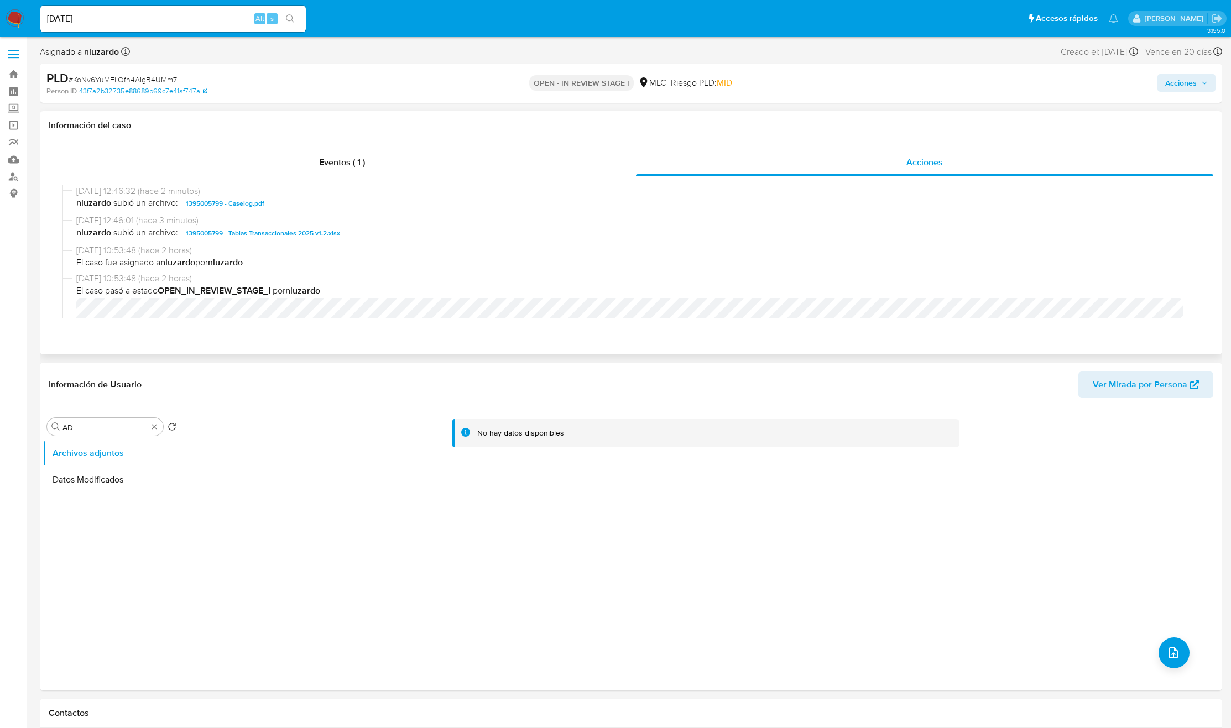
click at [323, 203] on span "nluzardo subió un archivo: 1395005799 - Caselog.pdf" at bounding box center [635, 203] width 1119 height 13
copy span "1395005799 - Caselog.pdf"
click at [367, 206] on span "nluzardo subió un archivo: 1395005799 - Caselog.pdf" at bounding box center [635, 203] width 1119 height 13
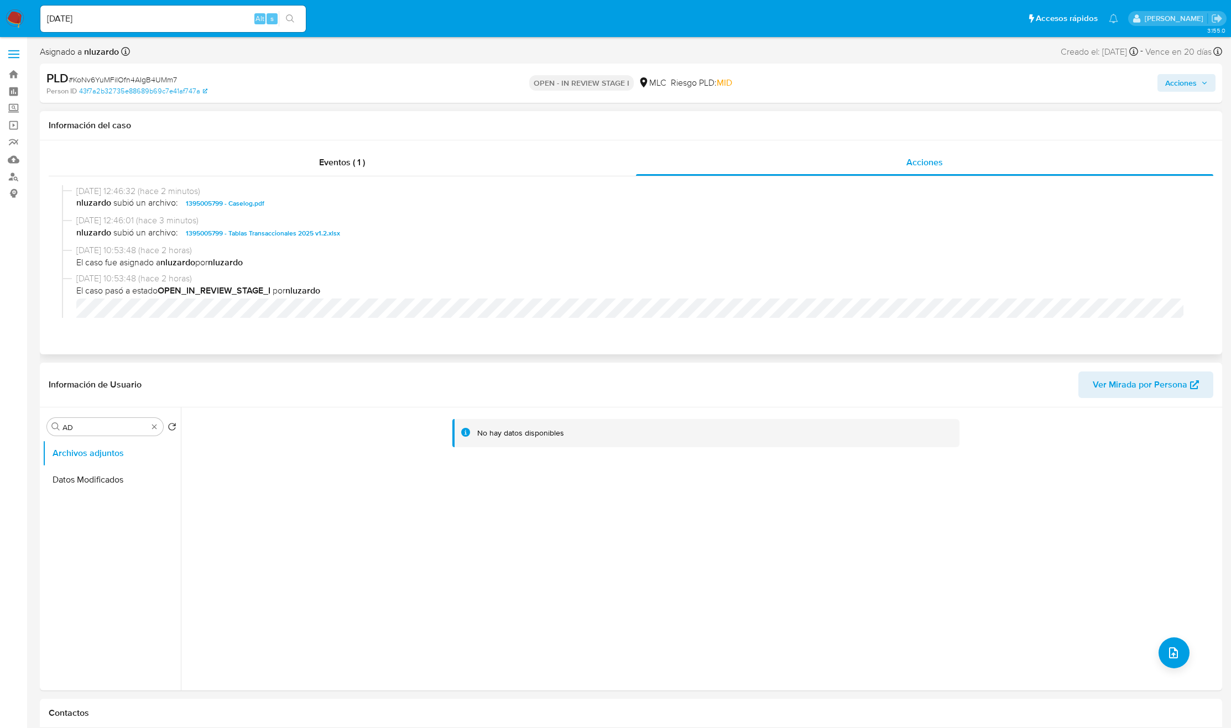
click at [367, 206] on span "nluzardo subió un archivo: 1395005799 - Caselog.pdf" at bounding box center [635, 203] width 1119 height 13
click at [1196, 81] on span "Acciones" at bounding box center [1186, 82] width 43 height 15
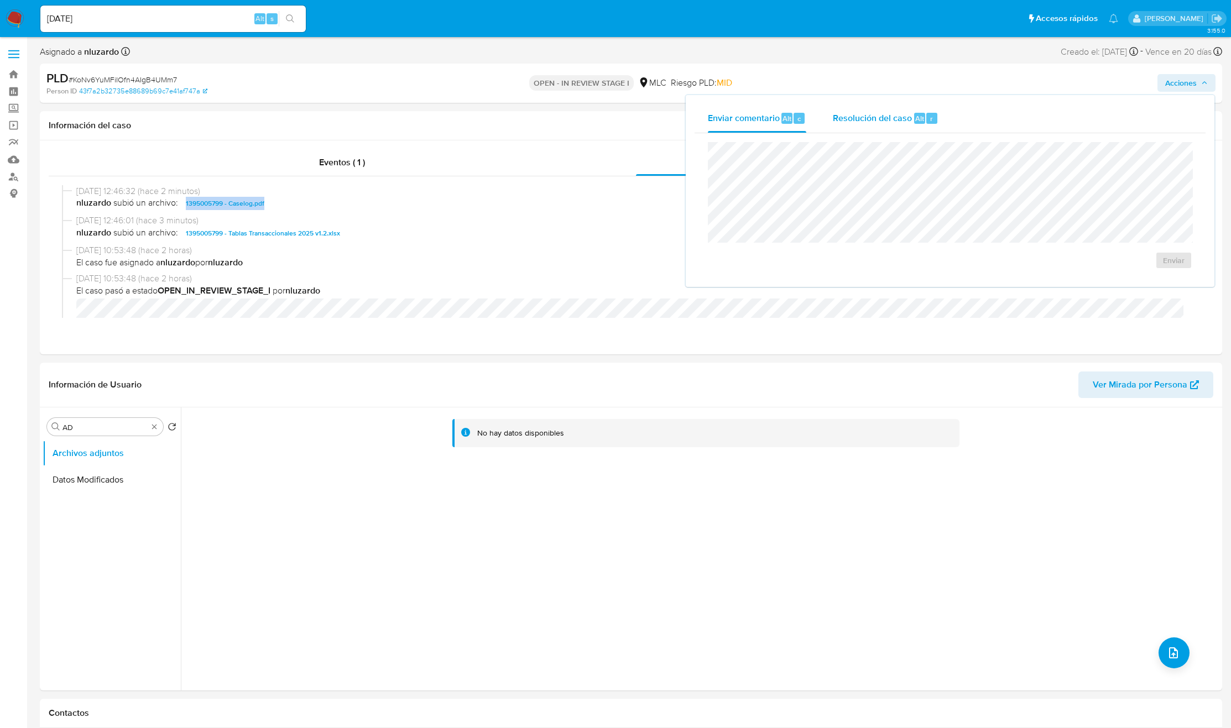
click at [898, 121] on span "Resolución del caso" at bounding box center [872, 118] width 79 height 13
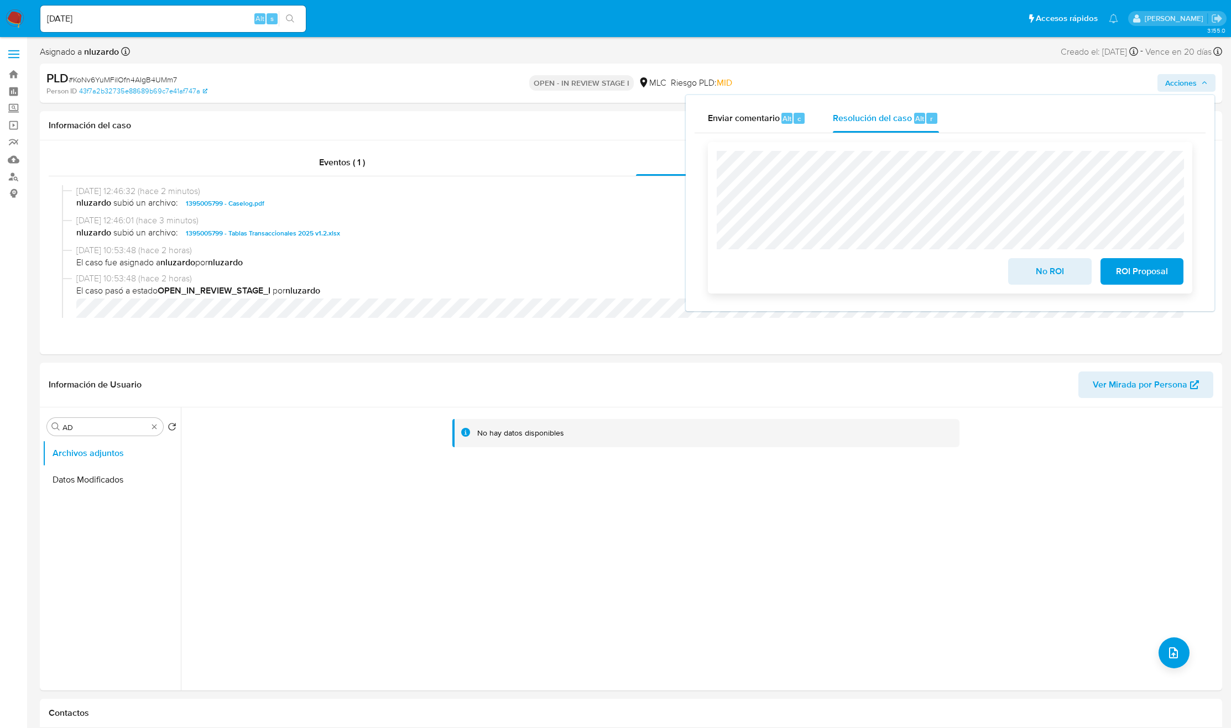
click at [1042, 277] on span "No ROI" at bounding box center [1049, 271] width 54 height 24
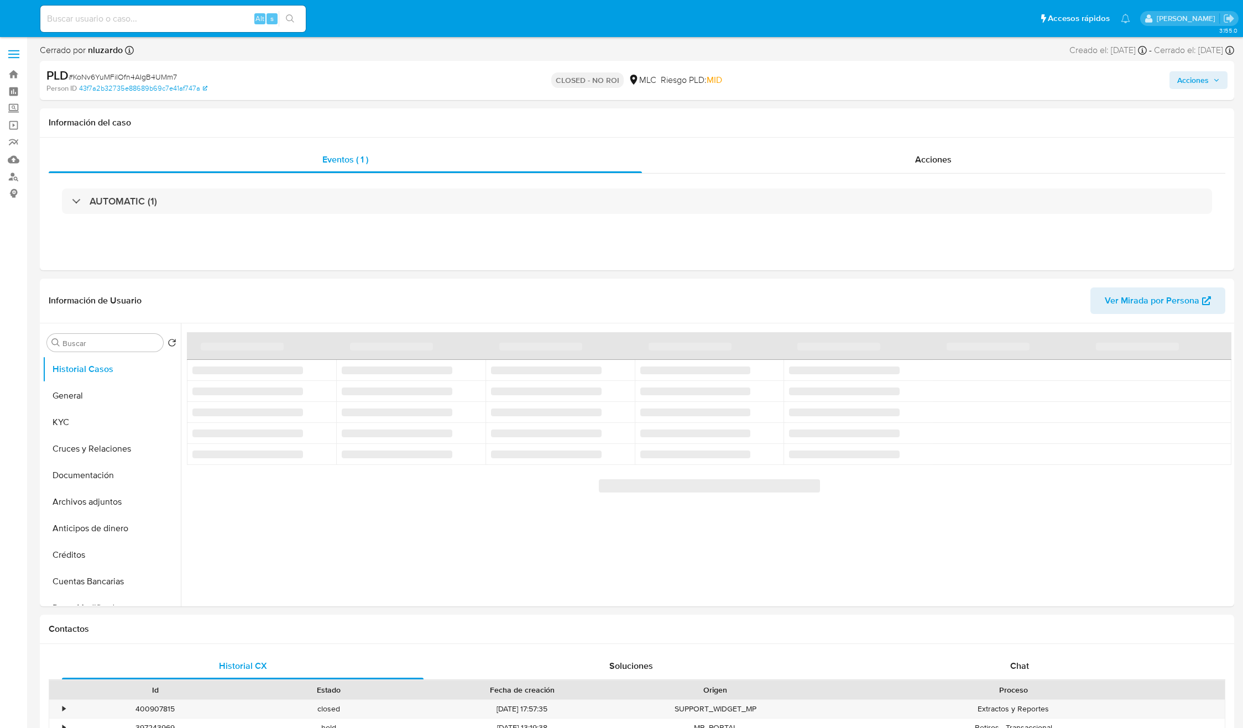
select select "10"
